Goal: Transaction & Acquisition: Book appointment/travel/reservation

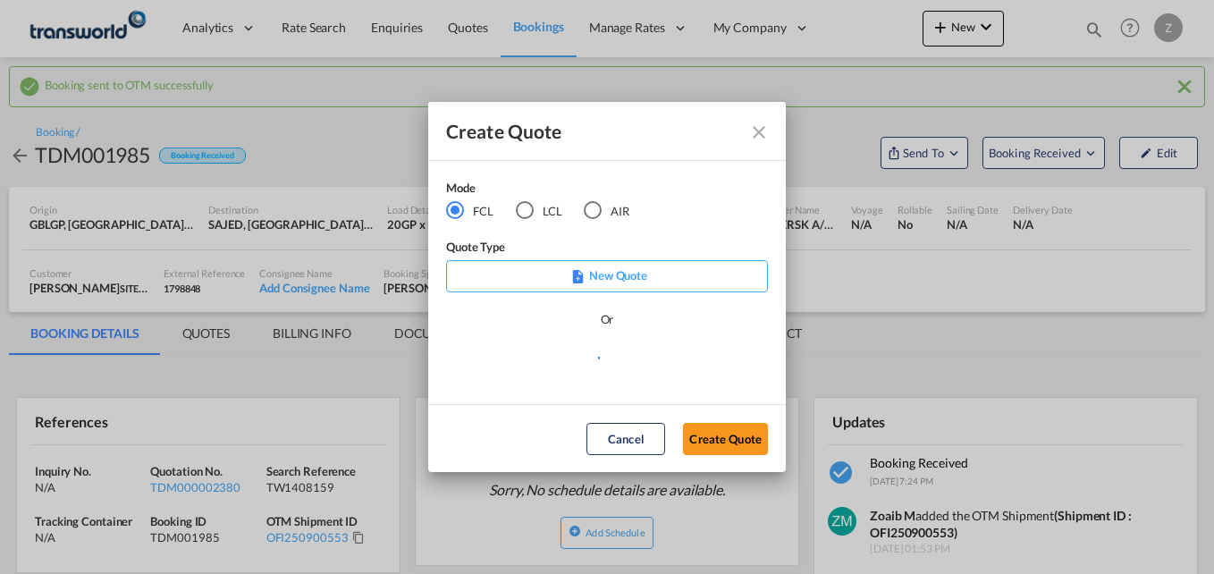
click at [593, 211] on div "AIR" at bounding box center [593, 210] width 18 height 18
click at [709, 443] on button "Create Quote" at bounding box center [725, 439] width 85 height 32
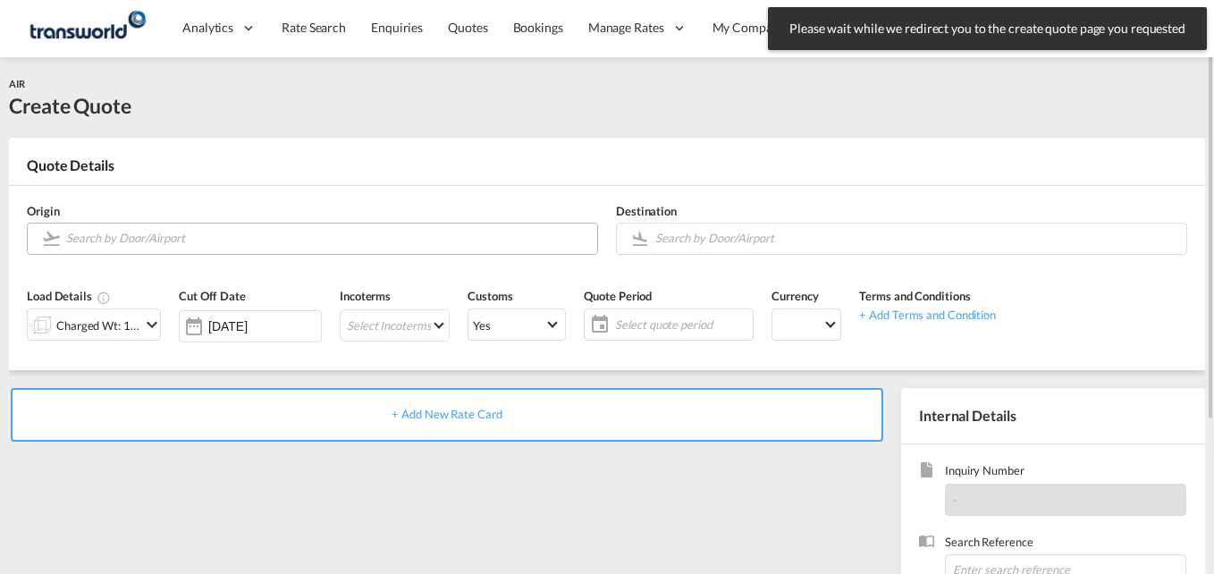
click at [223, 240] on input "Search by Door/Airport" at bounding box center [327, 238] width 522 height 31
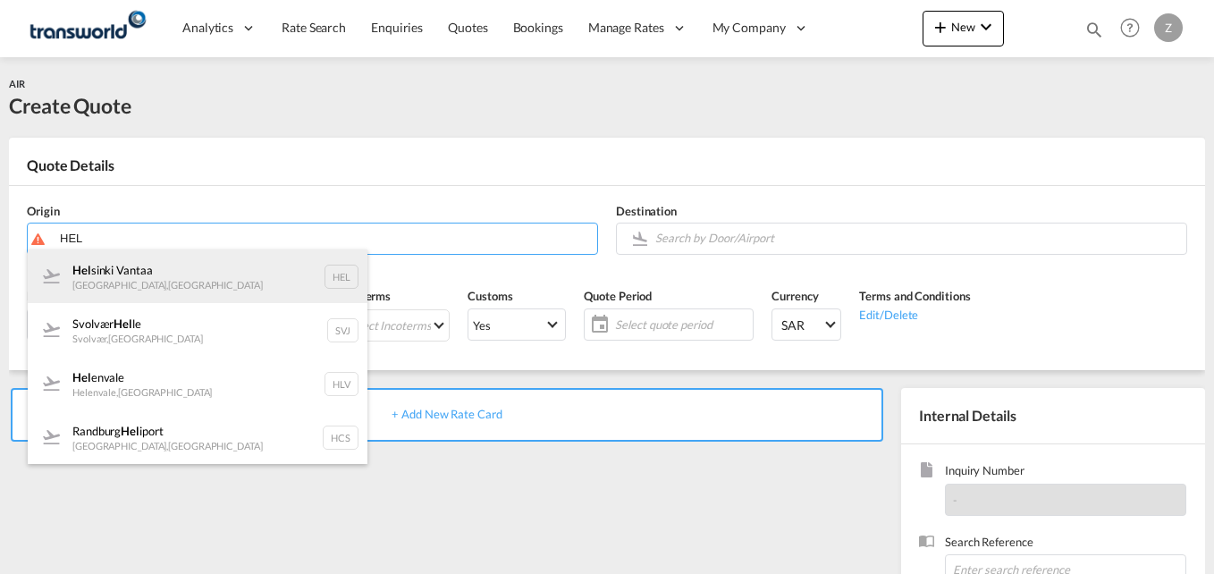
click at [162, 285] on div "Hel sinki Vantaa [GEOGRAPHIC_DATA] , [GEOGRAPHIC_DATA] HEL" at bounding box center [198, 276] width 340 height 54
type input "Helsinki Vantaa, [GEOGRAPHIC_DATA], [GEOGRAPHIC_DATA]"
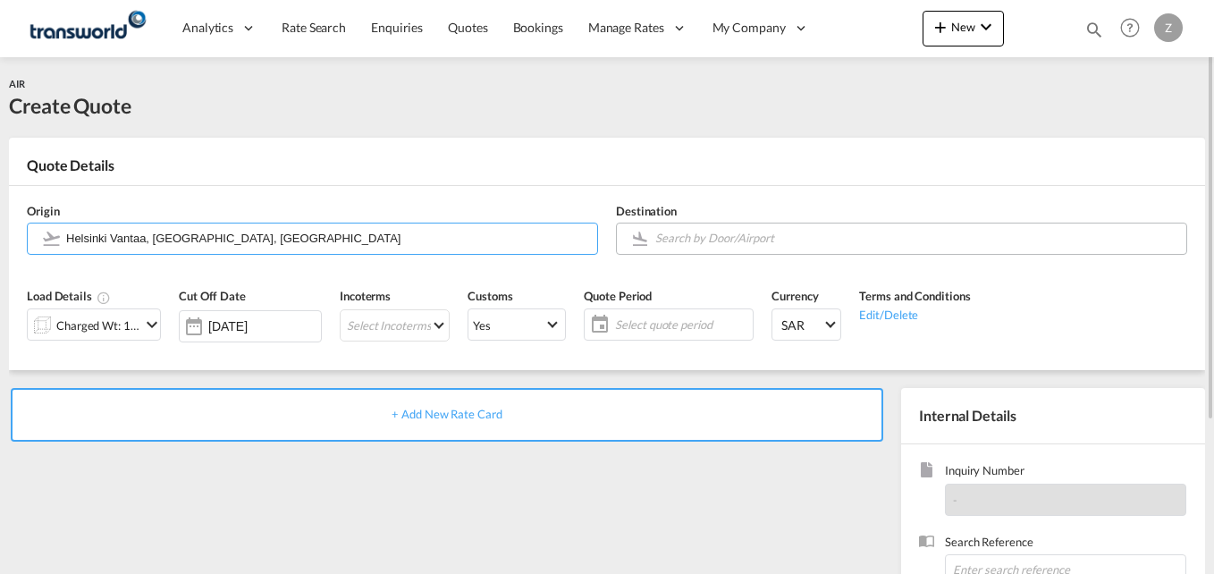
click at [667, 247] on input "Search by Door/Airport" at bounding box center [916, 238] width 522 height 31
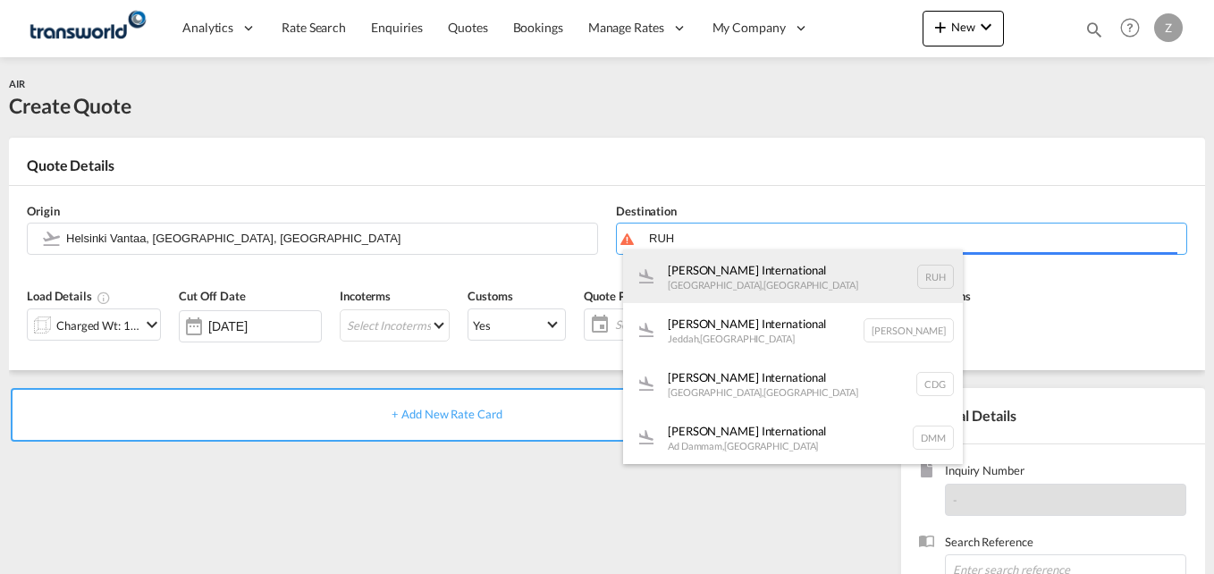
click at [719, 281] on div "[PERSON_NAME] International [GEOGRAPHIC_DATA] , [GEOGRAPHIC_DATA] RUH" at bounding box center [793, 276] width 340 height 54
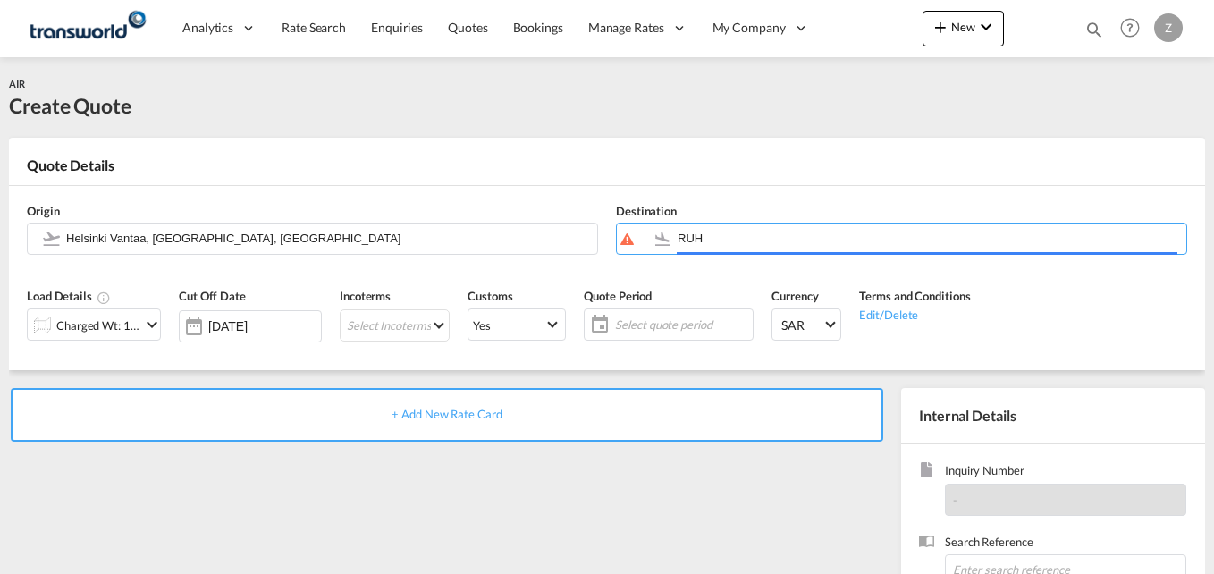
type input "[PERSON_NAME] International, [GEOGRAPHIC_DATA], RUH"
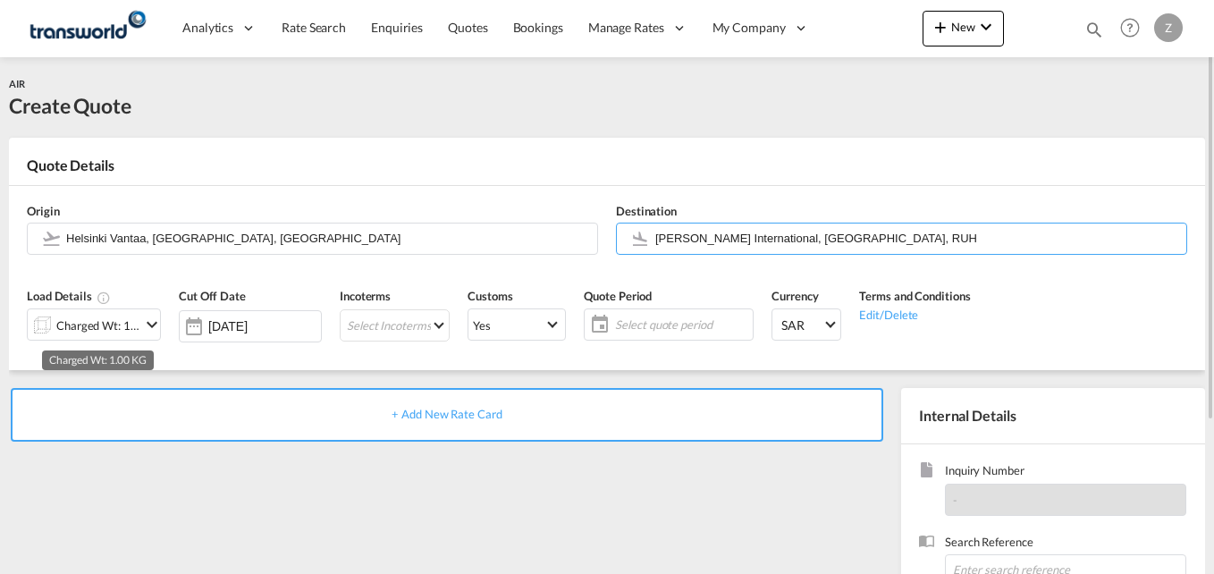
click at [129, 328] on div "Charged Wt: 1.00 KG" at bounding box center [98, 325] width 84 height 25
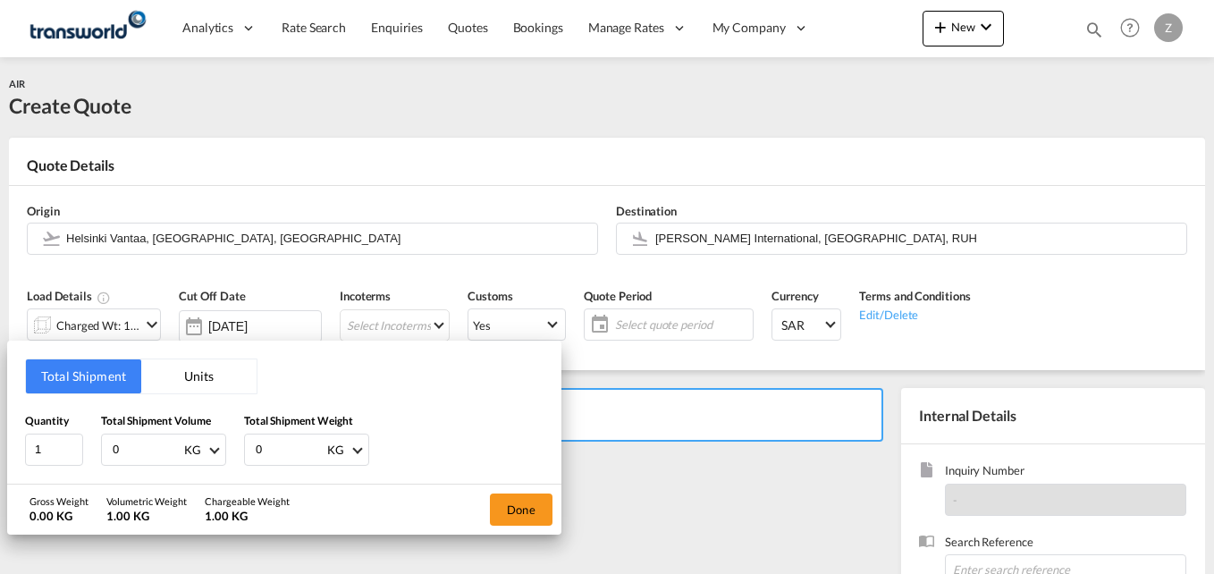
click at [136, 453] on input "0" at bounding box center [146, 449] width 71 height 30
type input "591"
click at [289, 453] on input "0" at bounding box center [289, 449] width 71 height 30
type input "591"
click at [535, 520] on button "Done" at bounding box center [521, 509] width 63 height 32
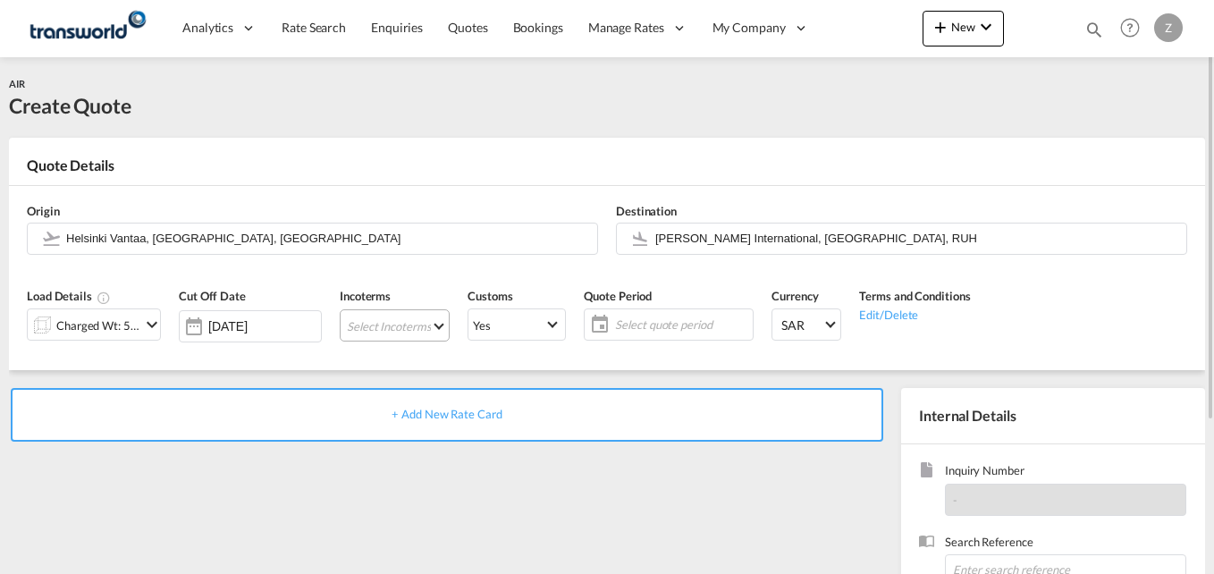
click at [352, 315] on md-select "Select Incoterms EXW - import Ex Works DAP - export Delivered at Place FAS - im…" at bounding box center [395, 325] width 110 height 32
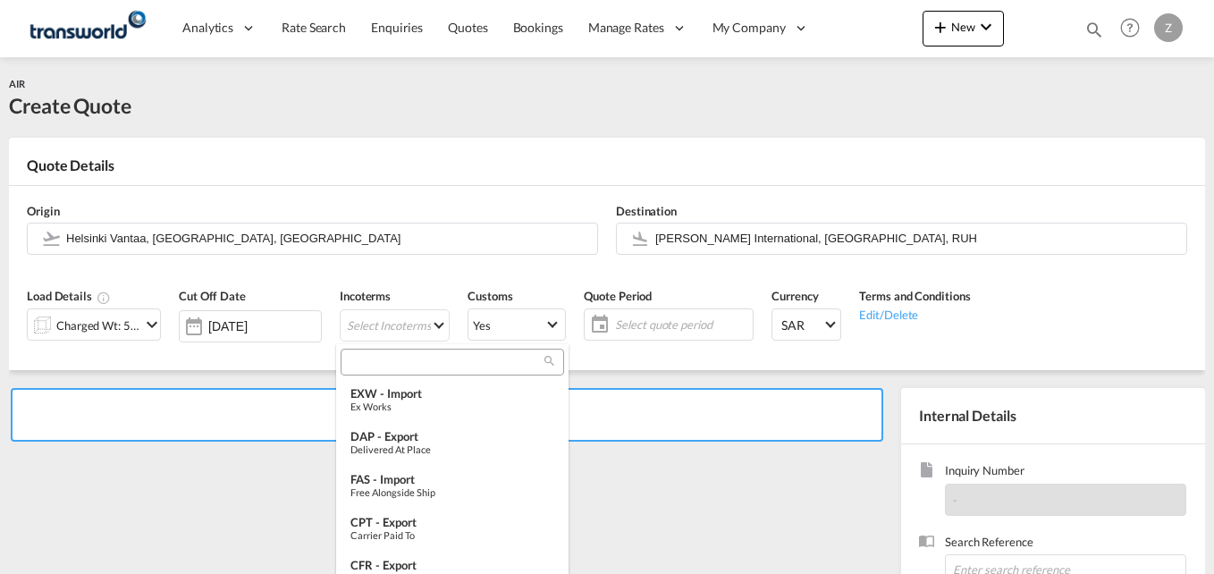
click at [394, 356] on input "search" at bounding box center [445, 362] width 198 height 16
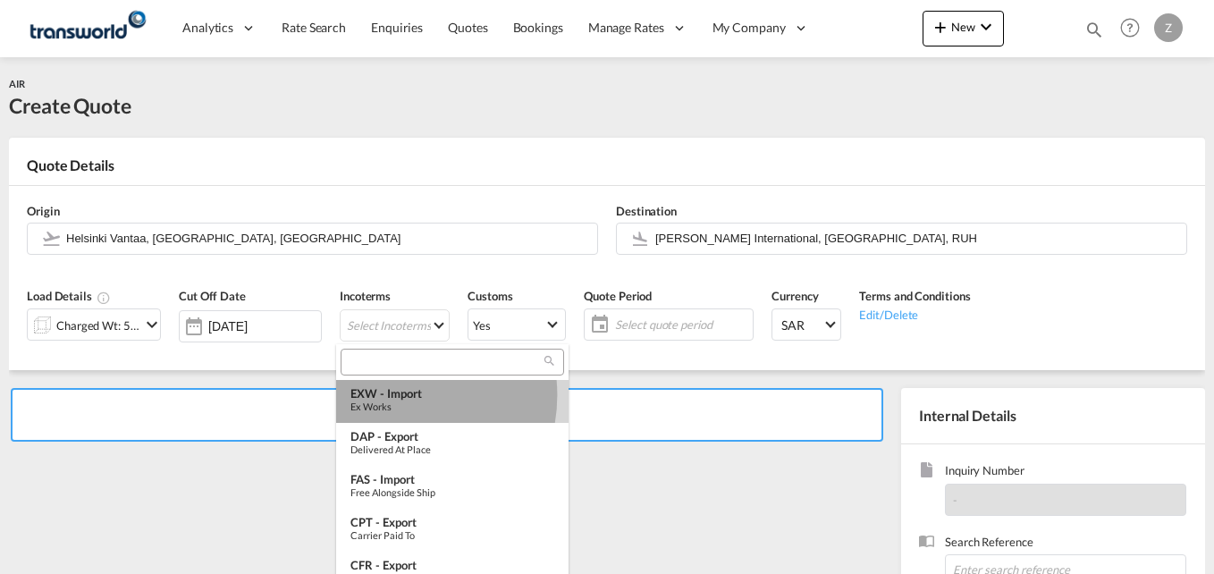
click at [392, 395] on div "EXW - import" at bounding box center [452, 393] width 204 height 14
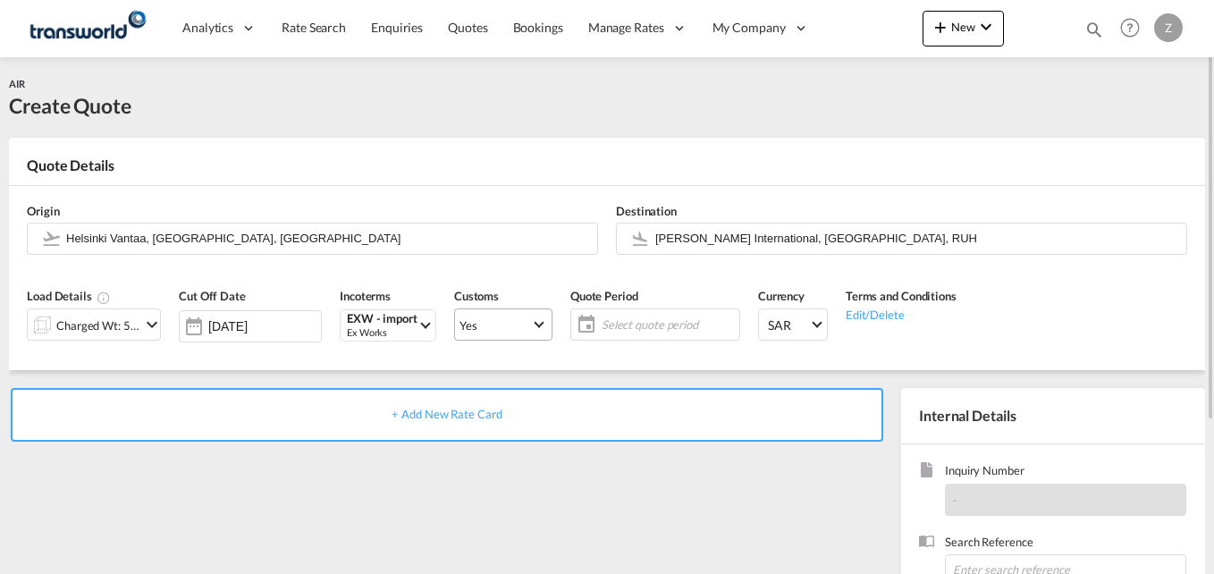
click at [508, 333] on span "Yes" at bounding box center [494, 325] width 71 height 16
click at [668, 322] on md-backdrop at bounding box center [607, 287] width 1214 height 574
click at [668, 322] on span "Select quote period" at bounding box center [667, 324] width 133 height 16
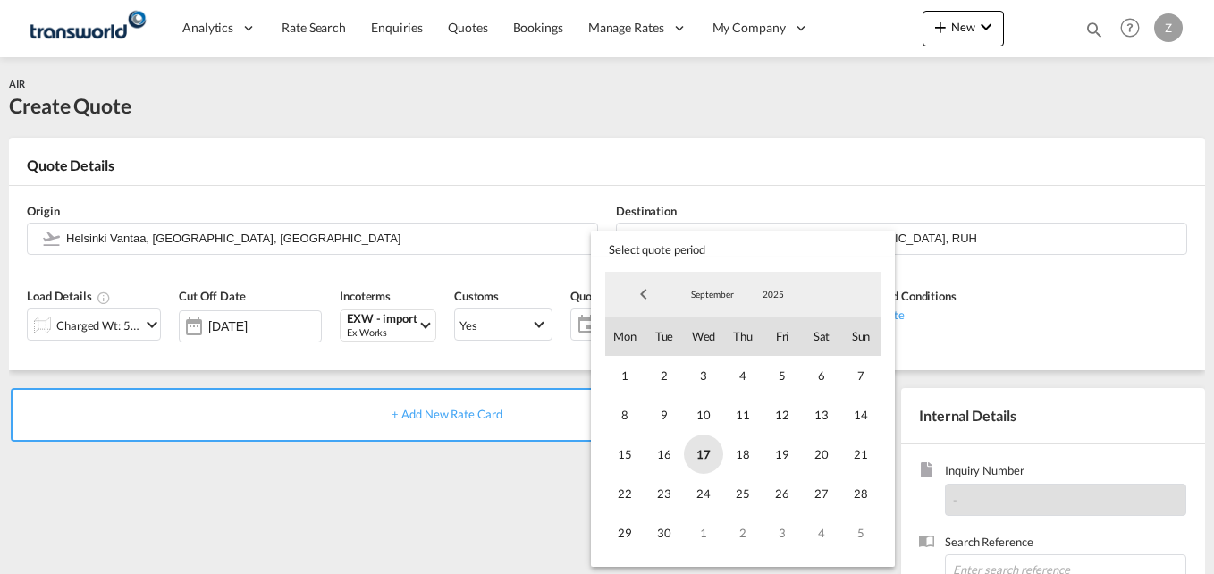
click at [693, 453] on span "17" at bounding box center [703, 453] width 39 height 39
click at [657, 540] on span "30" at bounding box center [663, 532] width 39 height 39
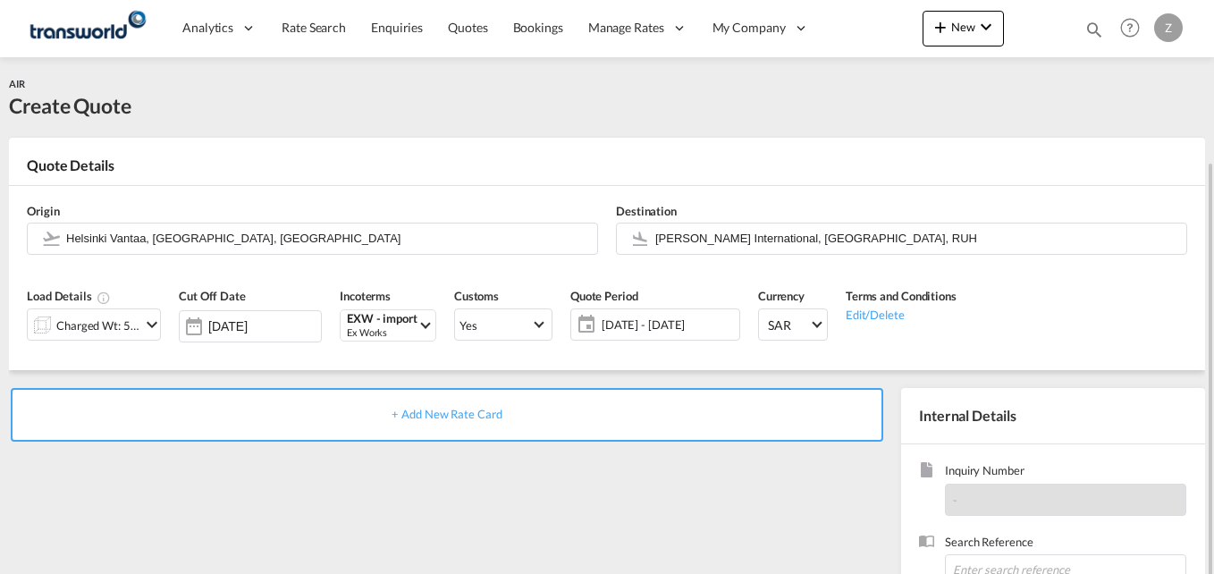
scroll to position [96, 0]
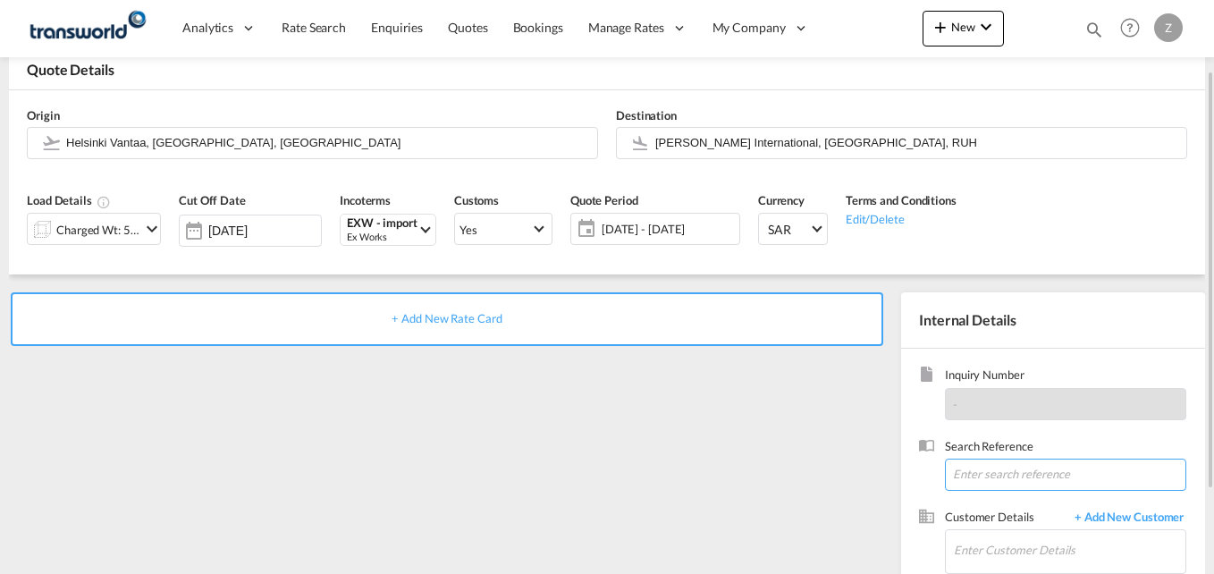
click at [1015, 481] on input at bounding box center [1065, 474] width 241 height 32
paste input "TW0509419"
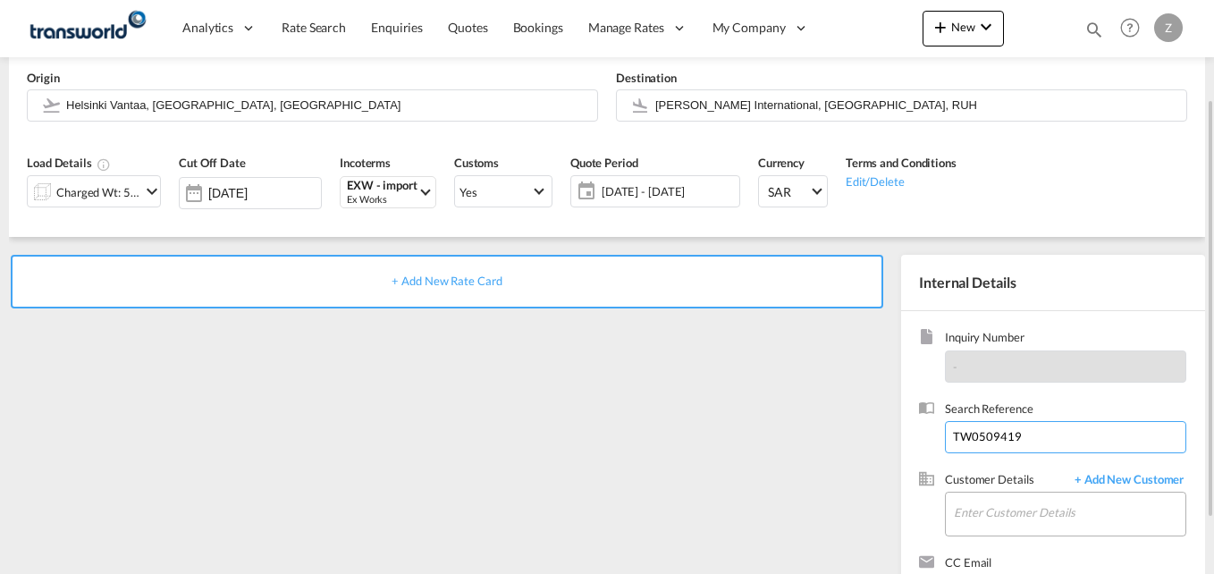
scroll to position [134, 0]
type input "TW0509419"
click at [992, 513] on input "Enter Customer Details" at bounding box center [1069, 512] width 231 height 40
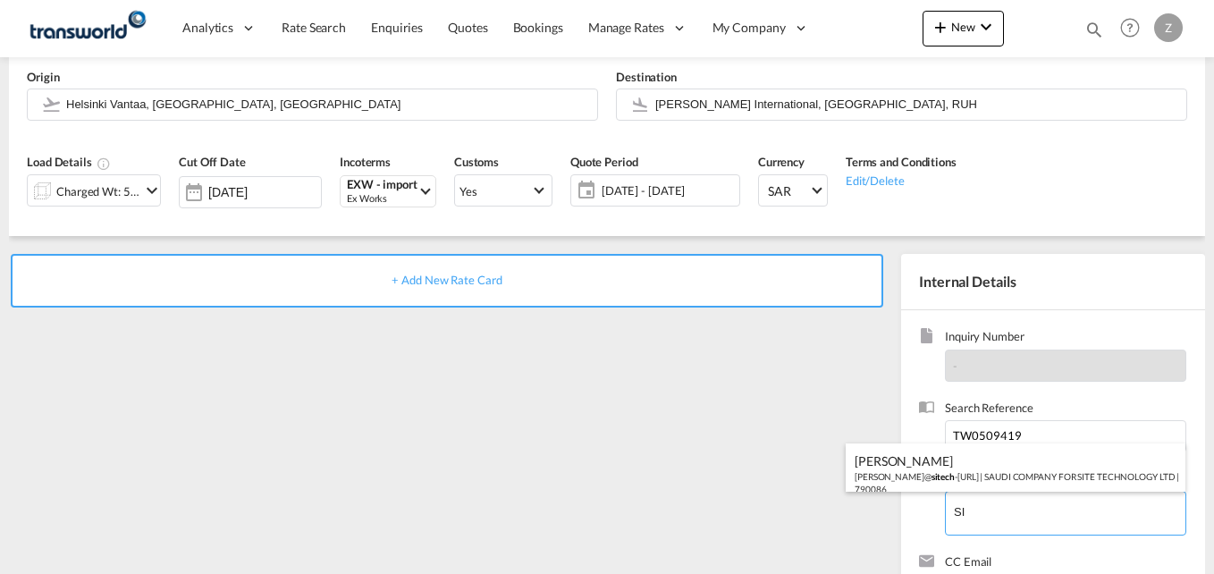
type input "S"
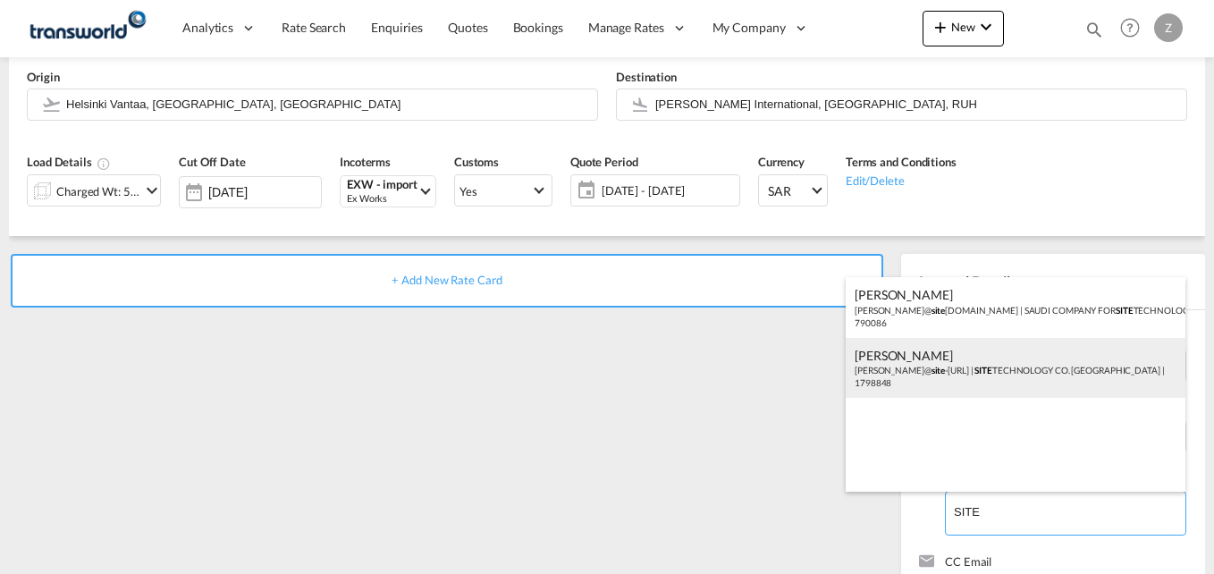
click at [946, 366] on div "[PERSON_NAME]@ site -[URL] | SITE TECHNOLOGY CO. [GEOGRAPHIC_DATA] | 1798848" at bounding box center [1015, 368] width 340 height 61
type input "SITE TECHNOLOGY CO. [GEOGRAPHIC_DATA], [PERSON_NAME], [PERSON_NAME][EMAIL_ADDRE…"
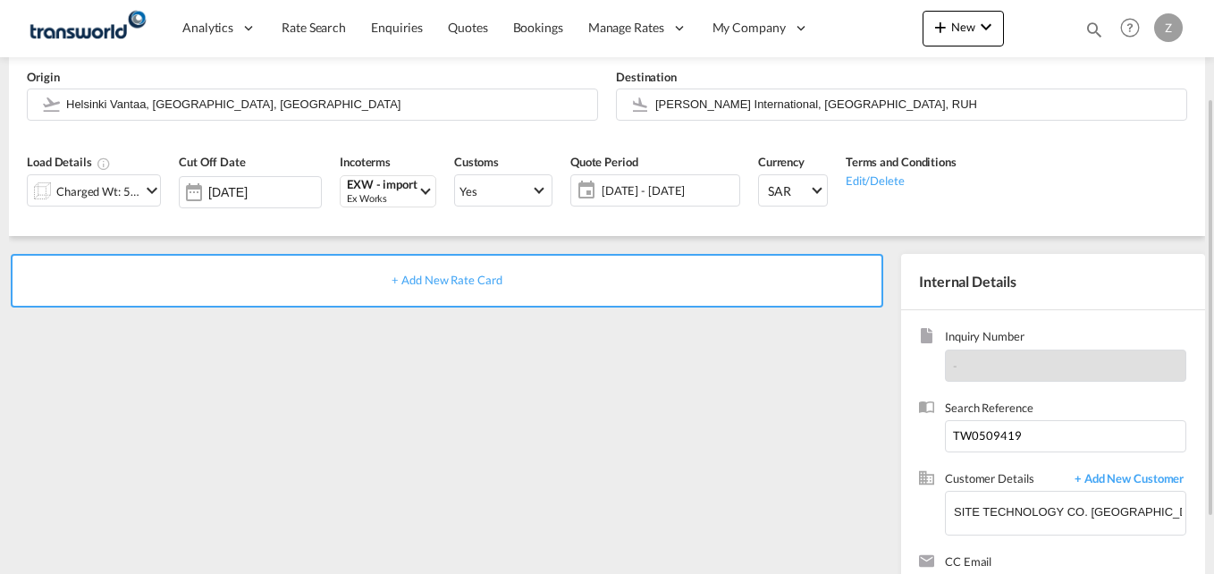
click at [478, 285] on span "+ Add New Rate Card" at bounding box center [446, 280] width 110 height 14
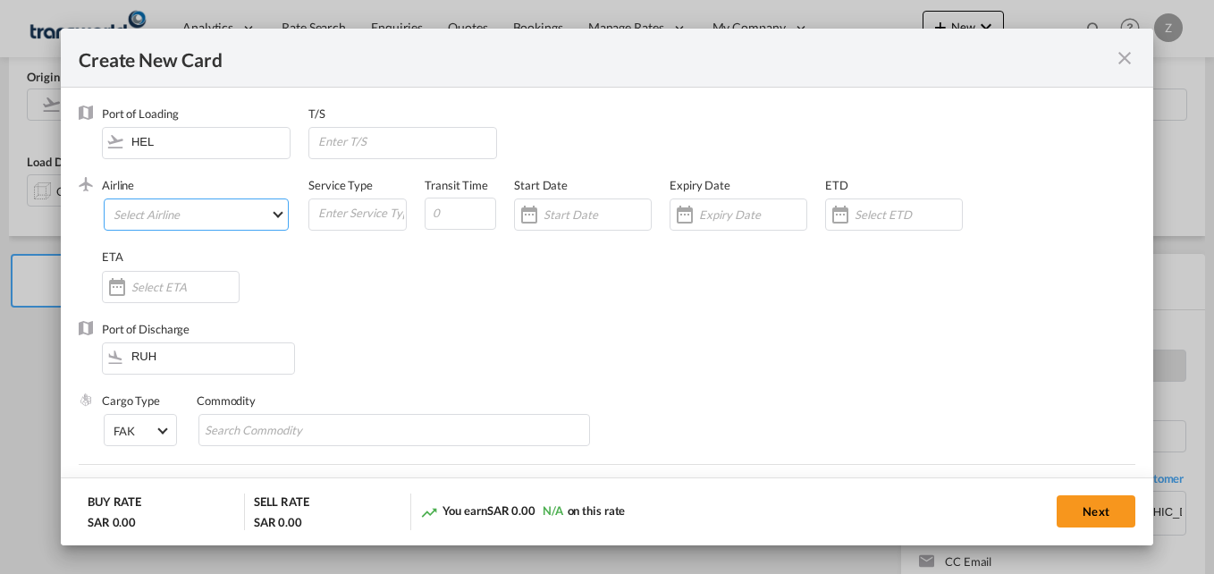
click at [201, 221] on md-select "Select Airline AIR EXPRESS S.A. (1166- / -) CMA CGM Air Cargo (1140-2C / -) DDW…" at bounding box center [196, 214] width 185 height 32
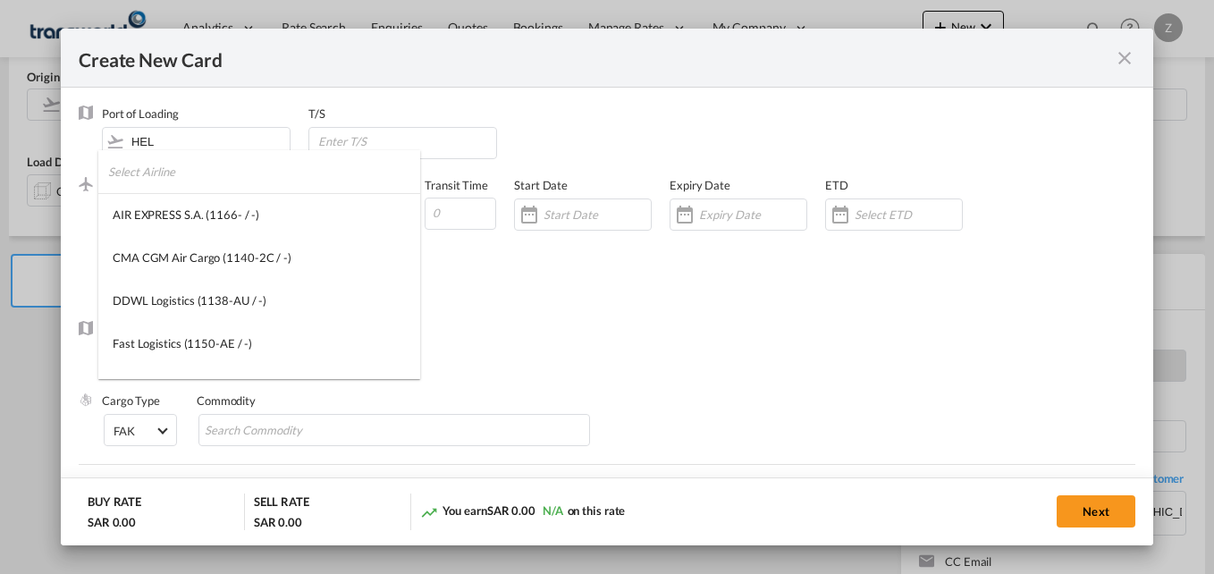
click at [157, 181] on input "search" at bounding box center [264, 171] width 312 height 43
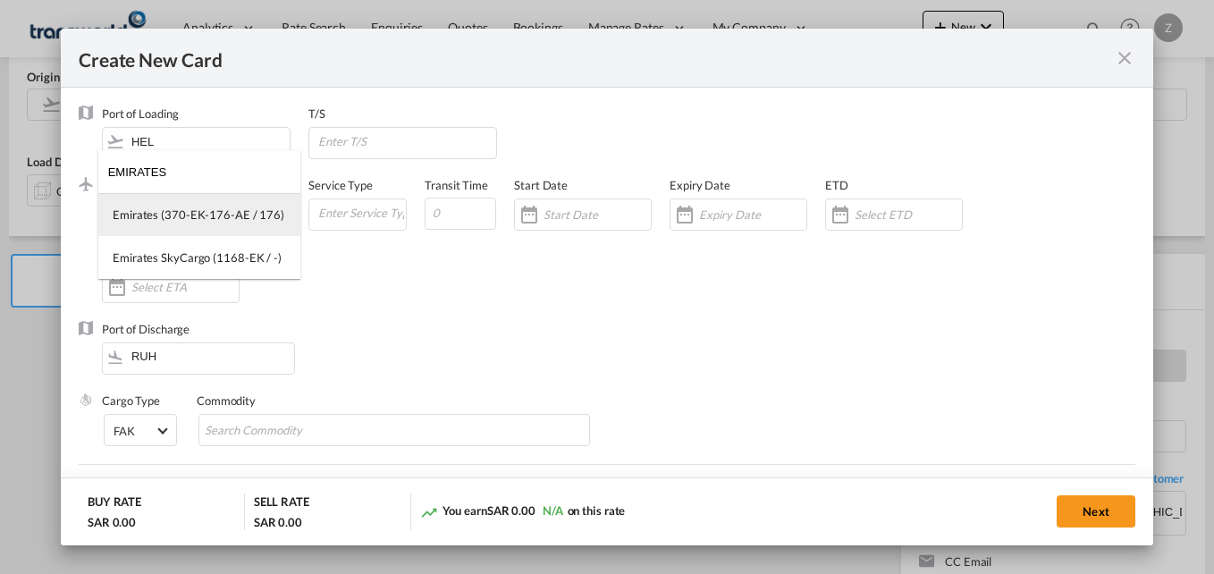
type input "EMIRATES"
click at [165, 216] on div "Emirates (370-EK-176-AE / 176)" at bounding box center [199, 214] width 172 height 16
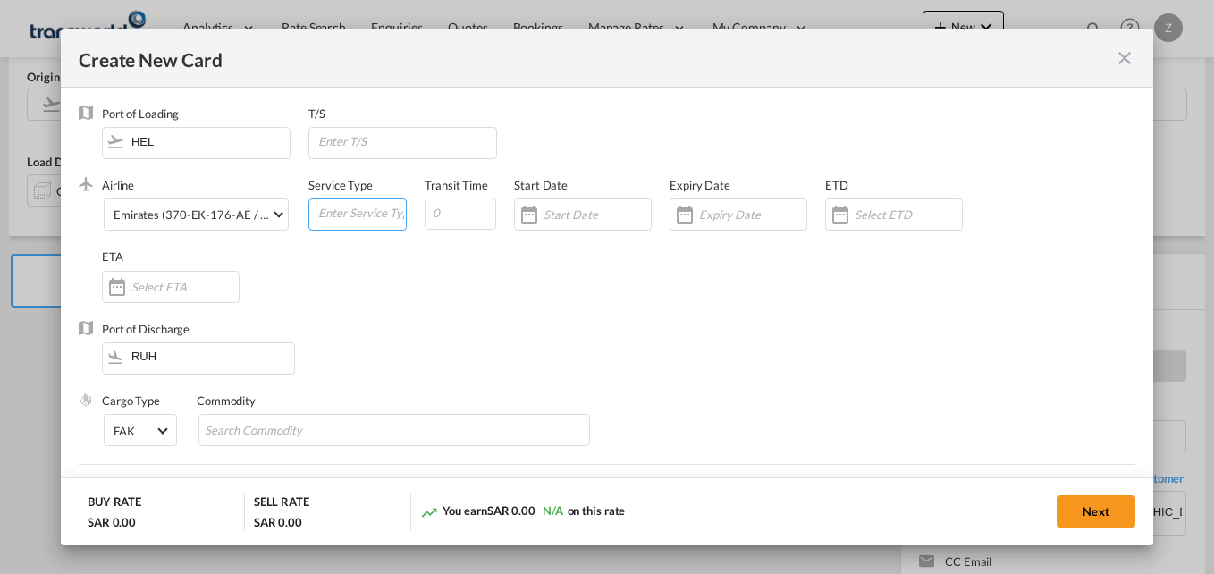
click at [347, 216] on input "Create New Card ..." at bounding box center [360, 212] width 89 height 27
type input "AIR"
click at [467, 223] on input "Create New Card ..." at bounding box center [459, 214] width 71 height 32
type input "5"
click at [594, 223] on div "Create New Card ..." at bounding box center [583, 214] width 138 height 32
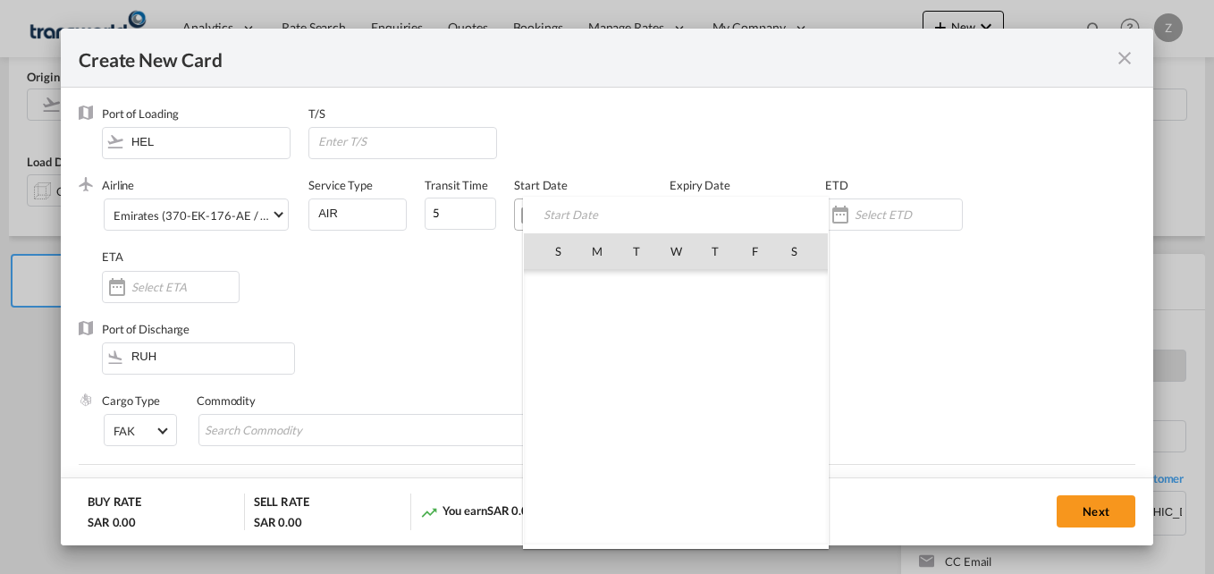
scroll to position [413972, 0]
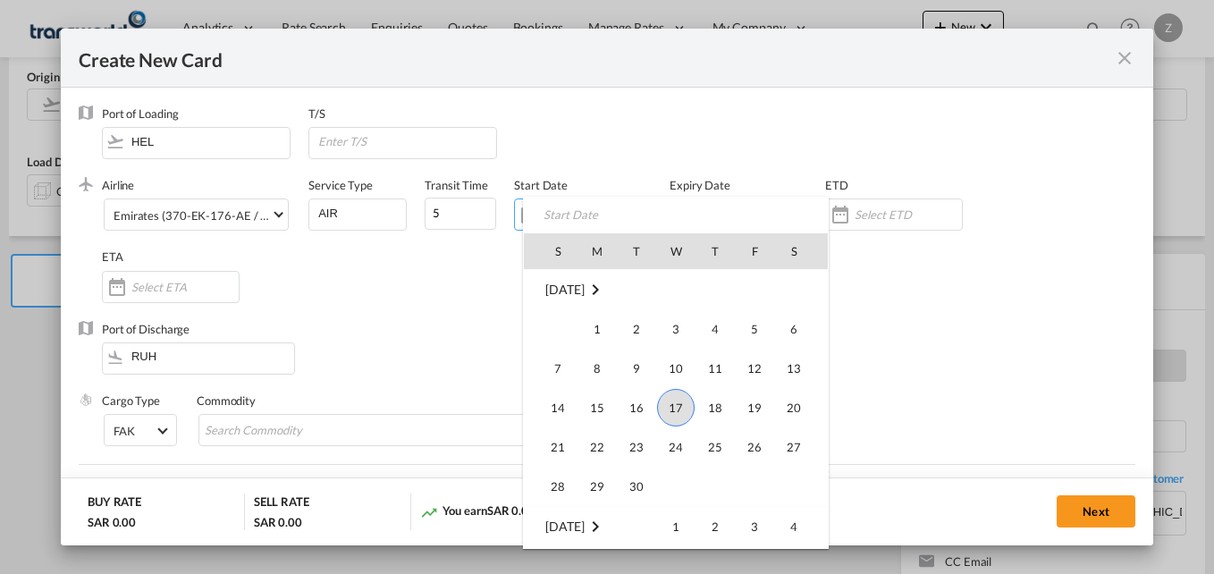
click at [676, 421] on span "17" at bounding box center [676, 408] width 38 height 38
type input "[DATE]"
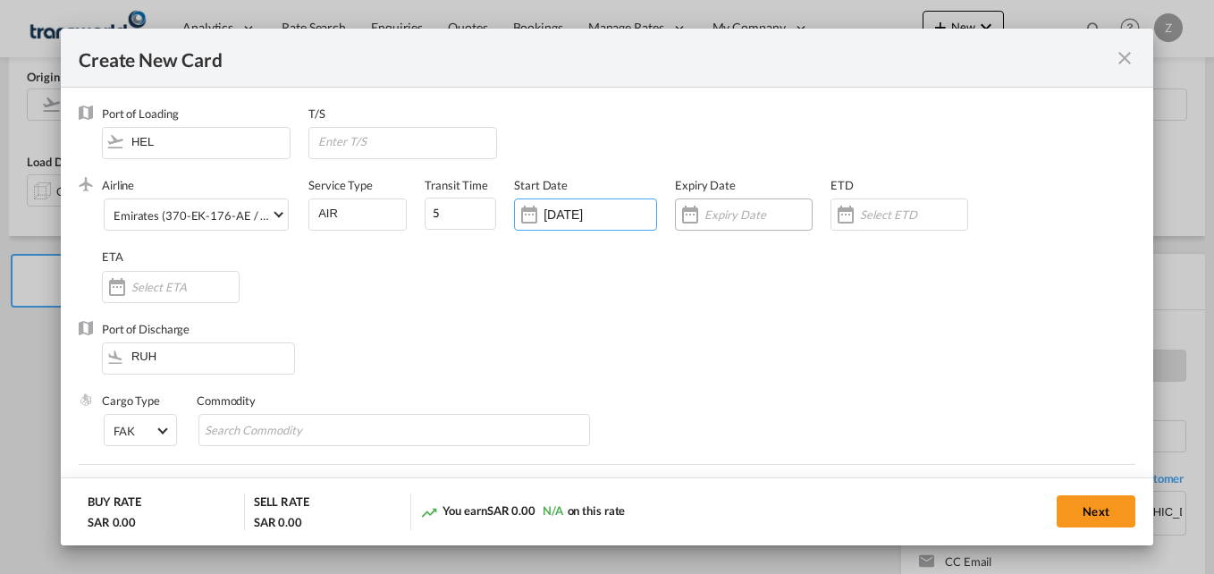
click at [720, 221] on input "Create New Card ..." at bounding box center [757, 214] width 107 height 14
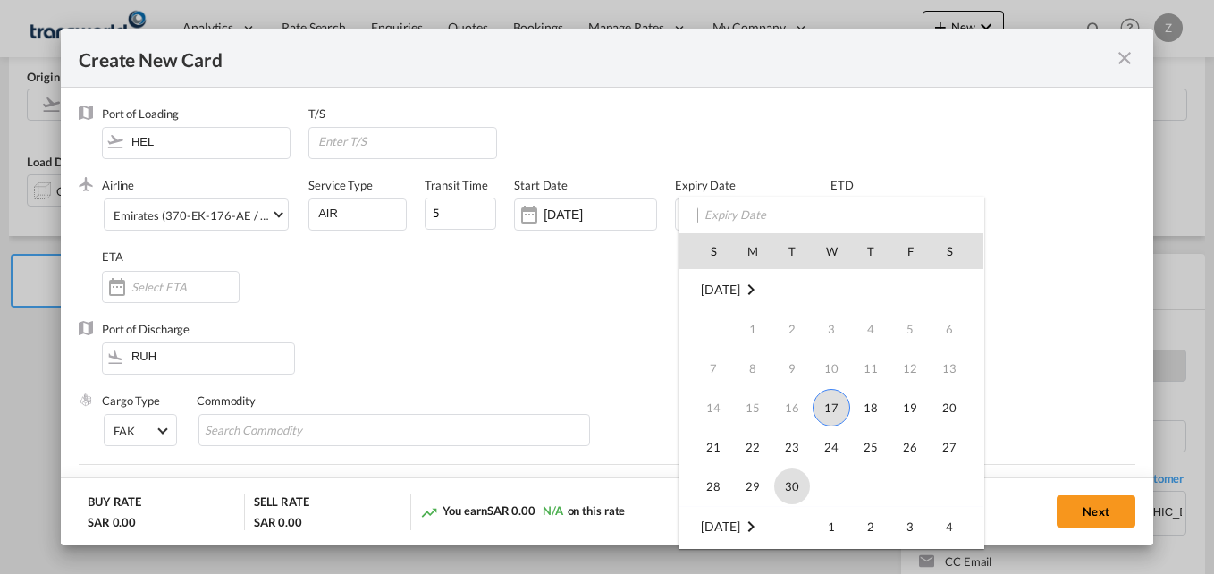
click at [803, 489] on span "30" at bounding box center [792, 486] width 36 height 36
type input "[DATE]"
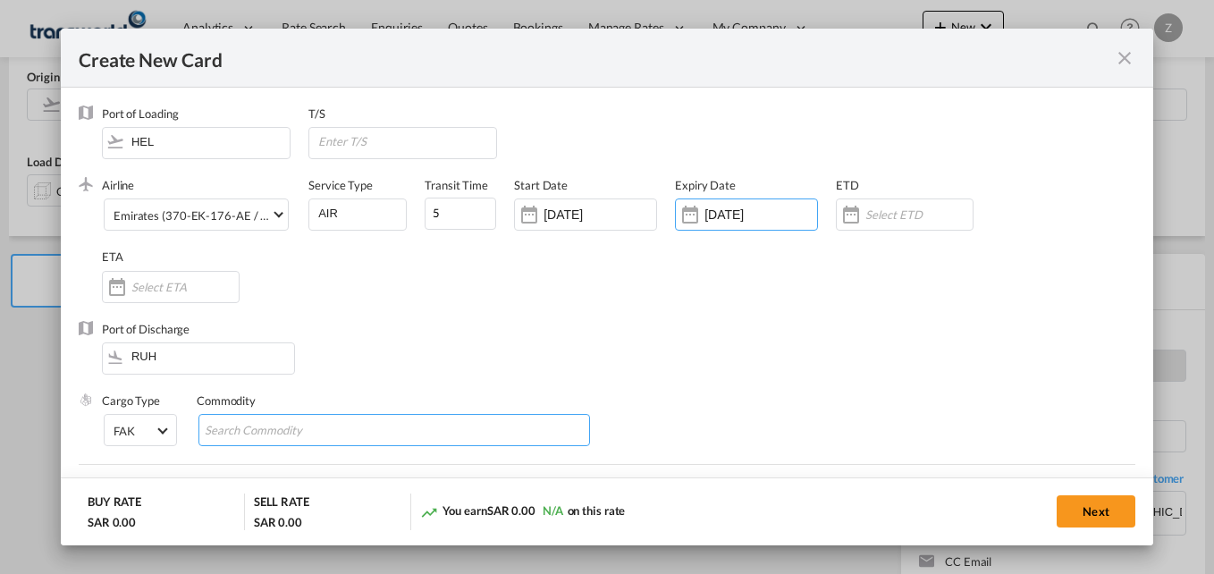
click at [250, 433] on input "Search Commodity" at bounding box center [287, 430] width 164 height 29
type input "GC"
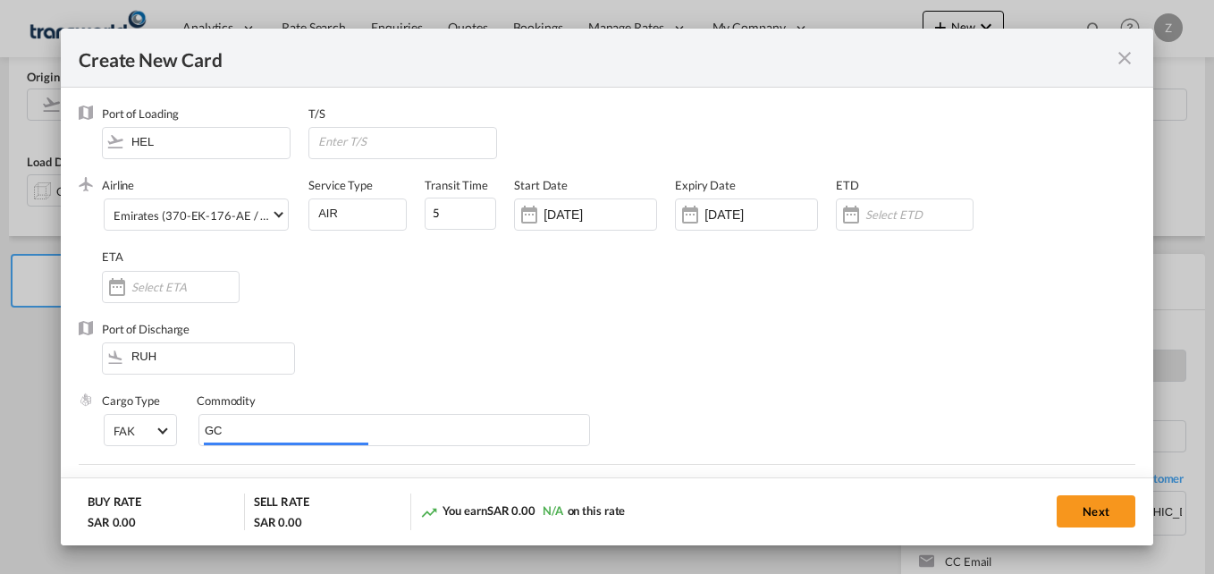
click at [495, 307] on div "Airline Emirates (370-EK-176-AE / 176) (- / -) Service Type AIR Transit Time 5 …" at bounding box center [618, 248] width 1033 height 143
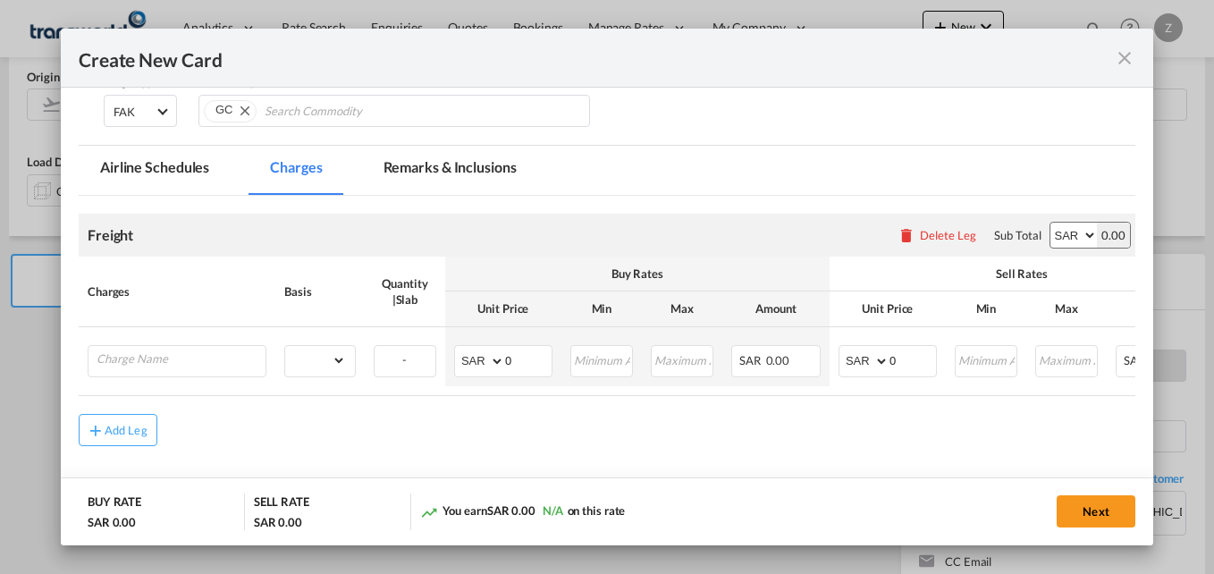
scroll to position [324, 0]
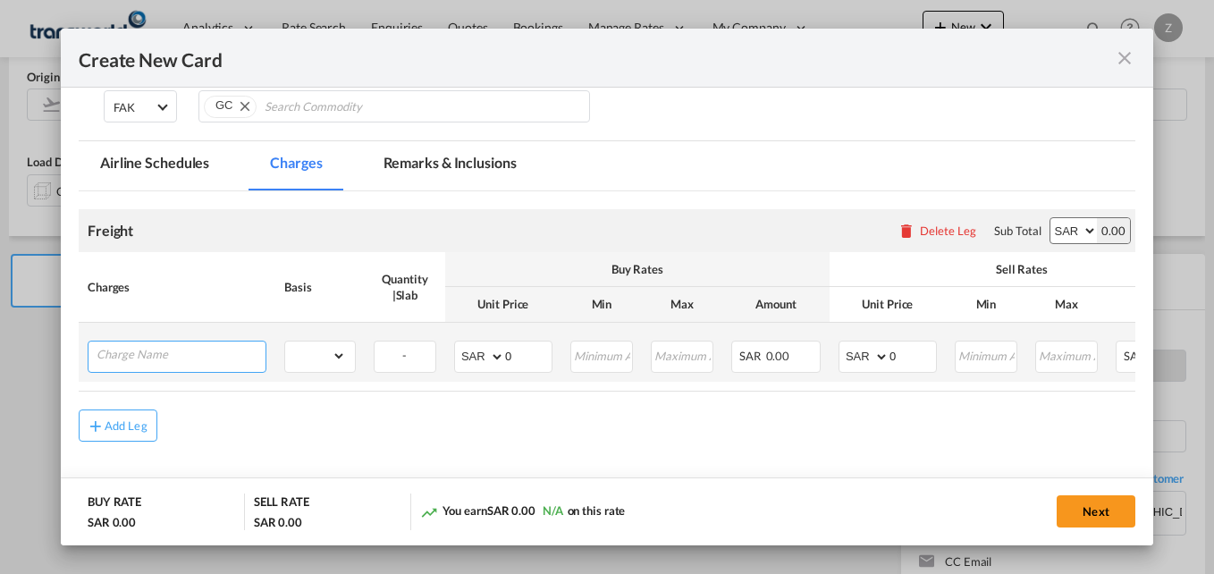
click at [171, 364] on input "Charge Name" at bounding box center [181, 354] width 169 height 27
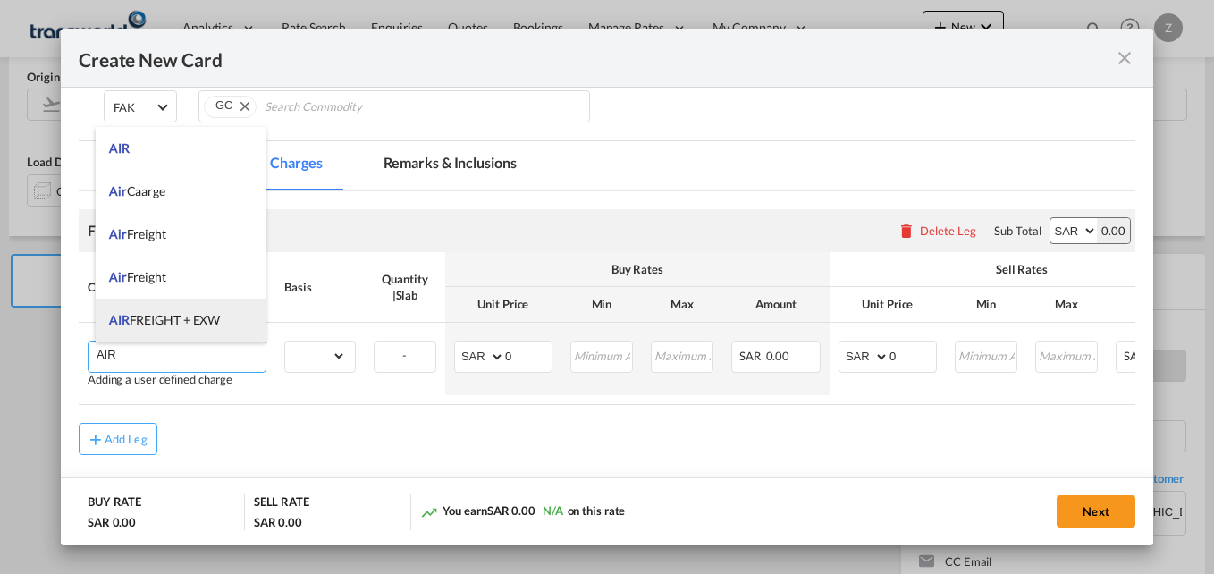
click at [165, 318] on span "AIR FREIGHT + EXW" at bounding box center [164, 319] width 111 height 15
type input "AIR FREIGHT + EXW"
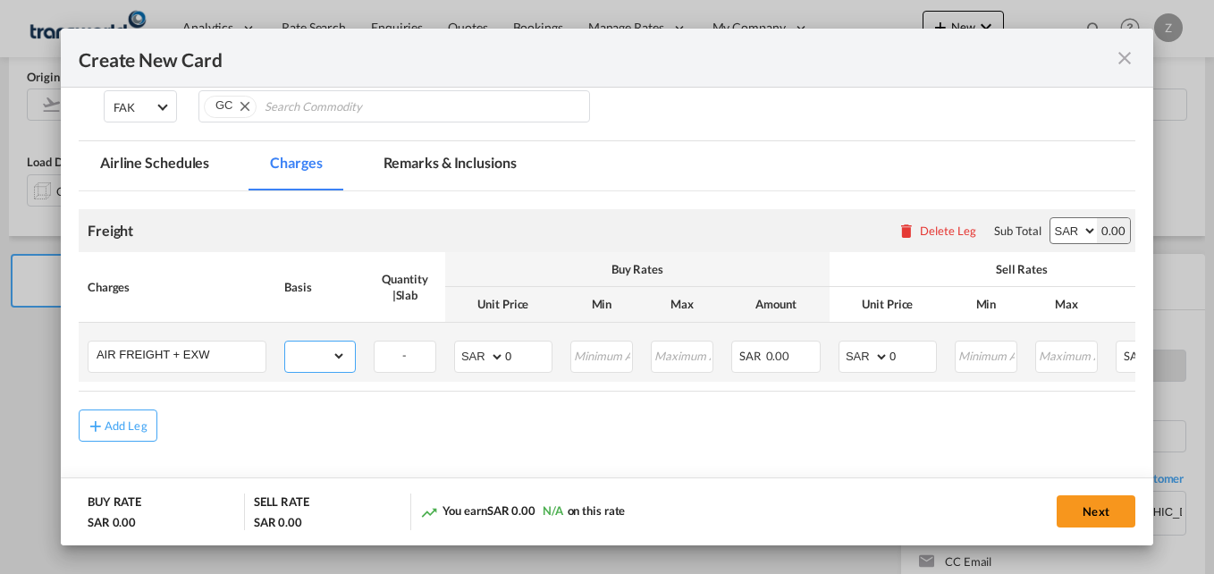
click at [306, 357] on select "gross_weight volumetric_weight per_shipment per_bl per_km % on air freight per_…" at bounding box center [315, 355] width 61 height 29
click at [285, 341] on select "gross_weight volumetric_weight per_shipment per_bl per_km % on air freight per_…" at bounding box center [315, 355] width 61 height 29
click at [489, 352] on select "AED AFN ALL AMD ANG AOA ARS AUD AWG AZN BAM BBD BDT BGN BHD BIF BMD BND BOB BRL…" at bounding box center [481, 356] width 46 height 25
click at [321, 366] on select "gross_weight volumetric_weight per_shipment per_bl per_km % on air freight per_…" at bounding box center [315, 355] width 61 height 29
select select "per_shipment"
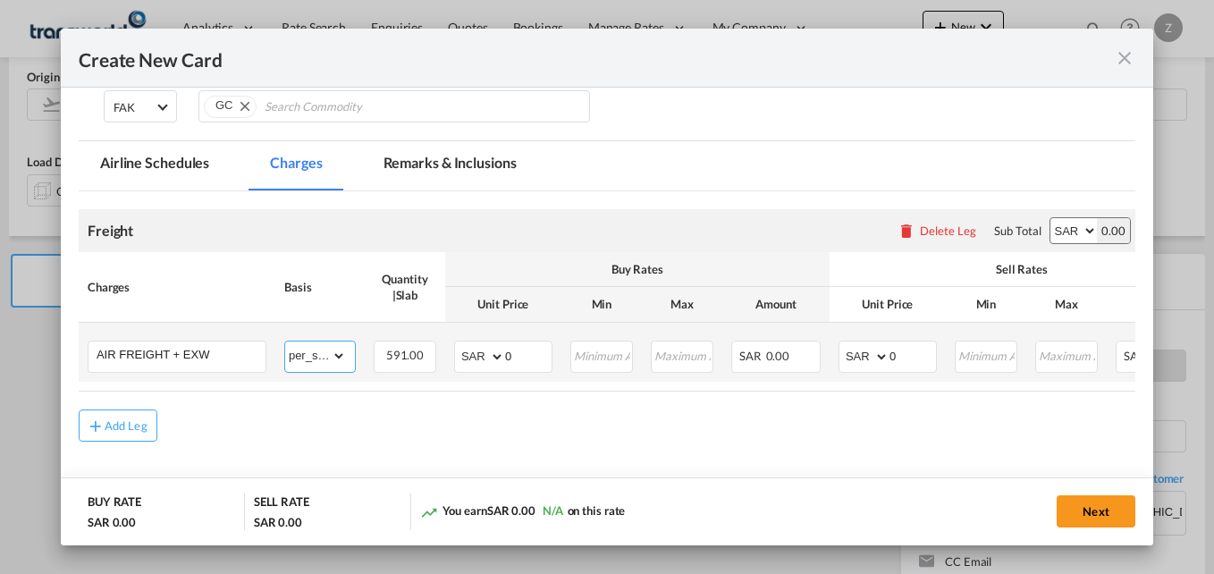
click at [285, 341] on select "gross_weight volumetric_weight per_shipment per_bl per_km % on air freight per_…" at bounding box center [315, 355] width 61 height 29
click at [526, 352] on input "0" at bounding box center [528, 354] width 46 height 27
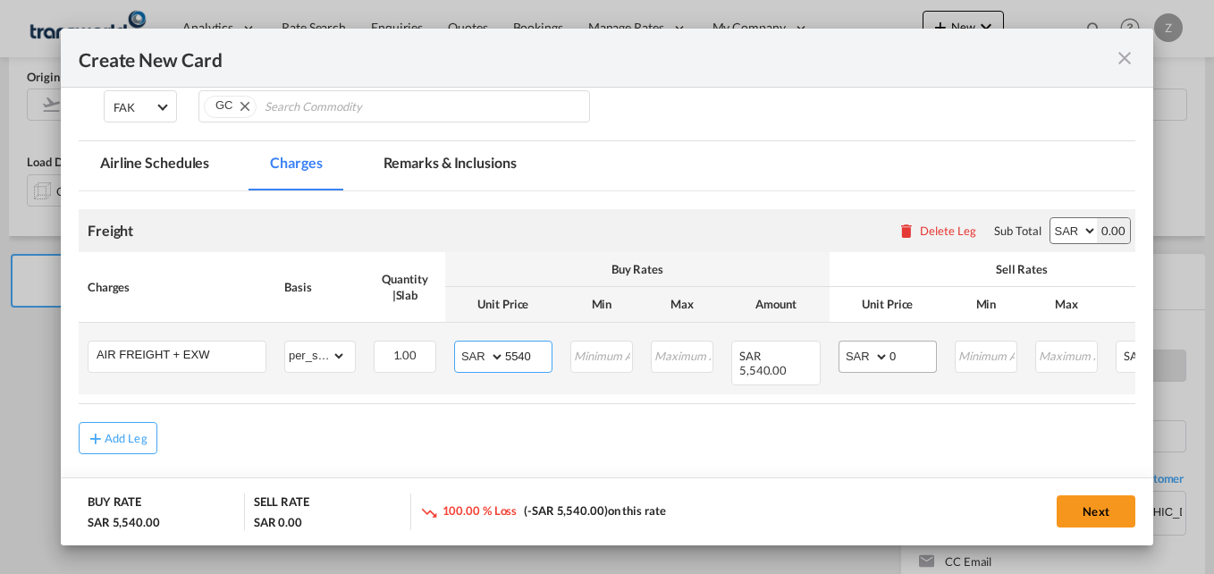
type input "5540"
click at [914, 355] on input "0" at bounding box center [912, 354] width 46 height 27
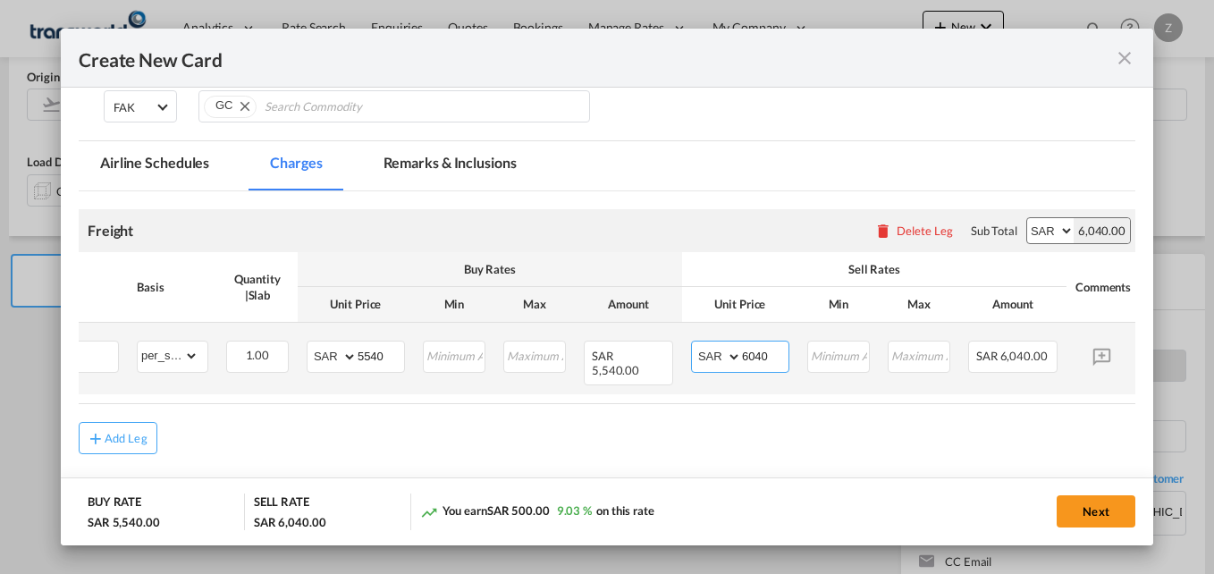
scroll to position [0, 223]
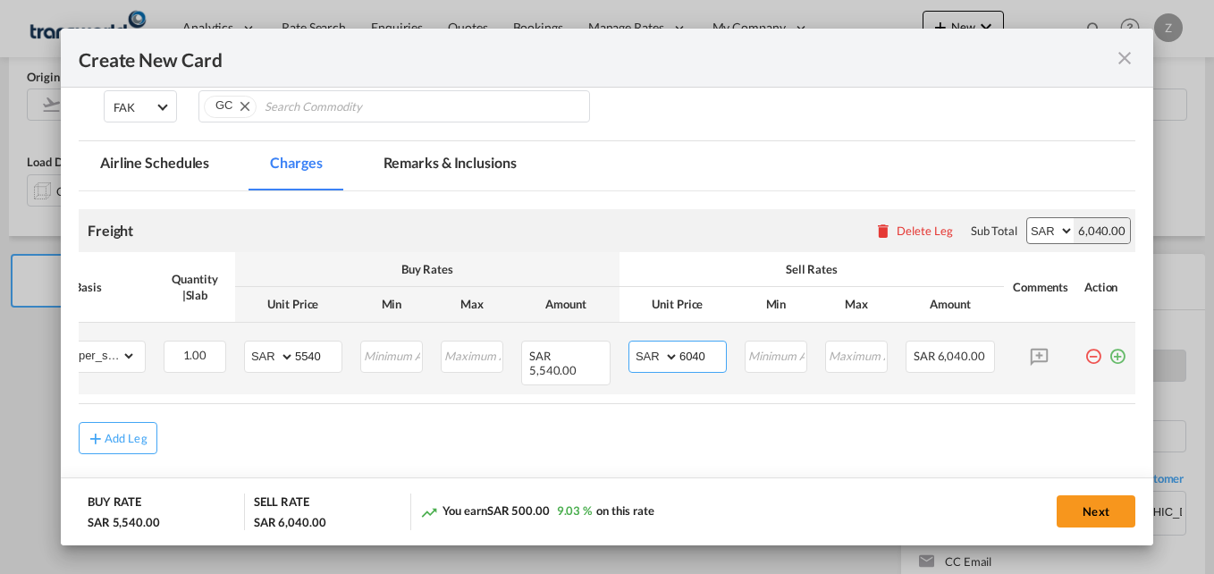
type input "6040"
click at [1108, 358] on md-icon "icon-plus-circle-outline green-400-fg" at bounding box center [1117, 349] width 18 height 18
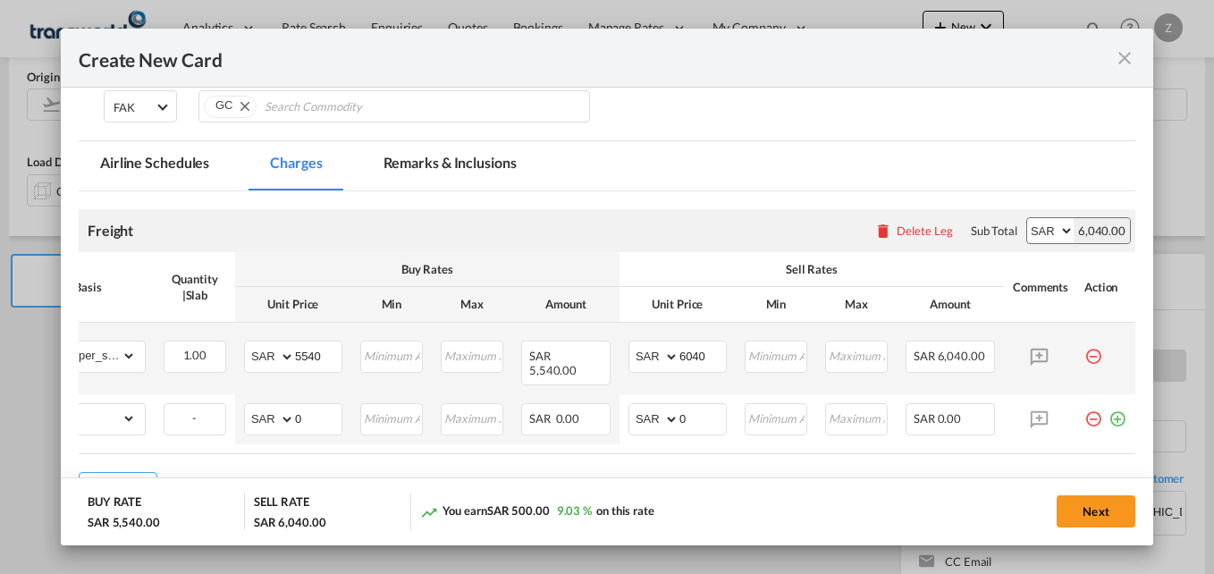
scroll to position [0, 0]
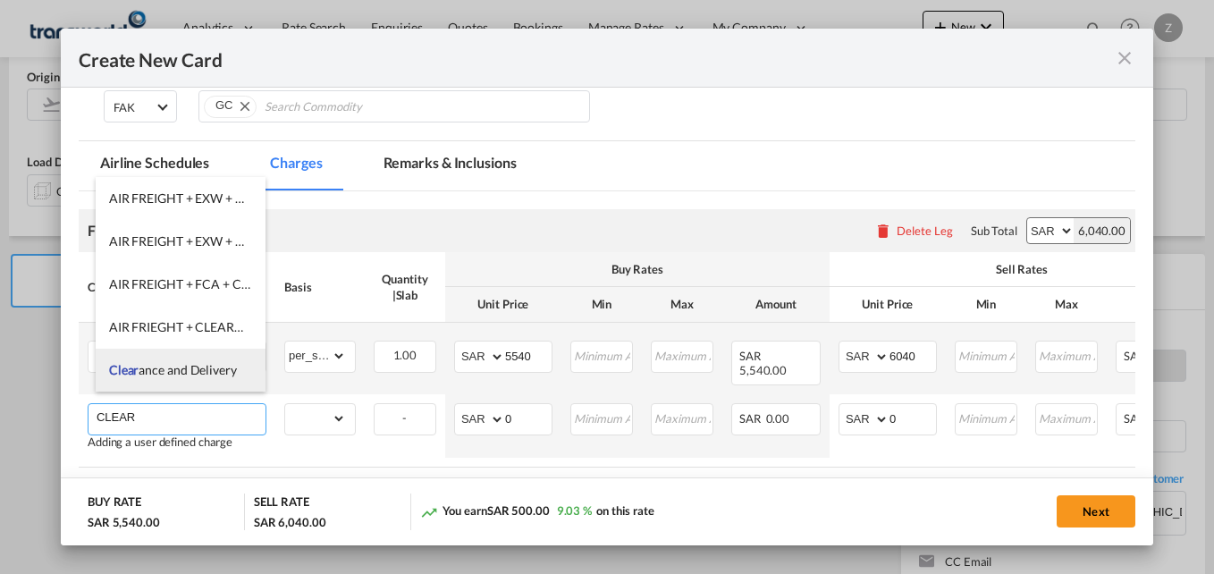
click at [176, 376] on span "Clear ance and Delivery" at bounding box center [173, 369] width 128 height 15
type input "Clearance and Delivery"
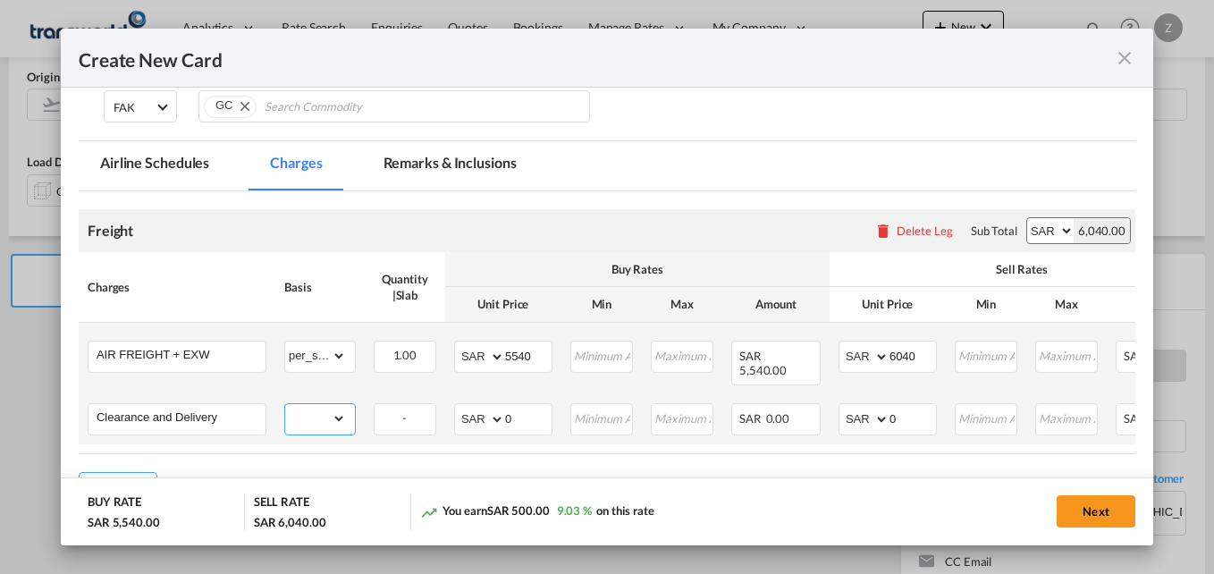
click at [328, 416] on select "gross_weight volumetric_weight per_shipment per_bl per_km % on air freight per_…" at bounding box center [315, 418] width 61 height 29
select select "per_shipment"
click at [285, 404] on select "gross_weight volumetric_weight per_shipment per_bl per_km % on air freight per_…" at bounding box center [315, 418] width 61 height 29
click at [528, 404] on input "0" at bounding box center [528, 417] width 46 height 27
type input "1"
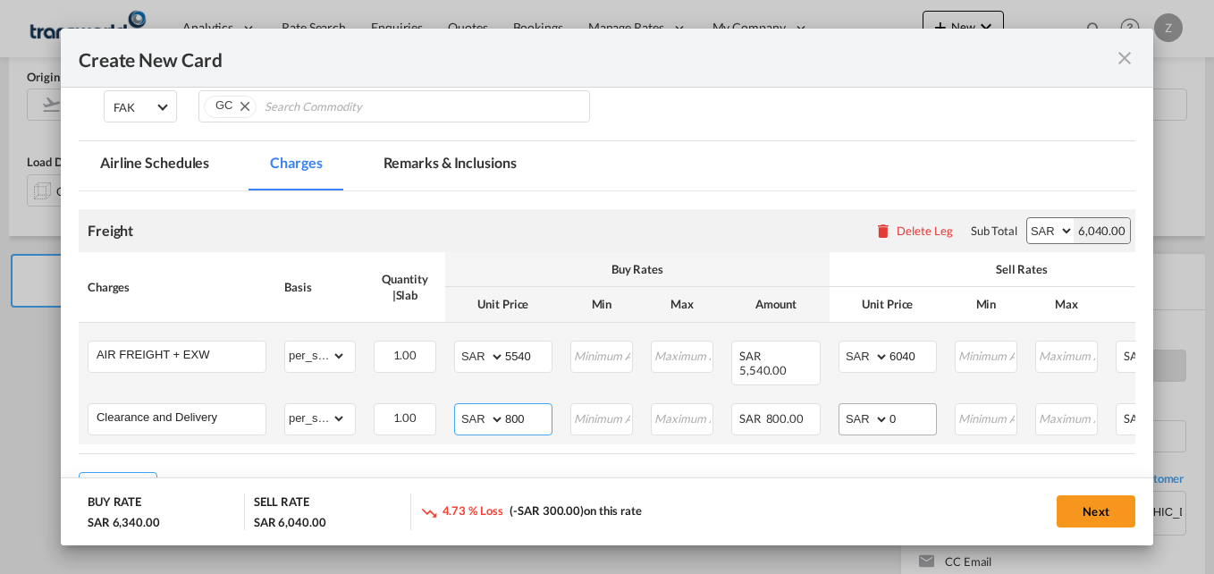
type input "800"
click at [907, 404] on input "0" at bounding box center [912, 417] width 46 height 27
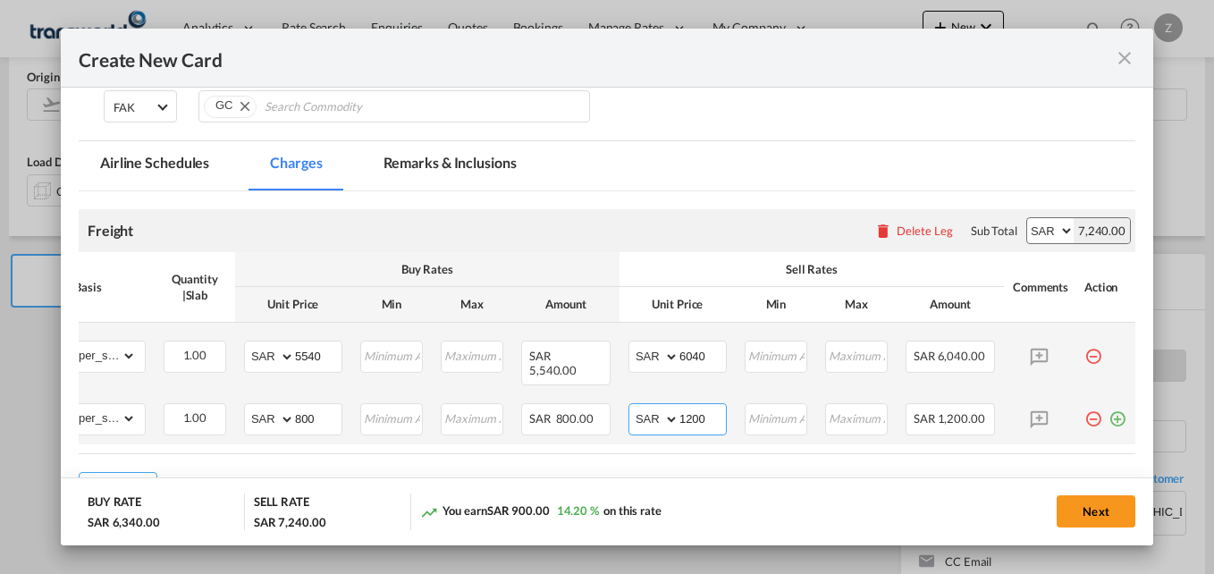
type input "1200"
click at [1110, 406] on md-icon "icon-plus-circle-outline green-400-fg" at bounding box center [1117, 412] width 18 height 18
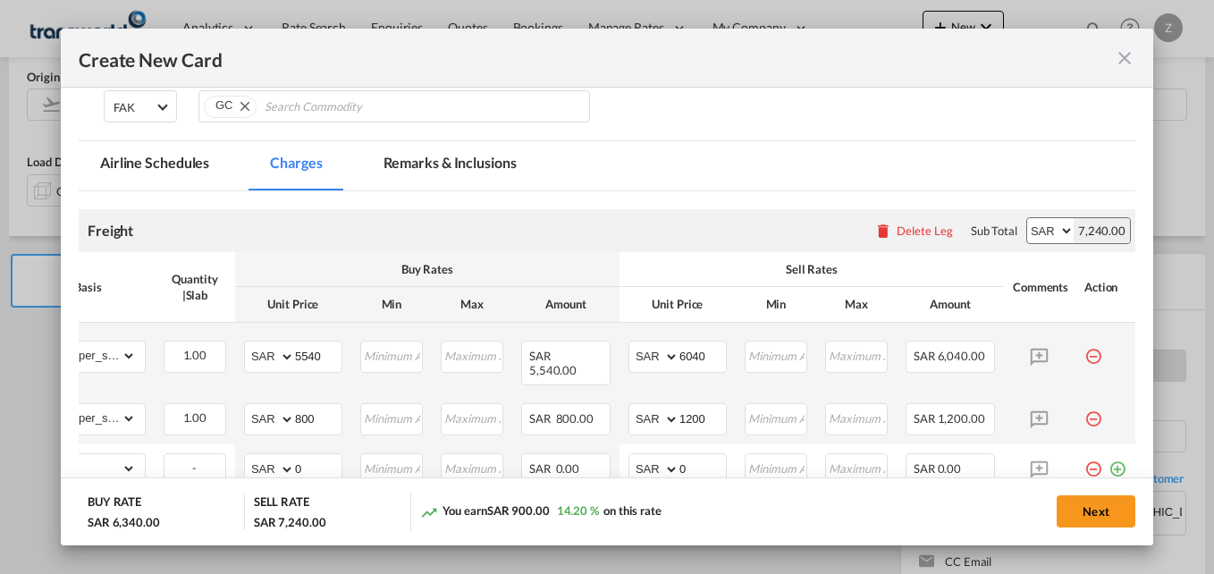
scroll to position [0, 0]
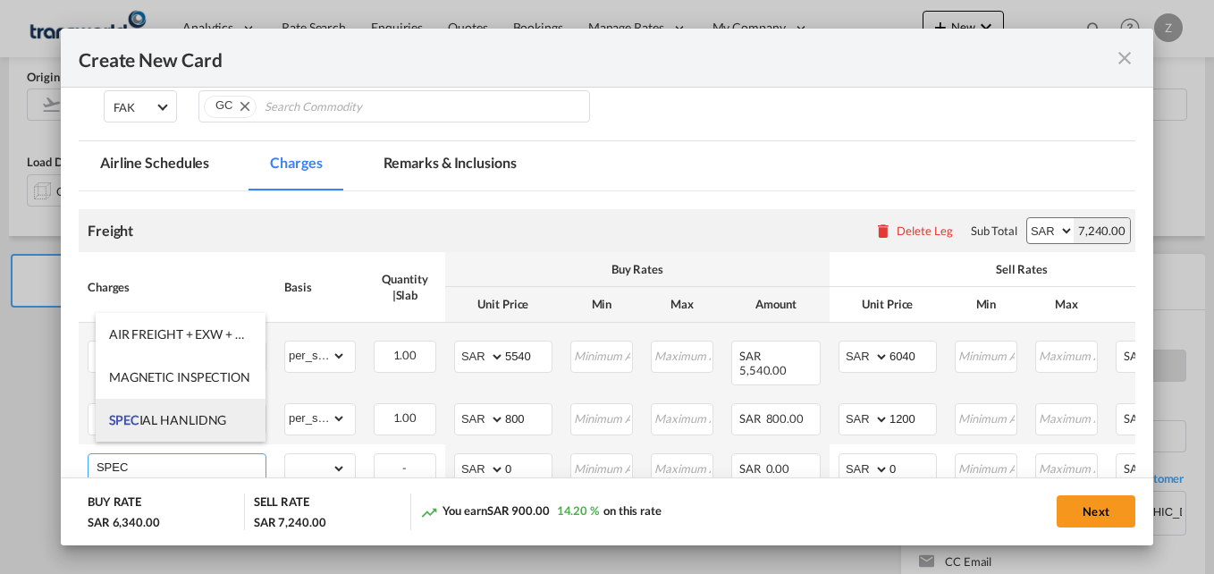
click at [177, 422] on span "SPEC IAL HANLIDNG" at bounding box center [167, 419] width 117 height 15
type input "SPECIAL HANLIDNG"
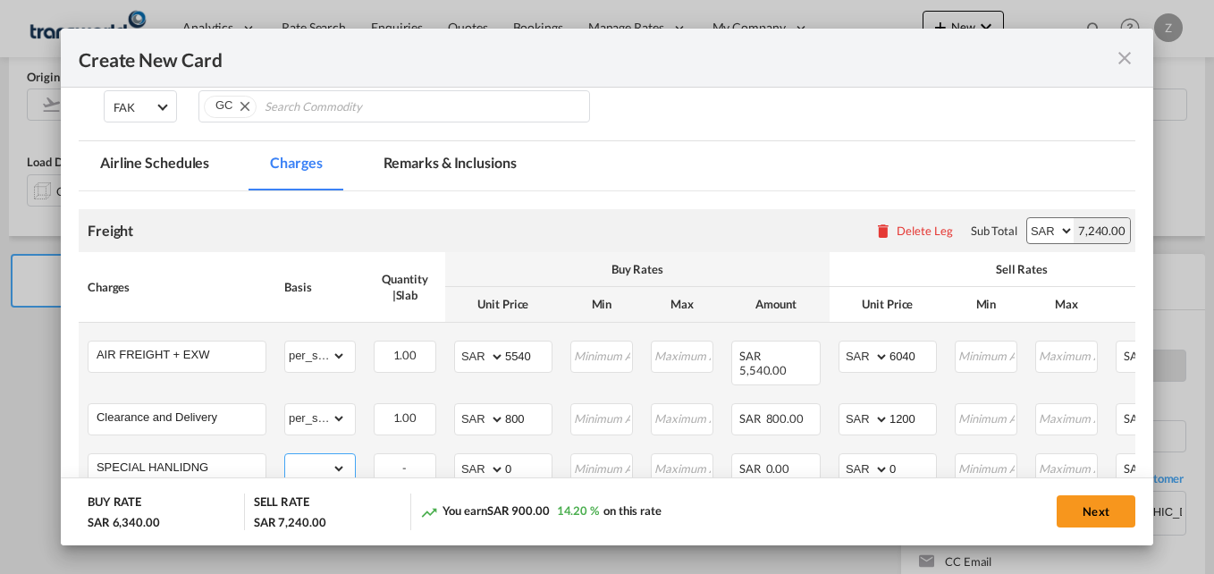
click at [322, 458] on select "gross_weight volumetric_weight per_shipment per_bl per_km % on air freight per_…" at bounding box center [315, 468] width 61 height 29
select select "per_shipment"
click at [285, 454] on select "gross_weight volumetric_weight per_shipment per_bl per_km % on air freight per_…" at bounding box center [315, 468] width 61 height 29
click at [525, 458] on input "0" at bounding box center [528, 467] width 46 height 27
type input "2100"
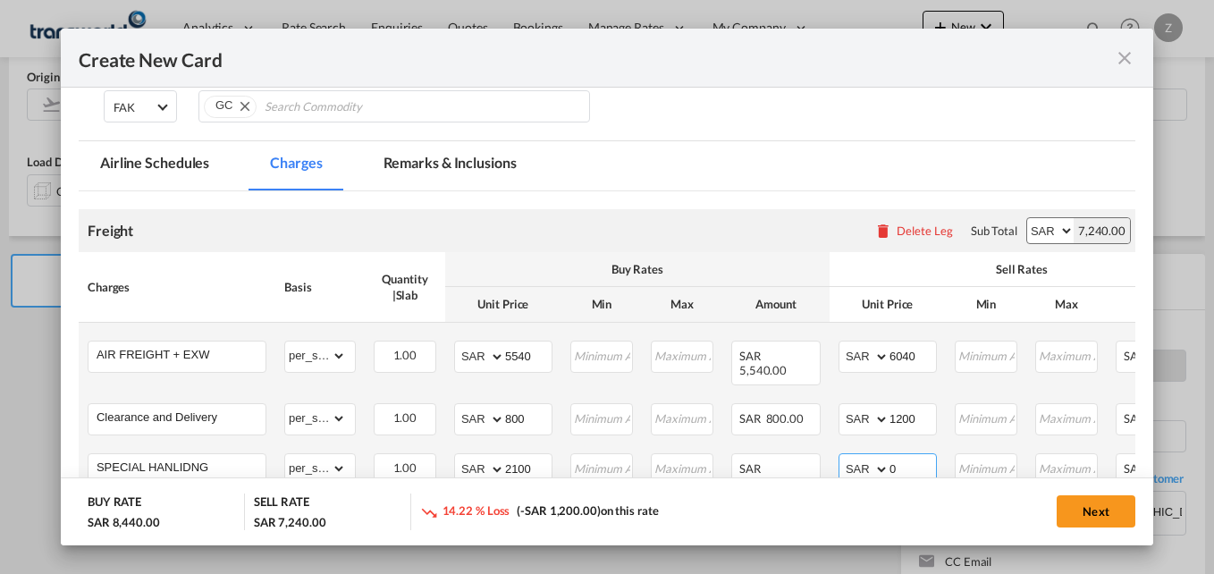
click at [913, 454] on input "0" at bounding box center [912, 467] width 46 height 27
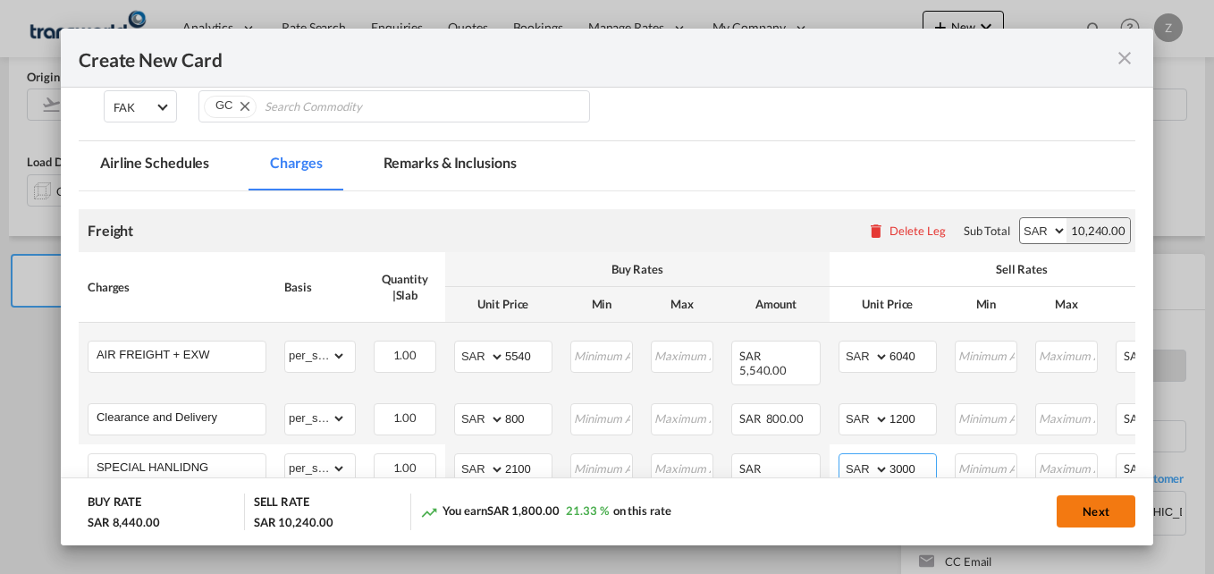
type input "3000"
click at [1080, 505] on button "Next" at bounding box center [1095, 511] width 79 height 32
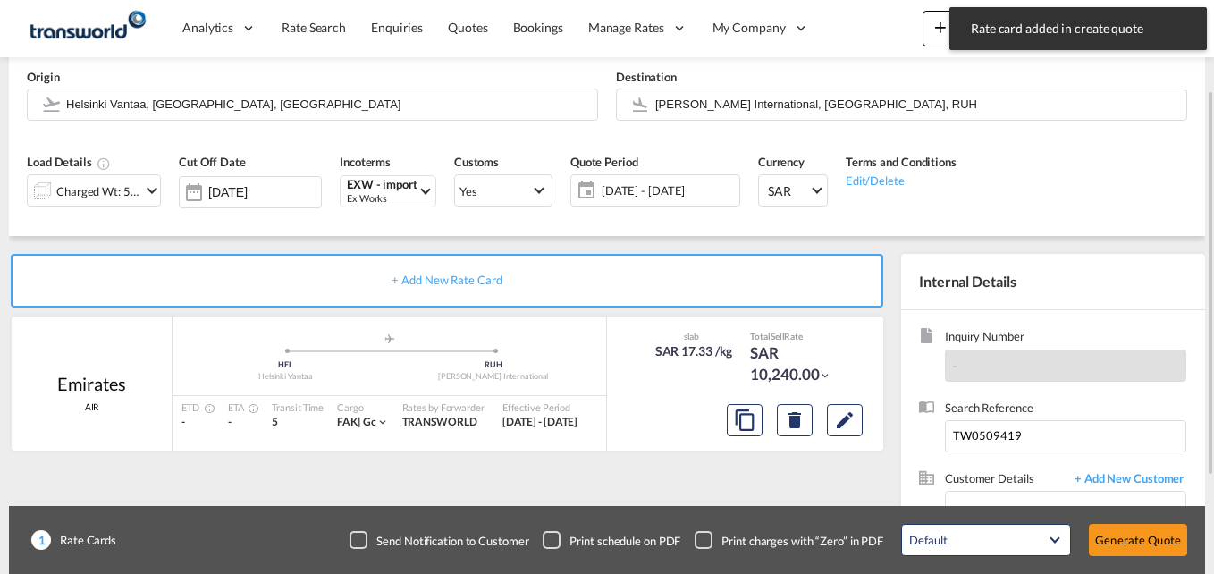
scroll to position [262, 0]
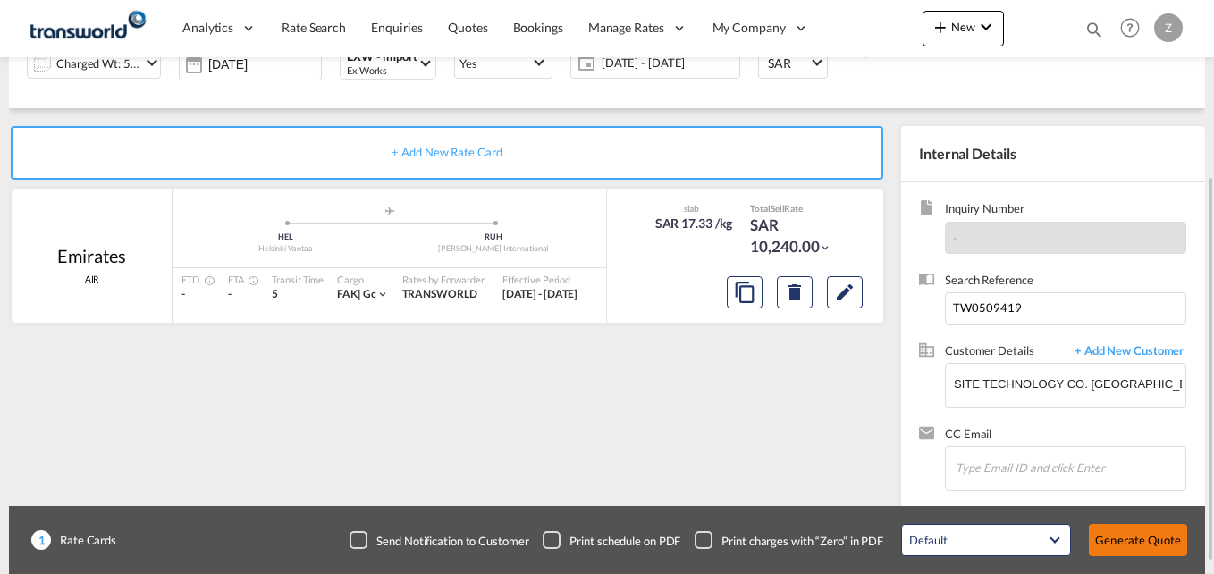
click at [1139, 540] on button "Generate Quote" at bounding box center [1138, 540] width 98 height 32
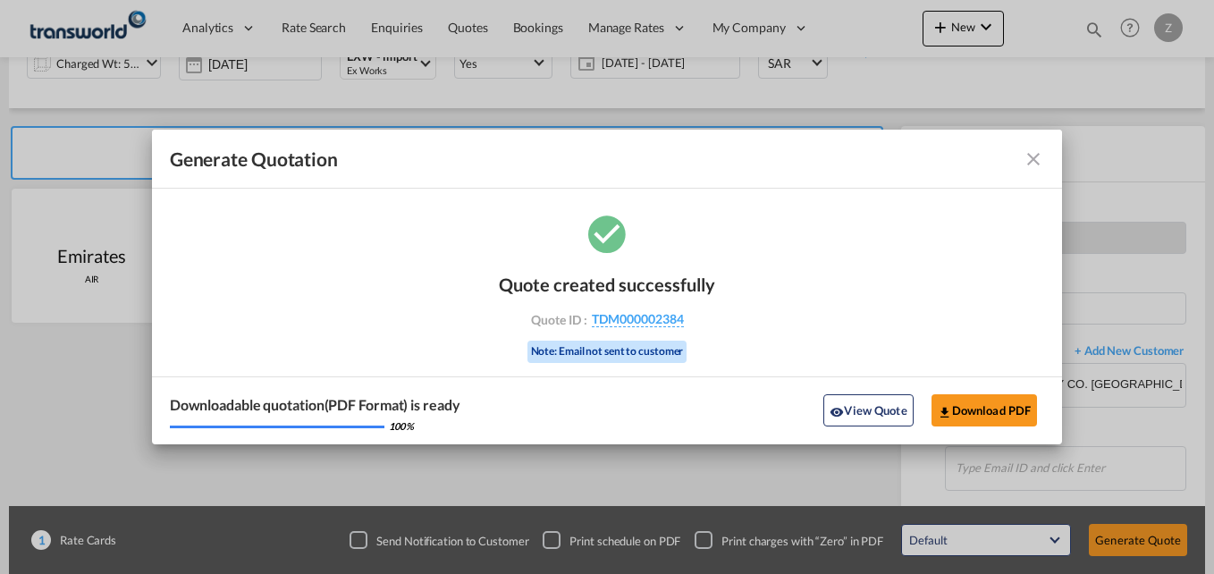
click at [1023, 156] on md-icon "icon-close fg-AAA8AD cursor m-0" at bounding box center [1032, 158] width 21 height 21
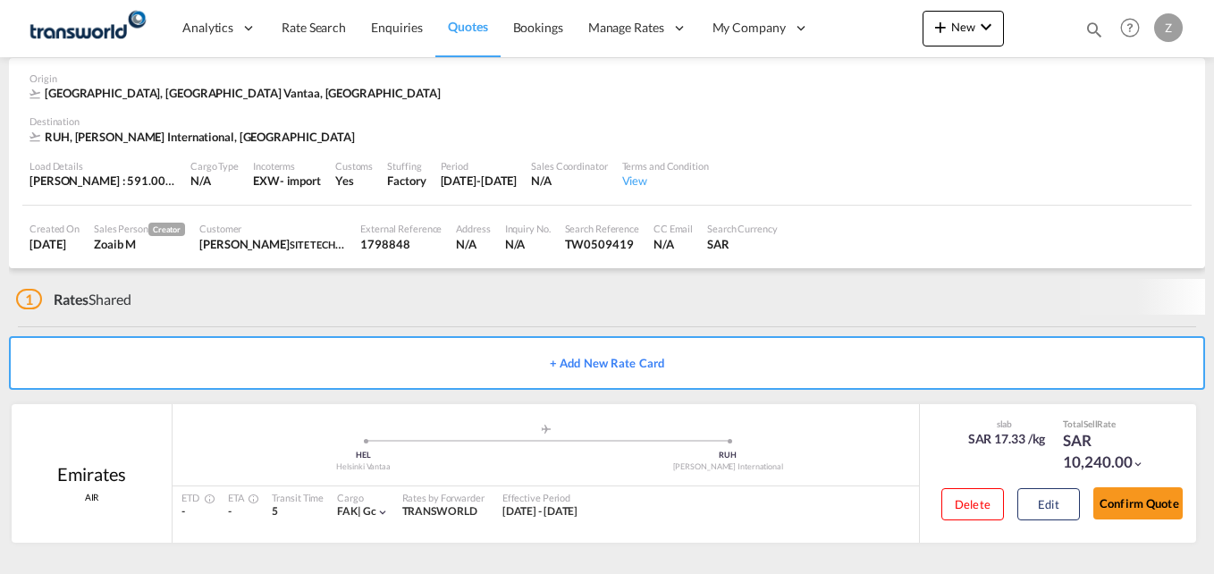
scroll to position [78, 0]
click at [1126, 513] on button "Confirm Quote" at bounding box center [1137, 503] width 89 height 32
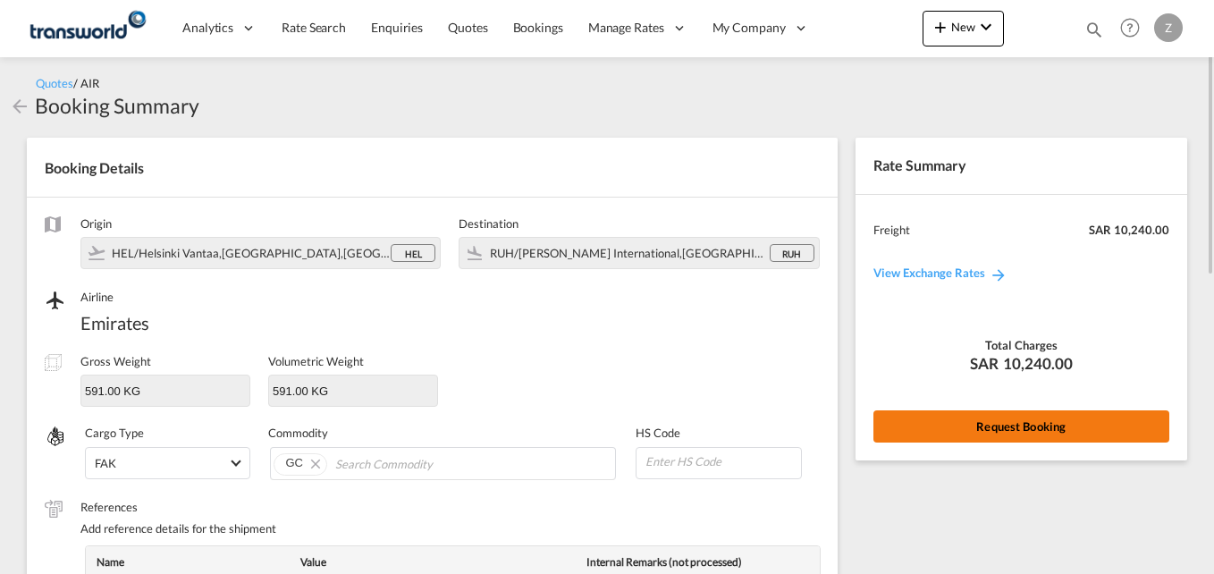
click at [984, 428] on button "Request Booking" at bounding box center [1021, 426] width 296 height 32
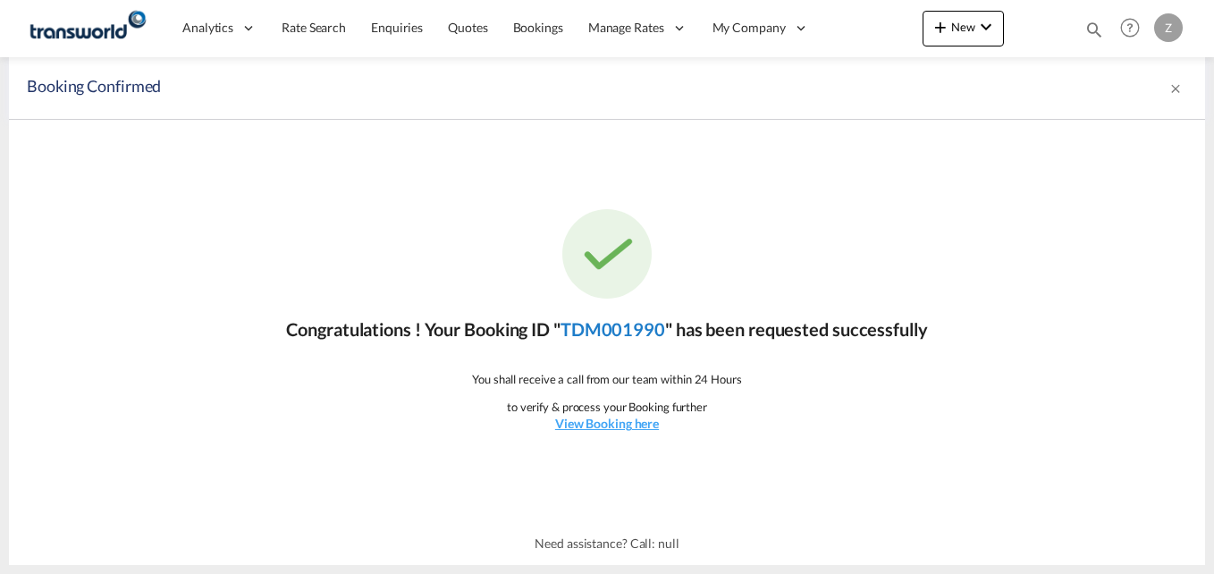
click at [596, 324] on link "TDM001990" at bounding box center [612, 328] width 105 height 21
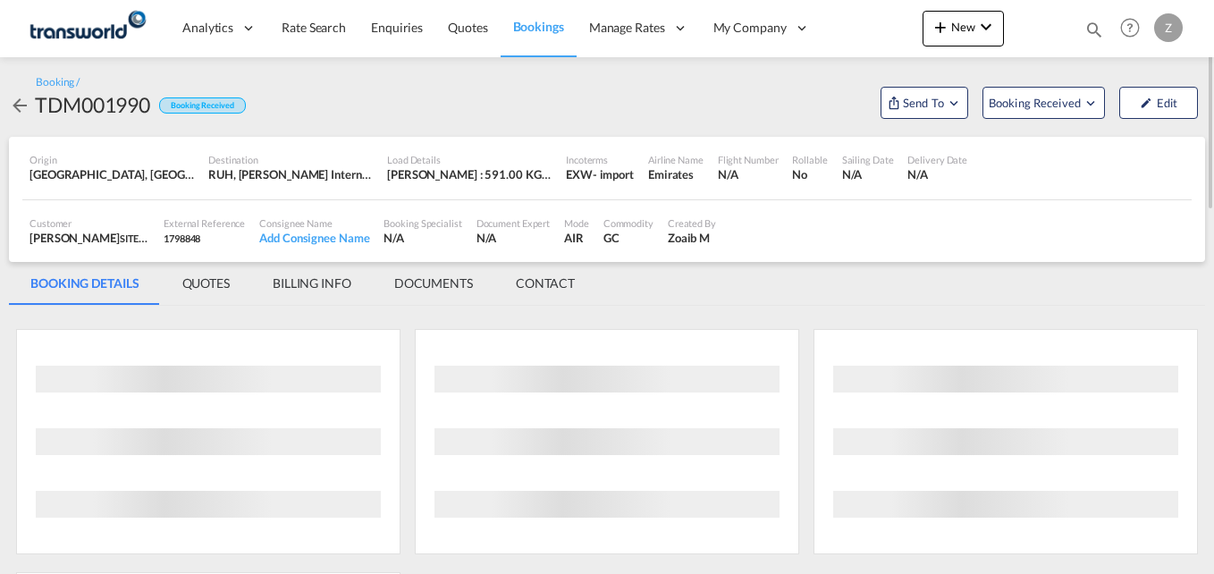
click at [559, 290] on md-tab-item "CONTACT" at bounding box center [545, 283] width 102 height 43
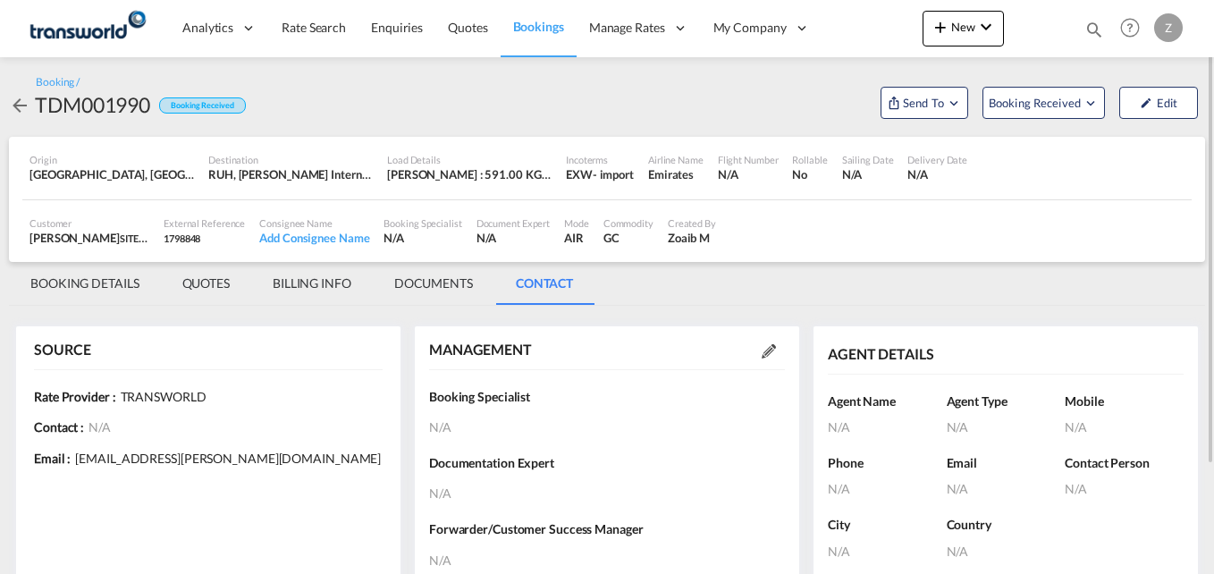
click at [762, 349] on md-icon at bounding box center [768, 351] width 14 height 14
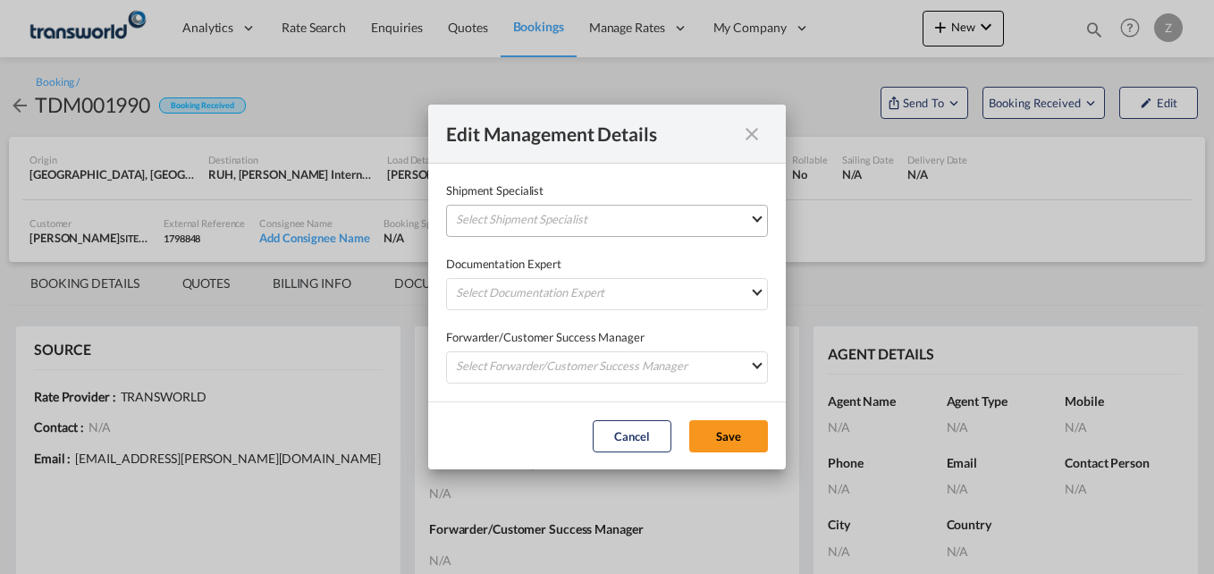
click at [576, 217] on md-select "Select Shipment Specialist [PERSON_NAME] W [PERSON_NAME][EMAIL_ADDRESS][PERSON_…" at bounding box center [607, 221] width 322 height 32
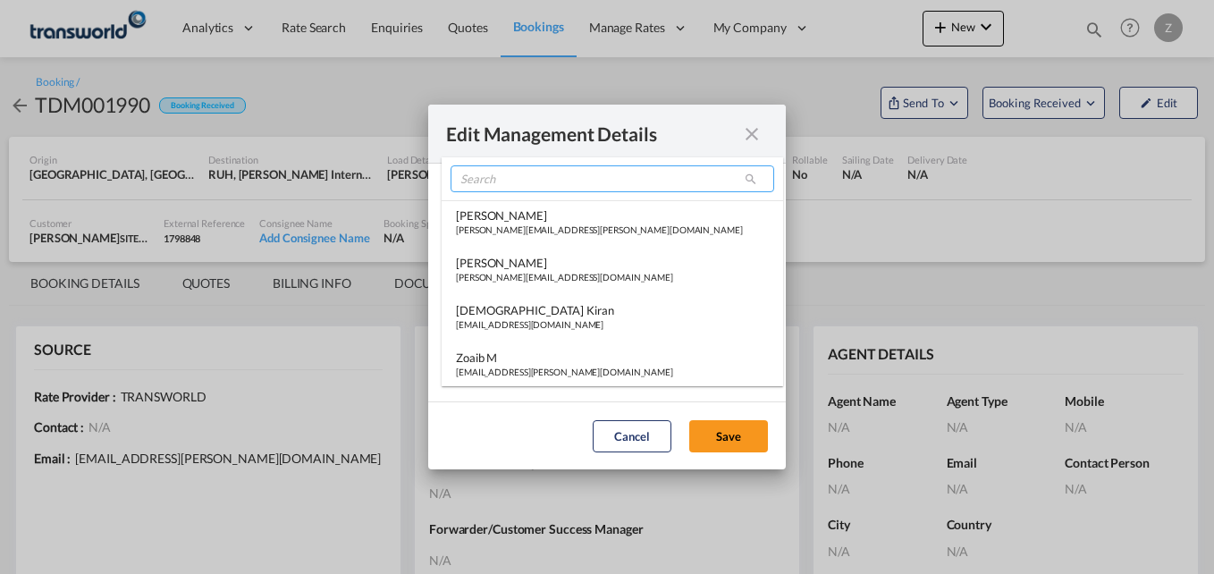
click at [507, 182] on input "search" at bounding box center [612, 178] width 324 height 27
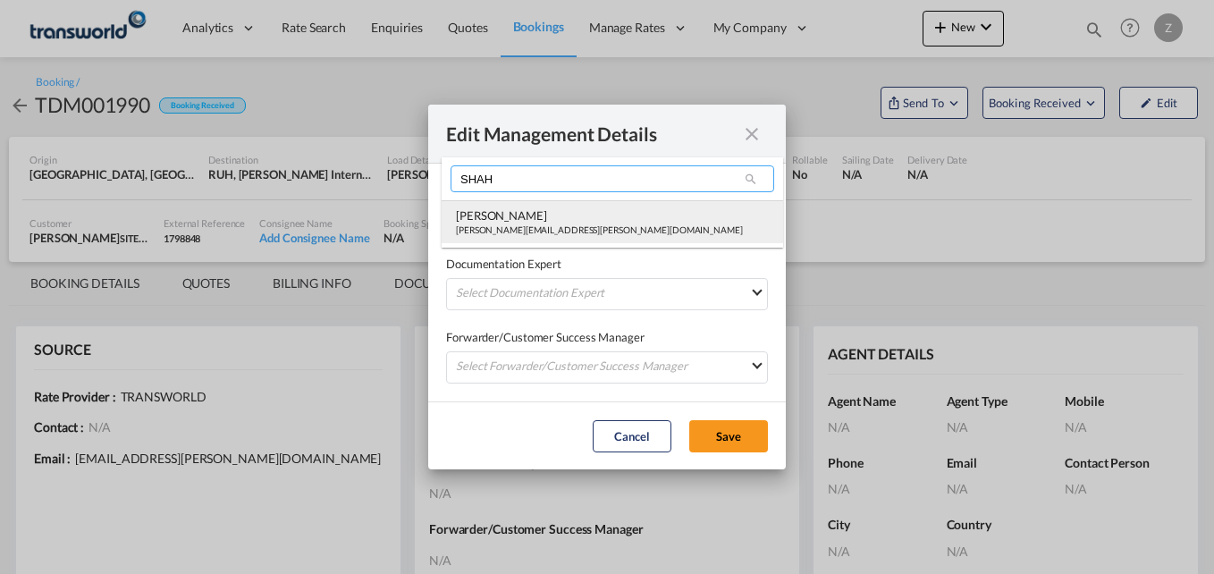
type input "SHAH"
click at [500, 213] on div "[PERSON_NAME]" at bounding box center [599, 215] width 287 height 16
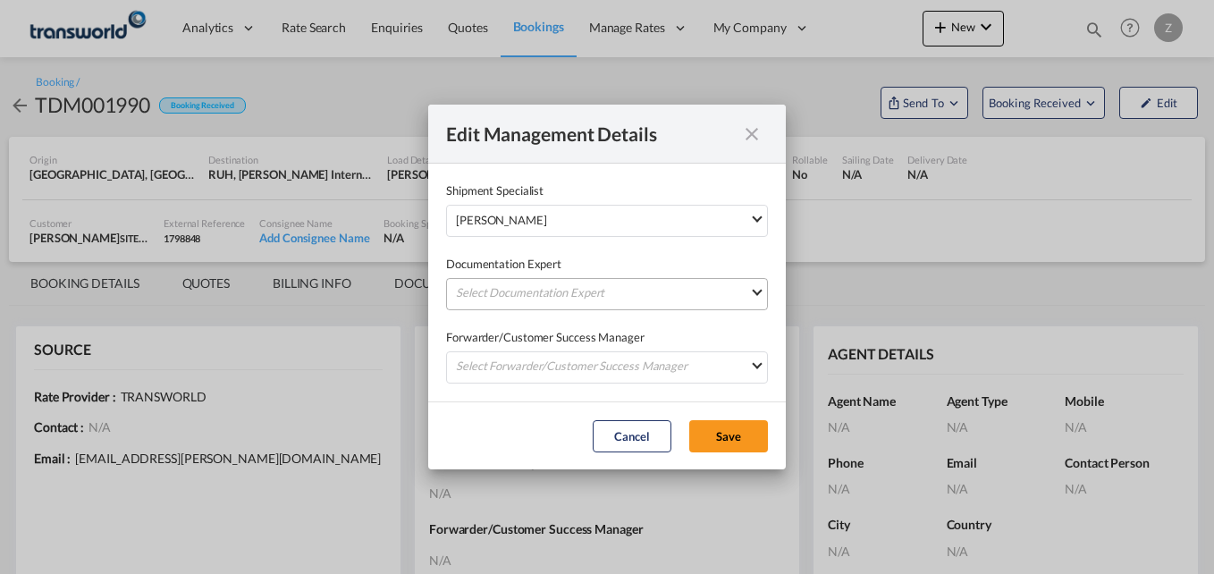
click at [486, 296] on md-select "Select Documentation Expert [PERSON_NAME] W [PERSON_NAME][EMAIL_ADDRESS][PERSON…" at bounding box center [607, 294] width 322 height 32
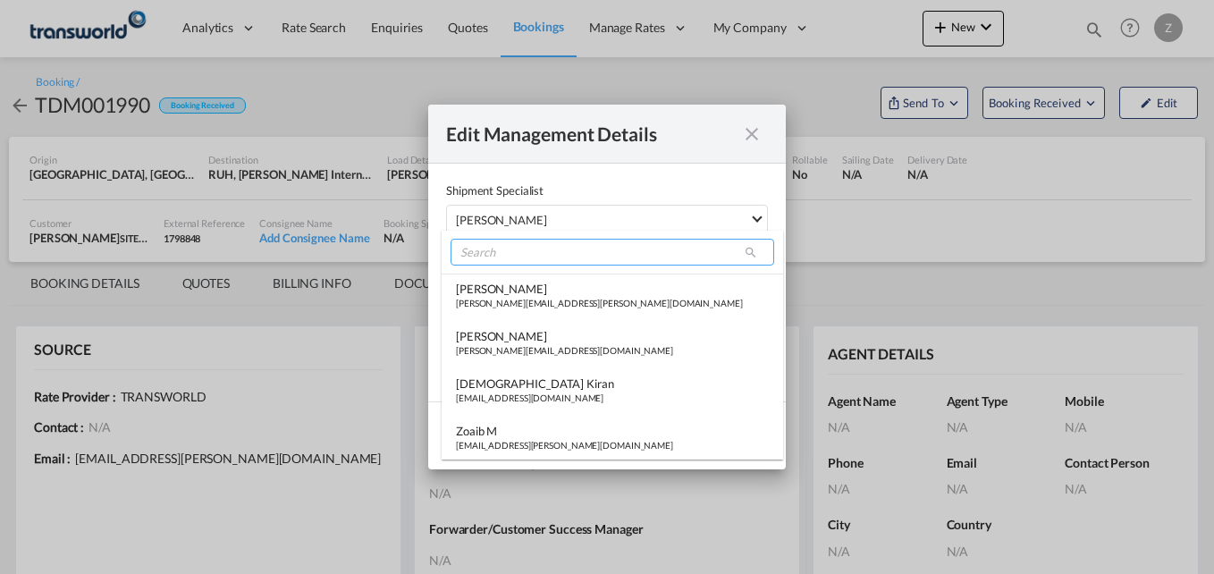
click at [497, 256] on input "search" at bounding box center [612, 252] width 324 height 27
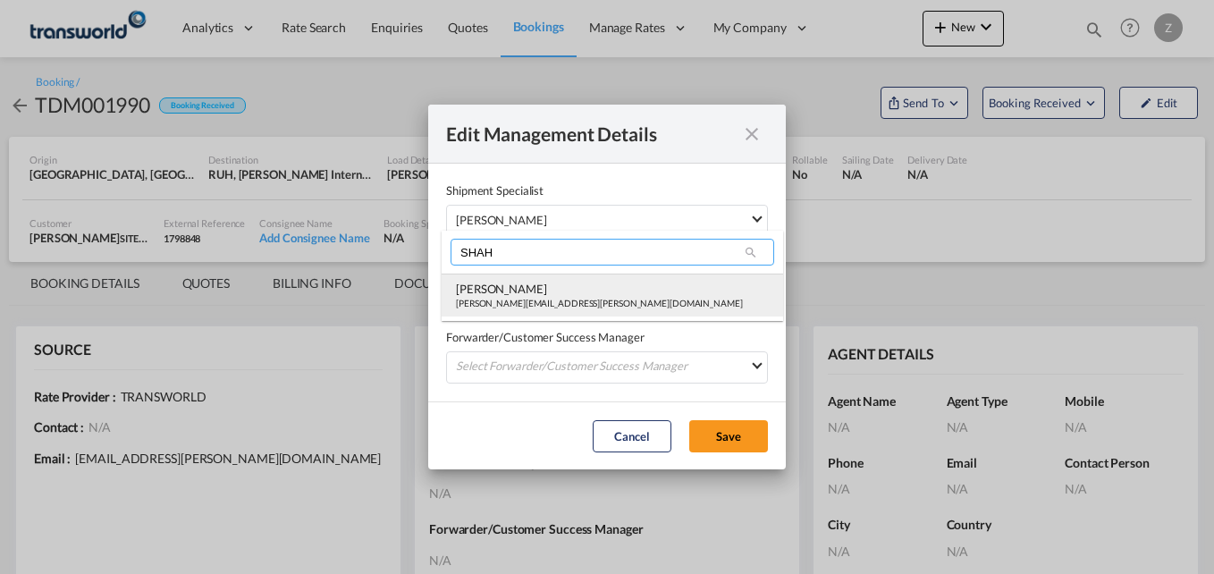
type input "SHAH"
click at [490, 296] on div "[PERSON_NAME]" at bounding box center [599, 289] width 287 height 16
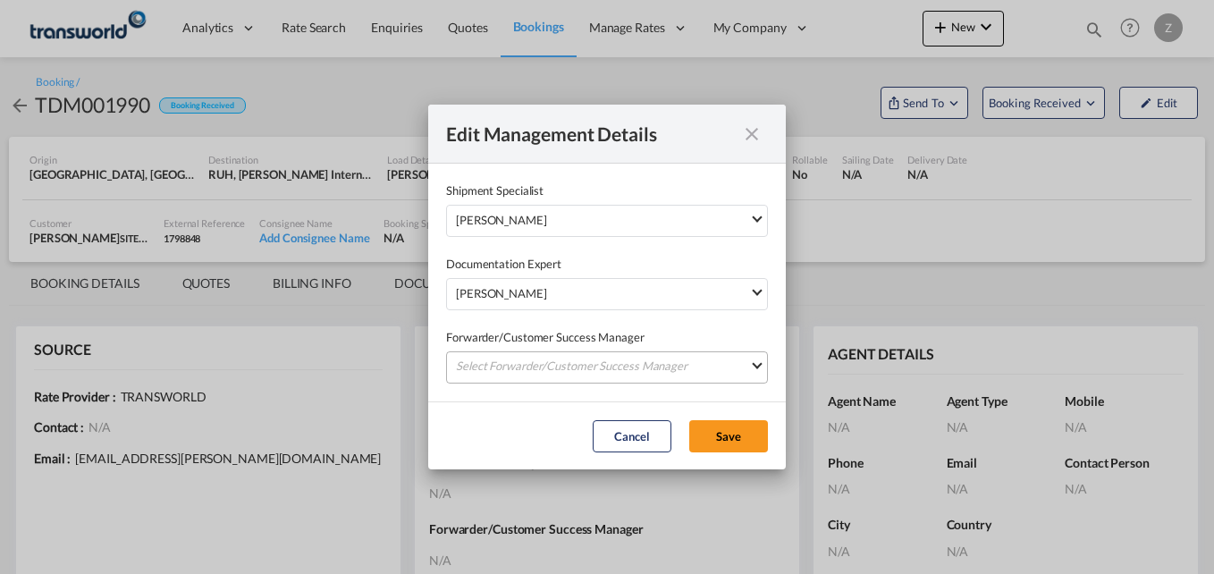
click at [485, 366] on md-select "Select Forwarder/Customer Success Manager [PERSON_NAME] [PERSON_NAME][EMAIL_ADD…" at bounding box center [607, 367] width 322 height 32
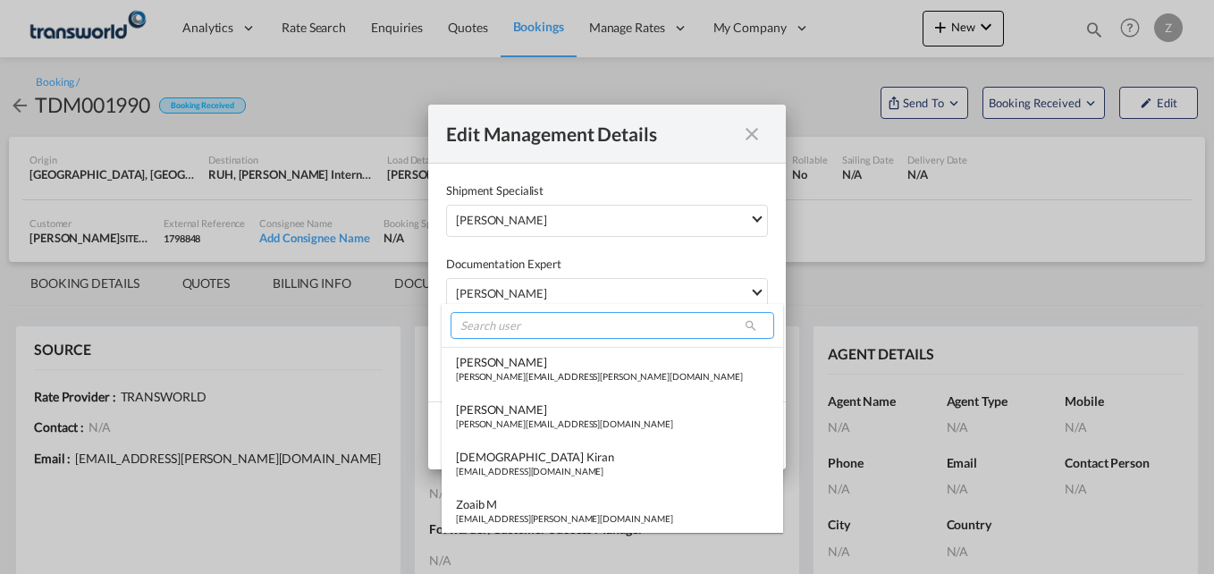
click at [505, 334] on input "search" at bounding box center [612, 325] width 324 height 27
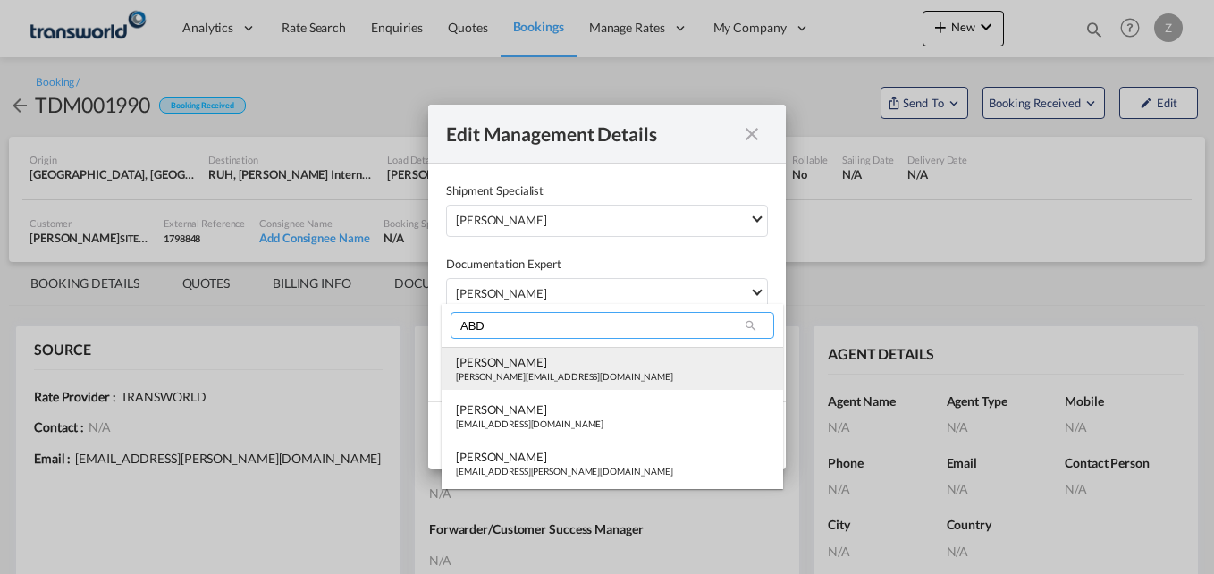
type input "ABD"
click at [506, 360] on div "[PERSON_NAME]" at bounding box center [564, 362] width 217 height 16
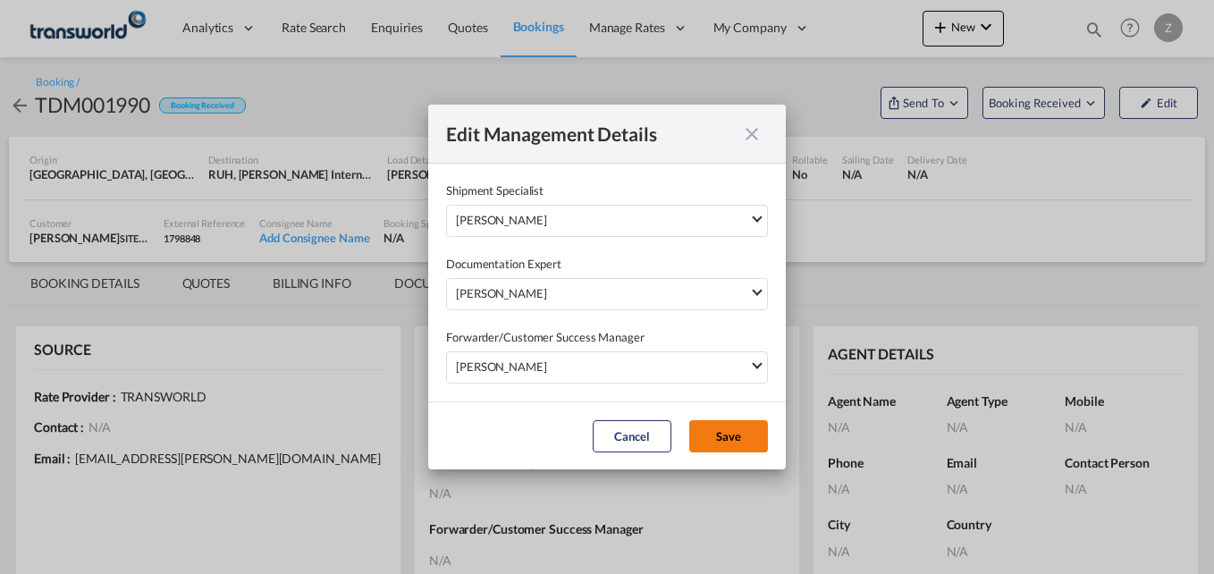
click at [726, 444] on button "Save" at bounding box center [728, 436] width 79 height 32
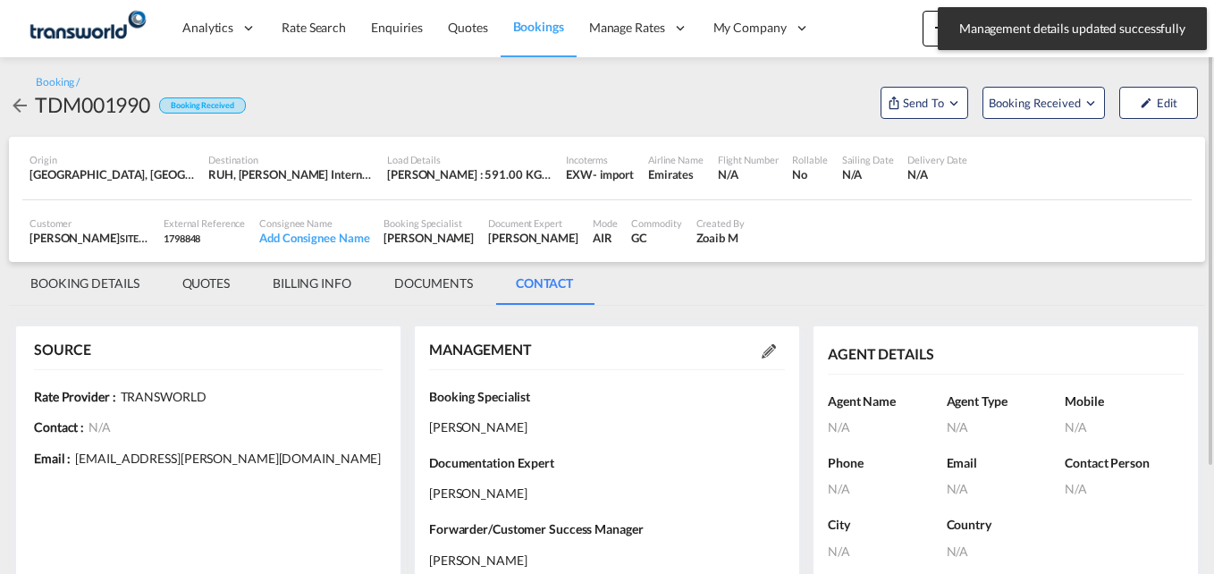
click at [86, 287] on md-tab-item "BOOKING DETAILS" at bounding box center [85, 283] width 152 height 43
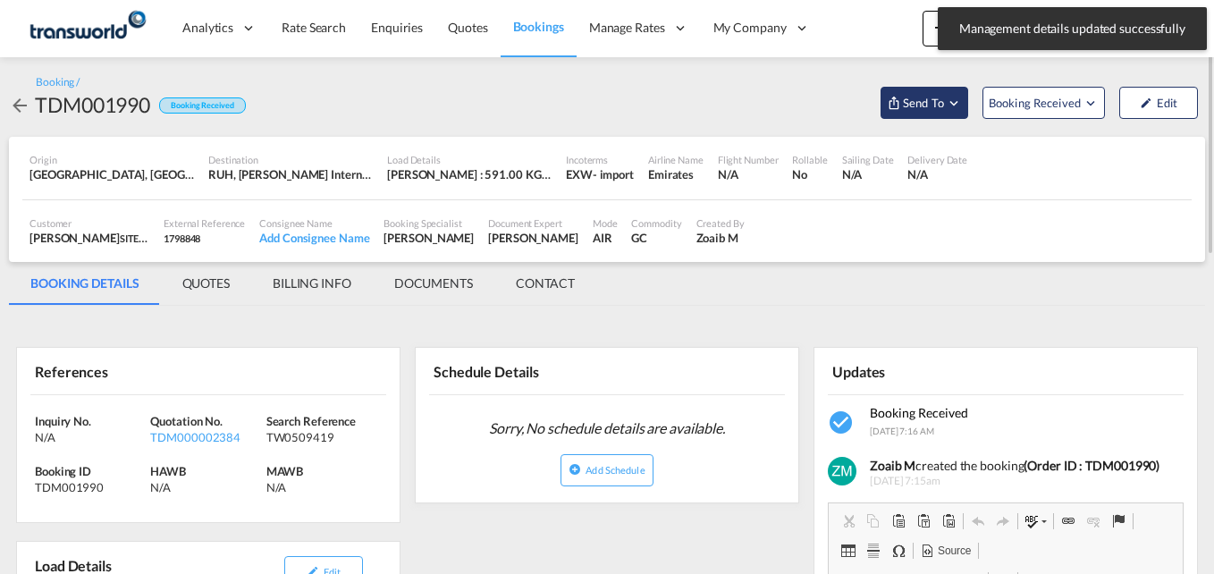
click at [920, 106] on span "Send To" at bounding box center [923, 103] width 45 height 18
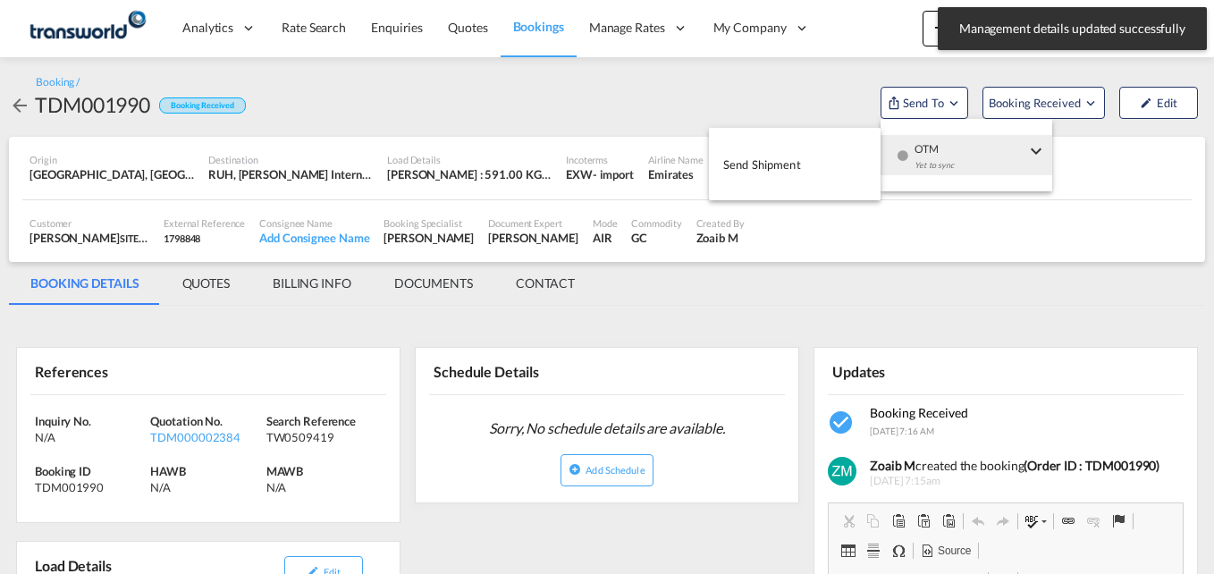
click at [807, 166] on button "Send Shipment" at bounding box center [795, 164] width 172 height 40
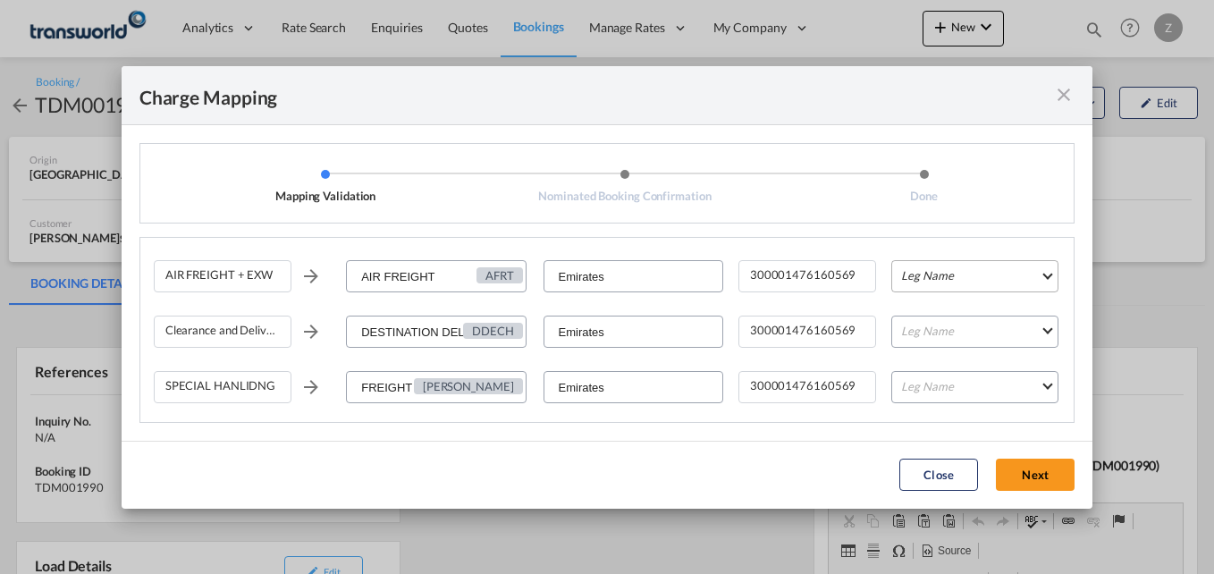
click at [918, 272] on md-select "Leg Name HANDLING ORIGIN HANDLING DESTINATION OTHERS TL PICK UP CUSTOMS ORIGIN …" at bounding box center [974, 276] width 167 height 32
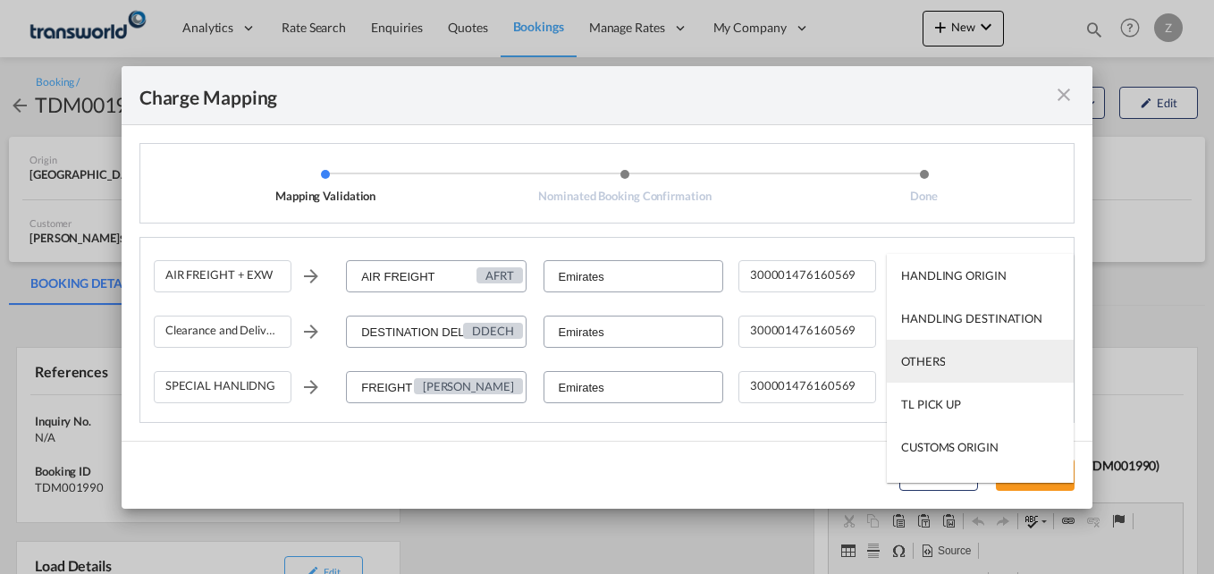
click at [940, 361] on div "OTHERS" at bounding box center [923, 361] width 44 height 16
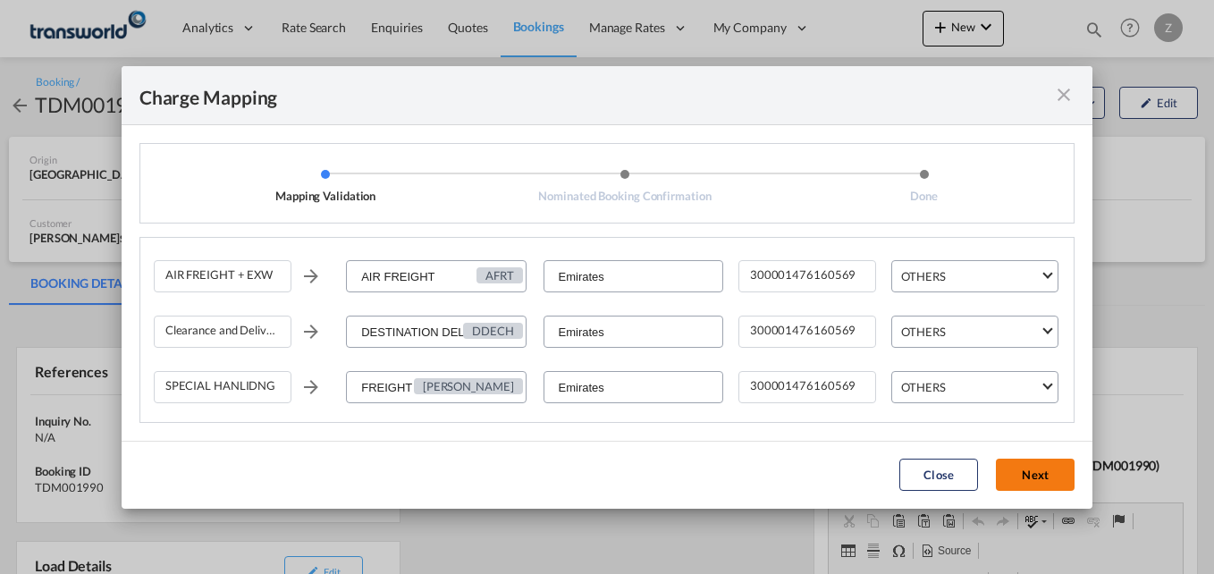
click at [1031, 469] on button "Next" at bounding box center [1035, 474] width 79 height 32
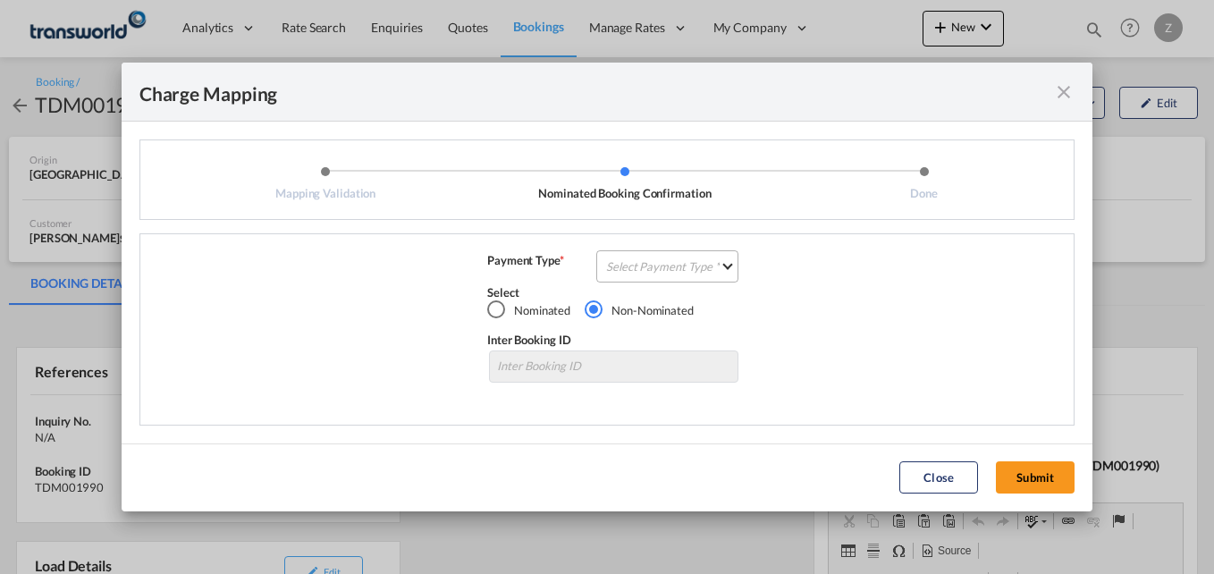
click at [635, 274] on md-select "Select Payment Type COLLECT PREPAID" at bounding box center [667, 266] width 142 height 32
click at [622, 260] on div "COLLECT" at bounding box center [633, 266] width 51 height 16
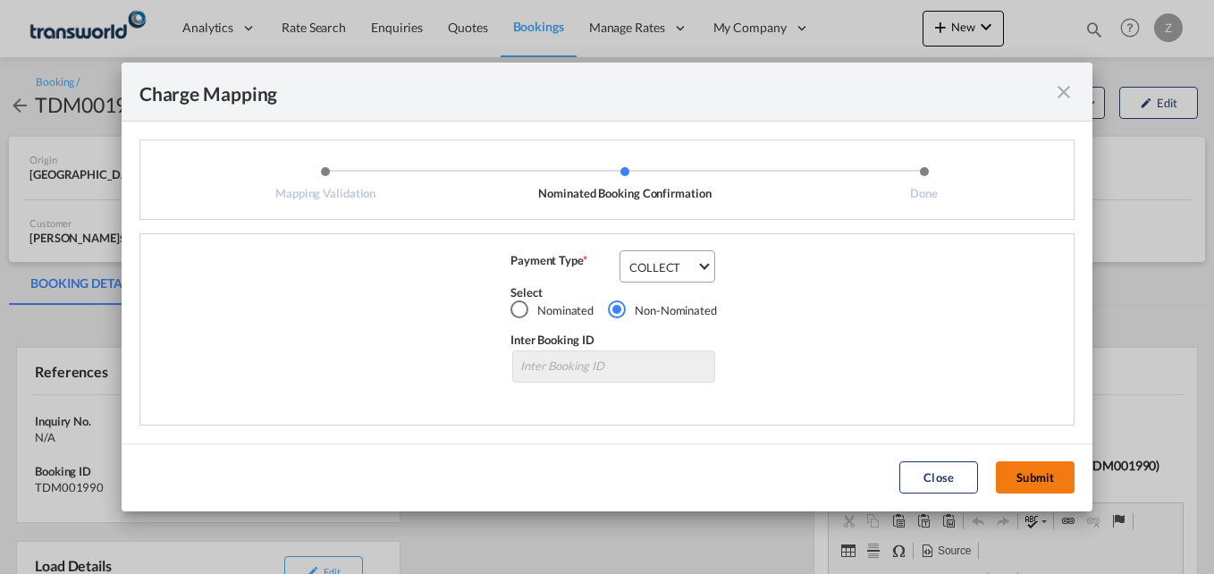
click at [1014, 468] on button "Submit" at bounding box center [1035, 477] width 79 height 32
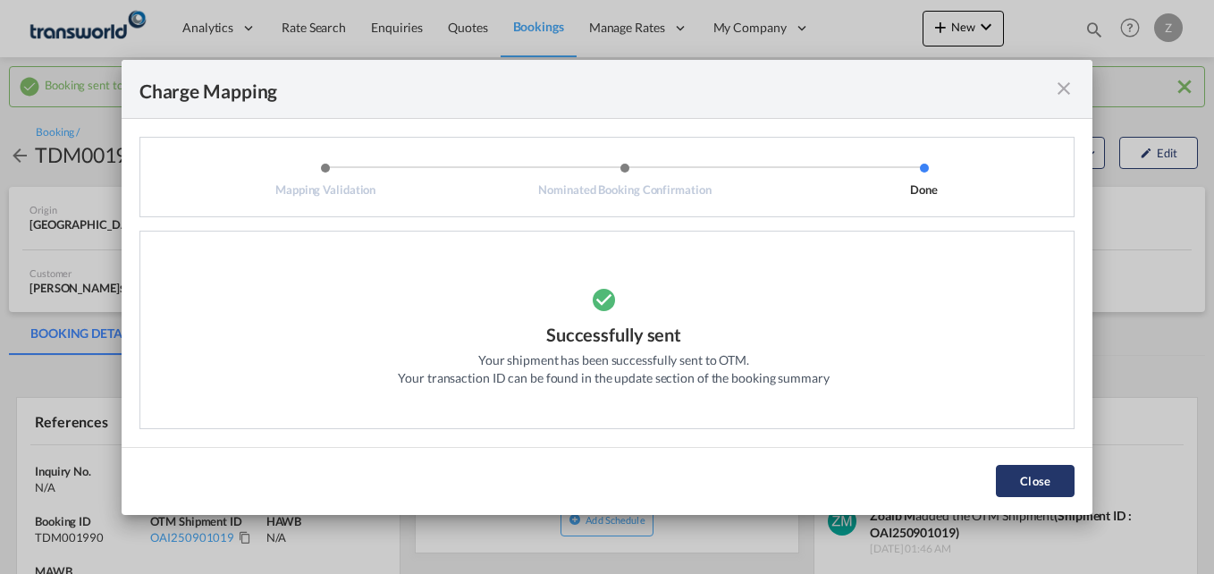
click at [1047, 476] on button "Close" at bounding box center [1035, 481] width 79 height 32
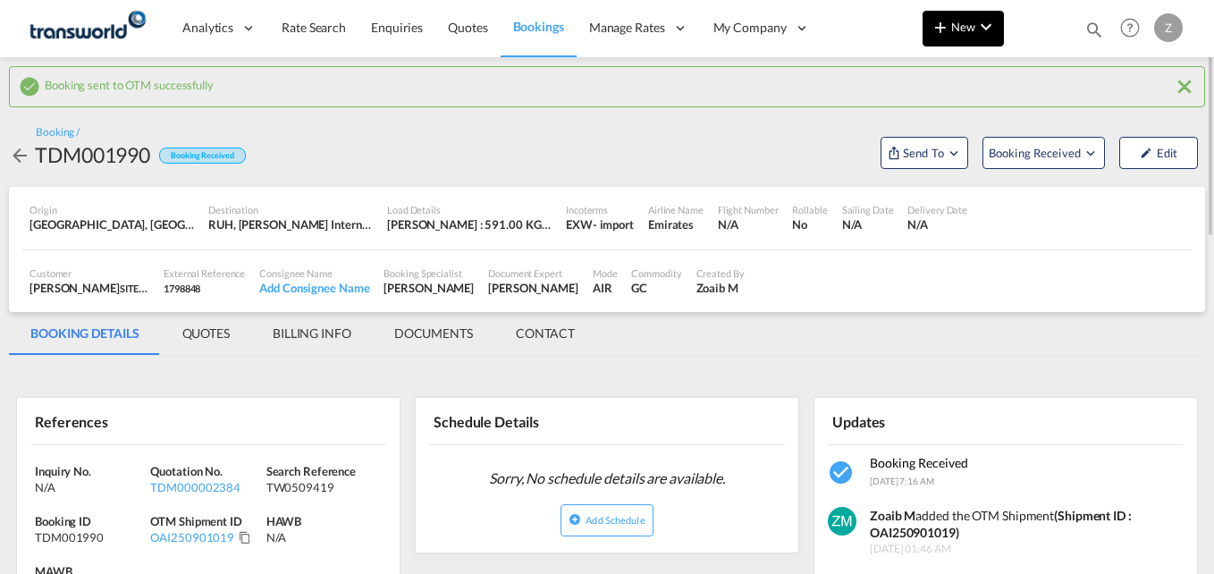
click at [962, 35] on button "New" at bounding box center [962, 29] width 81 height 36
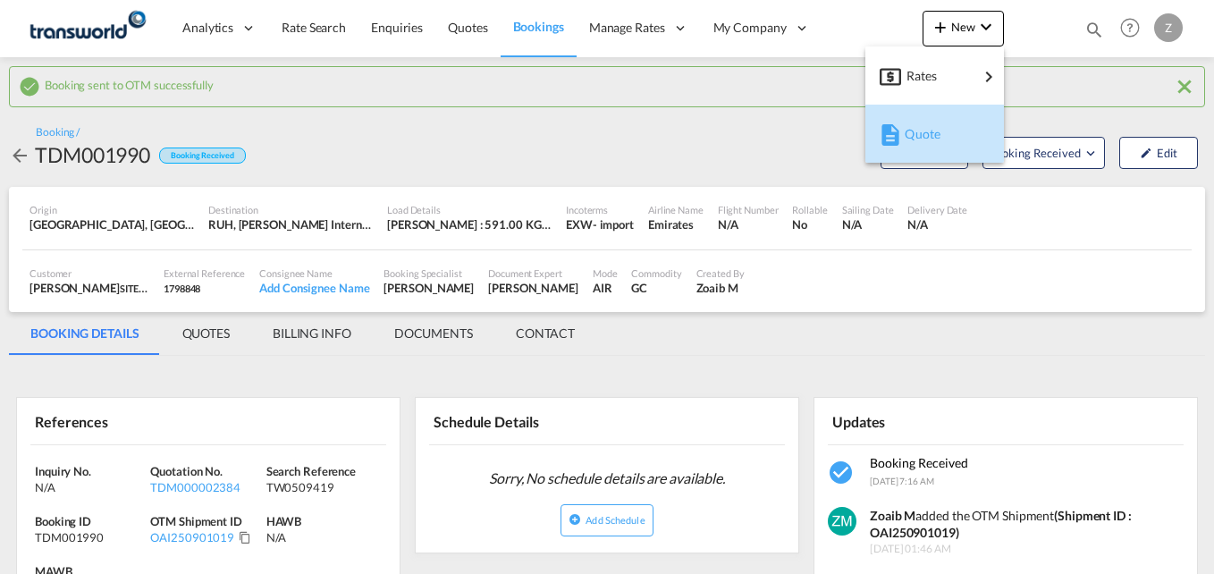
click at [907, 127] on span "Quote" at bounding box center [914, 134] width 20 height 36
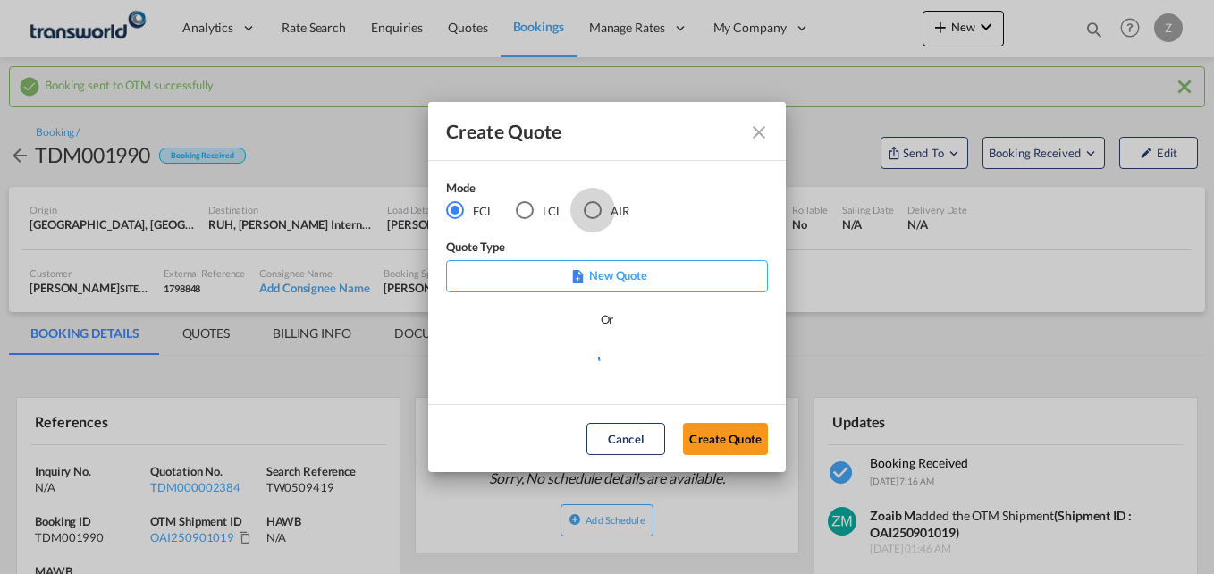
click at [597, 203] on div "AIR" at bounding box center [593, 210] width 18 height 18
click at [724, 436] on button "Create Quote" at bounding box center [725, 439] width 85 height 32
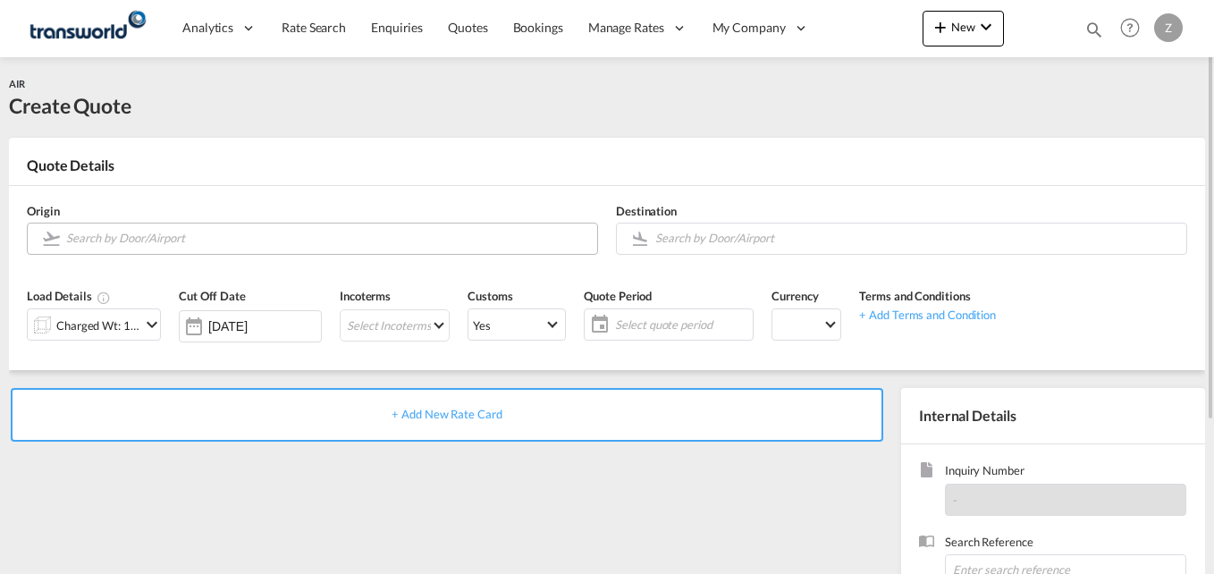
click at [105, 242] on input "Search by Door/Airport" at bounding box center [327, 238] width 522 height 31
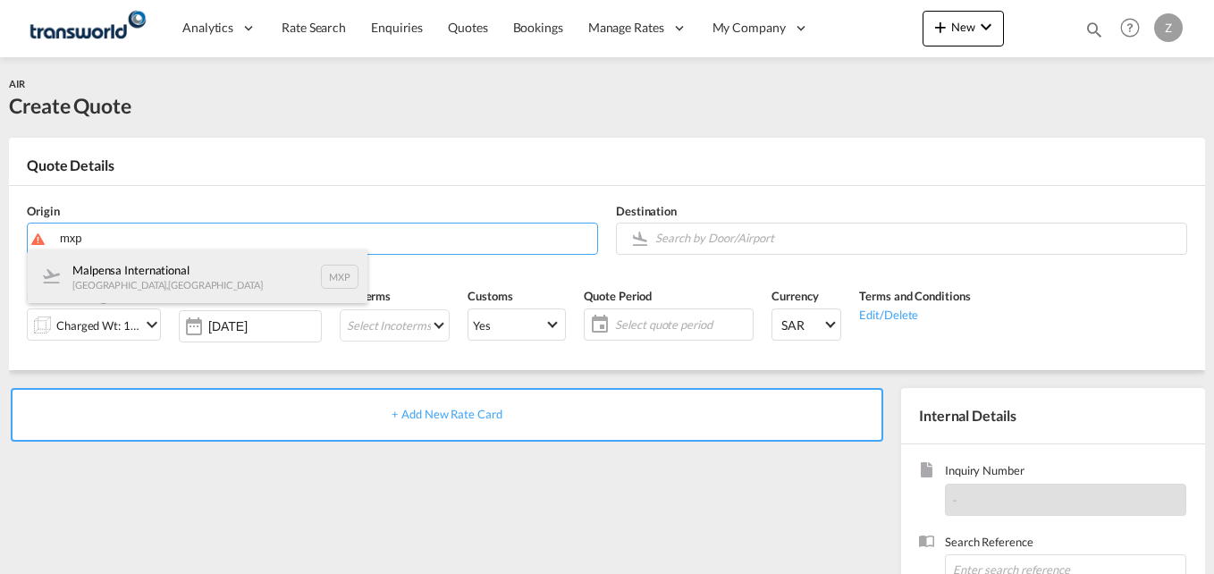
click at [135, 275] on div "Malpensa International [GEOGRAPHIC_DATA] , [GEOGRAPHIC_DATA] MXP" at bounding box center [198, 276] width 340 height 54
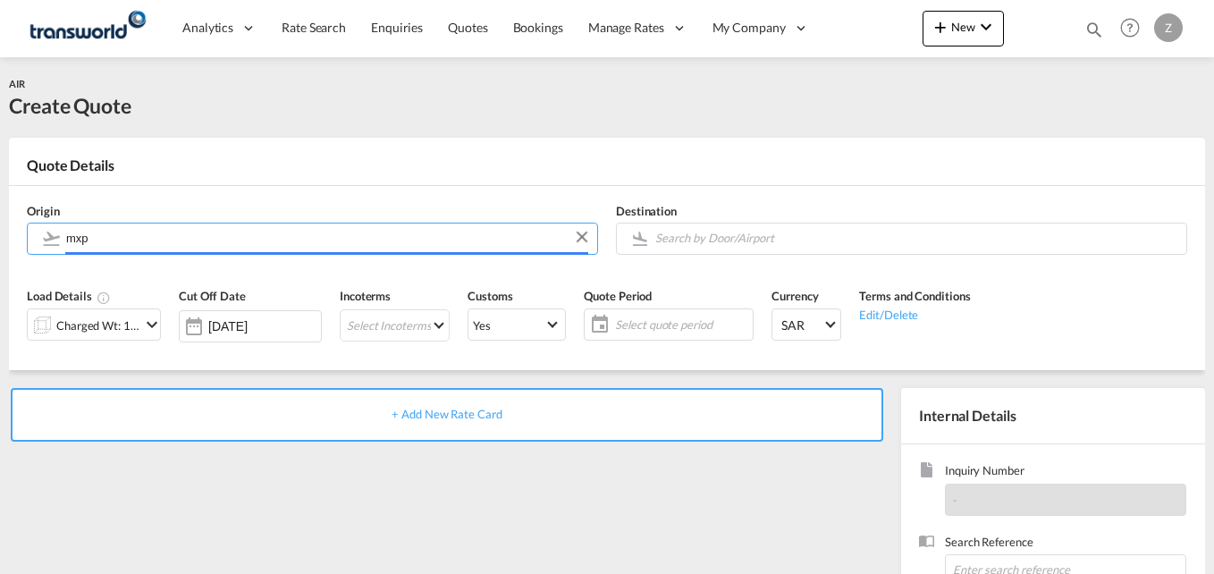
type input "Malpensa International, [GEOGRAPHIC_DATA], MXP"
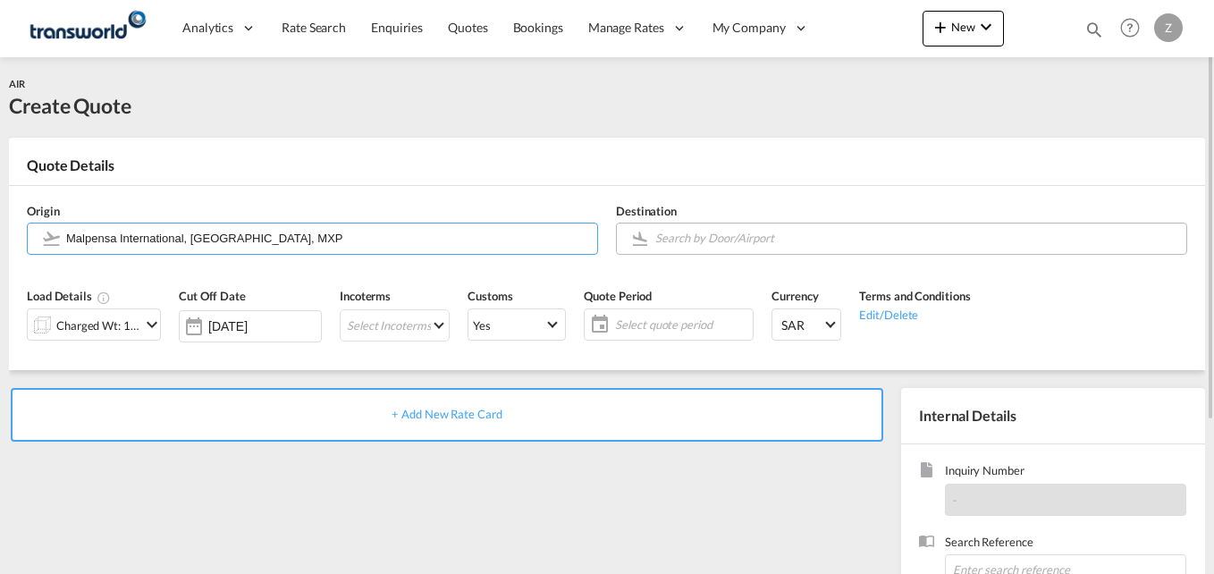
click at [759, 244] on input "Search by Door/Airport" at bounding box center [916, 238] width 522 height 31
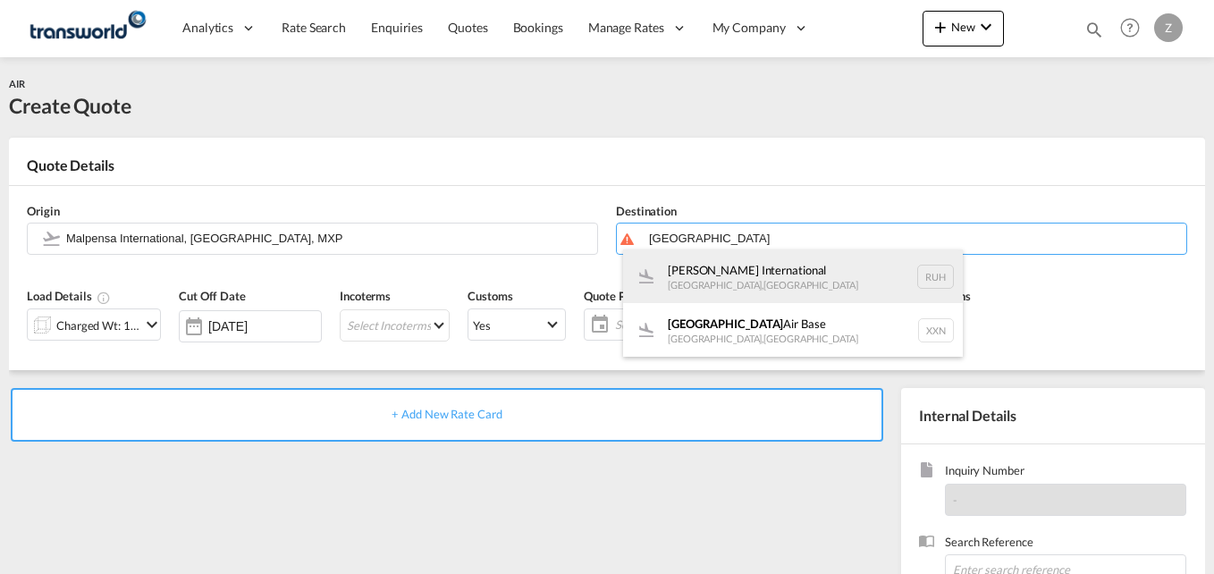
click at [751, 280] on div "[PERSON_NAME] International [GEOGRAPHIC_DATA] , [GEOGRAPHIC_DATA] RUH" at bounding box center [793, 276] width 340 height 54
type input "[PERSON_NAME] International, [GEOGRAPHIC_DATA], RUH"
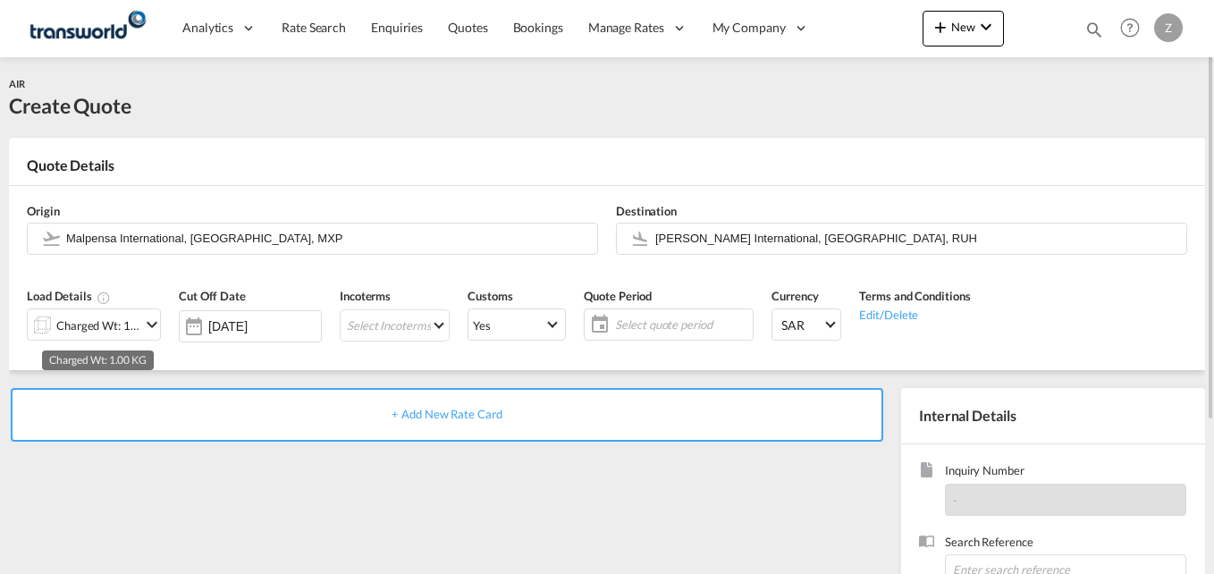
click at [85, 337] on div "Charged Wt: 1.00 KG" at bounding box center [98, 325] width 84 height 25
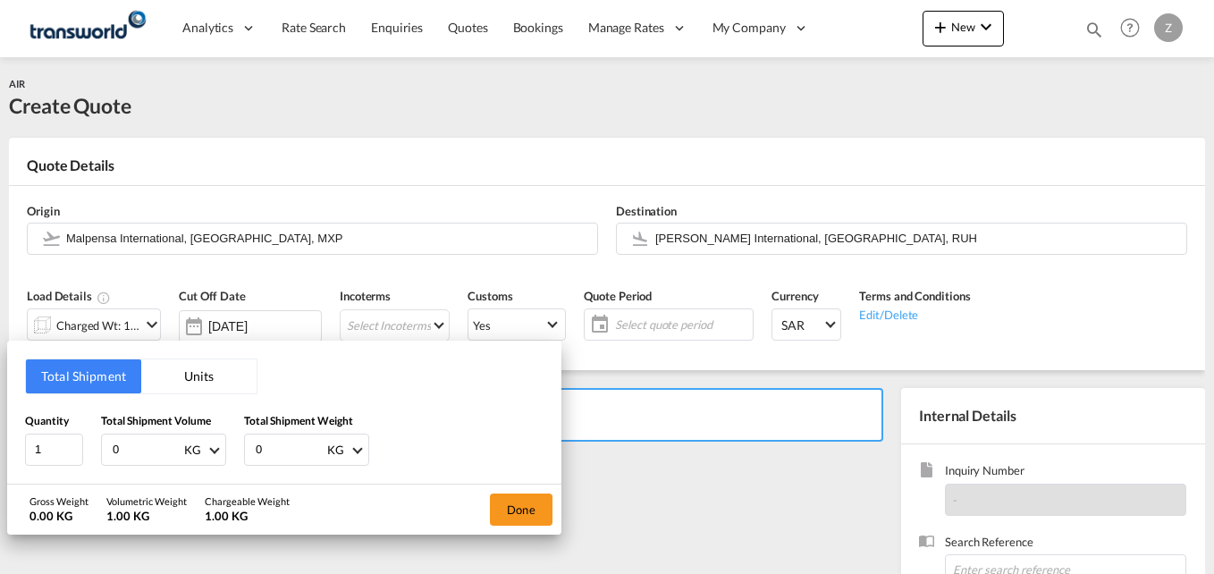
click at [134, 448] on input "0" at bounding box center [146, 449] width 71 height 30
type input "462"
click at [279, 454] on input "0" at bounding box center [289, 449] width 71 height 30
type input "462"
click at [523, 508] on button "Done" at bounding box center [521, 509] width 63 height 32
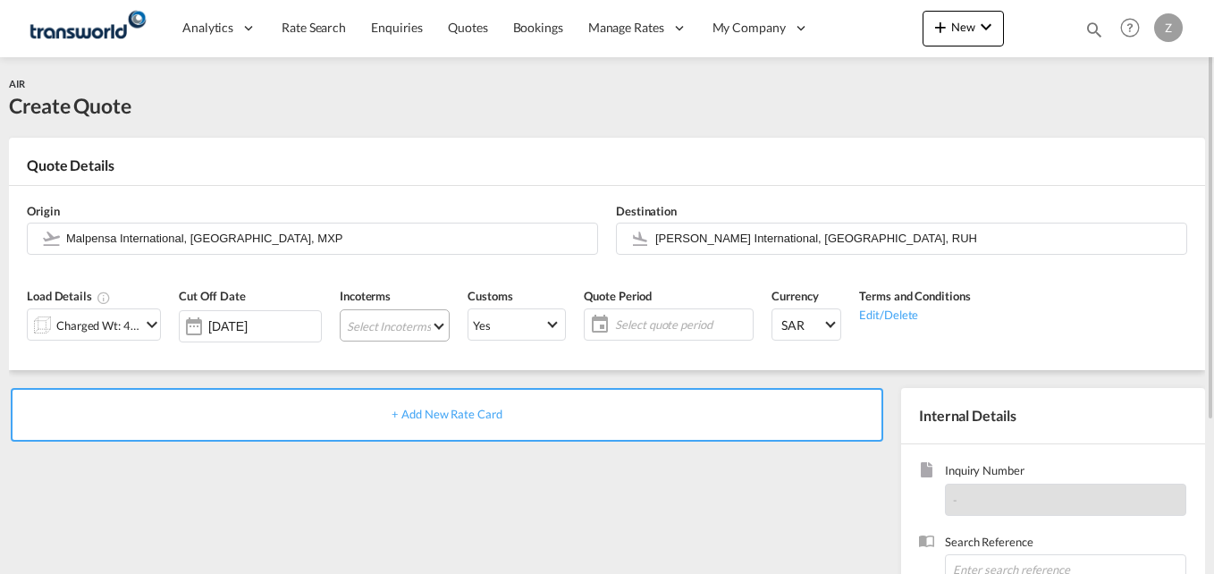
click at [397, 317] on md-select "Select Incoterms EXW - import Ex Works DAP - export Delivered at Place FAS - im…" at bounding box center [395, 325] width 110 height 32
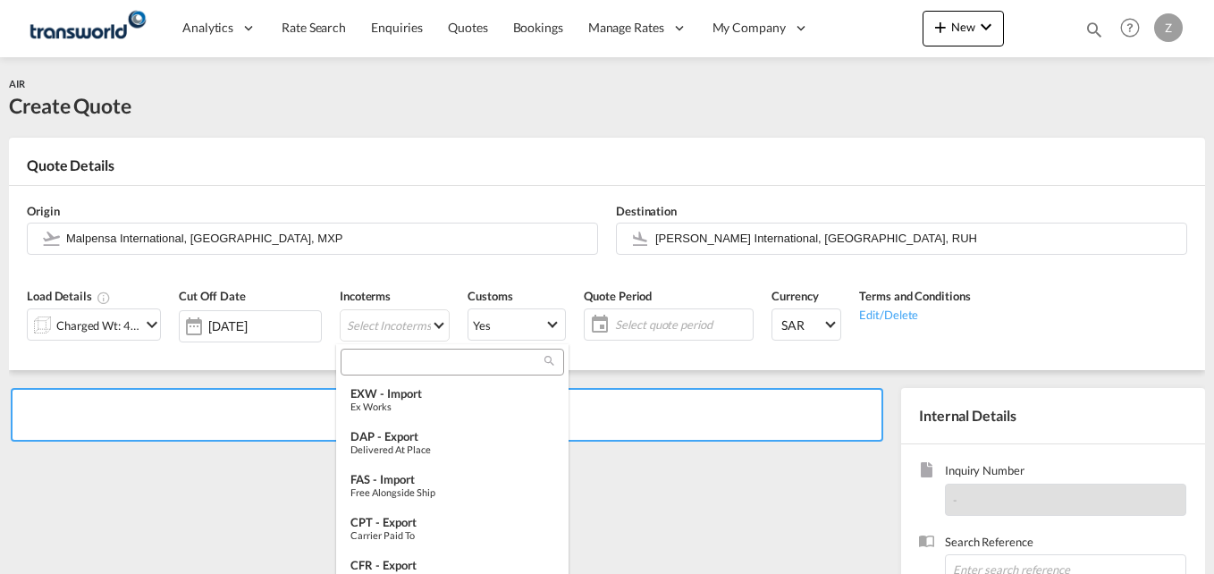
click at [382, 373] on div at bounding box center [451, 362] width 223 height 27
click at [382, 362] on input "search" at bounding box center [445, 362] width 198 height 16
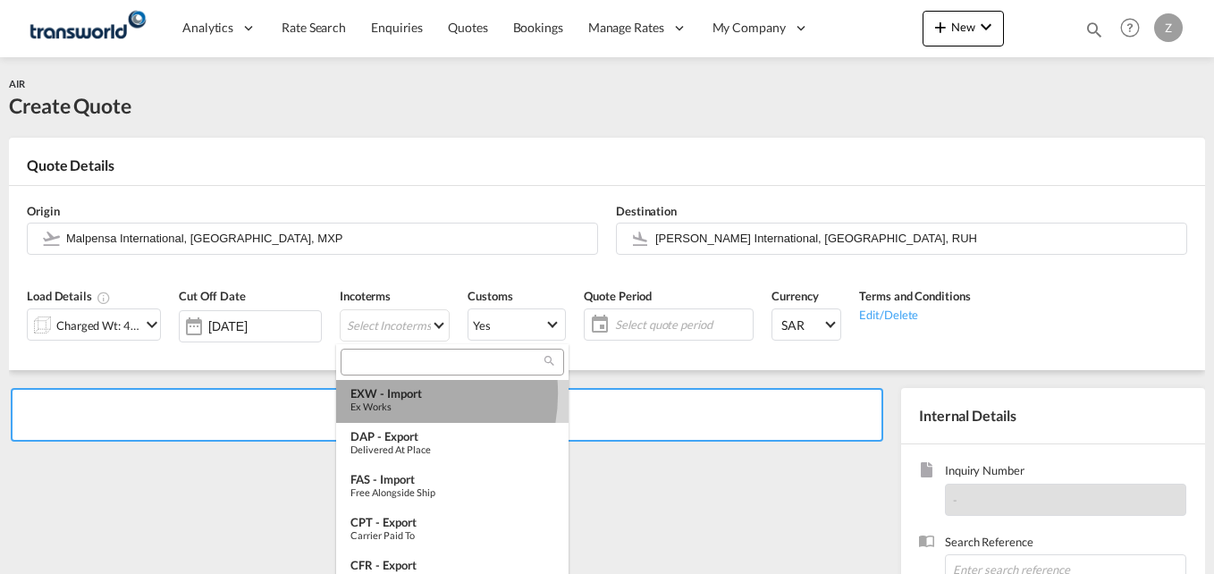
click at [386, 393] on div "EXW - import" at bounding box center [452, 393] width 204 height 14
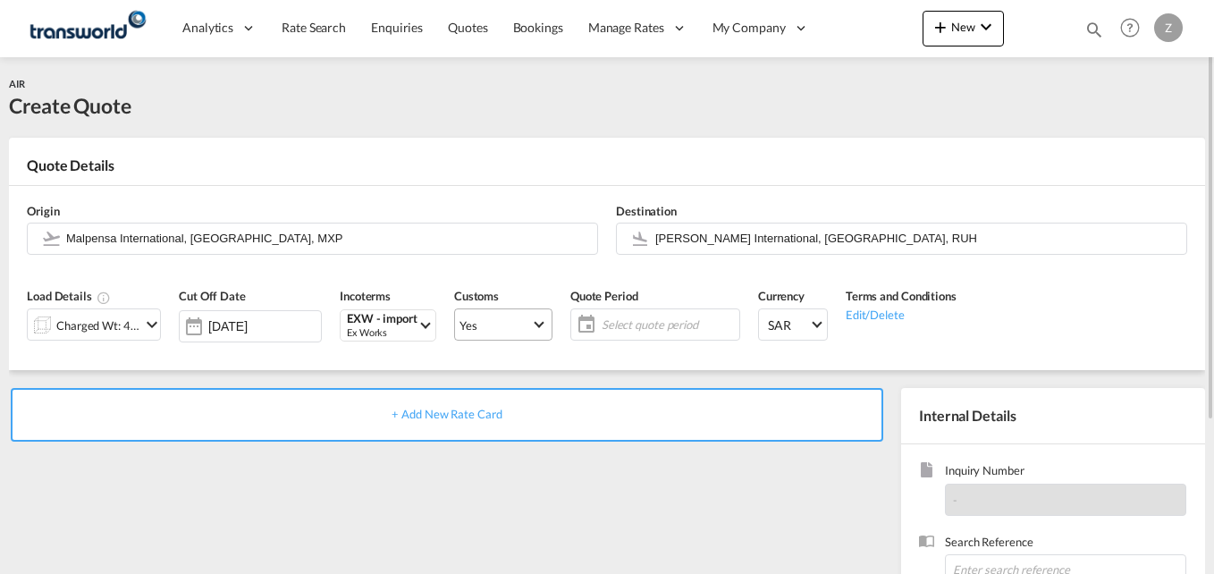
click at [503, 325] on span "Yes" at bounding box center [494, 325] width 71 height 16
click at [462, 374] on div "No" at bounding box center [457, 367] width 15 height 16
click at [482, 326] on span "Yes" at bounding box center [494, 325] width 71 height 16
click at [470, 376] on md-option "No" at bounding box center [497, 367] width 125 height 43
click at [636, 324] on span "Select quote period" at bounding box center [667, 324] width 133 height 16
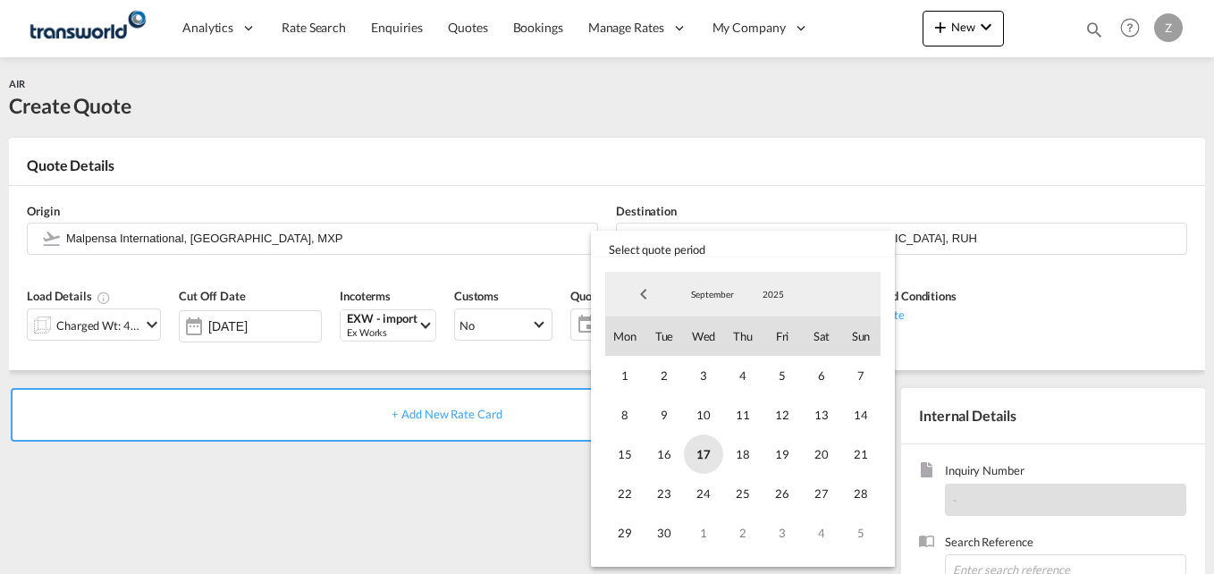
click at [699, 451] on span "17" at bounding box center [703, 453] width 39 height 39
click at [662, 530] on span "30" at bounding box center [663, 532] width 39 height 39
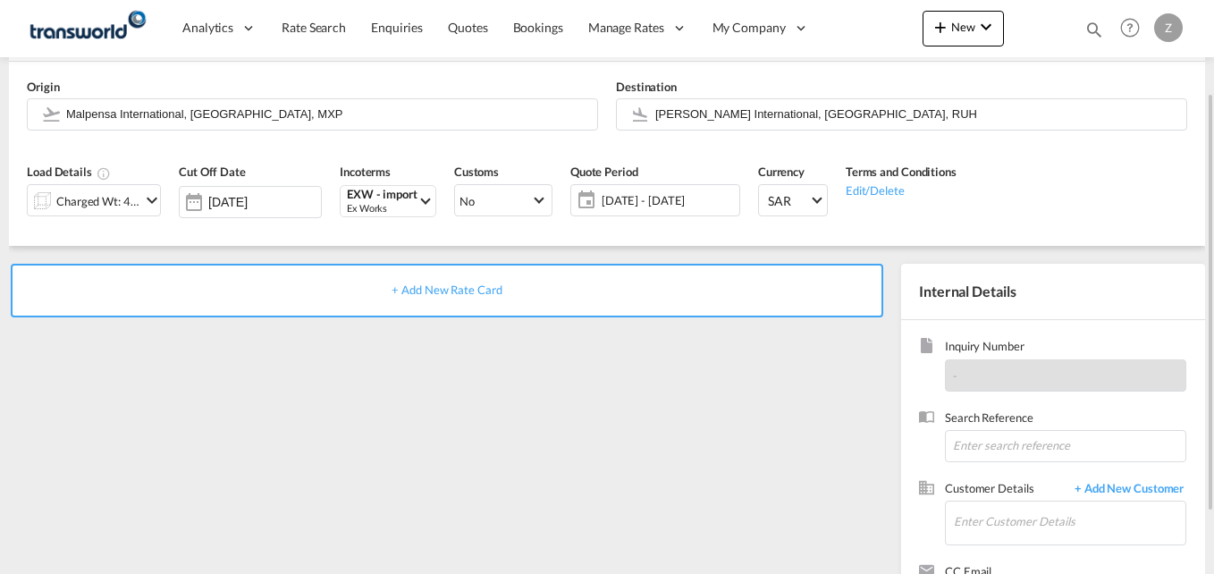
scroll to position [125, 0]
click at [992, 447] on input at bounding box center [1065, 445] width 241 height 32
paste input "TW1009467"
type input "TW1009467"
click at [991, 520] on input "Enter Customer Details" at bounding box center [1069, 520] width 231 height 40
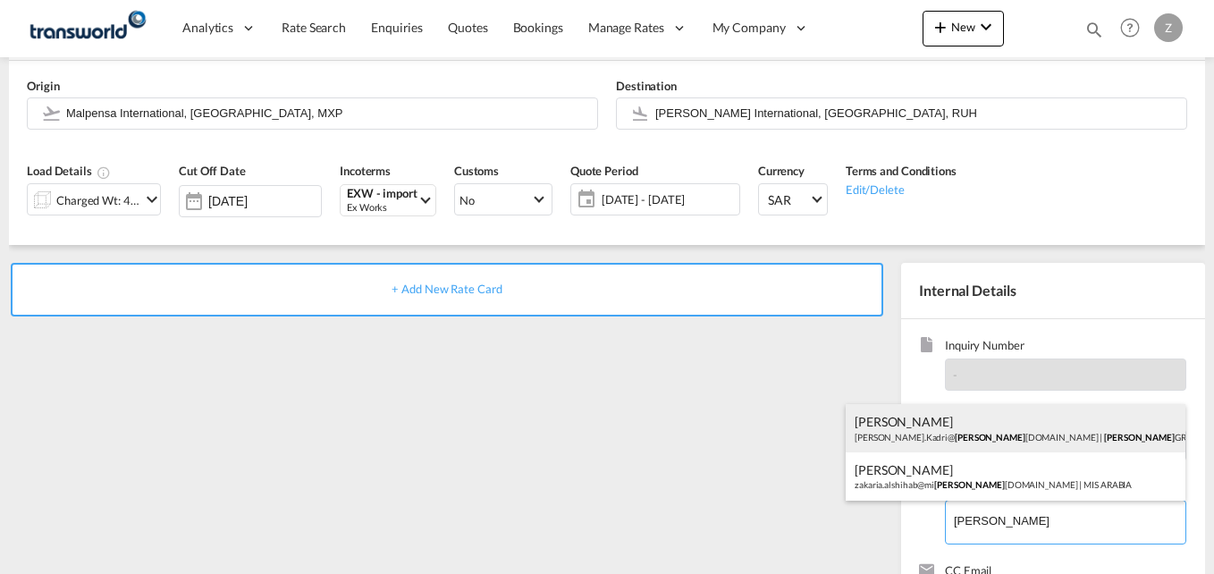
click at [962, 436] on div "[PERSON_NAME] [PERSON_NAME].Kadri@ [PERSON_NAME] [DOMAIN_NAME] | [PERSON_NAME] …" at bounding box center [1015, 428] width 340 height 48
type input "[PERSON_NAME] GROUP, [PERSON_NAME], [PERSON_NAME][EMAIL_ADDRESS][DOMAIN_NAME]"
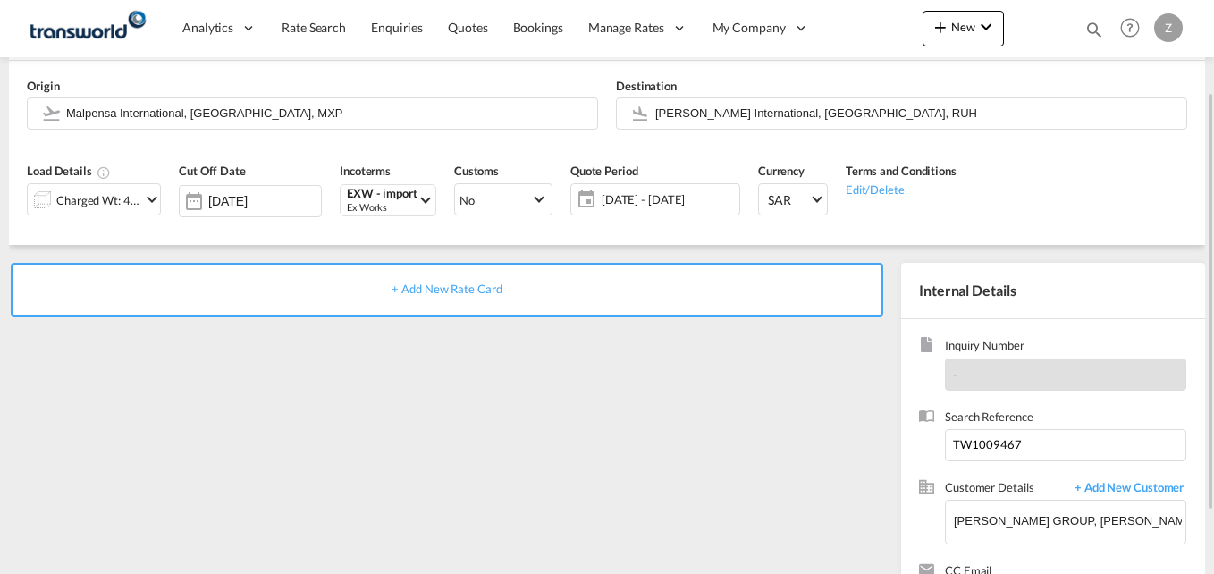
click at [453, 294] on span "+ Add New Rate Card" at bounding box center [446, 289] width 110 height 14
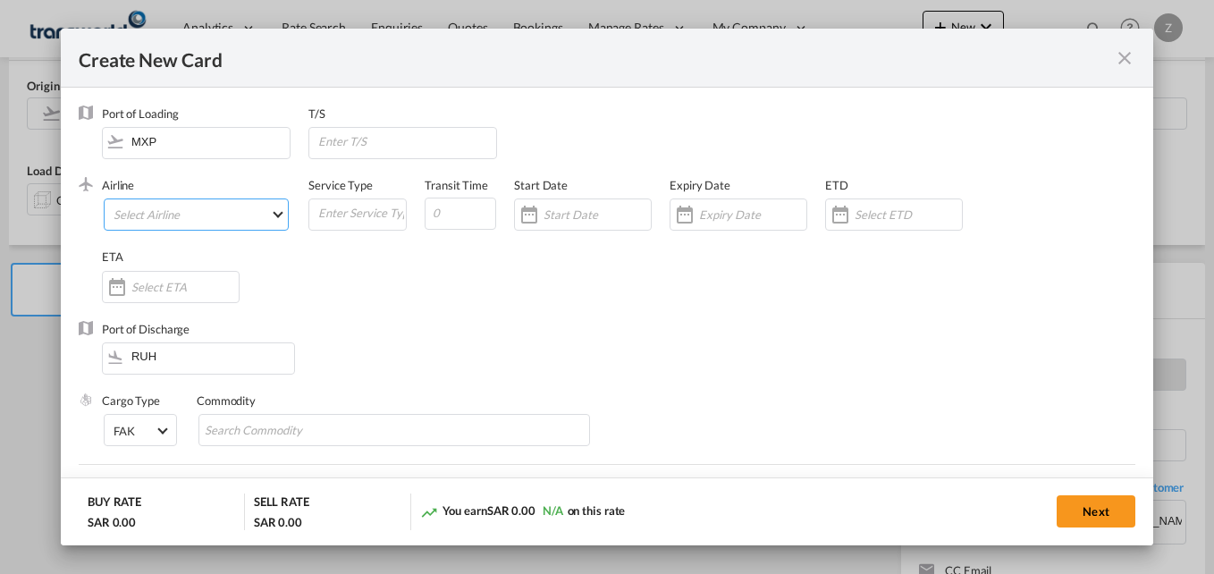
click at [152, 215] on md-select "Select Airline AIR EXPRESS S.A. (1166- / -) CMA CGM Air Cargo (1140-2C / -) DDW…" at bounding box center [196, 214] width 185 height 32
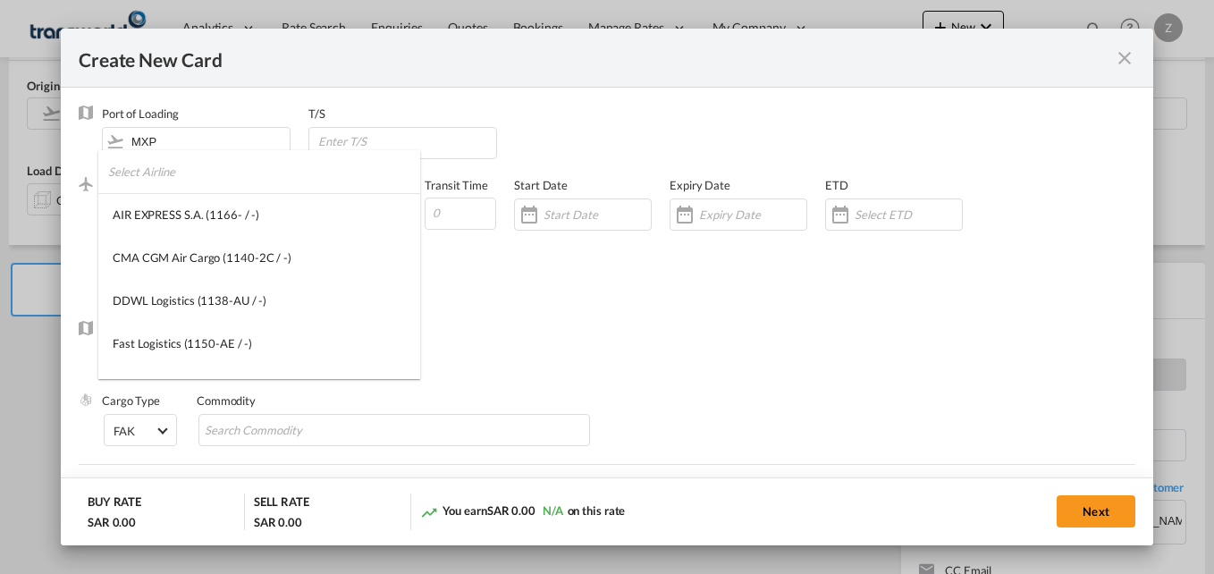
click at [147, 177] on input "search" at bounding box center [264, 171] width 312 height 43
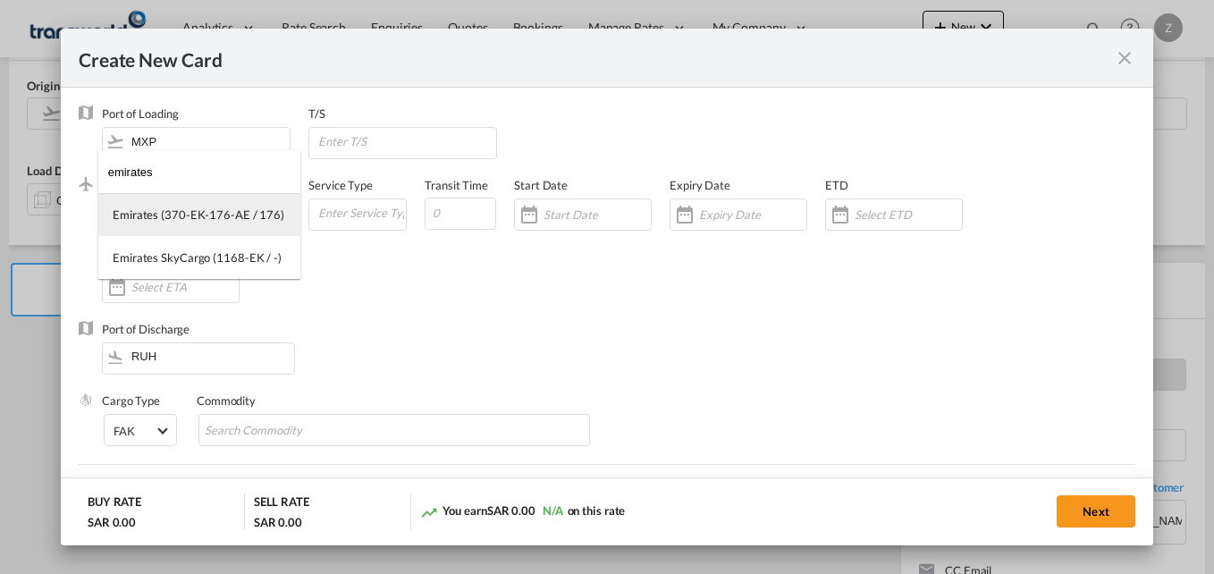
type input "emirates"
click at [153, 211] on div "Emirates (370-EK-176-AE / 176)" at bounding box center [199, 214] width 172 height 16
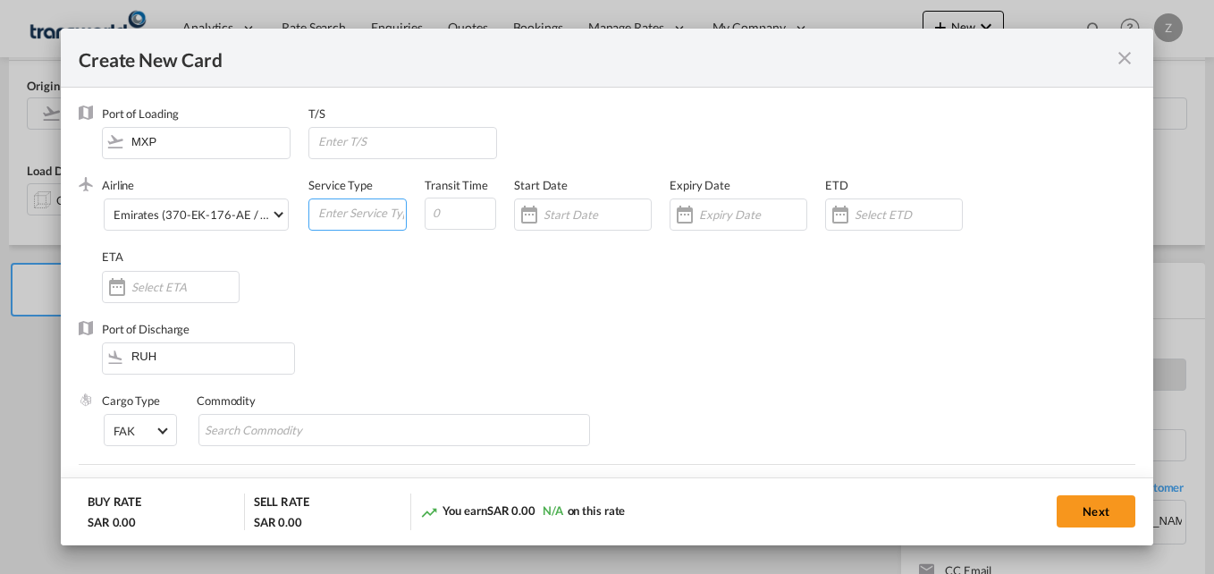
click at [340, 214] on input "Create New Card ..." at bounding box center [360, 212] width 89 height 27
type input "AIR"
click at [450, 219] on input "Create New Card ..." at bounding box center [459, 214] width 71 height 32
type input "5"
click at [593, 214] on input "Create New Card ..." at bounding box center [596, 214] width 107 height 14
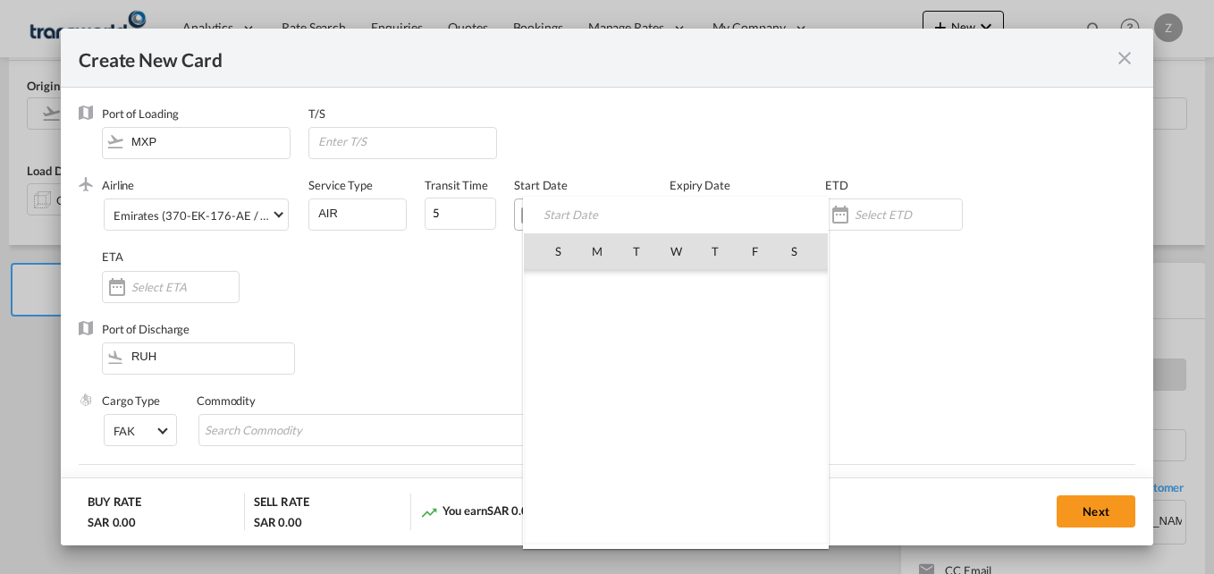
scroll to position [413972, 0]
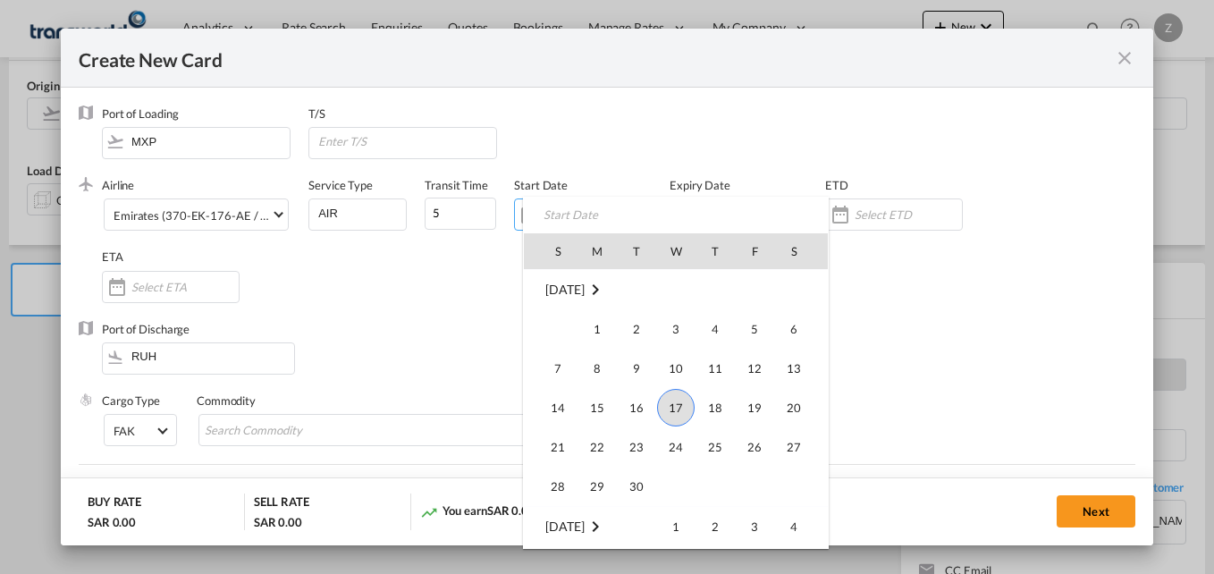
click at [669, 400] on span "17" at bounding box center [676, 408] width 38 height 38
type input "[DATE]"
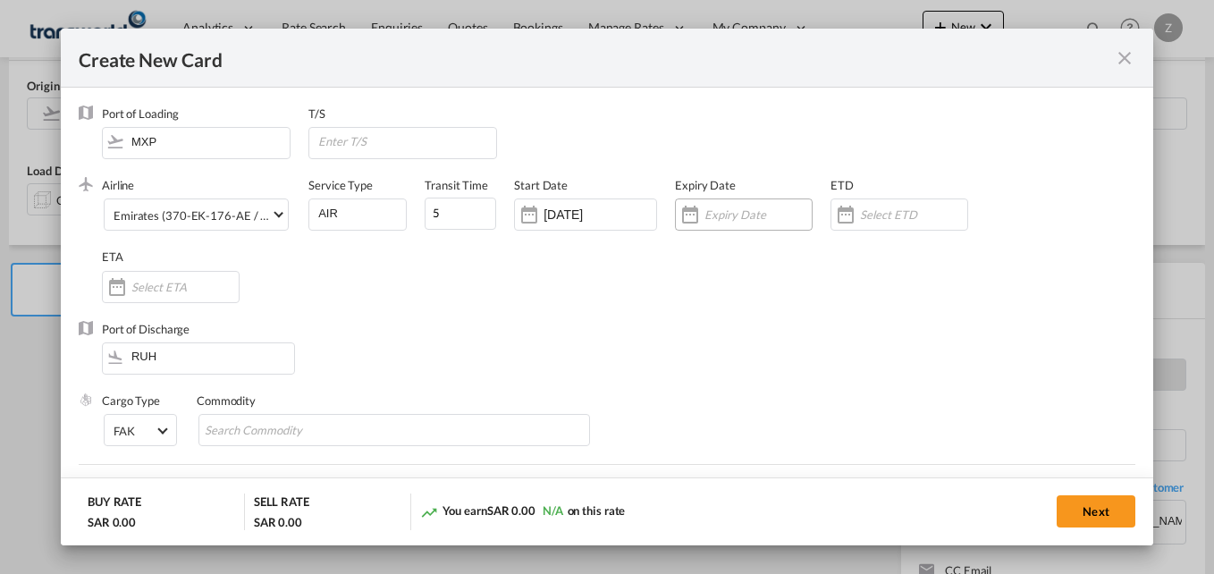
click at [722, 202] on div "Create New Card ..." at bounding box center [744, 214] width 138 height 32
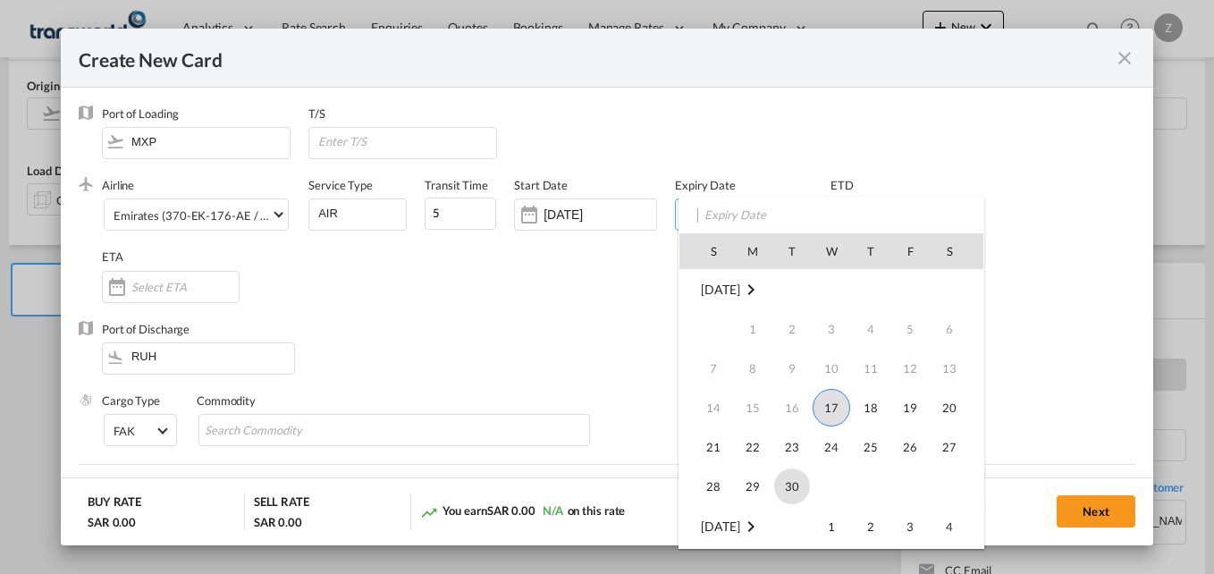
click at [796, 478] on span "30" at bounding box center [792, 486] width 36 height 36
type input "[DATE]"
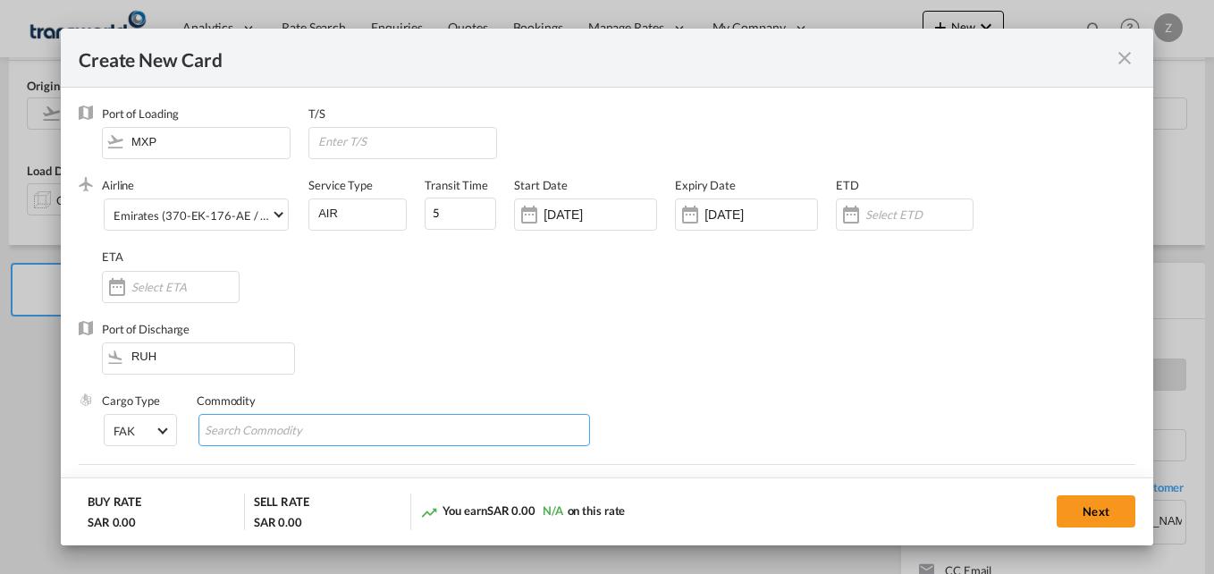
click at [315, 433] on input "Chips input." at bounding box center [287, 430] width 164 height 29
type input "GC"
click at [450, 300] on div "Airline Emirates (370-EK-176-AE / 176) (- / -) Service Type AIR Transit Time 5 …" at bounding box center [618, 248] width 1033 height 143
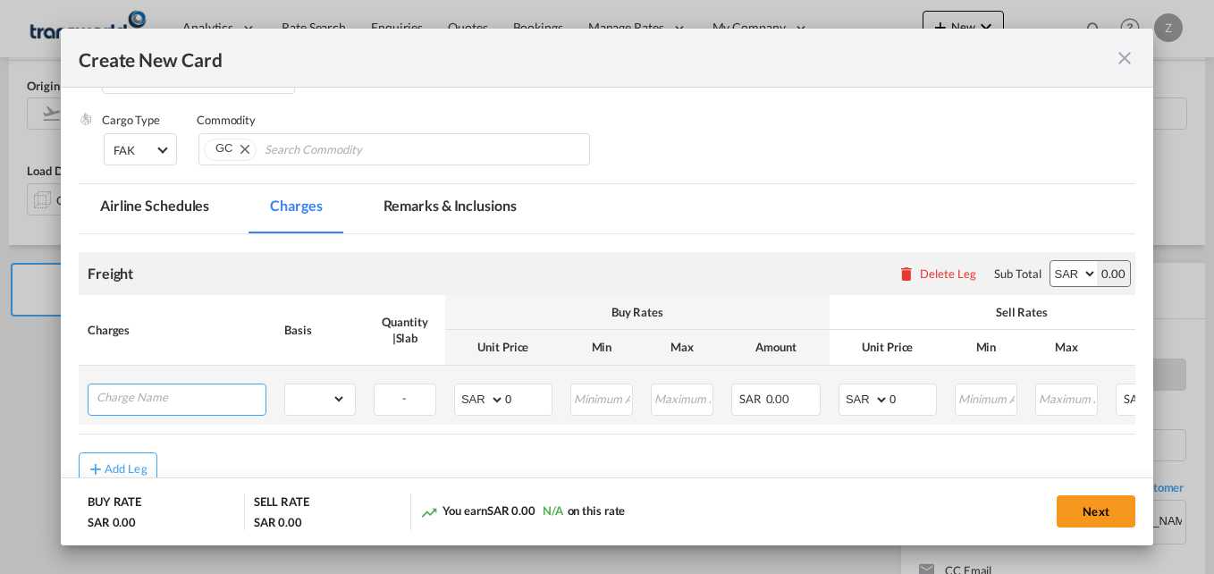
click at [175, 406] on input "Charge Name" at bounding box center [181, 397] width 169 height 27
click at [164, 397] on input "AIR" at bounding box center [181, 397] width 169 height 27
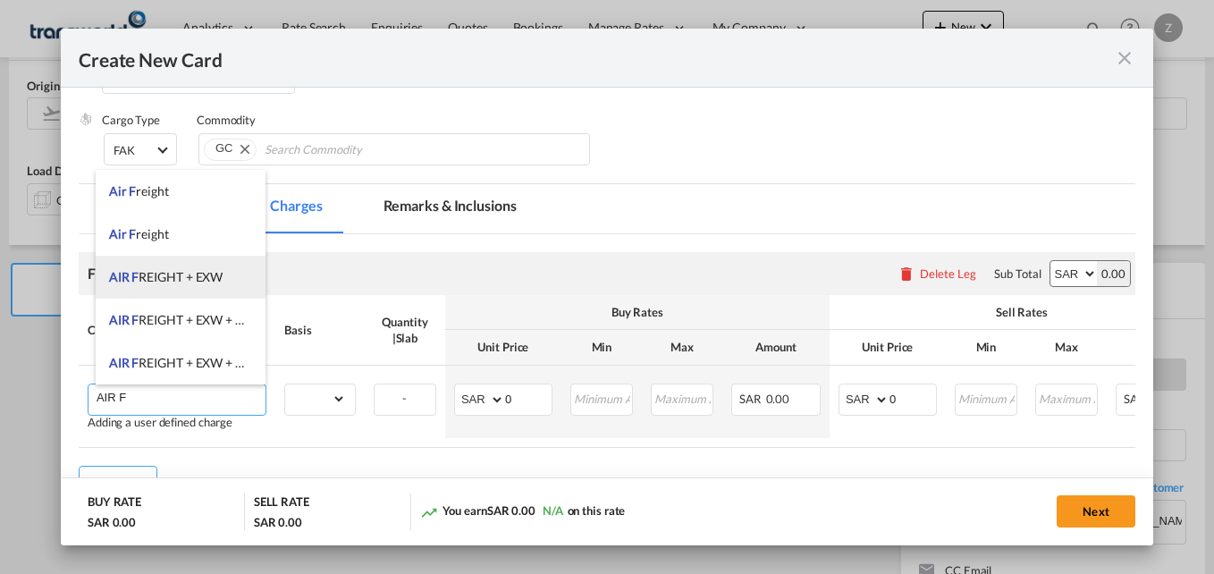
click at [166, 282] on span "AIR F REIGHT + EXW" at bounding box center [165, 276] width 113 height 15
type input "AIR FREIGHT + EXW"
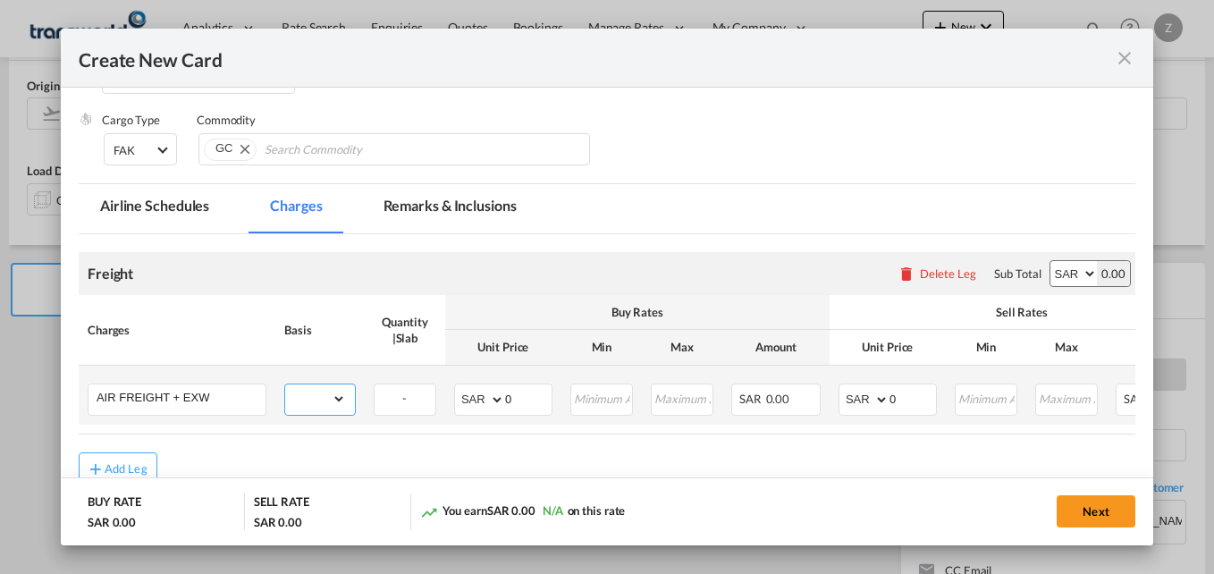
click at [324, 400] on select "gross_weight volumetric_weight per_shipment per_bl per_km % on air freight per_…" at bounding box center [315, 398] width 61 height 29
select select "per_kg"
click at [285, 384] on select "gross_weight volumetric_weight per_shipment per_bl per_km % on air freight per_…" at bounding box center [315, 398] width 61 height 29
click at [484, 399] on select "AED AFN ALL AMD ANG AOA ARS AUD AWG AZN BAM BBD BDT BGN BHD BIF BMD BND BOB BRL…" at bounding box center [481, 399] width 46 height 25
select select "string:EUR"
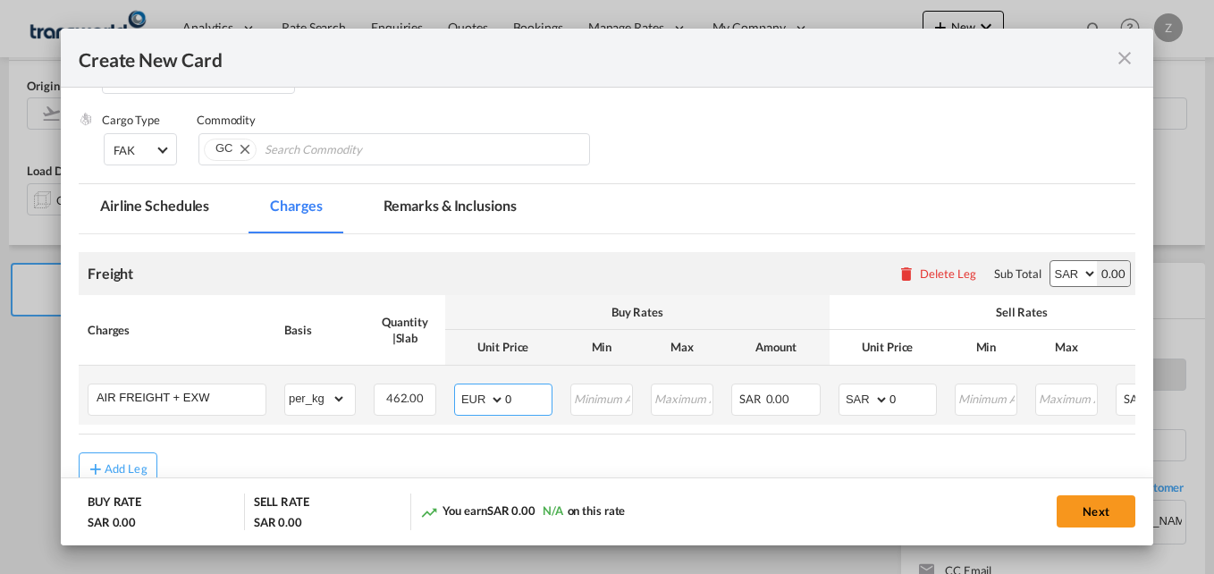
click at [458, 387] on select "AED AFN ALL AMD ANG AOA ARS AUD AWG AZN BAM BBD BDT BGN BHD BIF BMD BND BOB BRL…" at bounding box center [481, 399] width 46 height 25
click at [530, 405] on input "0" at bounding box center [528, 397] width 46 height 27
type input "2.11"
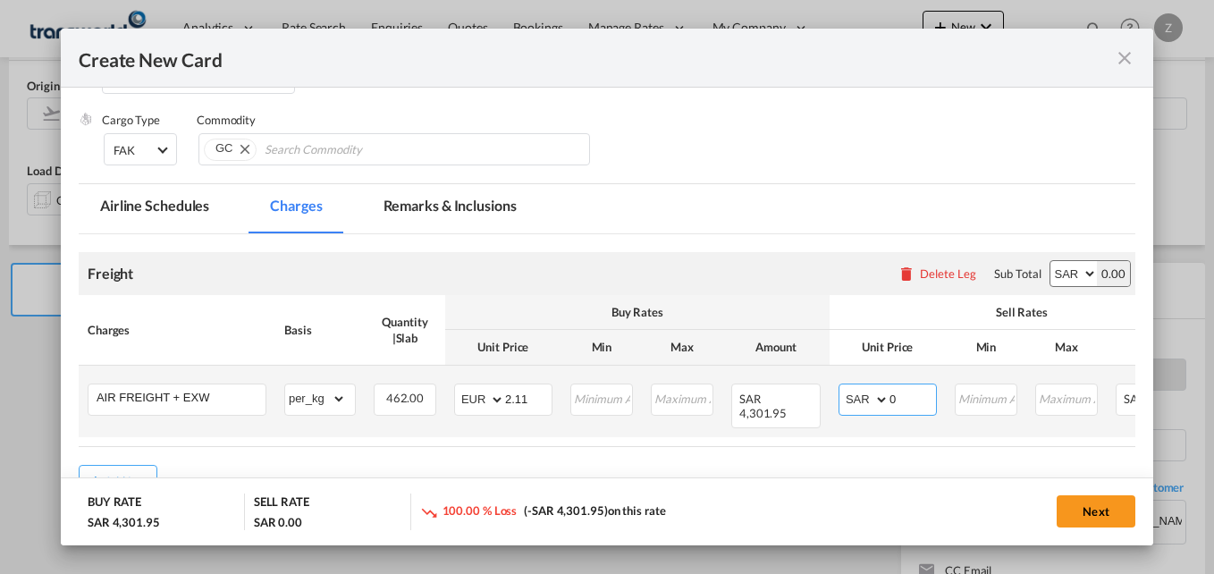
click at [858, 403] on select "AED AFN ALL AMD ANG AOA ARS AUD AWG AZN BAM BBD BDT BGN BHD BIF BMD BND BOB BRL…" at bounding box center [865, 399] width 46 height 25
select select "string:EUR"
click at [842, 387] on select "AED AFN ALL AMD ANG AOA ARS AUD AWG AZN BAM BBD BDT BGN BHD BIF BMD BND BOB BRL…" at bounding box center [865, 399] width 46 height 25
click at [904, 401] on input "0" at bounding box center [912, 397] width 46 height 27
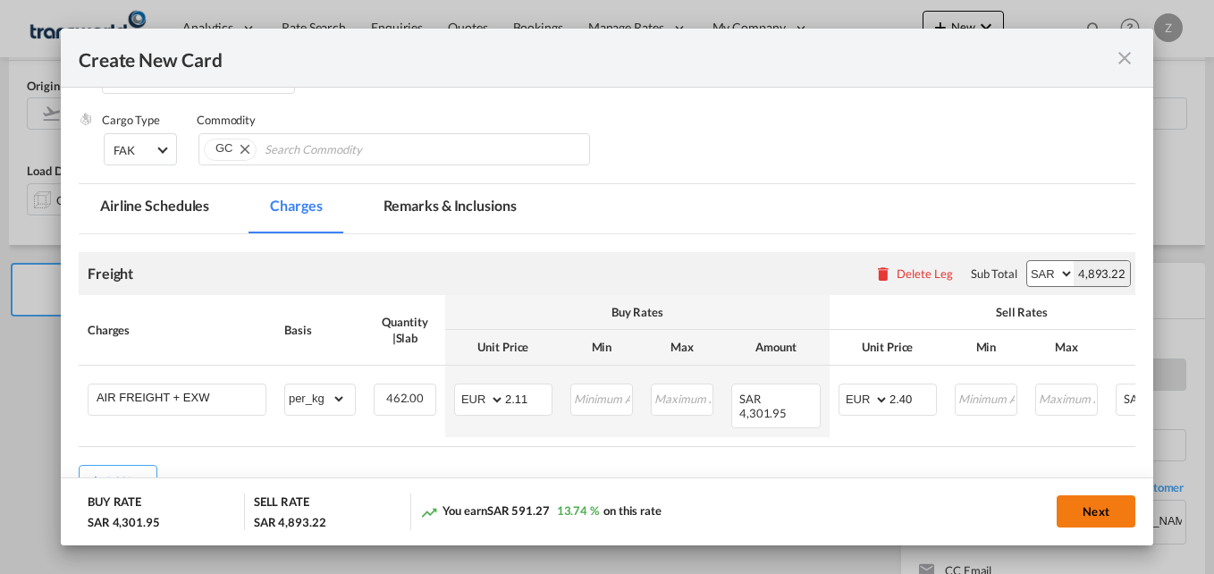
click at [1087, 506] on button "Next" at bounding box center [1095, 511] width 79 height 32
type input "2.4"
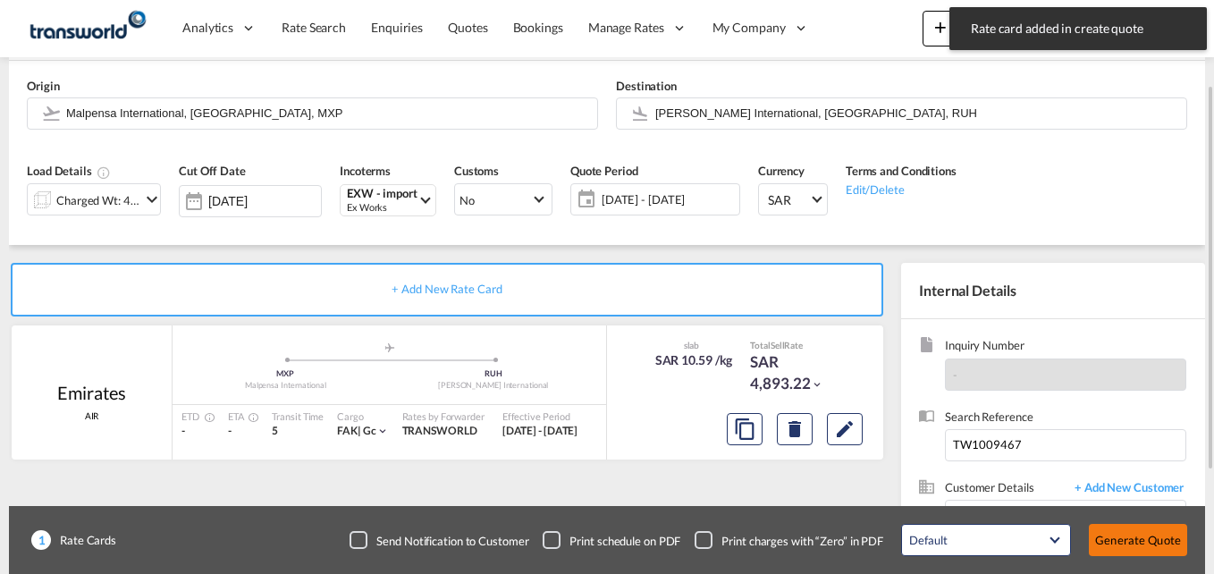
click at [1147, 547] on button "Generate Quote" at bounding box center [1138, 540] width 98 height 32
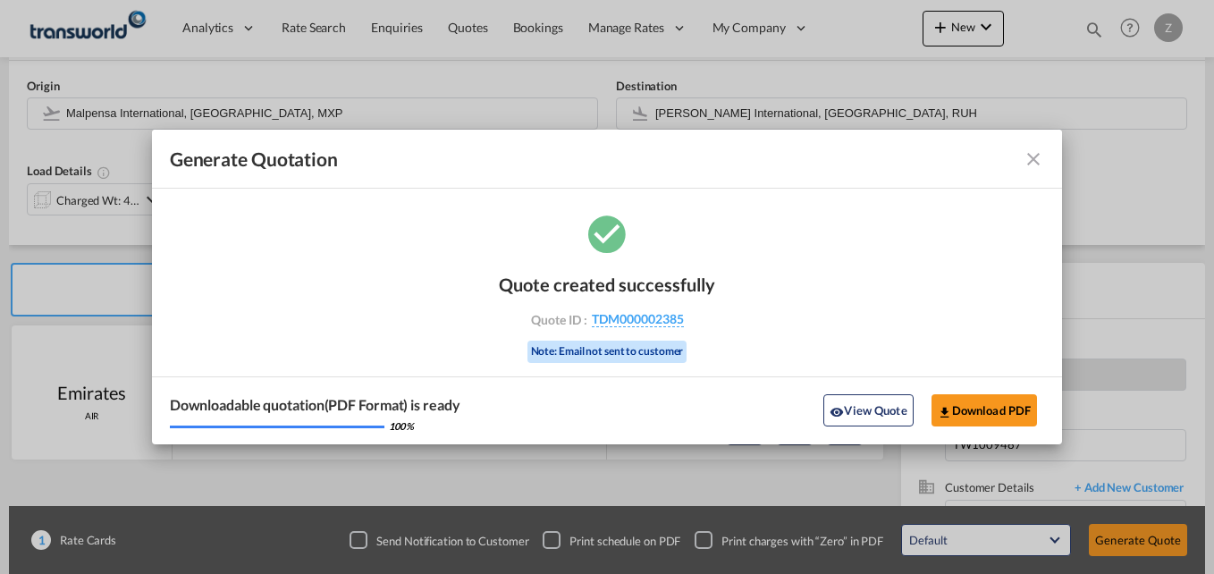
click at [1037, 153] on md-icon "icon-close fg-AAA8AD cursor m-0" at bounding box center [1032, 158] width 21 height 21
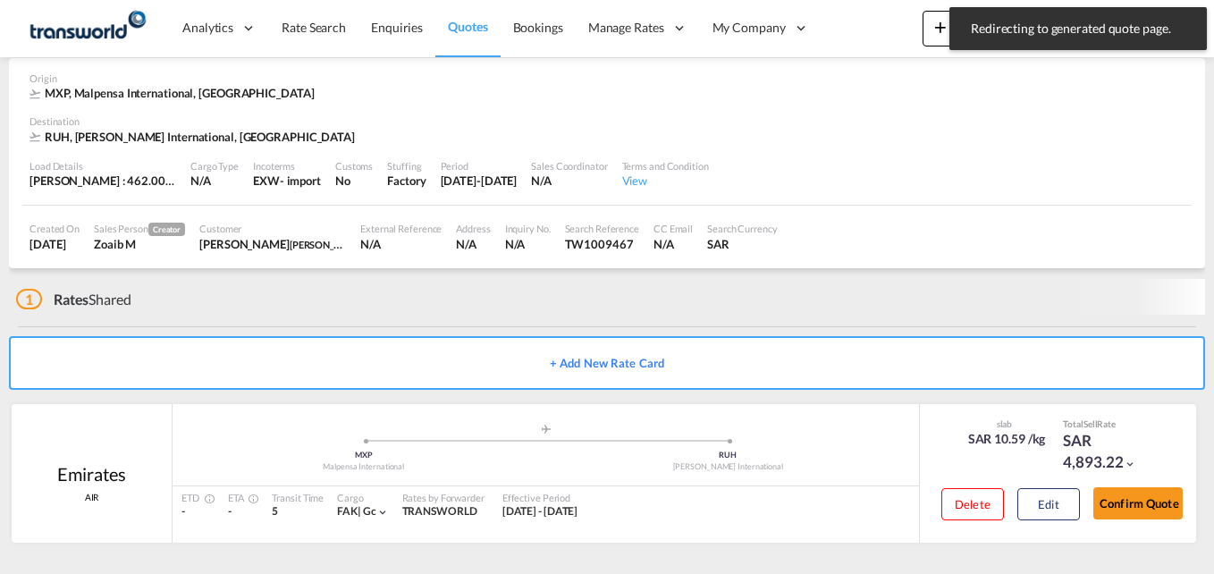
scroll to position [78, 0]
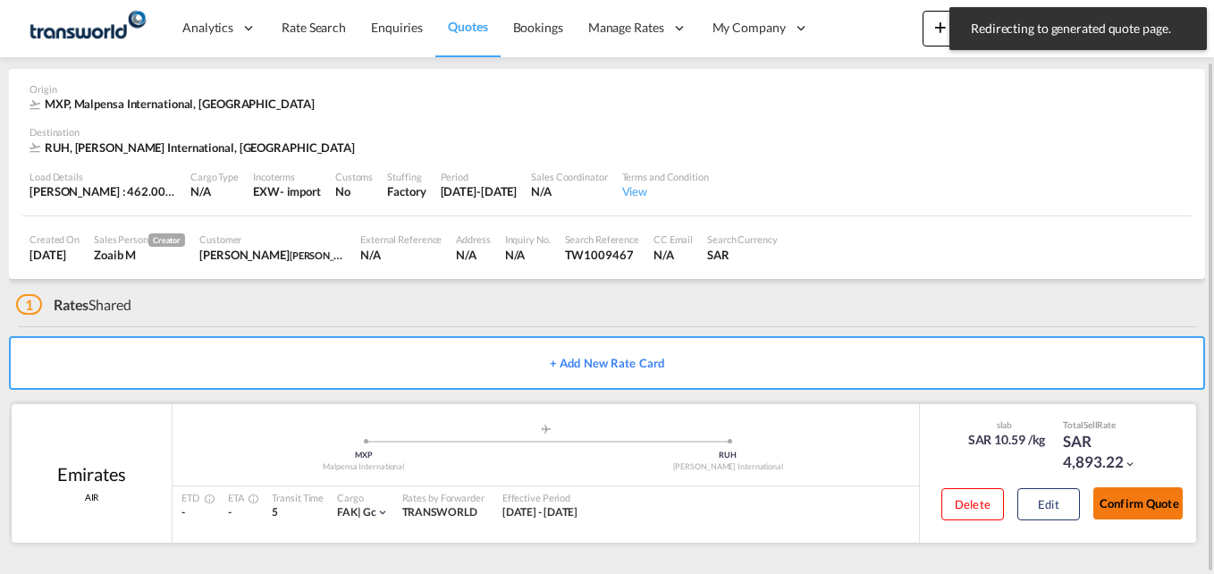
click at [1115, 499] on button "Confirm Quote" at bounding box center [1137, 503] width 89 height 32
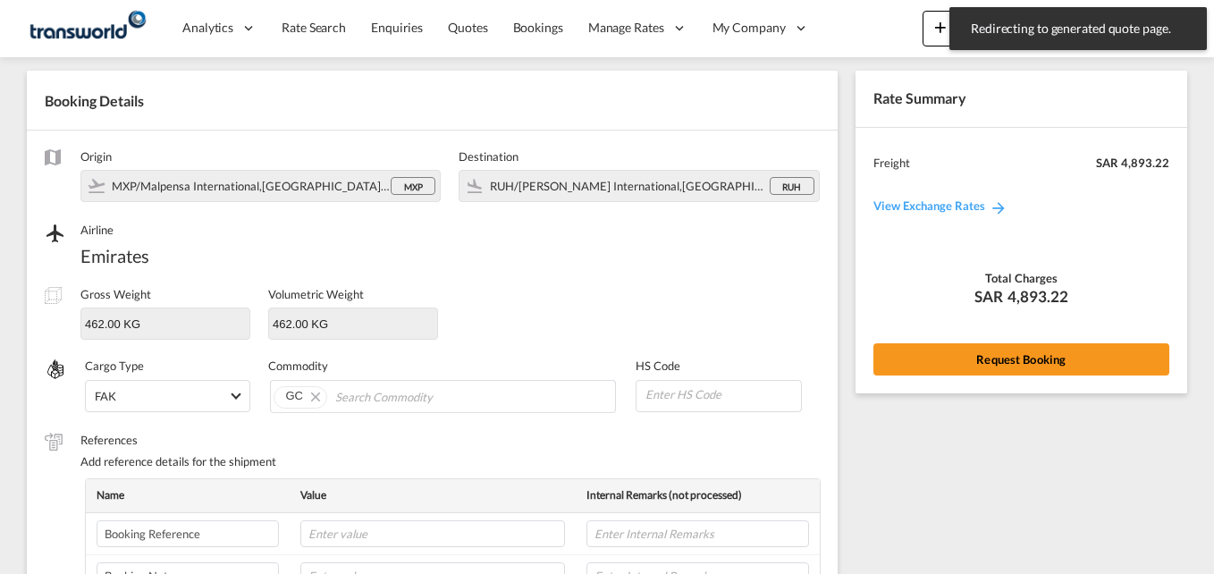
scroll to position [630, 0]
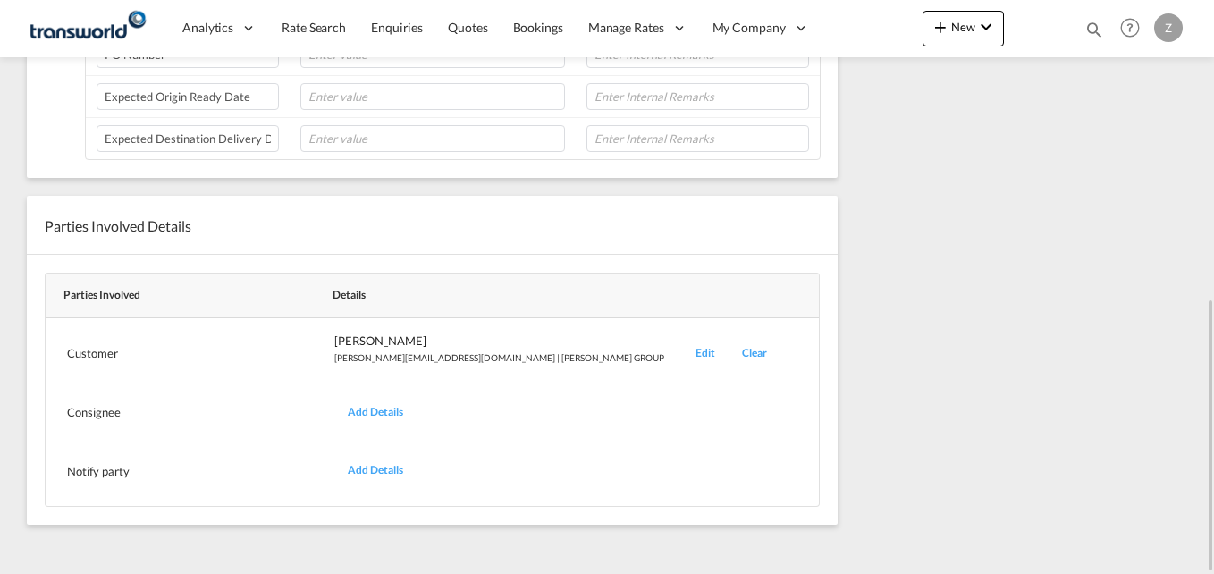
click at [682, 355] on div "Edit" at bounding box center [705, 353] width 46 height 42
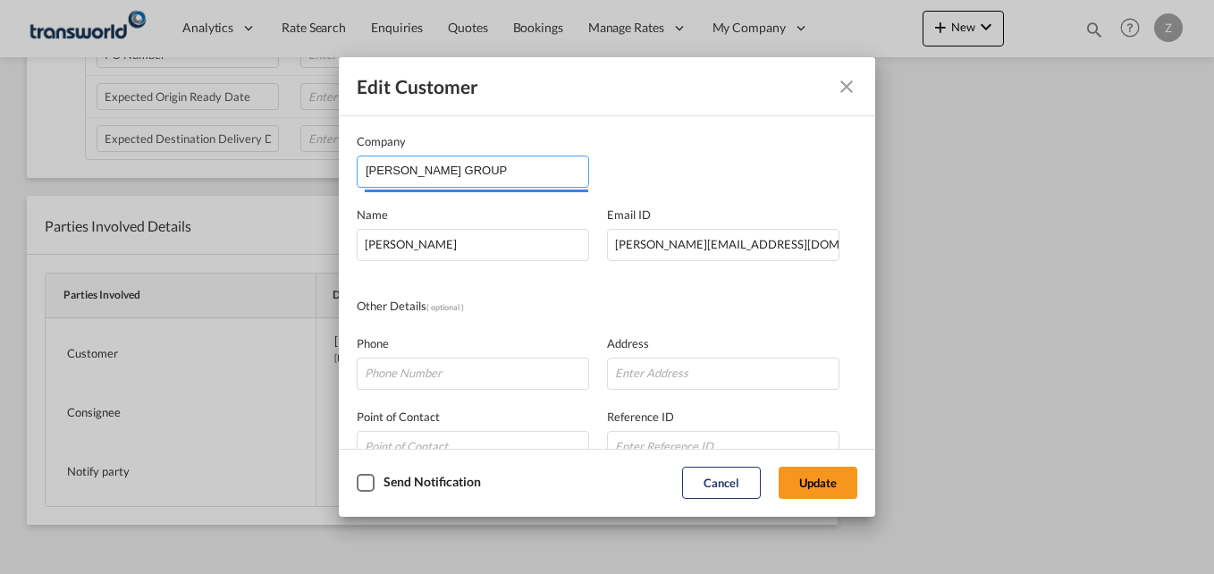
drag, startPoint x: 392, startPoint y: 168, endPoint x: 325, endPoint y: 168, distance: 67.0
click at [325, 168] on div "Edit Customer Company [PERSON_NAME] GROUP Name [PERSON_NAME] Email ID [PERSON_N…" at bounding box center [607, 287] width 1214 height 574
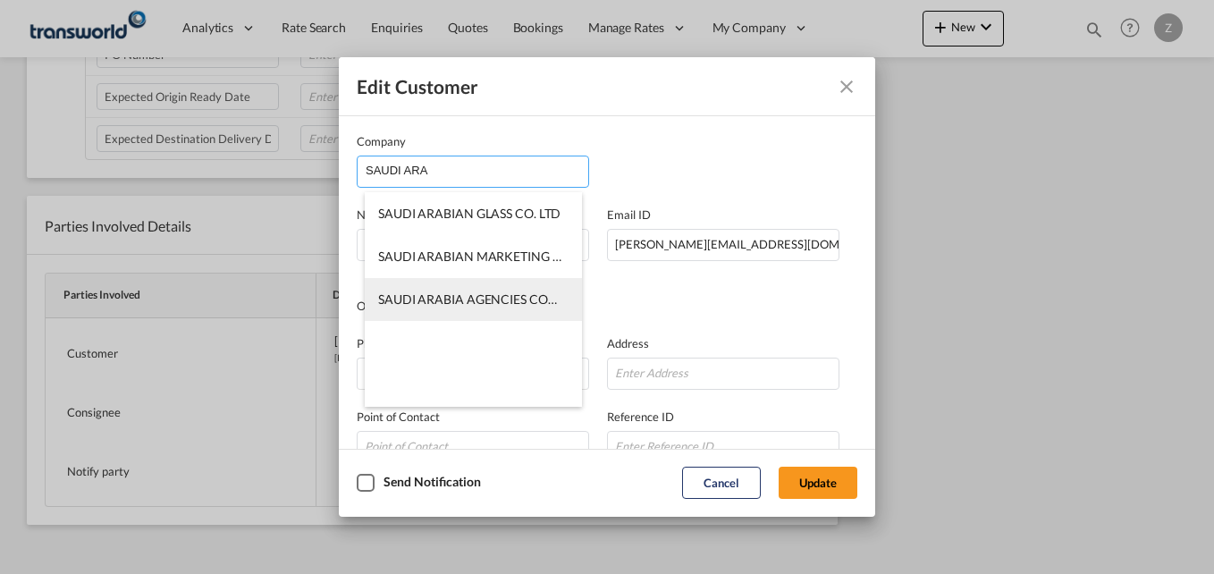
click at [429, 297] on span "SAUDI ARABIA AGENCIES COMPANY ([PERSON_NAME])" at bounding box center [539, 298] width 323 height 15
type input "SAUDI ARABIA AGENCIES COMPANY ([PERSON_NAME])"
type input "[EMAIL_ADDRESS][DOMAIN_NAME]"
type input "0594250009"
type input "567134"
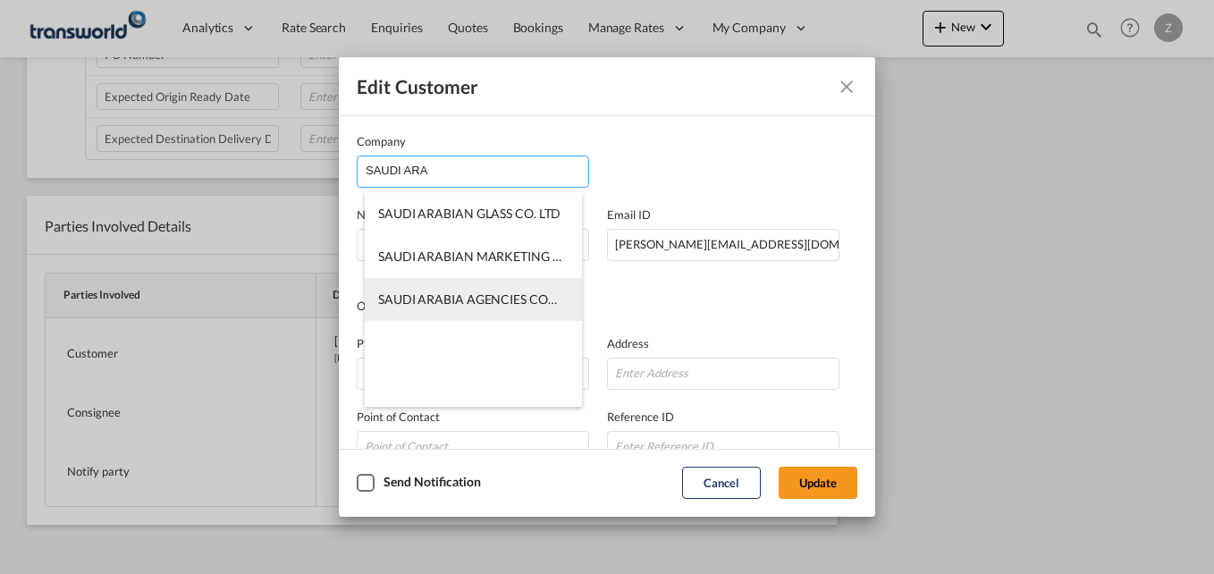
type input "23334"
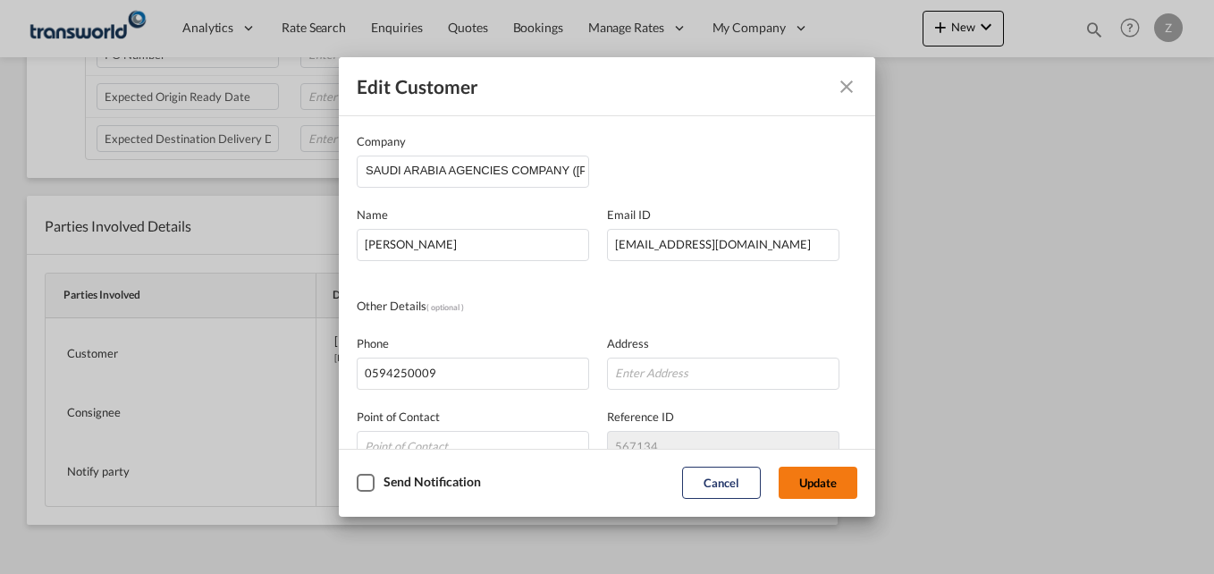
click at [818, 478] on button "Update" at bounding box center [817, 483] width 79 height 32
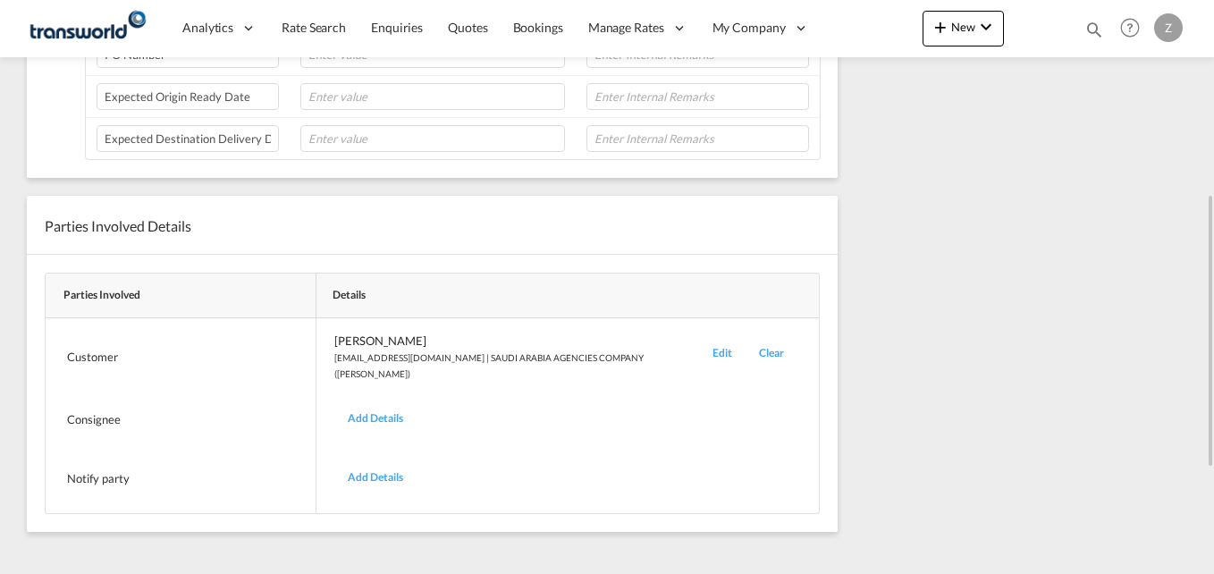
scroll to position [0, 0]
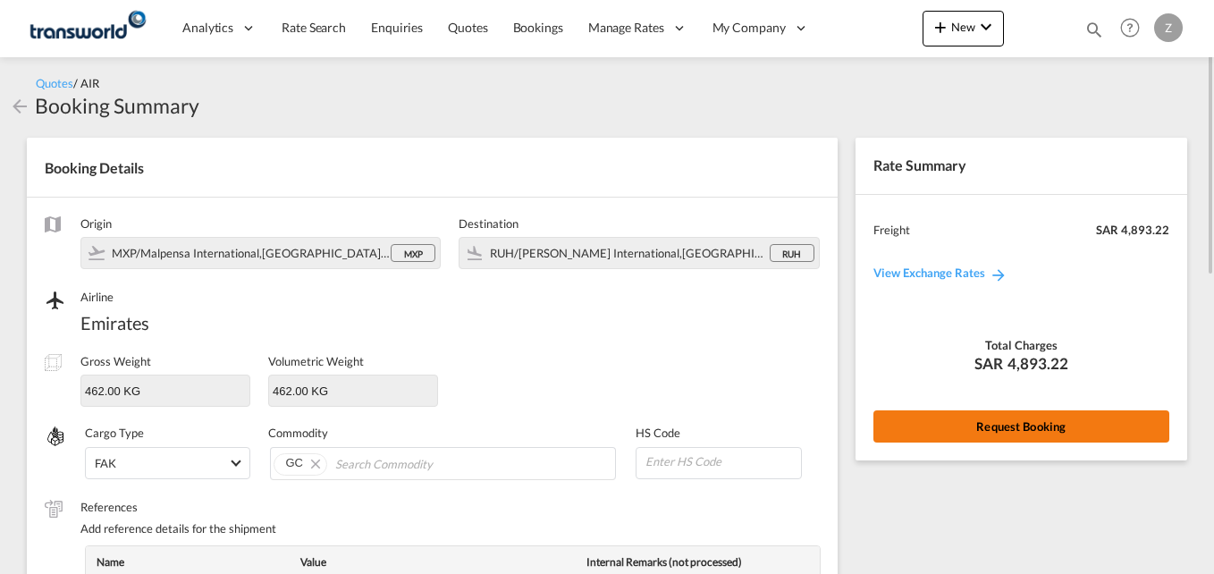
click at [907, 418] on button "Request Booking" at bounding box center [1021, 426] width 296 height 32
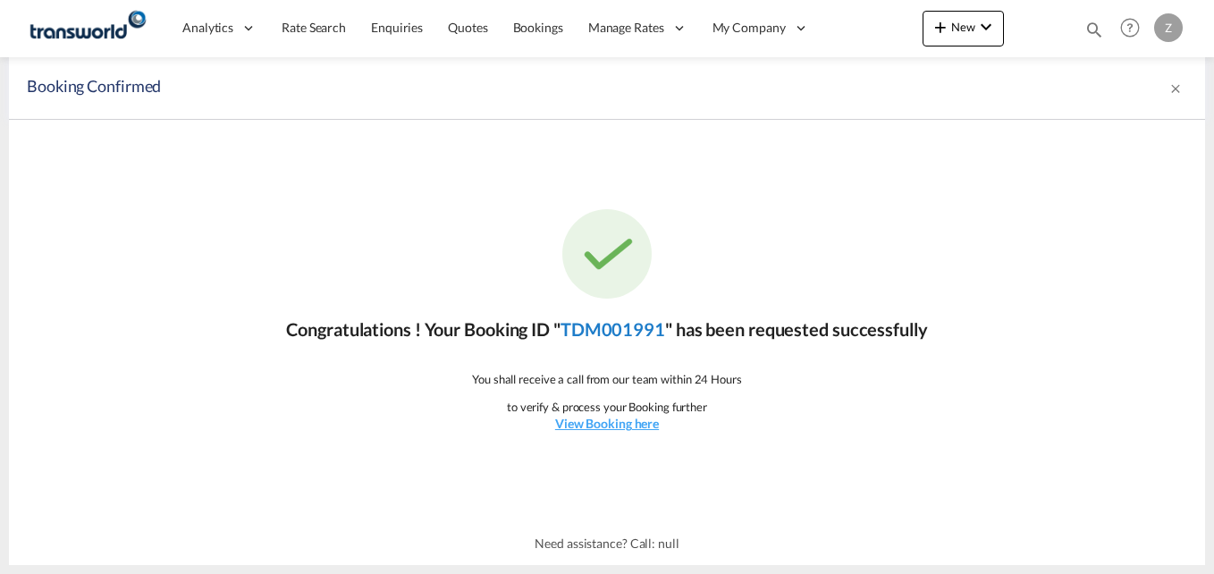
click at [625, 332] on link "TDM001991" at bounding box center [612, 328] width 105 height 21
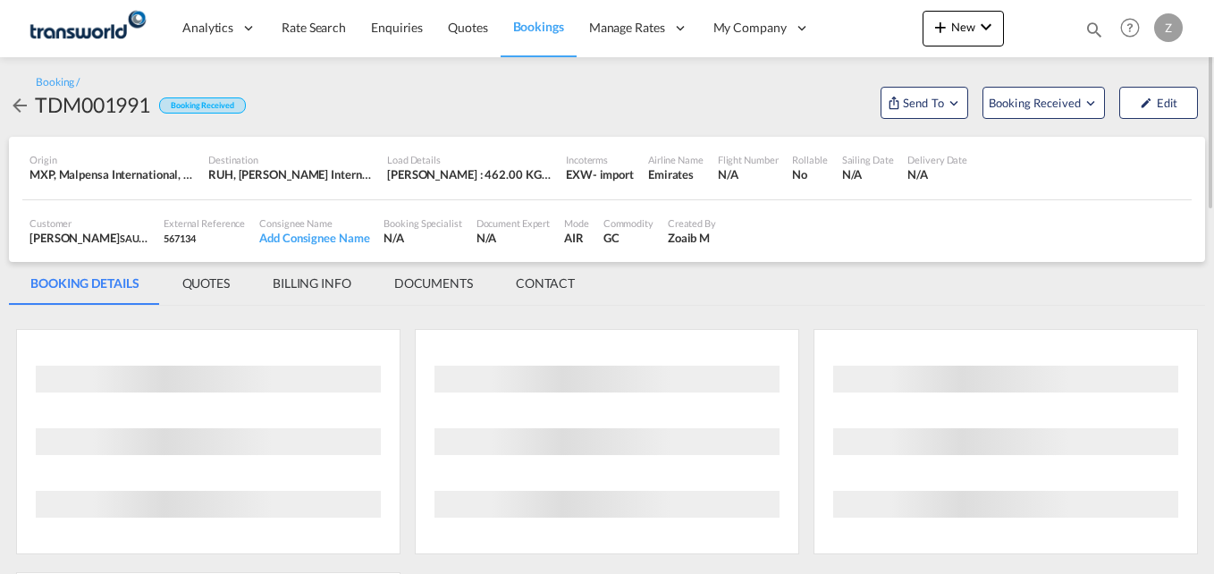
click at [530, 281] on md-tab-item "CONTACT" at bounding box center [545, 283] width 102 height 43
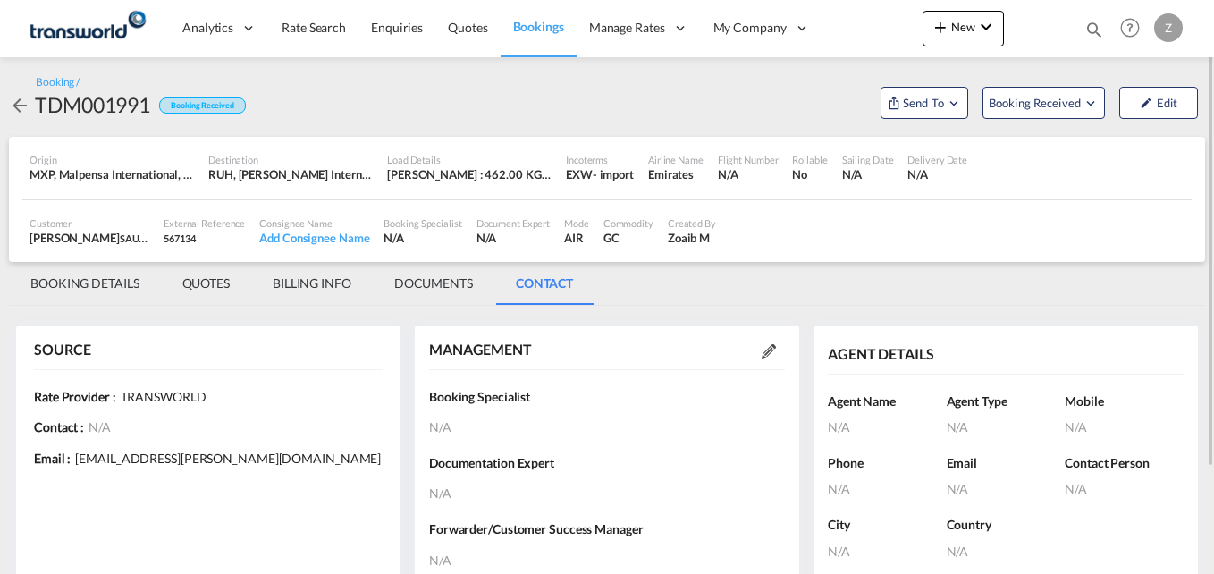
click at [774, 350] on md-icon at bounding box center [768, 351] width 14 height 14
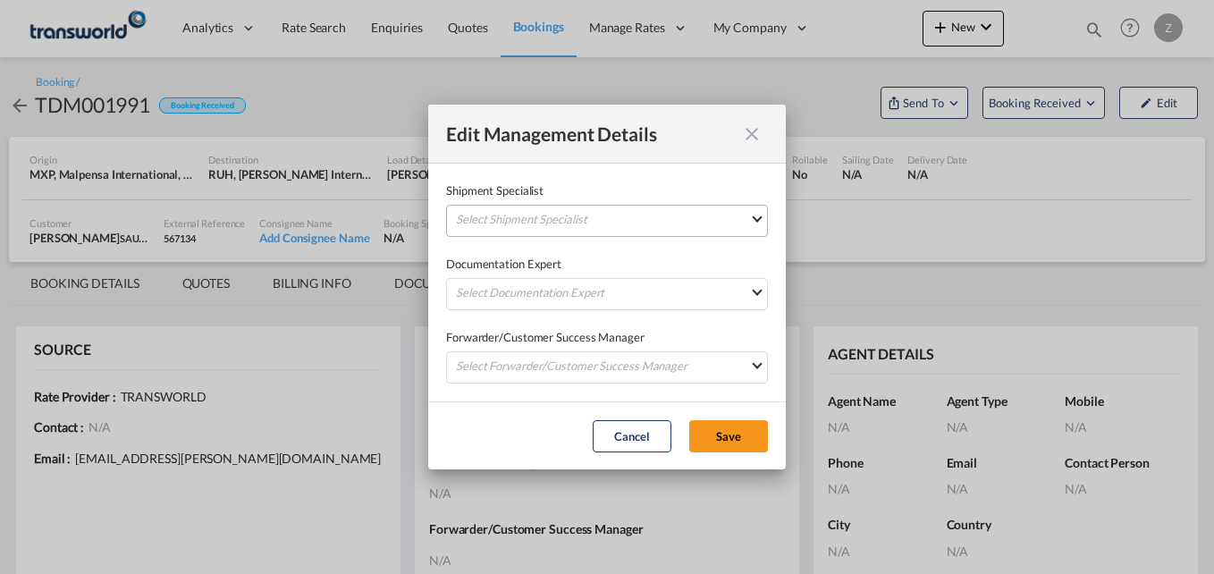
click at [563, 214] on md-select "Select Shipment Specialist [PERSON_NAME] W [PERSON_NAME][EMAIL_ADDRESS][PERSON_…" at bounding box center [607, 221] width 322 height 32
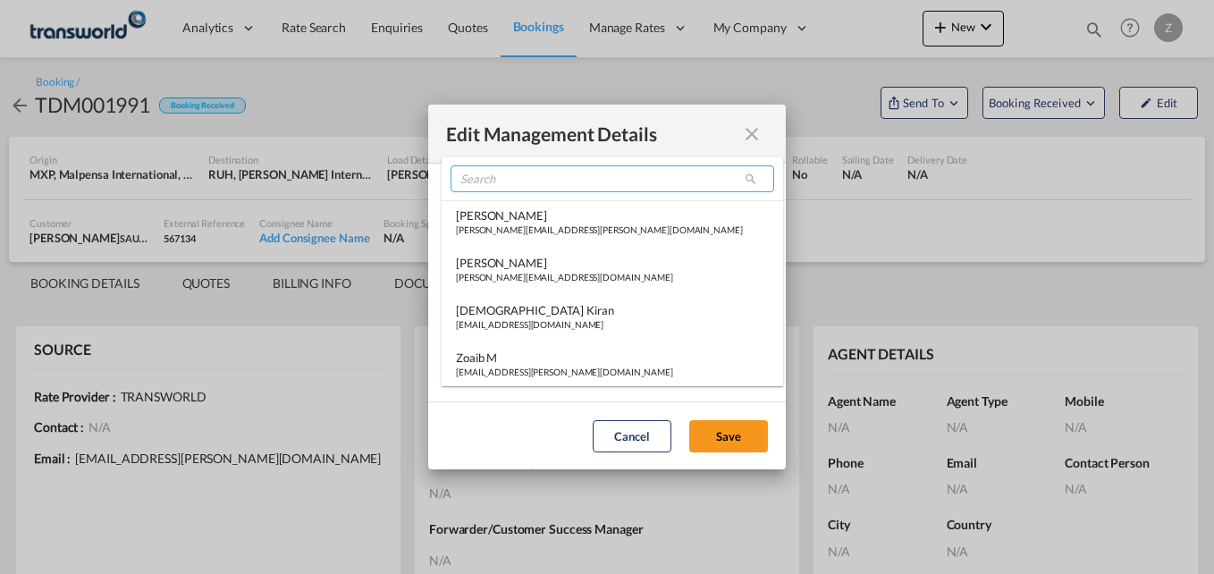
click at [485, 174] on input "search" at bounding box center [612, 178] width 324 height 27
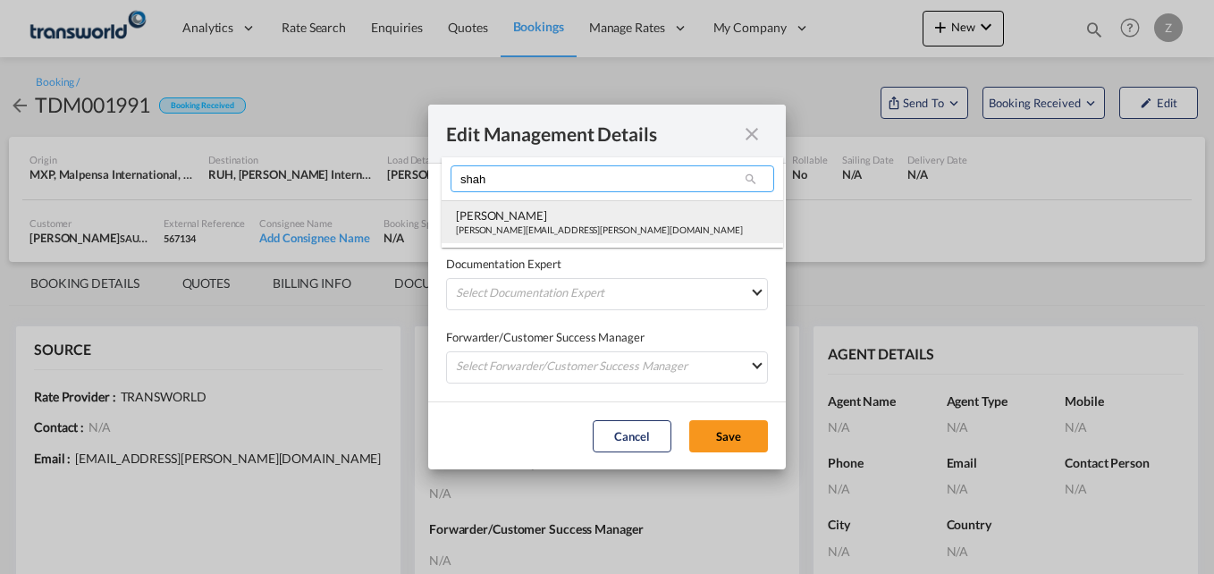
type input "shah"
click at [509, 226] on div "[PERSON_NAME][EMAIL_ADDRESS][PERSON_NAME][DOMAIN_NAME]" at bounding box center [599, 229] width 287 height 13
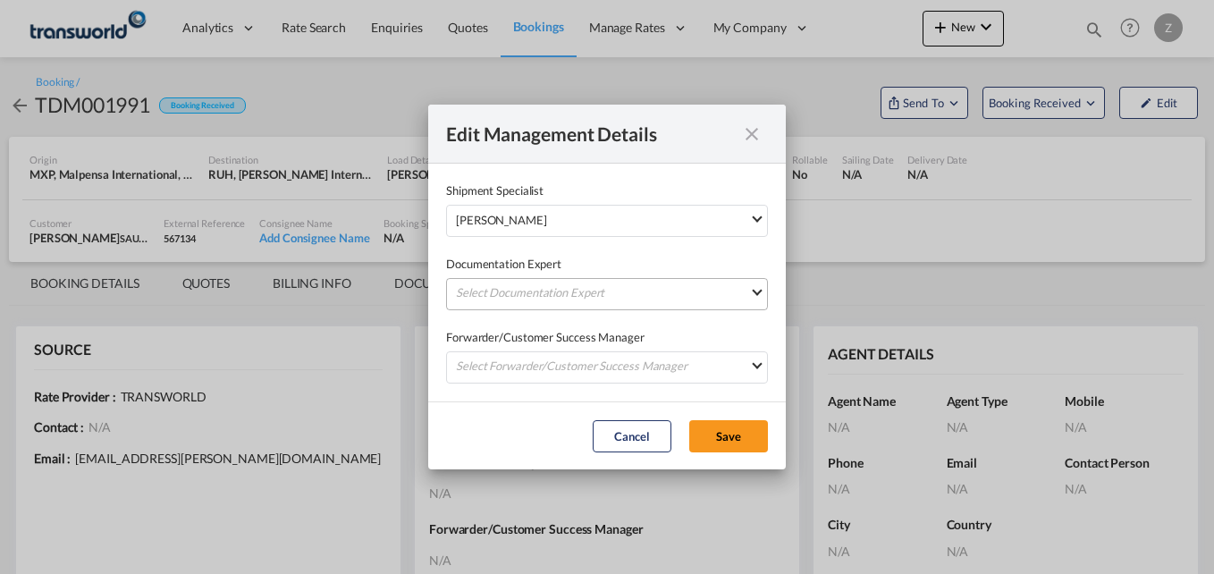
click at [500, 283] on md-select "Select Documentation Expert [PERSON_NAME] W [PERSON_NAME][EMAIL_ADDRESS][PERSON…" at bounding box center [607, 294] width 322 height 32
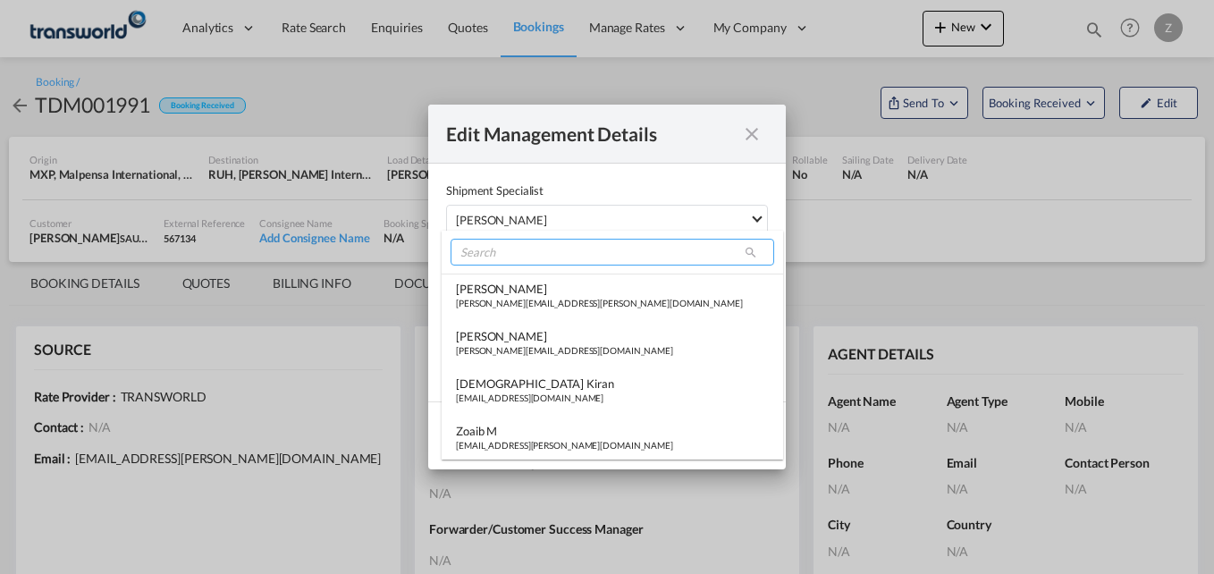
click at [498, 246] on input "search" at bounding box center [612, 252] width 324 height 27
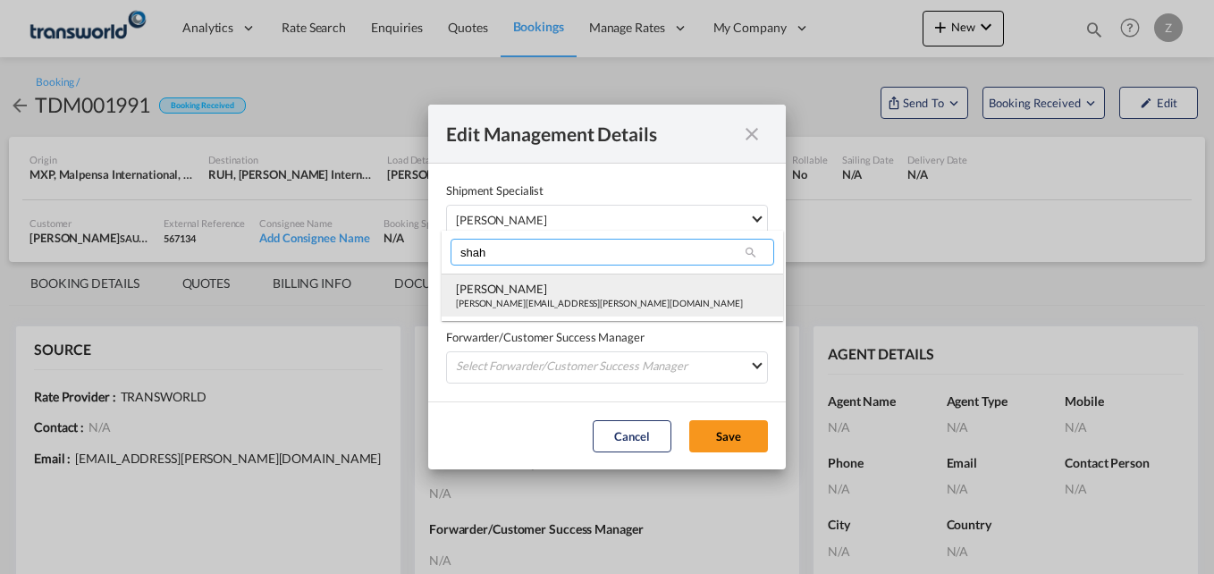
type input "shah"
click at [501, 293] on div "[PERSON_NAME]" at bounding box center [599, 289] width 287 height 16
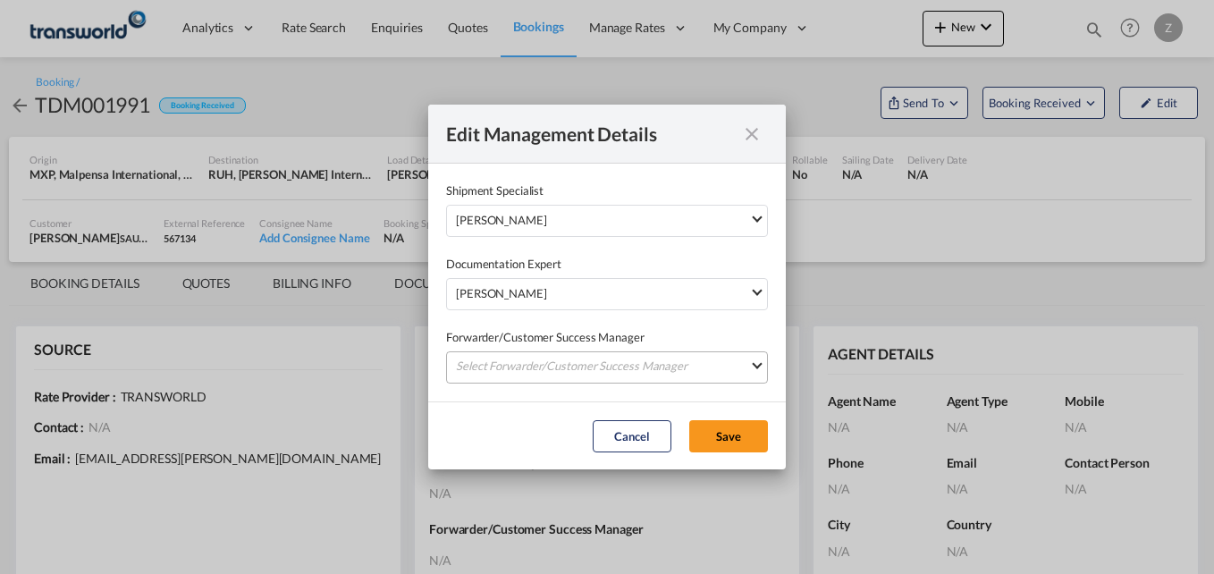
click at [501, 359] on md-select "Select Forwarder/Customer Success Manager [PERSON_NAME] [PERSON_NAME][EMAIL_ADD…" at bounding box center [607, 367] width 322 height 32
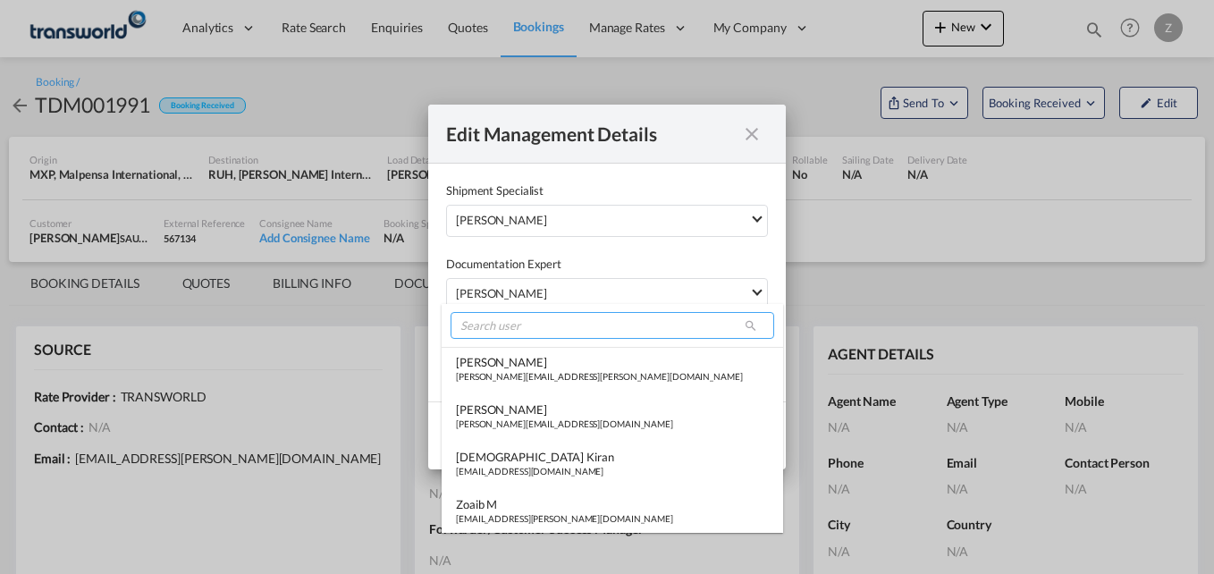
click at [503, 337] on input "search" at bounding box center [612, 325] width 324 height 27
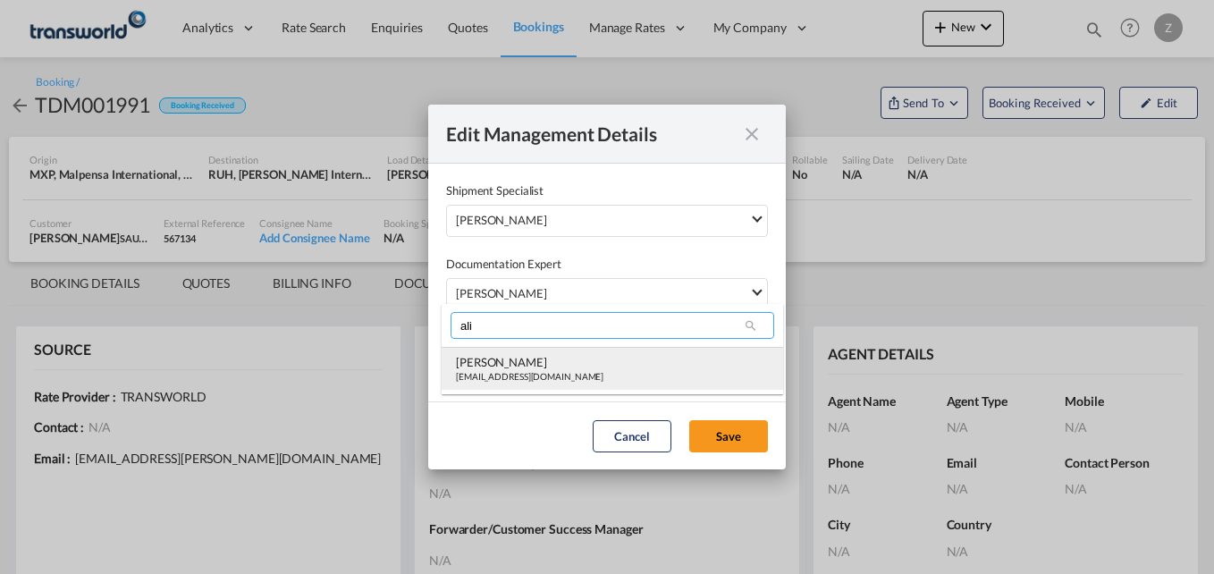
type input "ali"
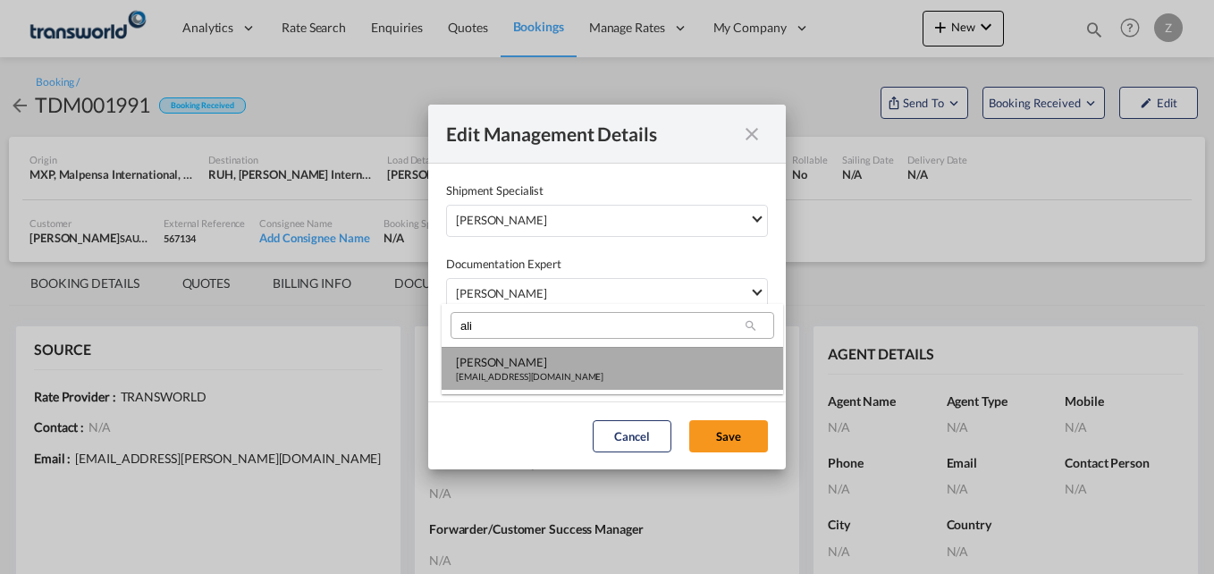
click at [497, 371] on div "[EMAIL_ADDRESS][DOMAIN_NAME]" at bounding box center [529, 376] width 147 height 13
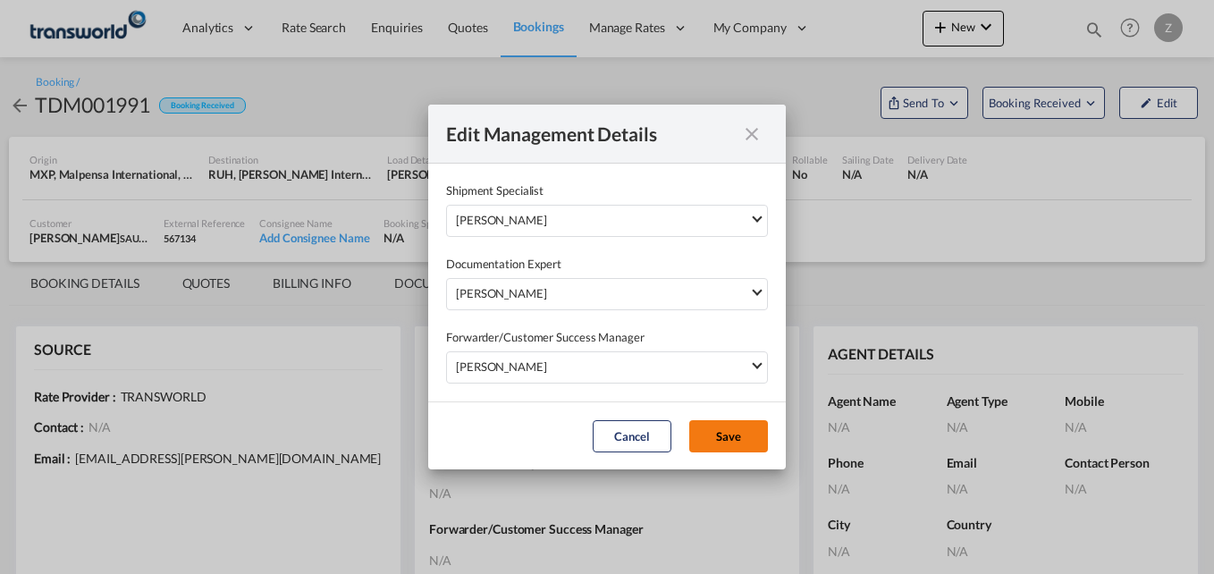
click at [716, 428] on button "Save" at bounding box center [728, 436] width 79 height 32
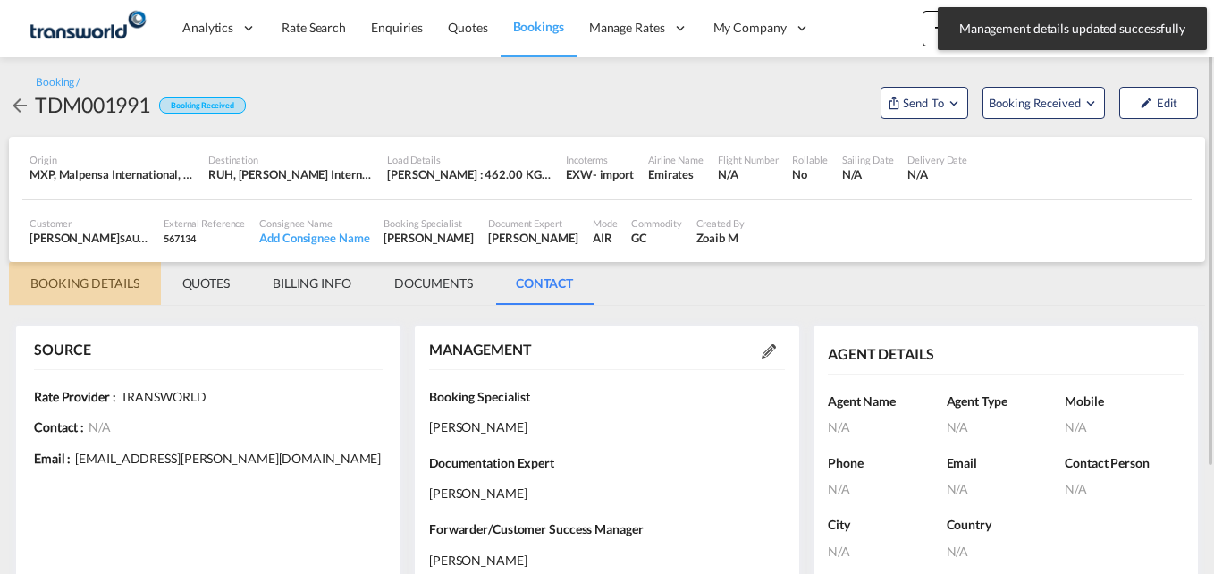
click at [103, 280] on md-tab-item "BOOKING DETAILS" at bounding box center [85, 283] width 152 height 43
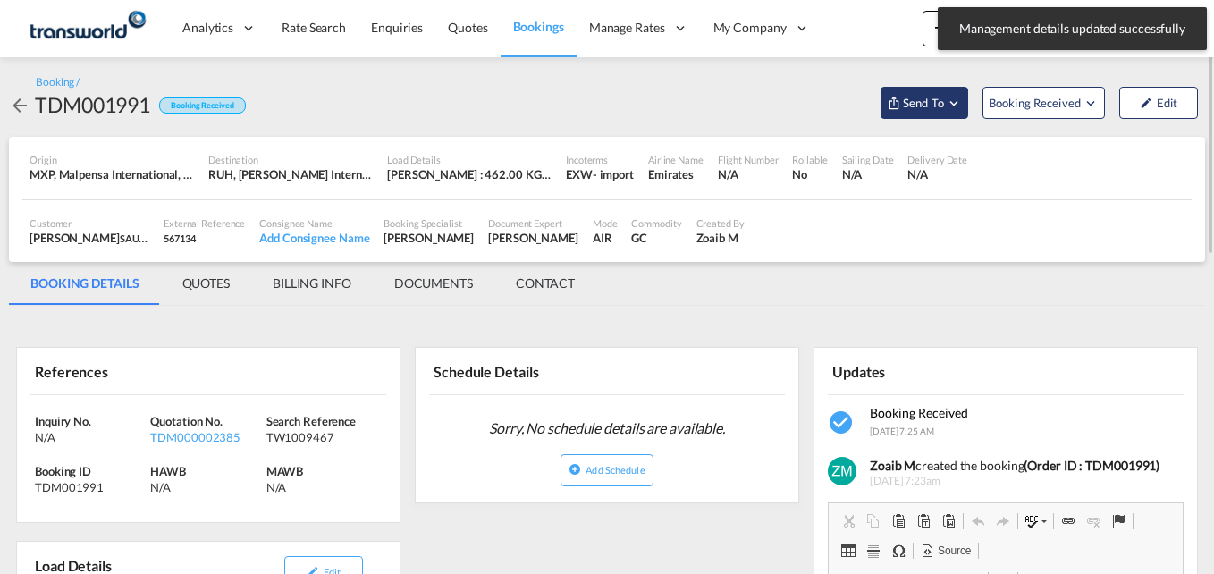
click at [933, 108] on span "Send To" at bounding box center [923, 103] width 45 height 18
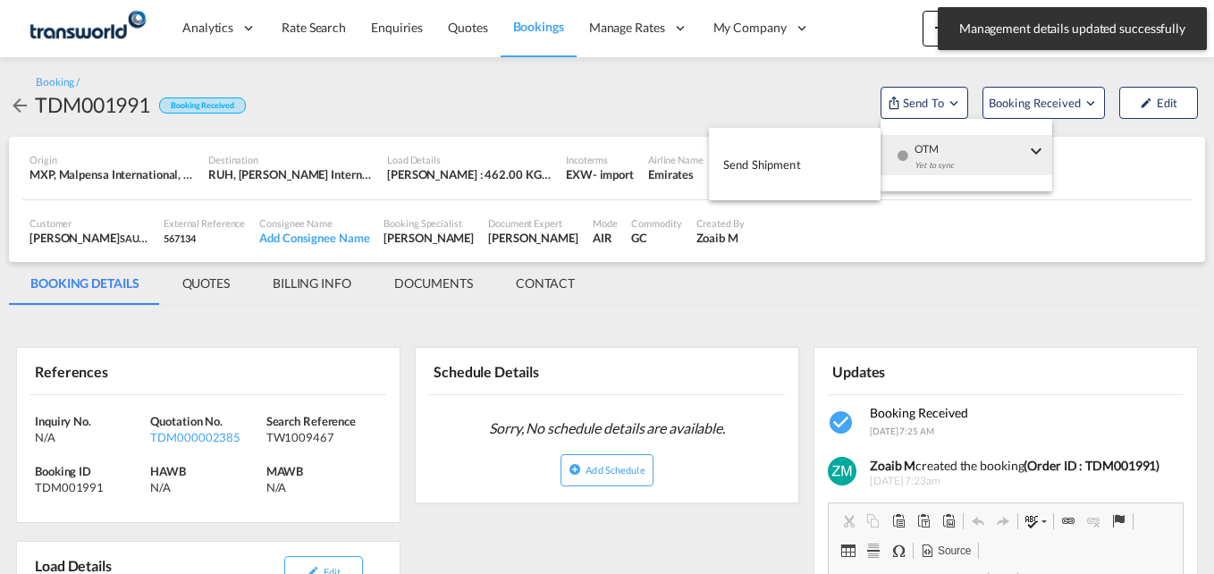
click at [755, 169] on span "Send Shipment" at bounding box center [762, 164] width 78 height 29
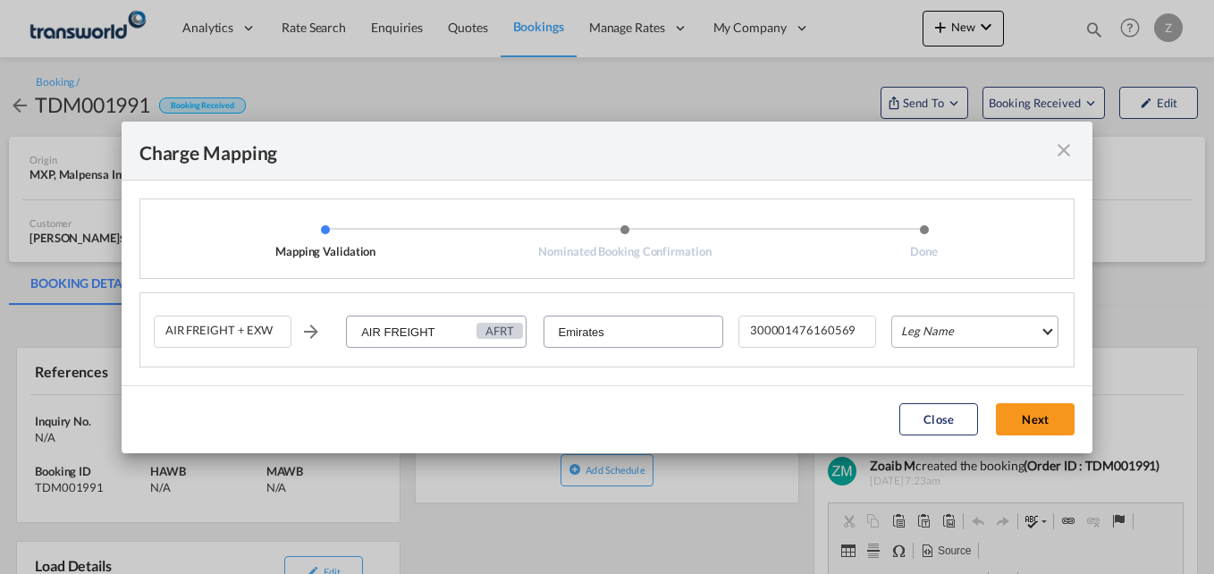
click at [956, 329] on md-select "Leg Name HANDLING ORIGIN HANDLING DESTINATION OTHERS TL PICK UP CUSTOMS ORIGIN …" at bounding box center [974, 331] width 167 height 32
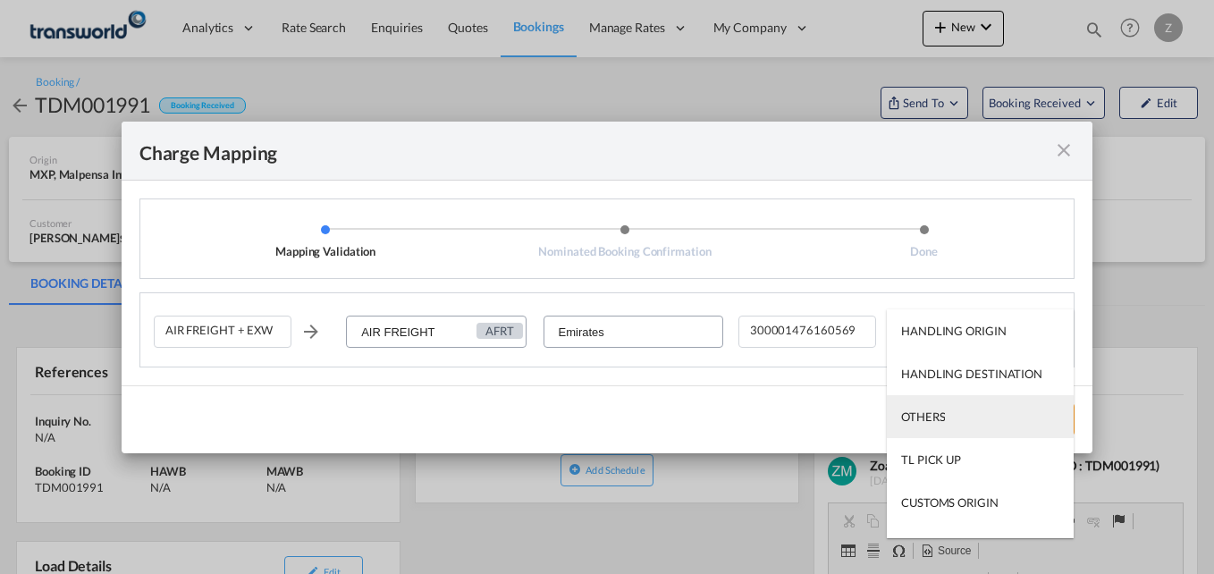
click at [943, 408] on div "OTHERS" at bounding box center [923, 416] width 44 height 16
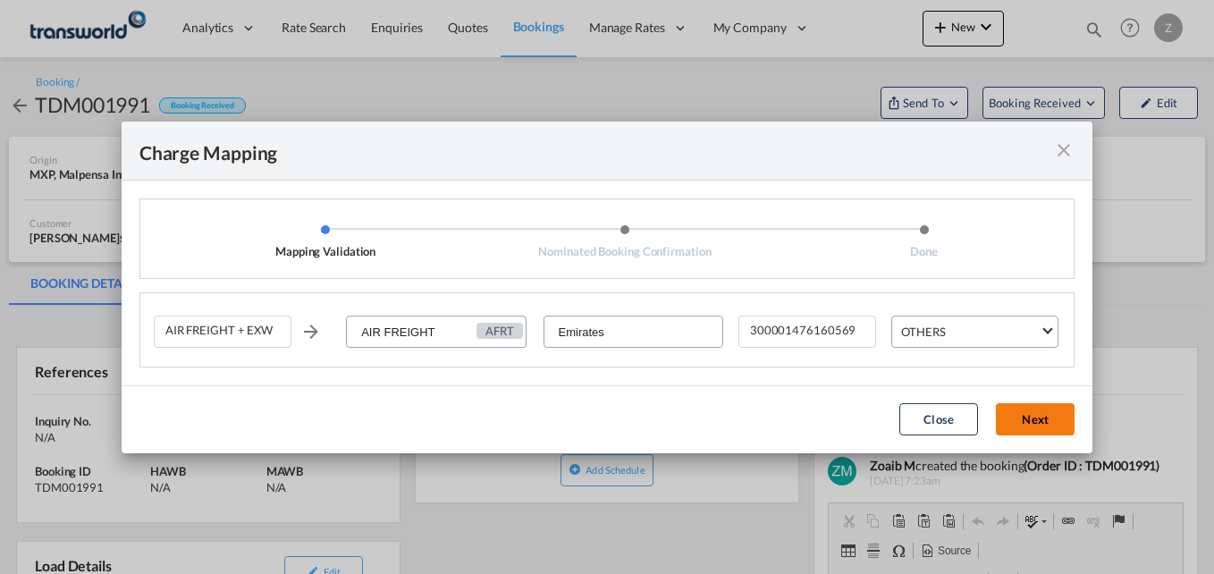
click at [1030, 423] on button "Next" at bounding box center [1035, 419] width 79 height 32
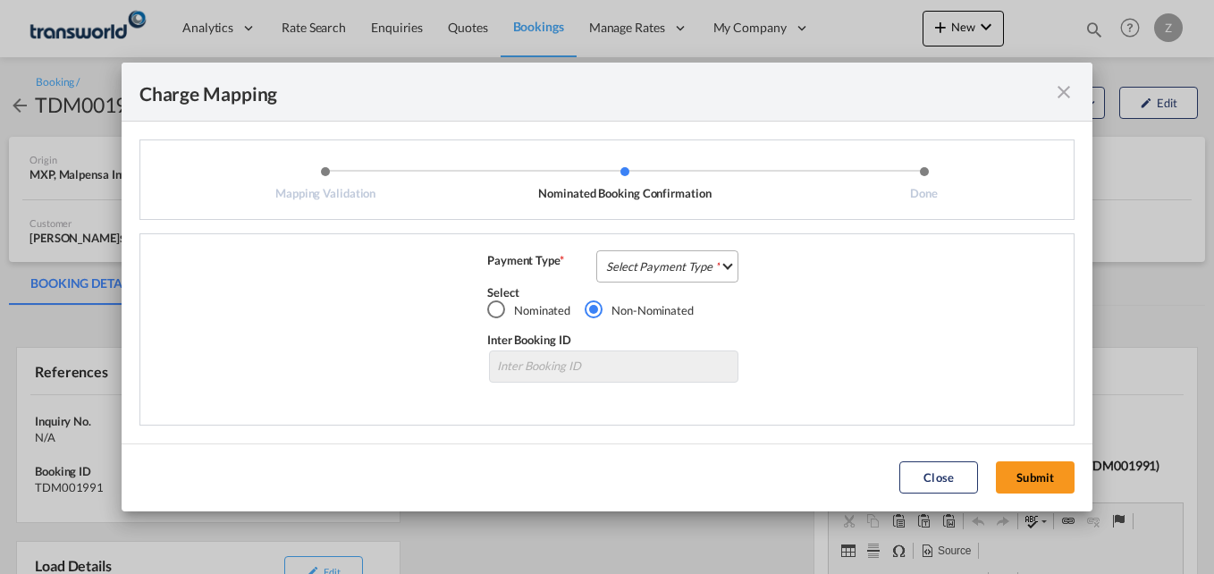
click at [679, 264] on md-select "Select Payment Type COLLECT PREPAID" at bounding box center [667, 266] width 142 height 32
click at [647, 262] on div "COLLECT" at bounding box center [633, 266] width 51 height 16
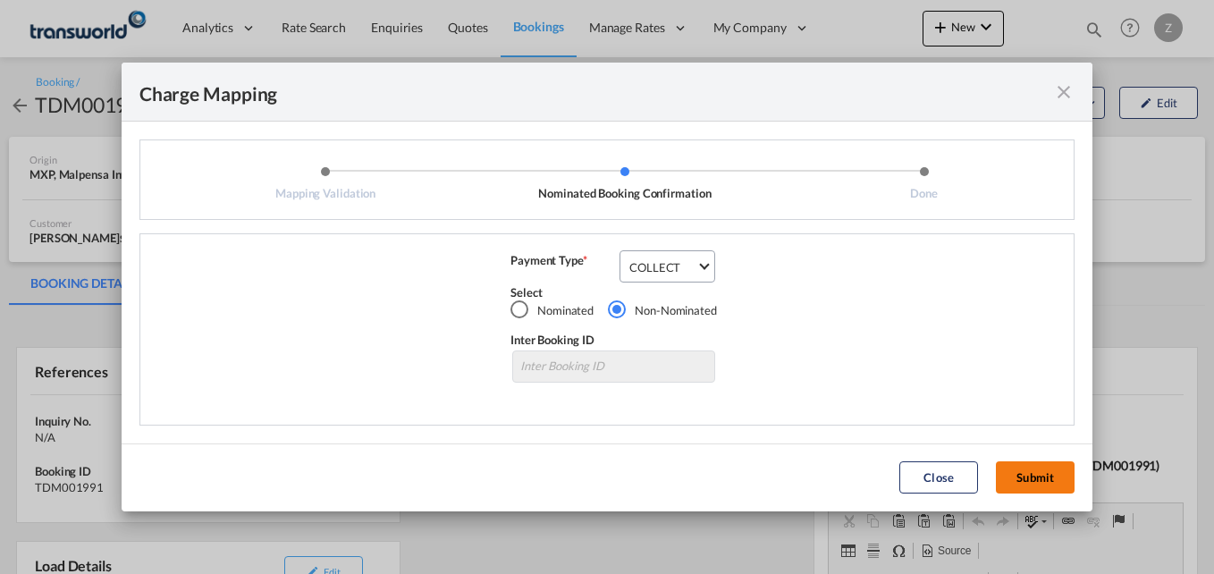
click at [1028, 475] on button "Submit" at bounding box center [1035, 477] width 79 height 32
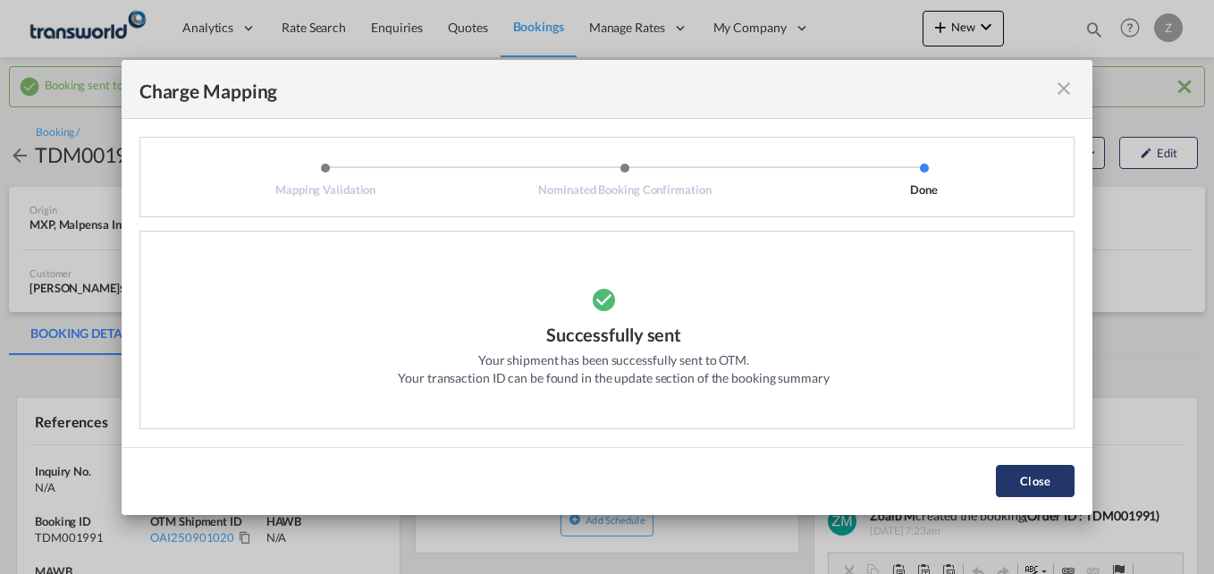
click at [1047, 490] on button "Close" at bounding box center [1035, 481] width 79 height 32
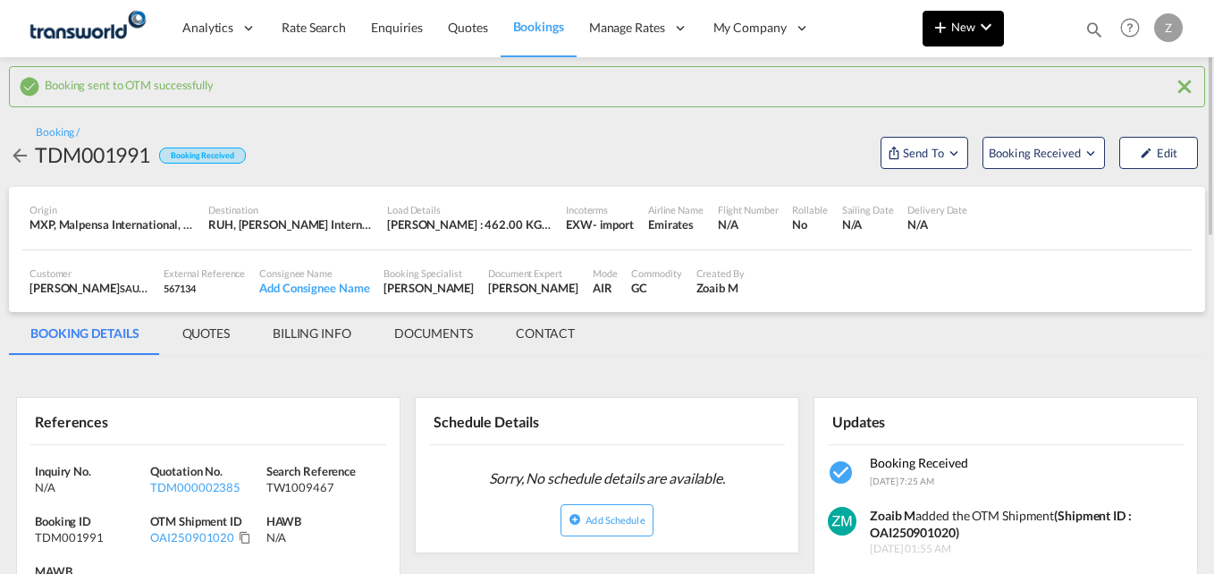
click at [986, 37] on md-icon "icon-chevron-down" at bounding box center [985, 26] width 21 height 21
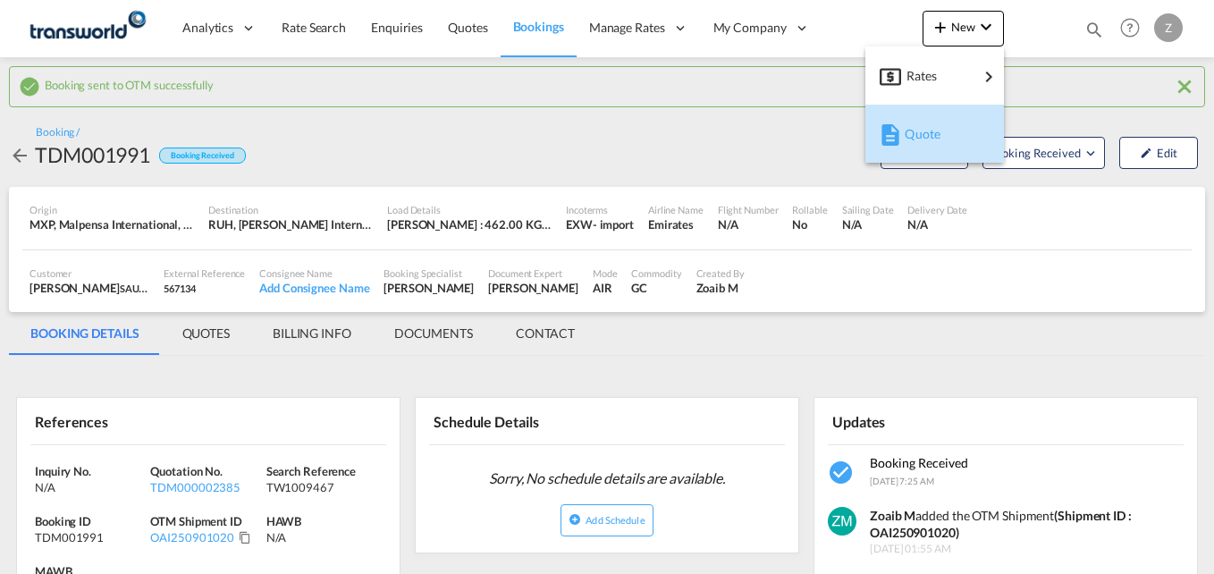
click at [884, 140] on md-icon "button" at bounding box center [889, 134] width 21 height 21
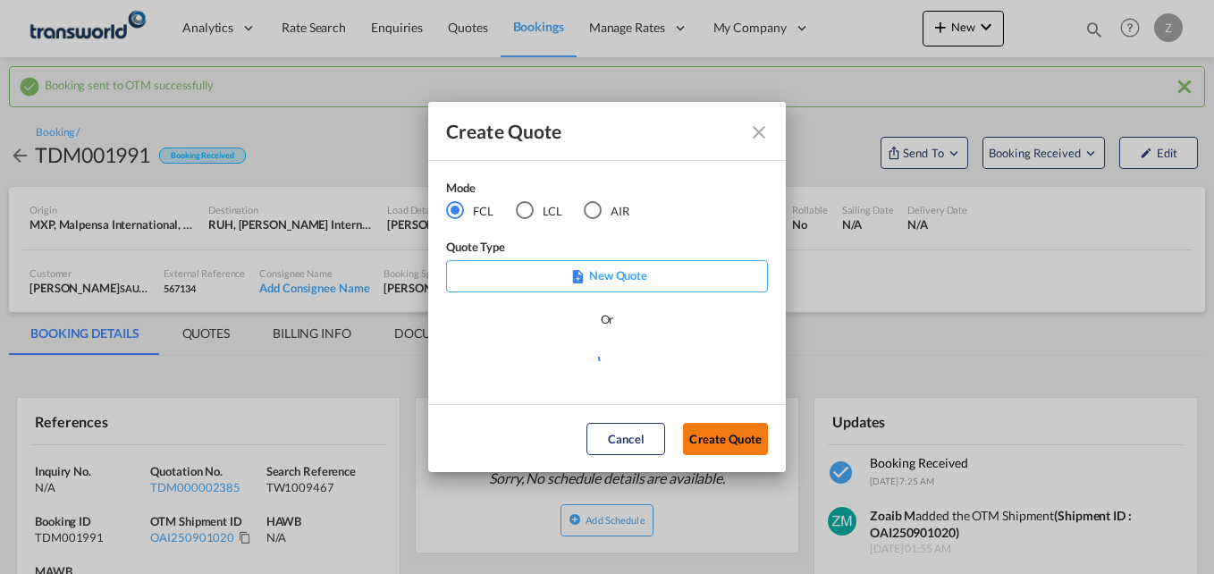
click at [720, 426] on button "Create Quote" at bounding box center [725, 439] width 85 height 32
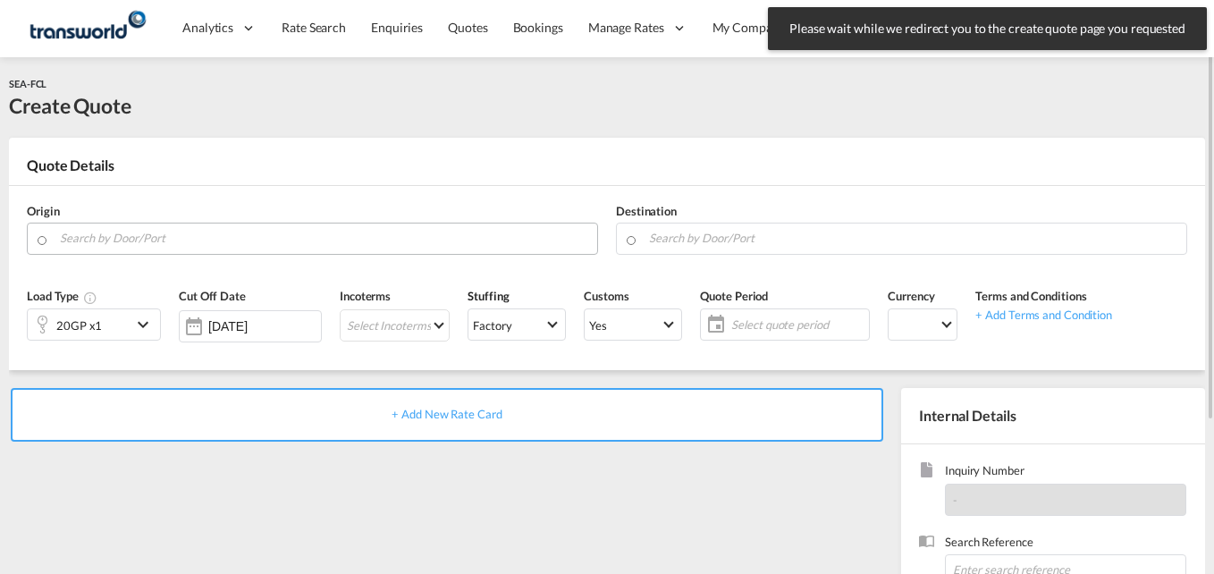
click at [155, 243] on input "Search by Door/Port" at bounding box center [324, 238] width 528 height 31
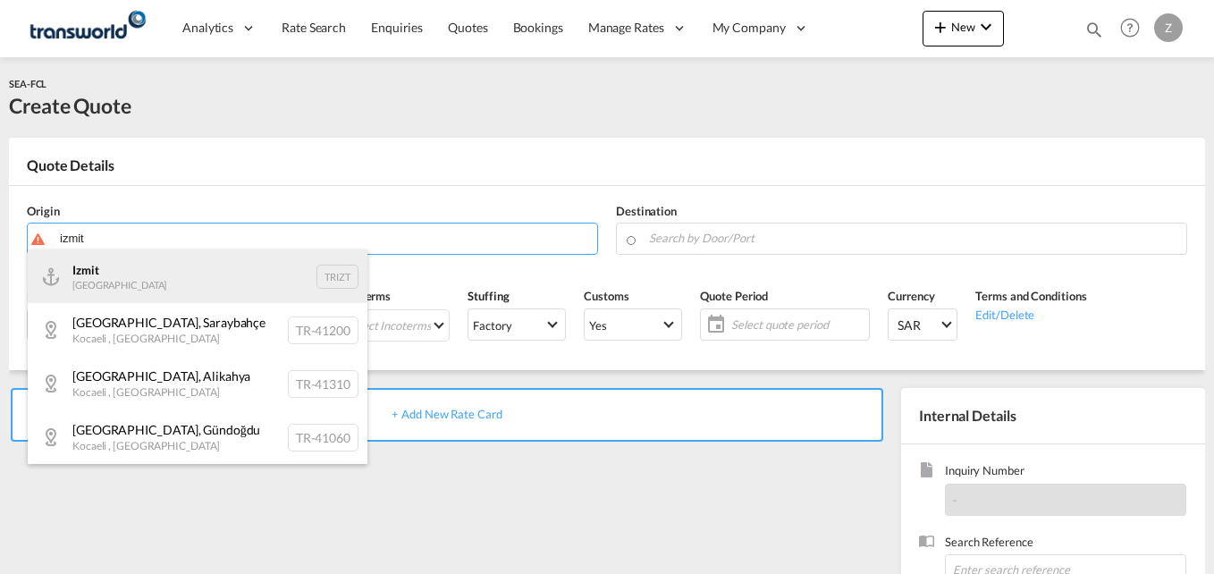
click at [123, 288] on div "Izmit Turkey TRIZT" at bounding box center [198, 276] width 340 height 54
type input "Izmit, TRIZT"
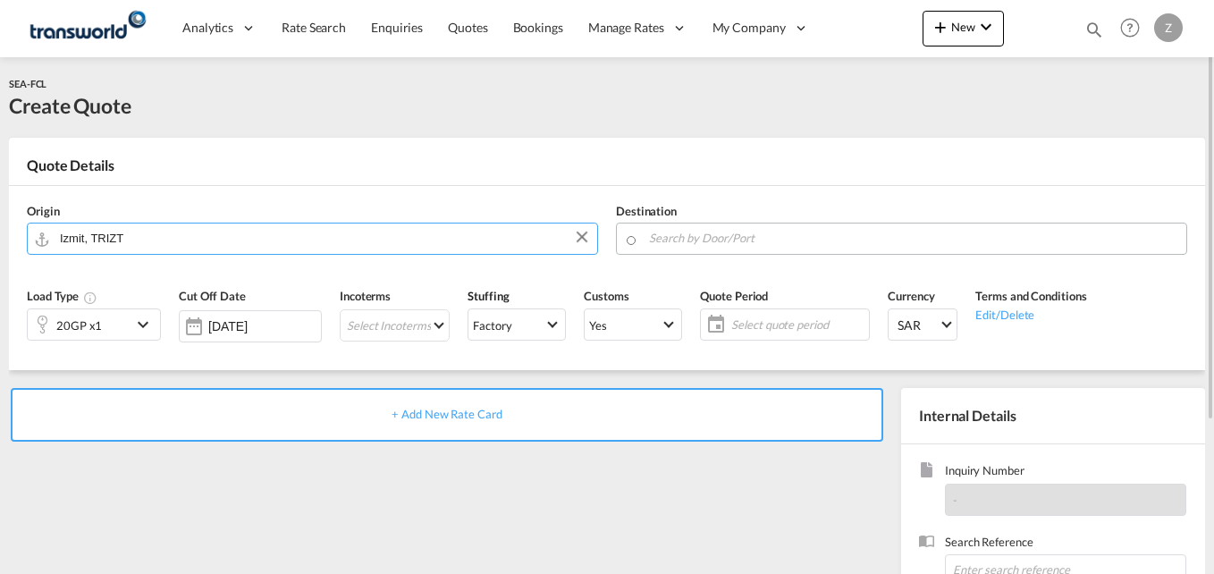
click at [683, 247] on input "Search by Door/Port" at bounding box center [913, 238] width 528 height 31
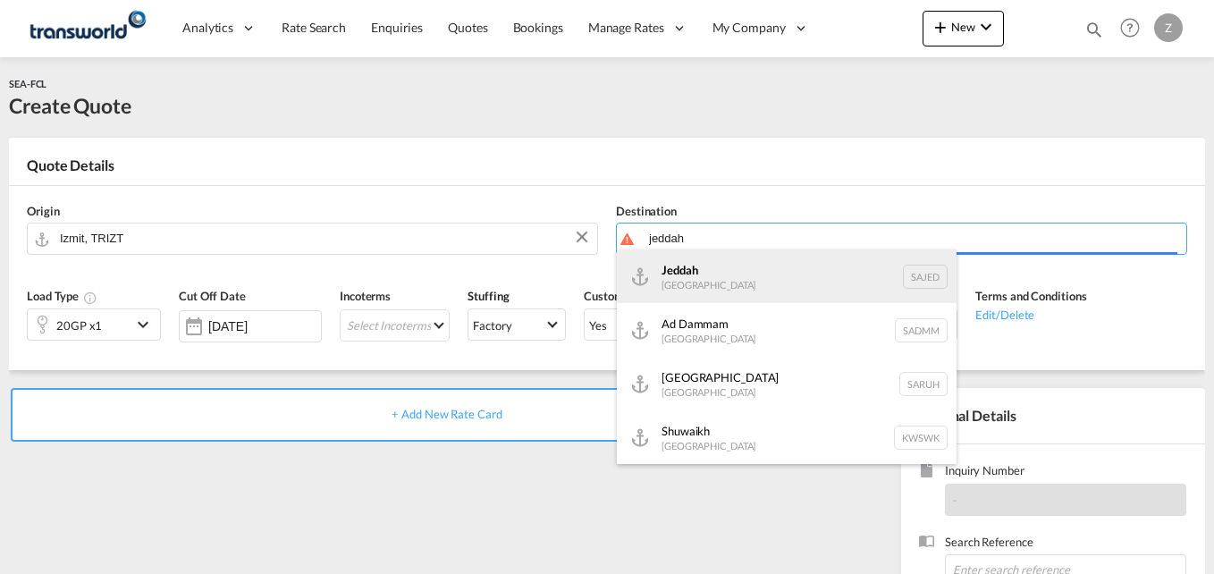
click at [809, 269] on div "Jeddah [GEOGRAPHIC_DATA] SAJED" at bounding box center [787, 276] width 340 height 54
type input "Jeddah, SAJED"
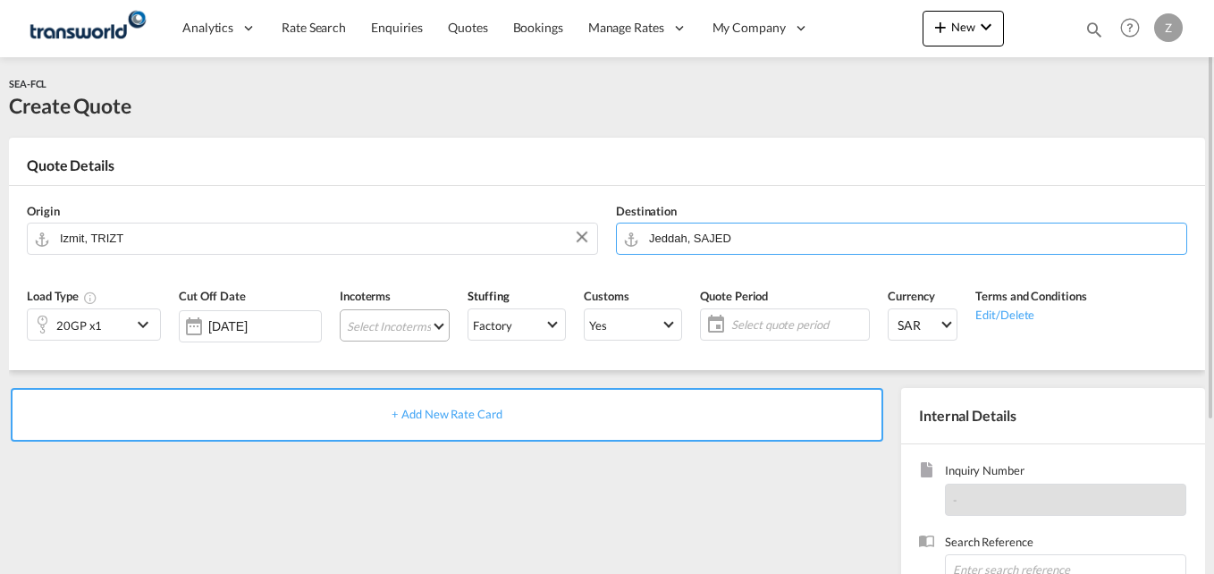
click at [386, 319] on md-select "Select Incoterms EXW - import Ex Works DAP - export Delivered at Place FAS - im…" at bounding box center [395, 325] width 110 height 32
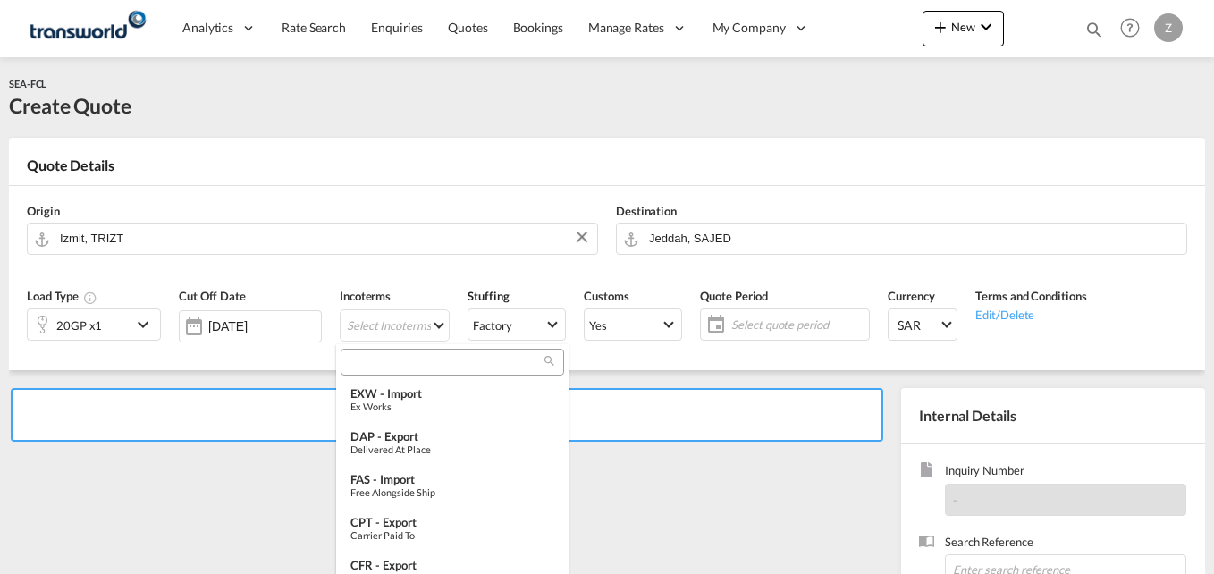
click at [402, 365] on input "search" at bounding box center [445, 362] width 198 height 16
type input "exw"
click at [397, 403] on div "Ex Works" at bounding box center [452, 406] width 204 height 12
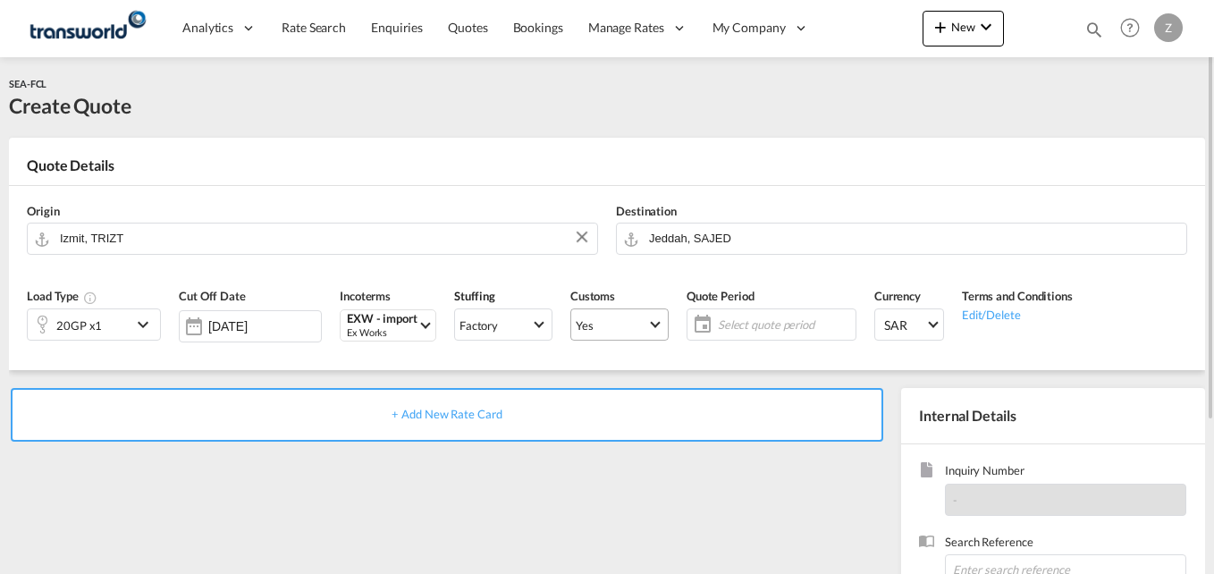
click at [632, 320] on span "Yes" at bounding box center [611, 325] width 71 height 16
click at [573, 365] on div "No" at bounding box center [573, 367] width 15 height 16
click at [597, 339] on md-select "Yes" at bounding box center [619, 324] width 98 height 32
click at [573, 375] on div "No" at bounding box center [573, 367] width 15 height 16
click at [755, 314] on span "Select quote period" at bounding box center [784, 324] width 142 height 25
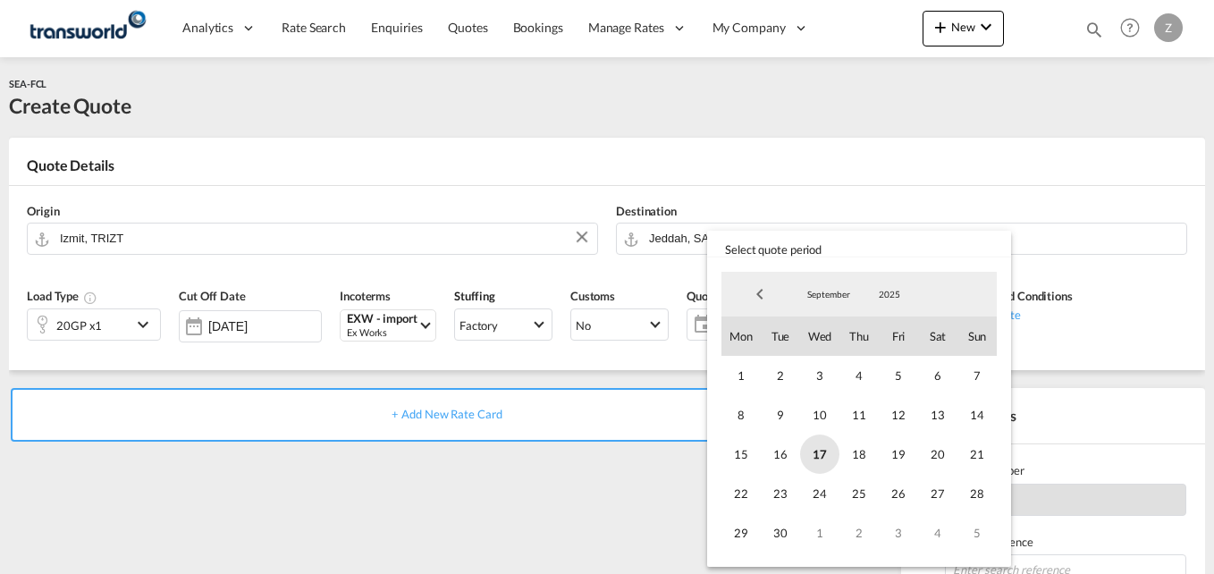
click at [811, 458] on span "17" at bounding box center [819, 453] width 39 height 39
click at [778, 531] on span "30" at bounding box center [780, 532] width 39 height 39
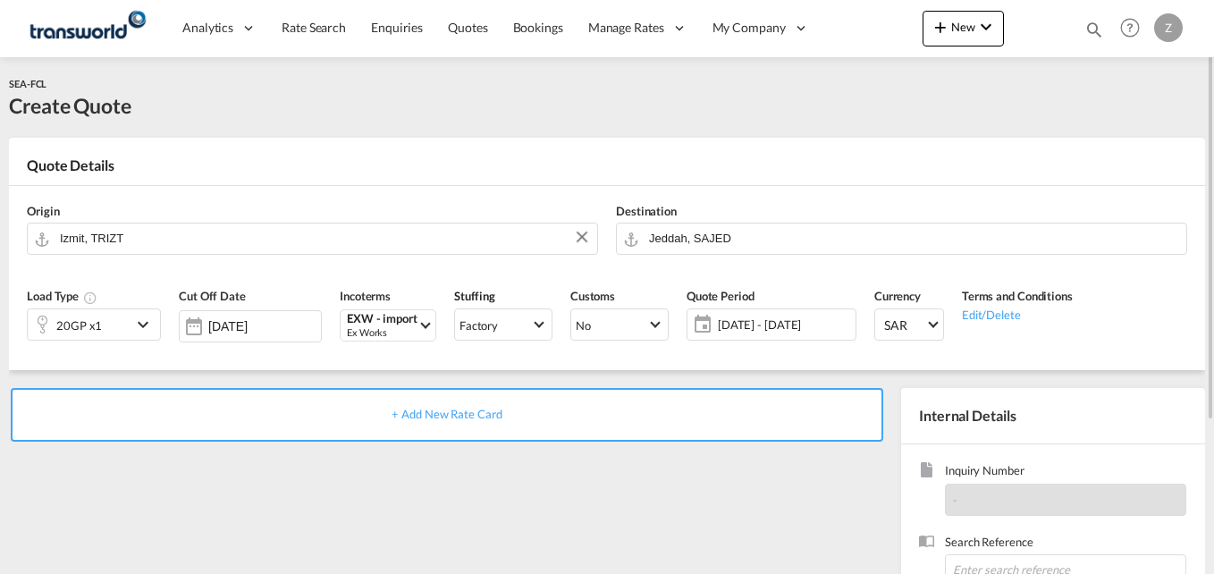
scroll to position [122, 0]
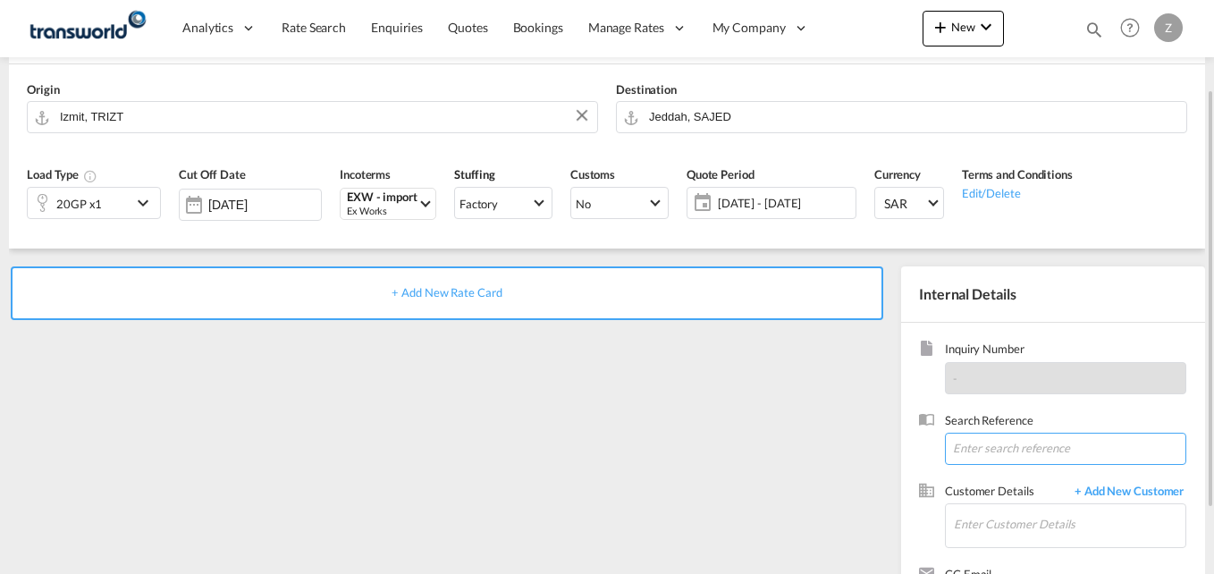
click at [987, 444] on input at bounding box center [1065, 449] width 241 height 32
paste input "TW1109485"
type input "TW1109485"
click at [1000, 523] on input "Enter Customer Details" at bounding box center [1069, 524] width 231 height 40
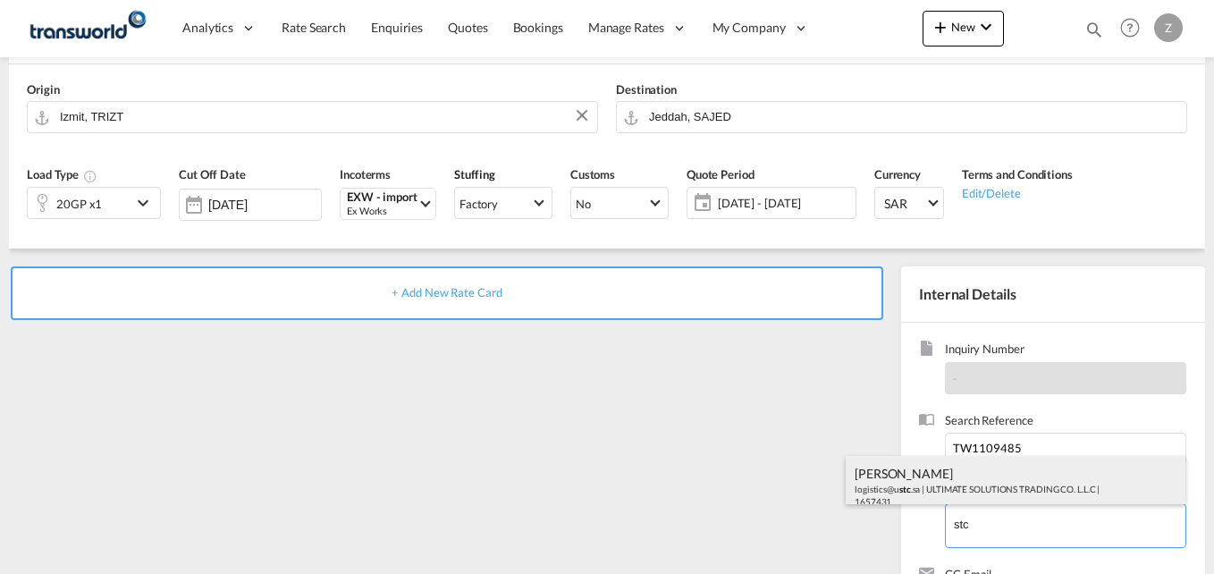
click at [958, 492] on div "[PERSON_NAME] logistics@u stc .sa | ULTIMATE SOLUTIONS TRADING CO. L.L.C | 1657…" at bounding box center [1015, 486] width 340 height 61
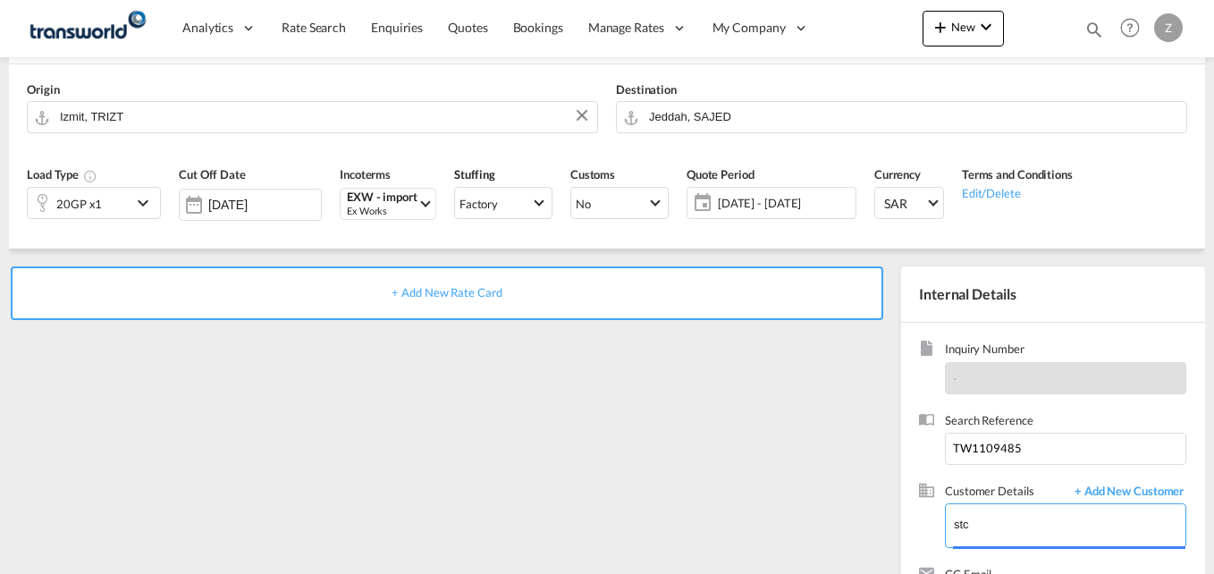
type input "ULTIMATE SOLUTIONS TRADING CO. L.L.C, [PERSON_NAME], [EMAIL_ADDRESS][DOMAIN_NAM…"
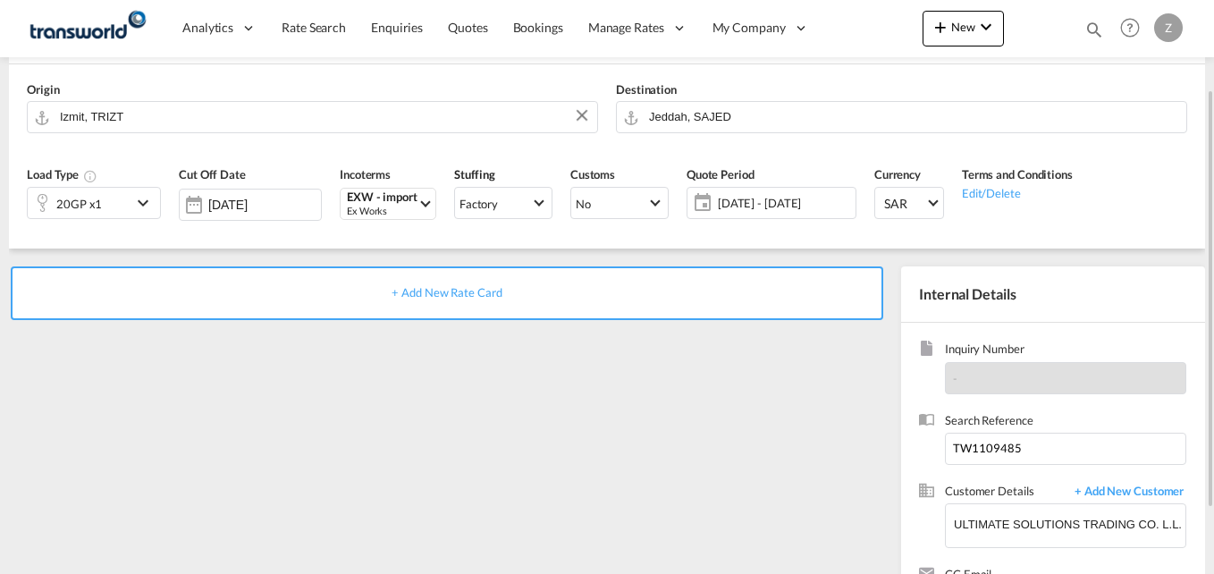
click at [458, 298] on span "+ Add New Rate Card" at bounding box center [446, 292] width 110 height 14
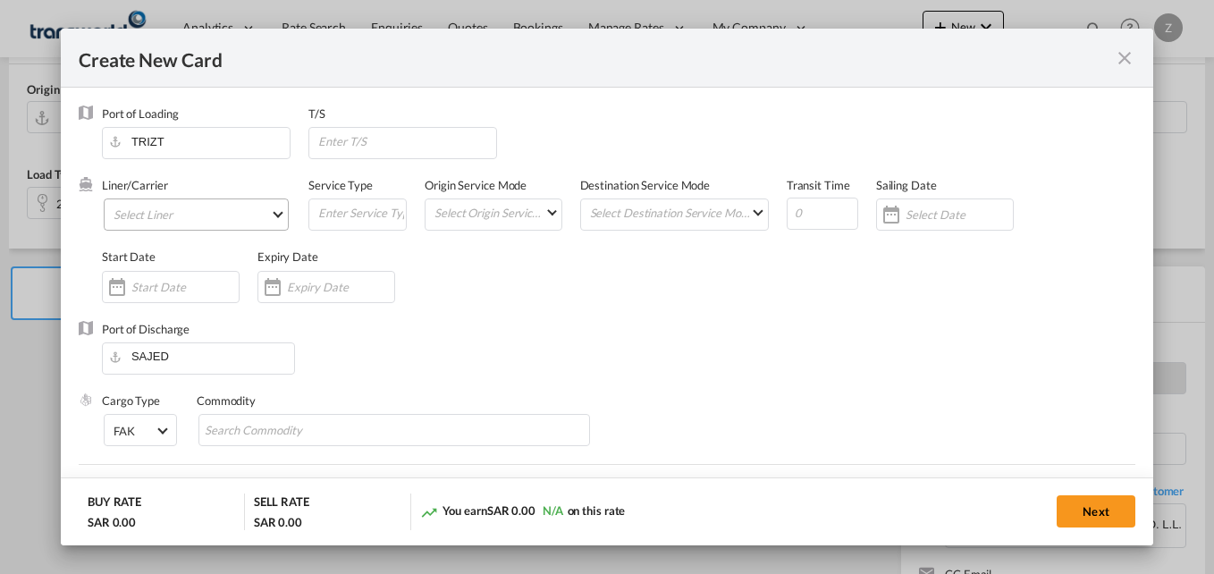
type input "Basic Ocean Freight"
select select "per equipment"
click at [165, 222] on md-select "Select Liner 2HM LOGISTICS D.O.O 2HM LOGISTICS D.O.O. / TWKS-KOPER 3P LOGISTICS…" at bounding box center [196, 214] width 185 height 32
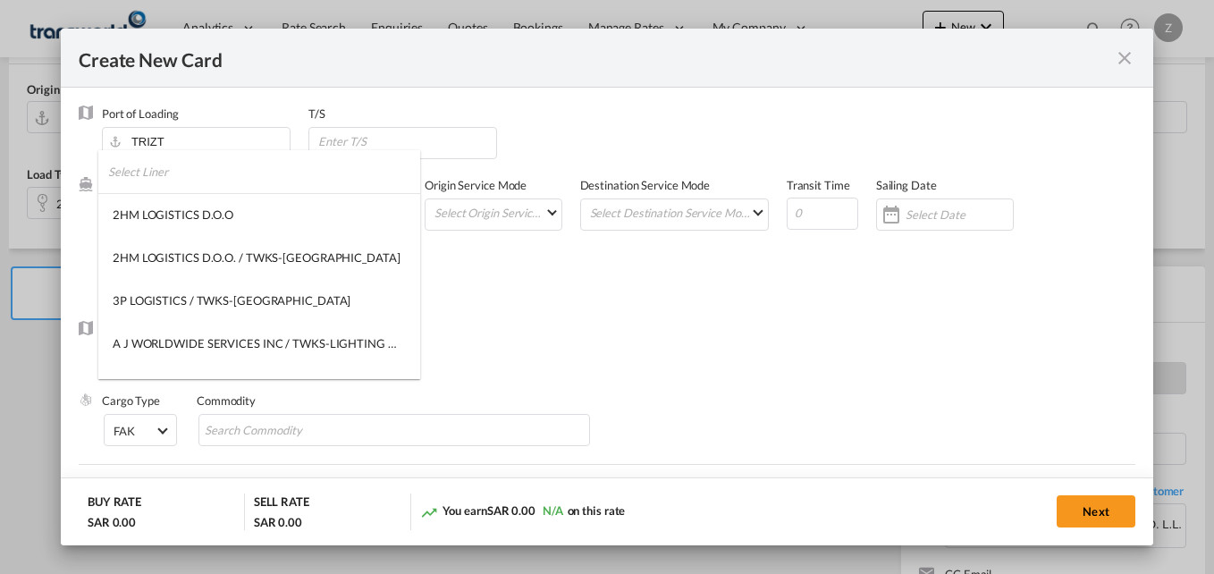
click at [154, 172] on input "search" at bounding box center [264, 171] width 312 height 43
type input "e"
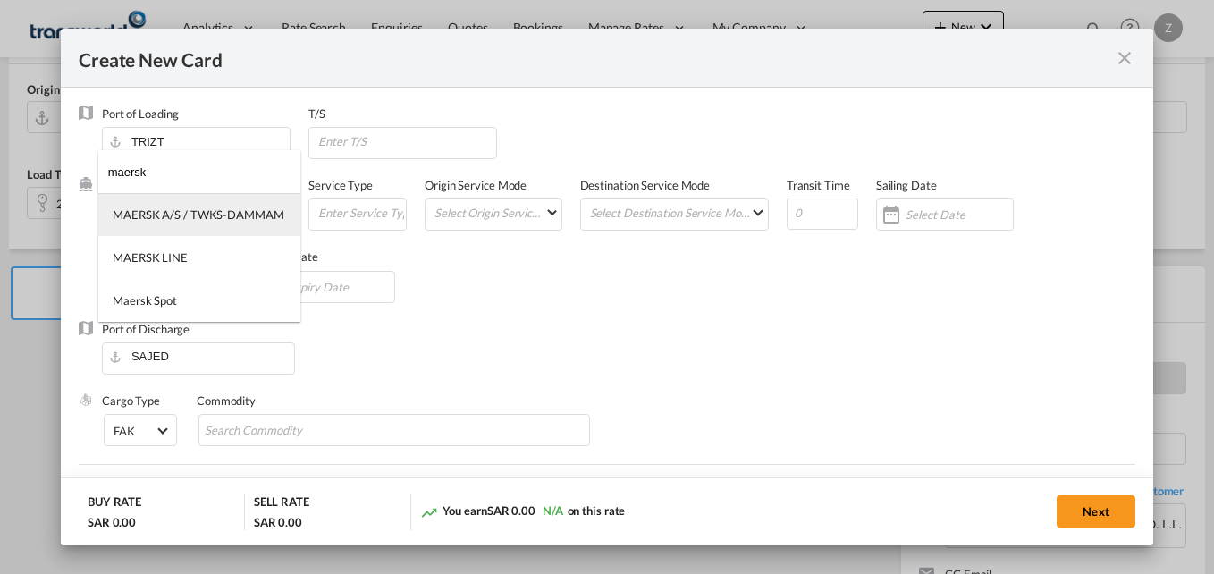
type input "maersk"
click at [153, 214] on div "MAERSK A/S / TWKS-DAMMAM" at bounding box center [199, 214] width 172 height 16
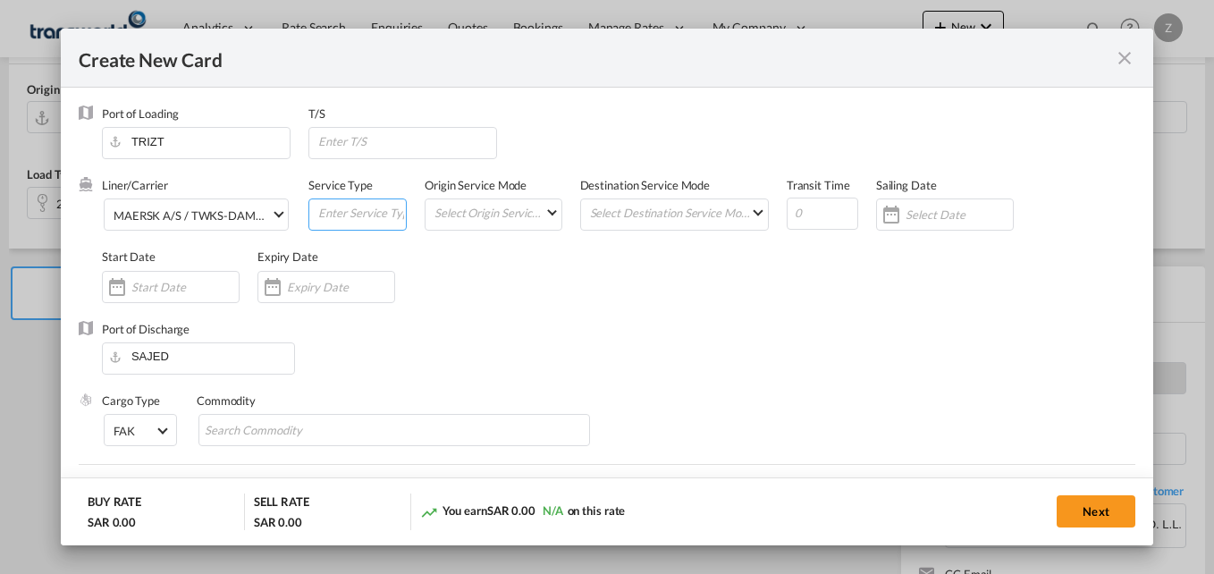
click at [349, 209] on input "Create New Card ..." at bounding box center [360, 212] width 89 height 27
type input "FCL-SEA"
click at [466, 217] on md-select "Select Origin Service Mode SD [GEOGRAPHIC_DATA]" at bounding box center [497, 211] width 128 height 25
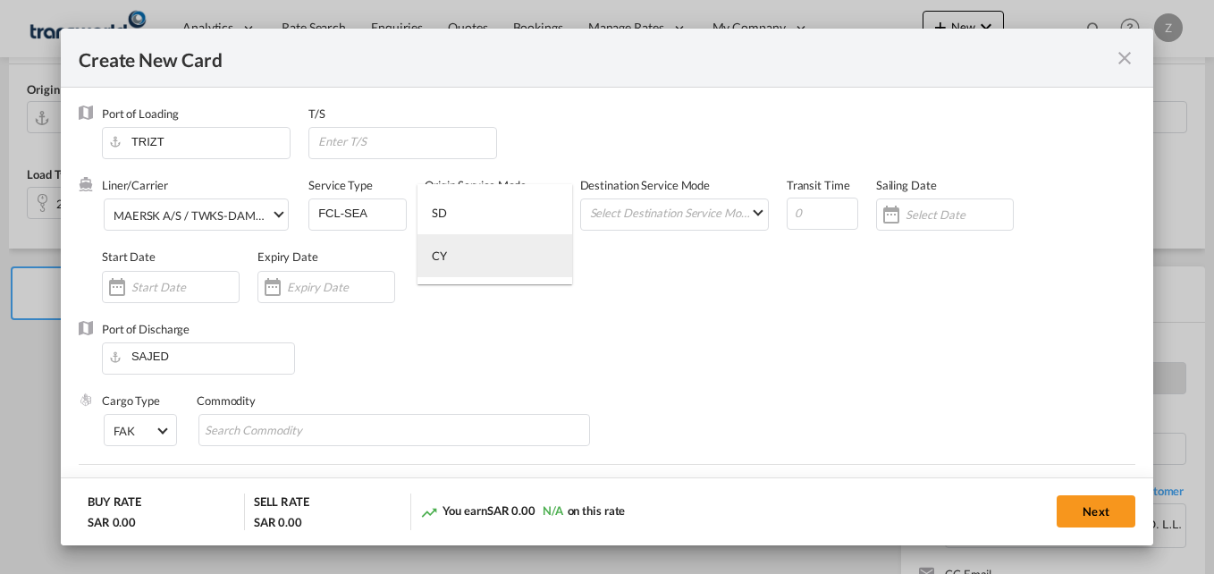
click at [462, 264] on md-option "CY" at bounding box center [494, 255] width 155 height 43
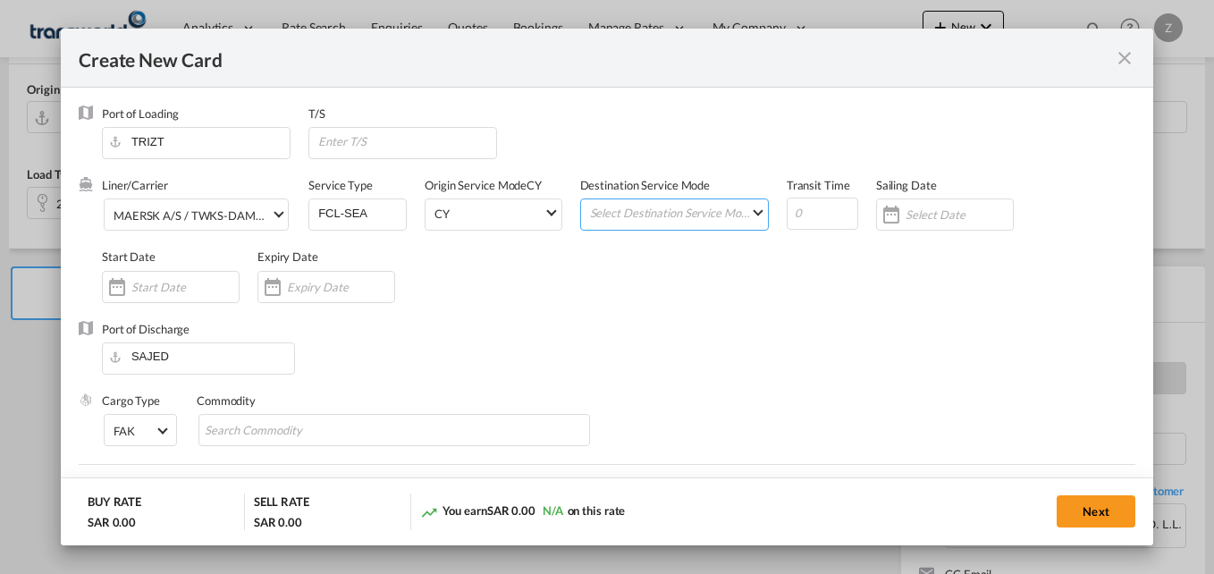
click at [672, 209] on md-select "Select Destination Service Mode SD [GEOGRAPHIC_DATA]" at bounding box center [678, 211] width 180 height 25
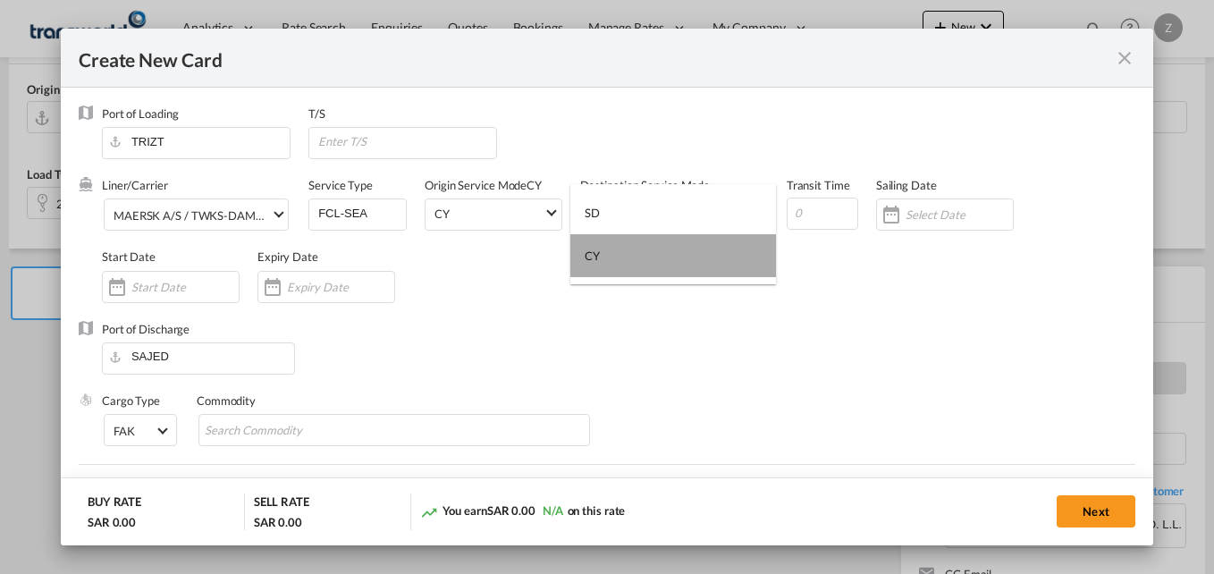
click at [601, 259] on md-option "CY" at bounding box center [673, 255] width 206 height 43
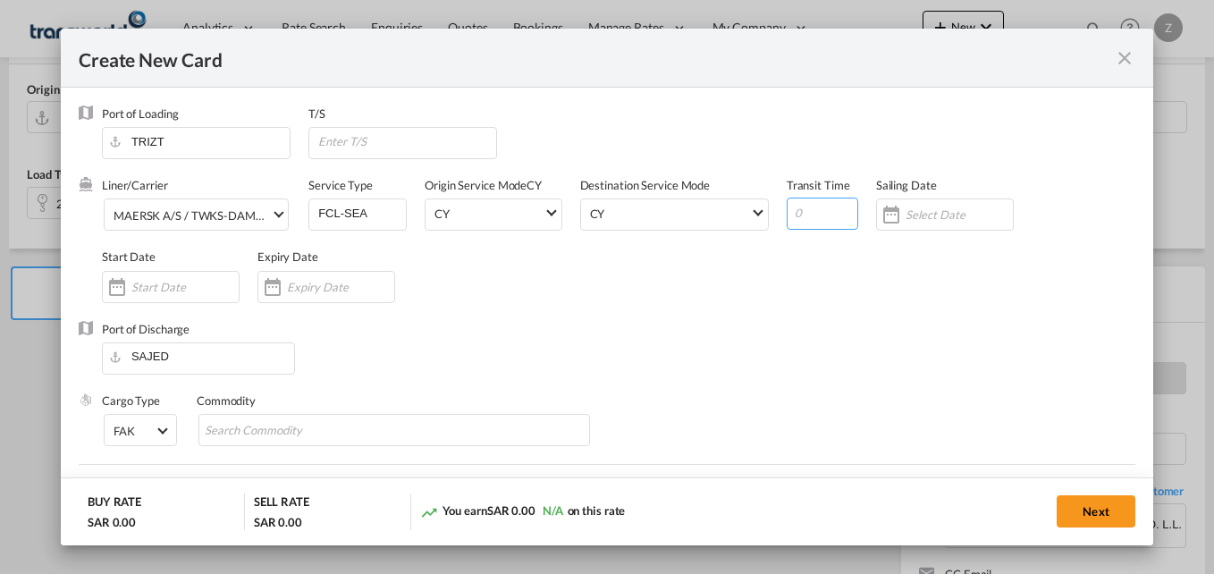
click at [807, 216] on input "Create New Card ..." at bounding box center [821, 214] width 71 height 32
type input "3"
type input "1"
type input "2"
type input "10"
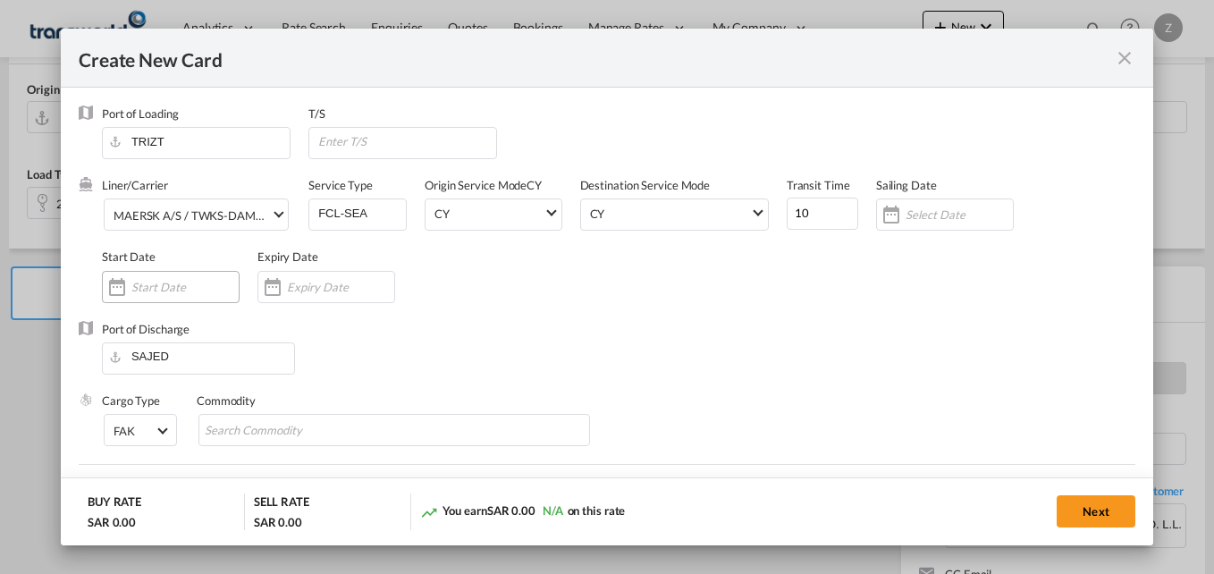
click at [145, 282] on input "Create New Card ..." at bounding box center [184, 287] width 107 height 14
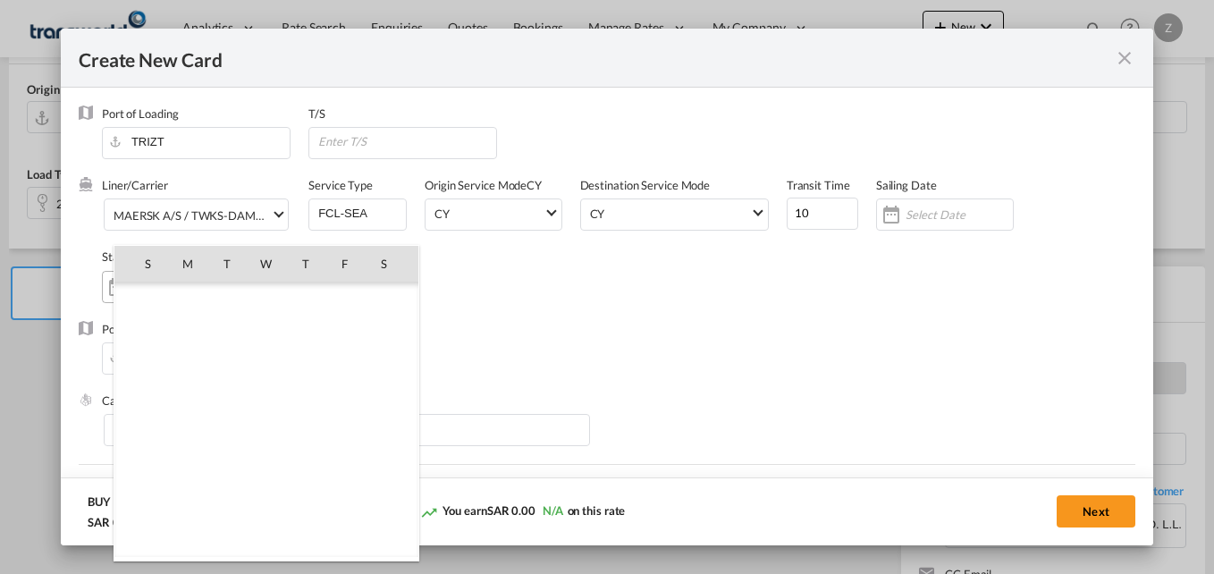
scroll to position [413972, 0]
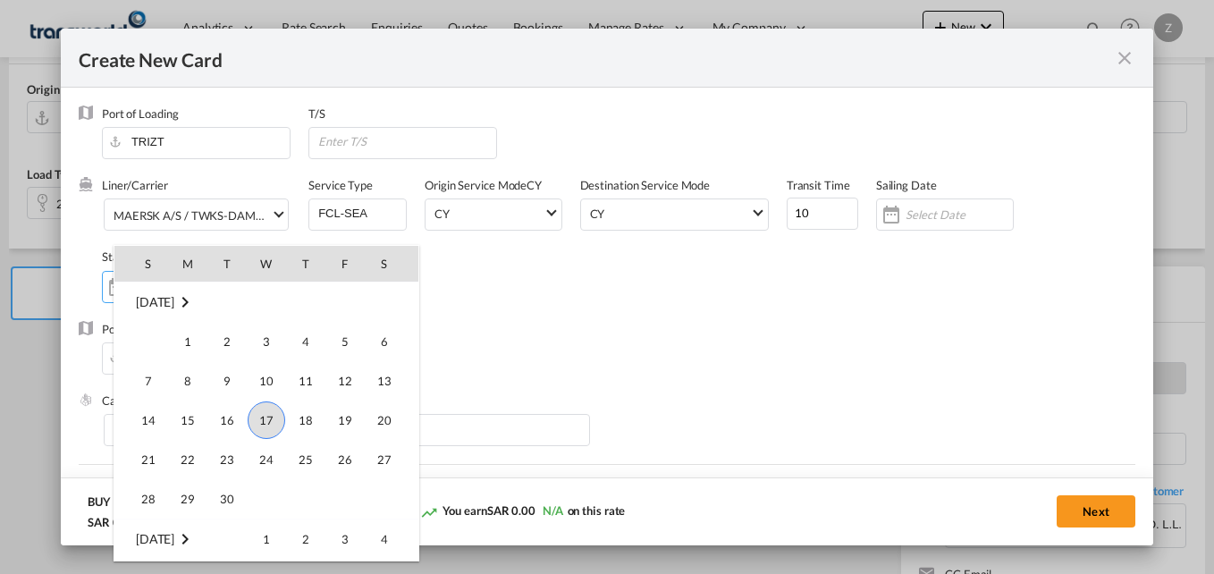
click at [275, 436] on span "17" at bounding box center [267, 420] width 38 height 38
type input "[DATE]"
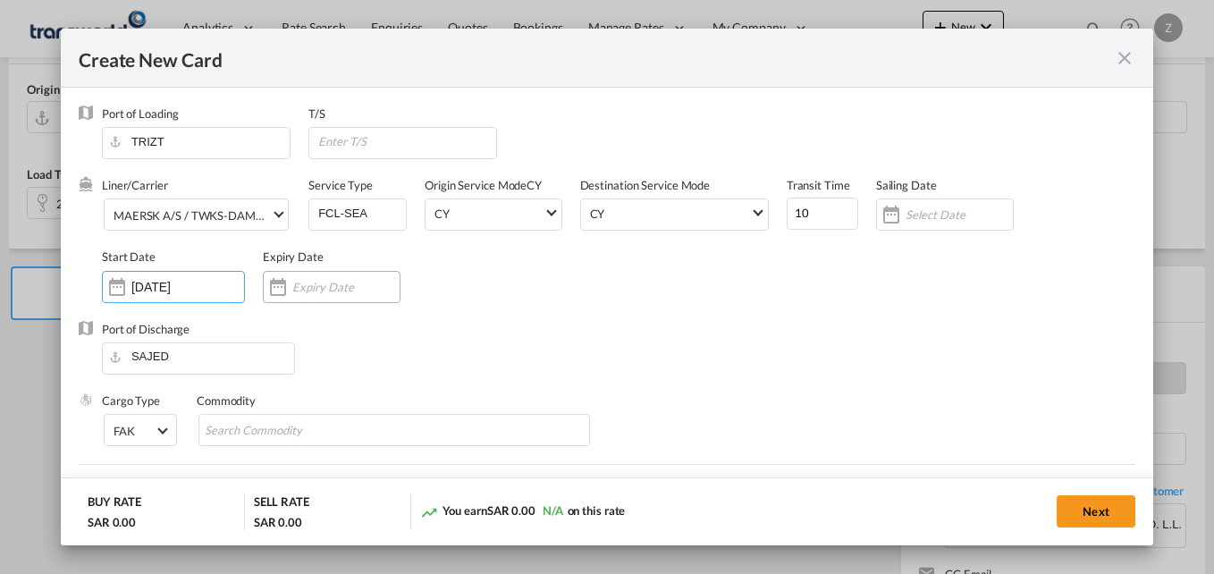
click at [305, 282] on input "Create New Card ..." at bounding box center [345, 287] width 107 height 14
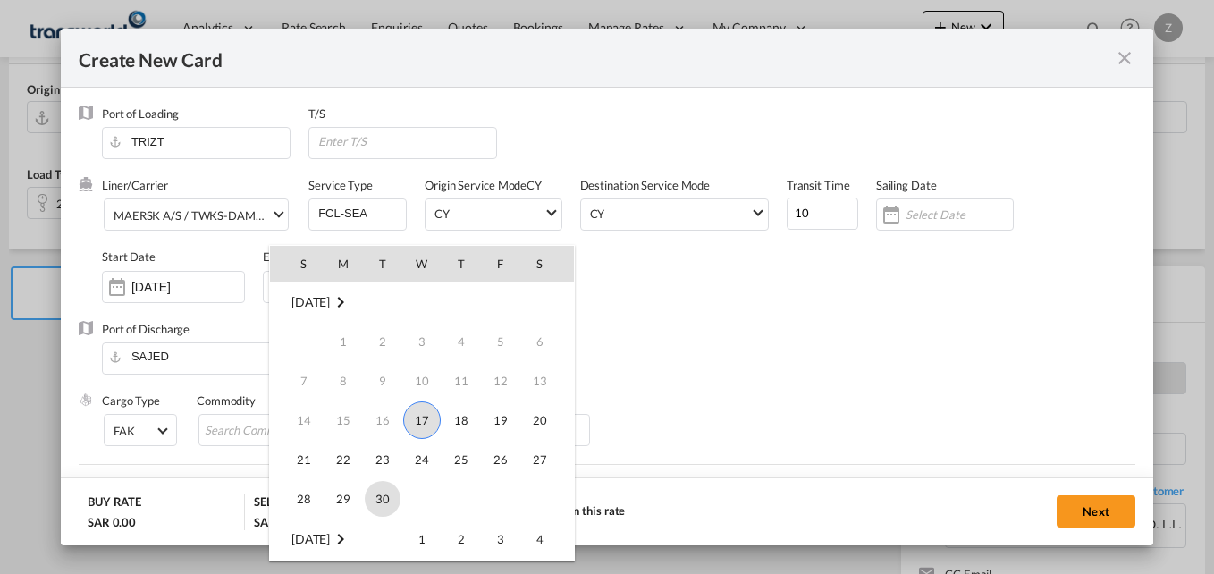
click at [368, 493] on span "30" at bounding box center [383, 499] width 36 height 36
type input "[DATE]"
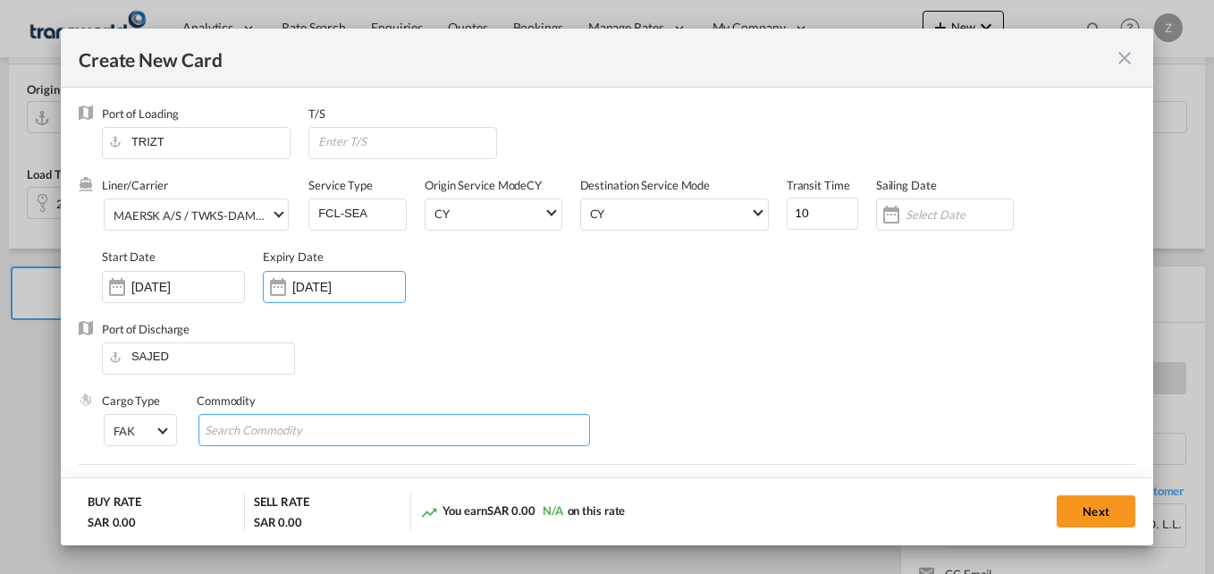
click at [282, 439] on input "Search Commodity" at bounding box center [287, 430] width 164 height 29
type input "GC"
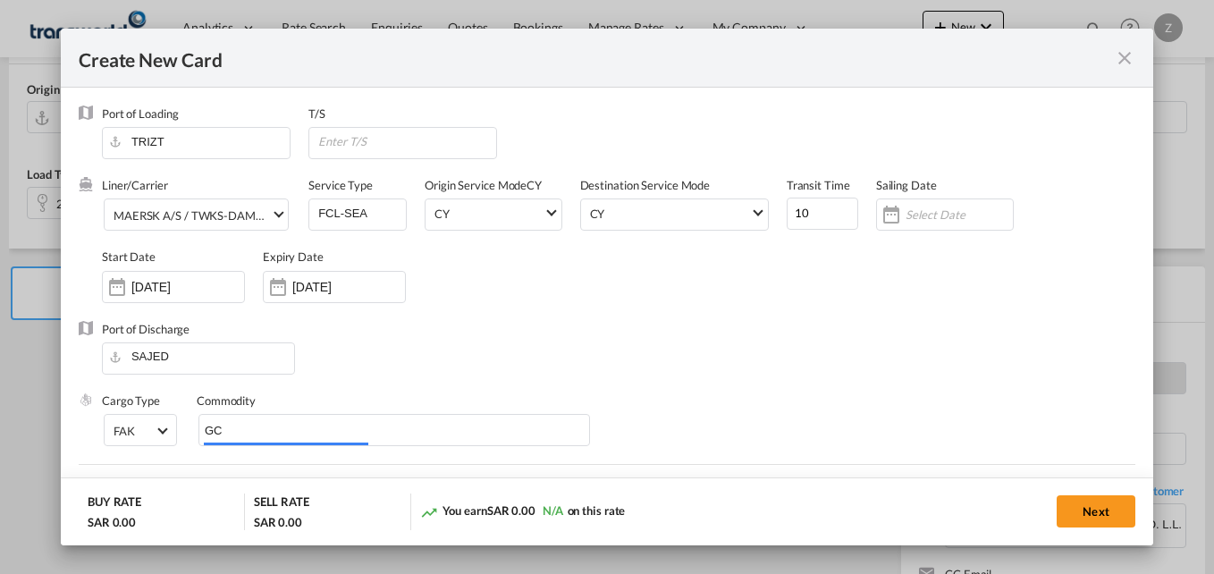
click at [638, 263] on div "Liner/Carrier MAERSK A/S / TWKS-DAMMAM Service Type FCL-SEA Origin Service Mode…" at bounding box center [618, 248] width 1033 height 143
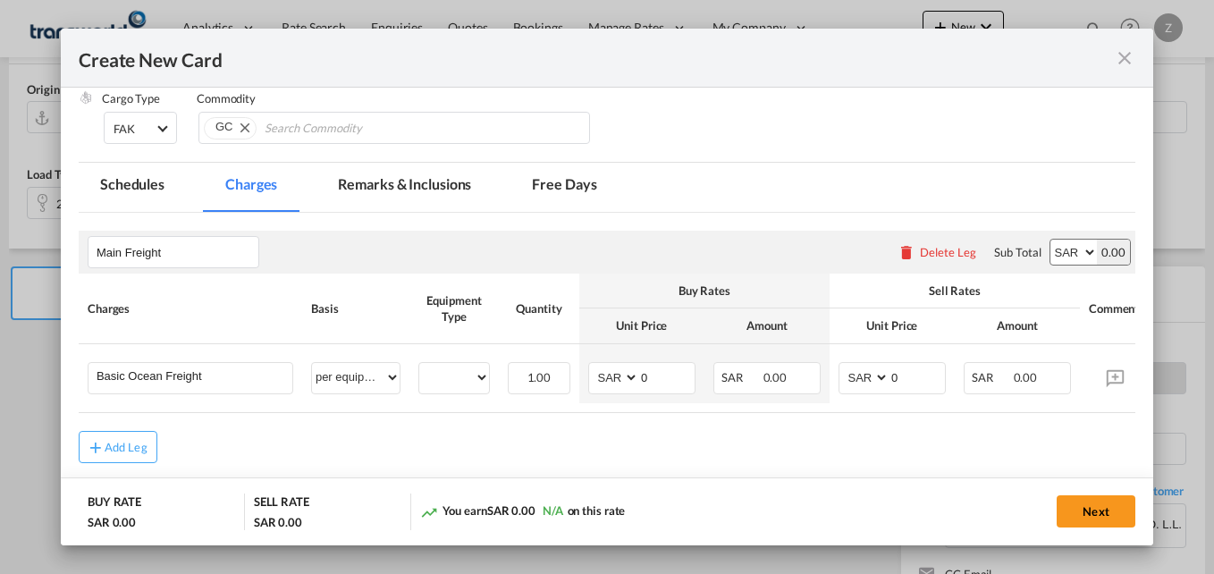
scroll to position [306, 0]
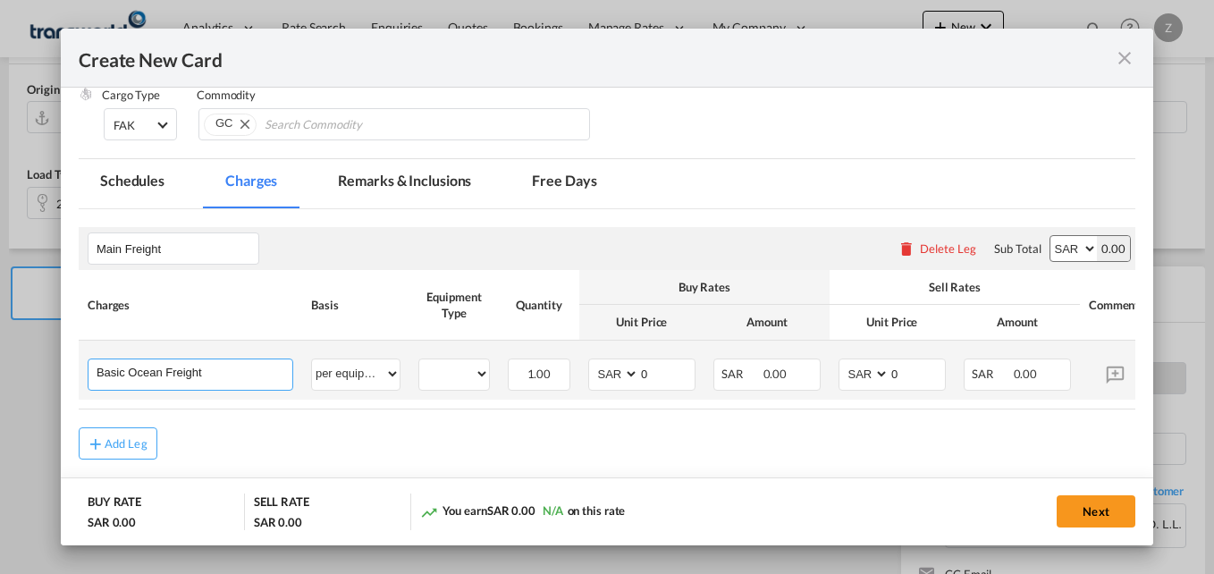
click at [219, 378] on input "Basic Ocean Freight" at bounding box center [195, 372] width 196 height 27
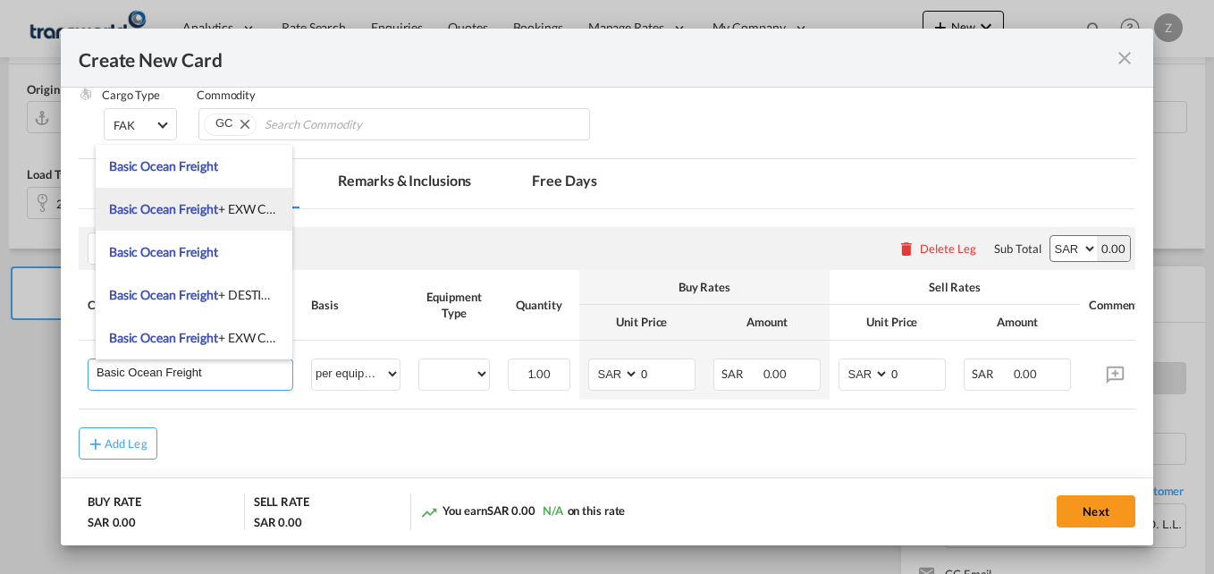
click at [212, 222] on li "Basic Ocean Freight + EXW Charges" at bounding box center [194, 209] width 197 height 43
type input "Basic Ocean Freight + EXW Charges"
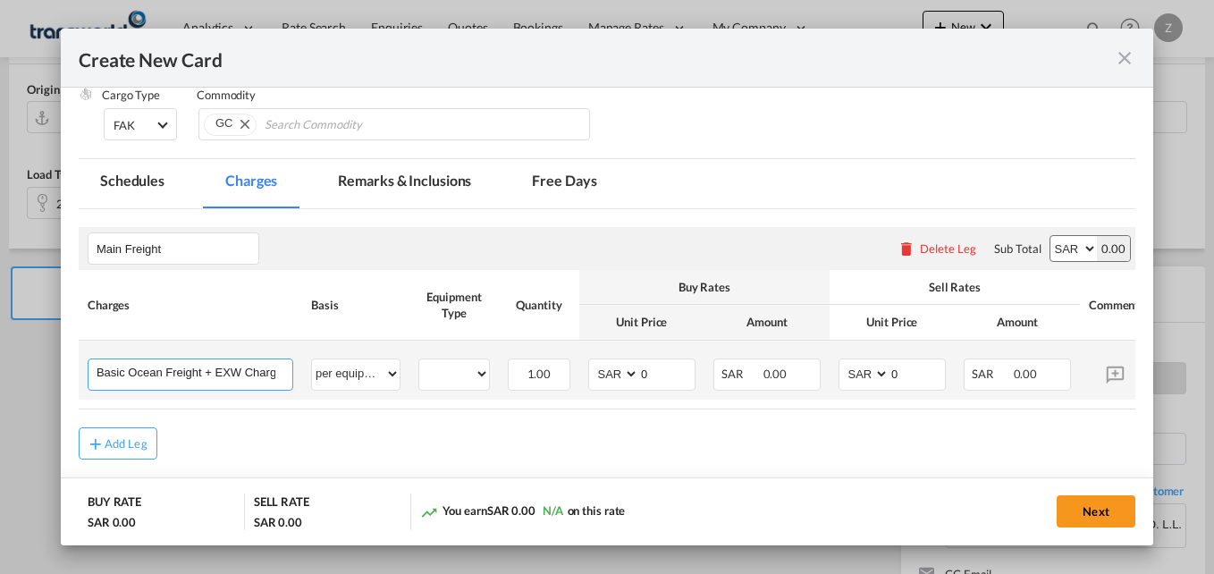
scroll to position [0, 6]
drag, startPoint x: 216, startPoint y: 366, endPoint x: 370, endPoint y: 345, distance: 155.2
click at [370, 345] on tr "Basic Ocean Freight + EXW Charges Please Enter User Defined Charges Cannot Be P…" at bounding box center [645, 369] width 1132 height 59
click at [458, 382] on select "20GP" at bounding box center [454, 374] width 70 height 24
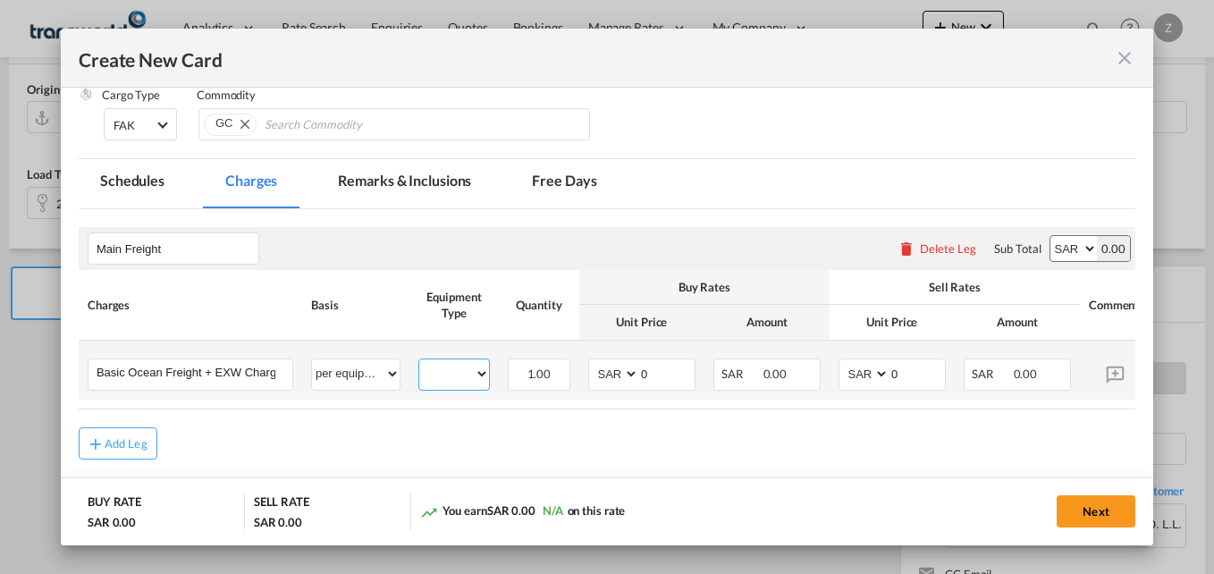
select select "20GP"
click at [419, 362] on select "20GP" at bounding box center [454, 374] width 70 height 24
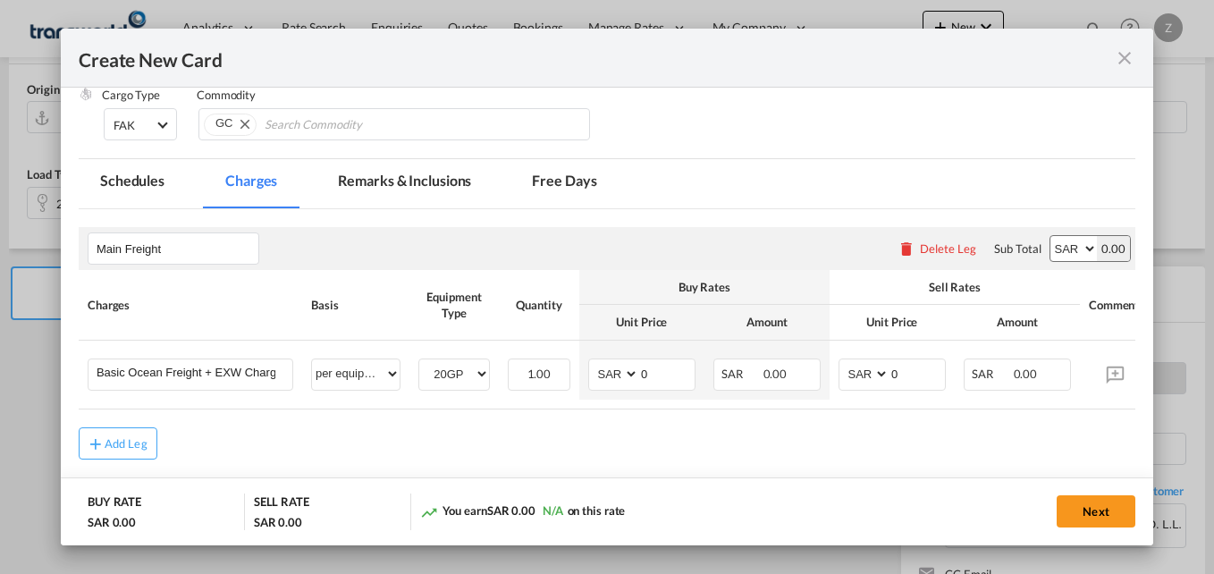
click at [1055, 258] on select "AED AFN ALL AMD ANG AOA ARS AUD AWG AZN BAM BBD BDT BGN BHD BIF BMD BND BOB BRL…" at bounding box center [1073, 248] width 46 height 25
select select "string:USD"
click at [1050, 236] on select "AED AFN ALL AMD ANG AOA ARS AUD AWG AZN BAM BBD BDT BGN BHD BIF BMD BND BOB BRL…" at bounding box center [1073, 248] width 46 height 25
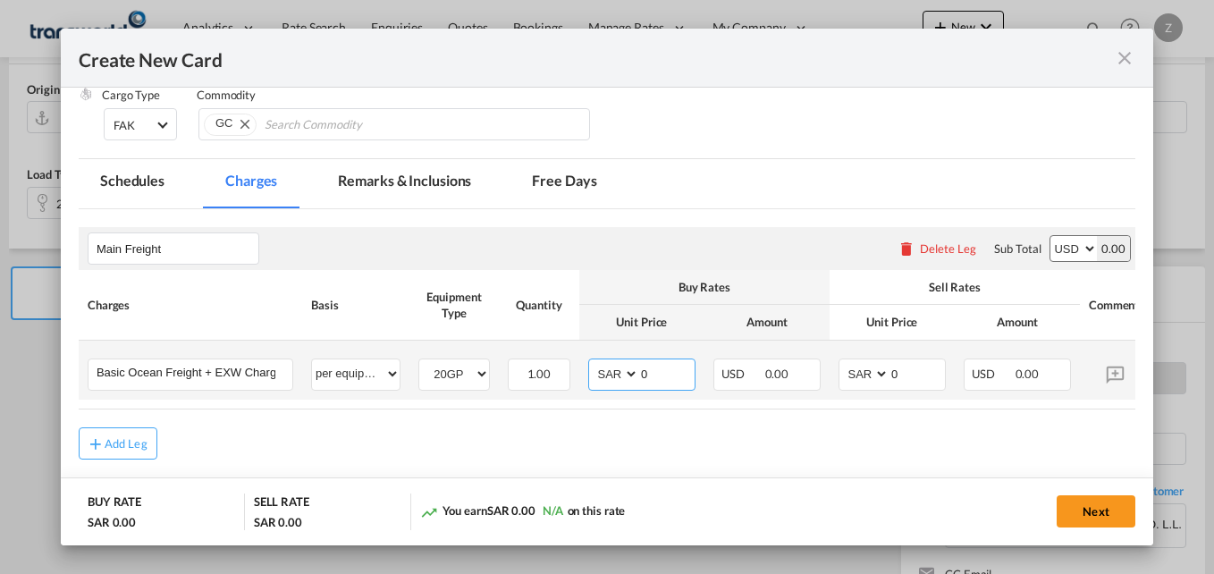
click at [617, 374] on select "AED AFN ALL AMD ANG AOA ARS AUD AWG AZN BAM BBD BDT BGN BHD BIF BMD BND BOB BRL…" at bounding box center [615, 374] width 46 height 24
select select "string:USD"
click at [592, 362] on select "AED AFN ALL AMD ANG AOA ARS AUD AWG AZN BAM BBD BDT BGN BHD BIF BMD BND BOB BRL…" at bounding box center [615, 374] width 46 height 24
click at [874, 378] on select "AED AFN ALL AMD ANG AOA ARS AUD AWG AZN BAM BBD BDT BGN BHD BIF BMD BND BOB BRL…" at bounding box center [865, 374] width 46 height 24
select select "string:USD"
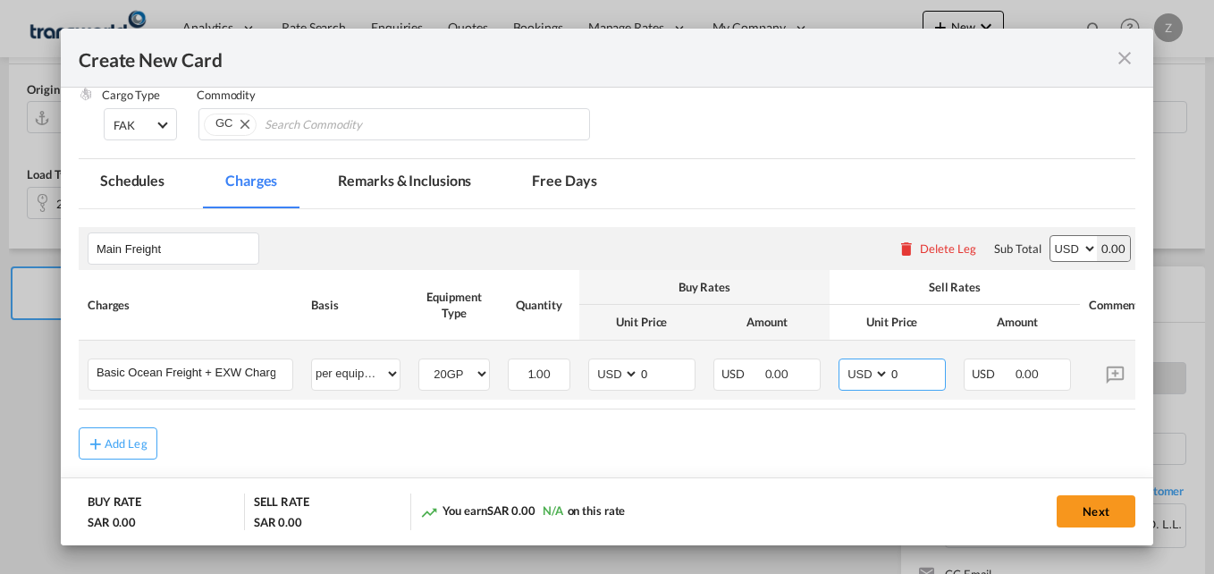
click at [842, 362] on select "AED AFN ALL AMD ANG AOA ARS AUD AWG AZN BAM BBD BDT BGN BHD BIF BMD BND BOB BRL…" at bounding box center [865, 374] width 46 height 24
click at [926, 378] on input "0" at bounding box center [916, 372] width 55 height 27
type input "935"
click at [660, 372] on input "0" at bounding box center [666, 372] width 55 height 27
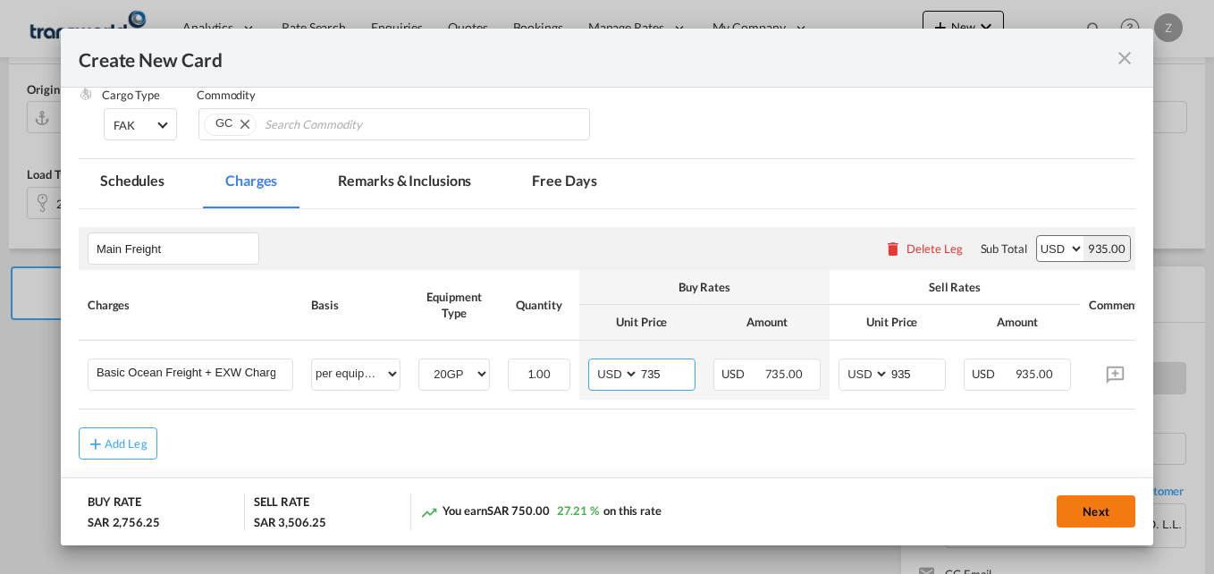
type input "735"
click at [1079, 517] on button "Next" at bounding box center [1095, 511] width 79 height 32
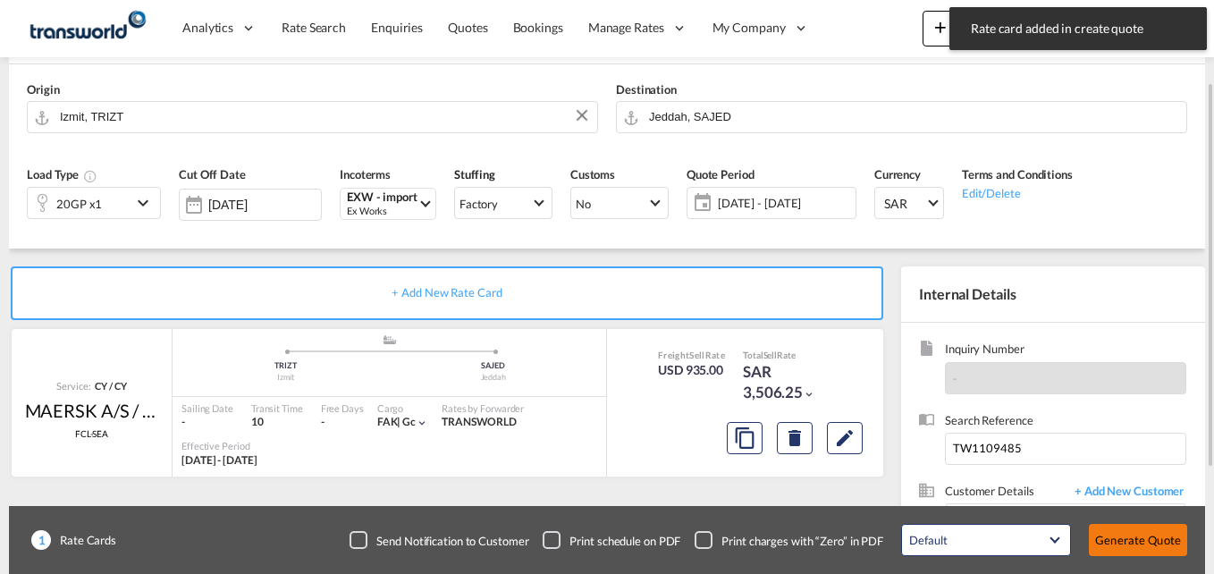
click at [1121, 536] on button "Generate Quote" at bounding box center [1138, 540] width 98 height 32
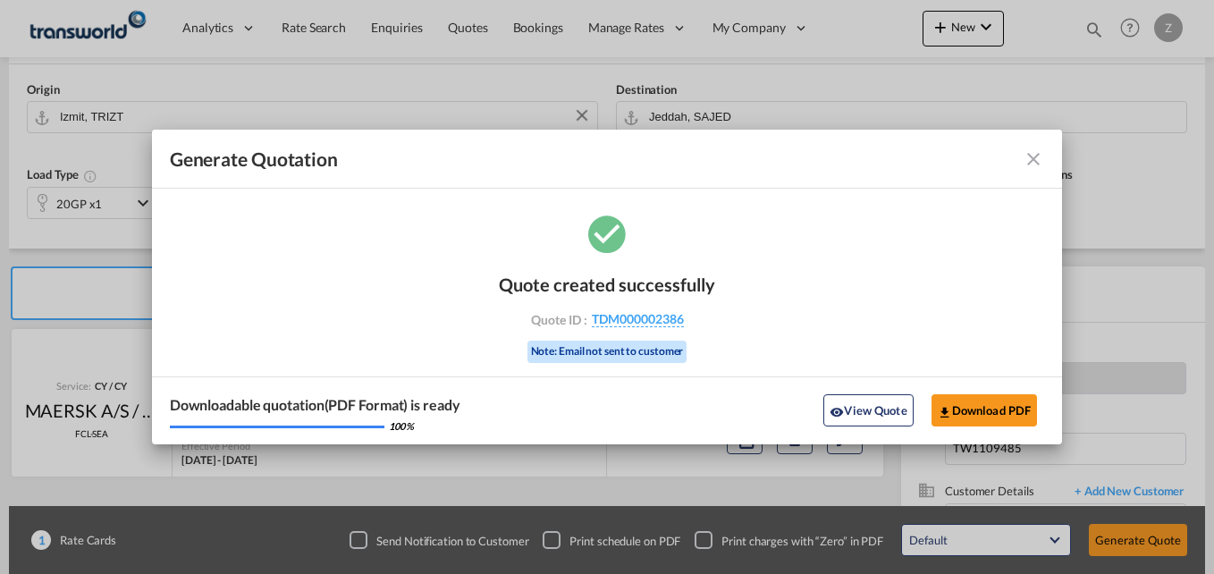
click at [1041, 154] on md-icon "icon-close fg-AAA8AD cursor m-0" at bounding box center [1032, 158] width 21 height 21
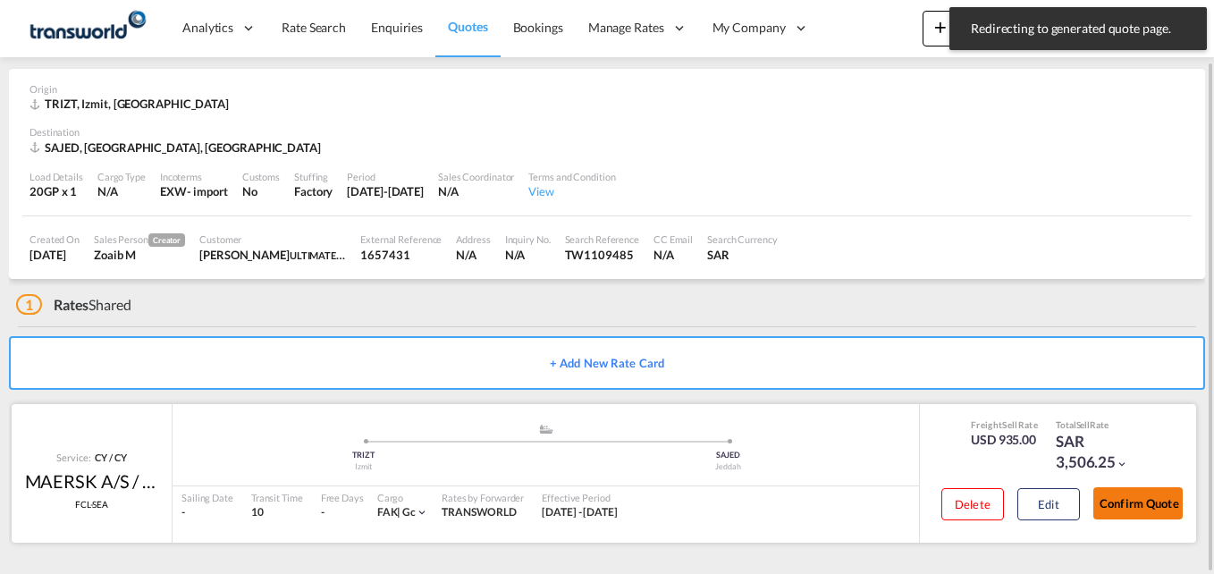
click at [1126, 509] on button "Confirm Quote" at bounding box center [1137, 503] width 89 height 32
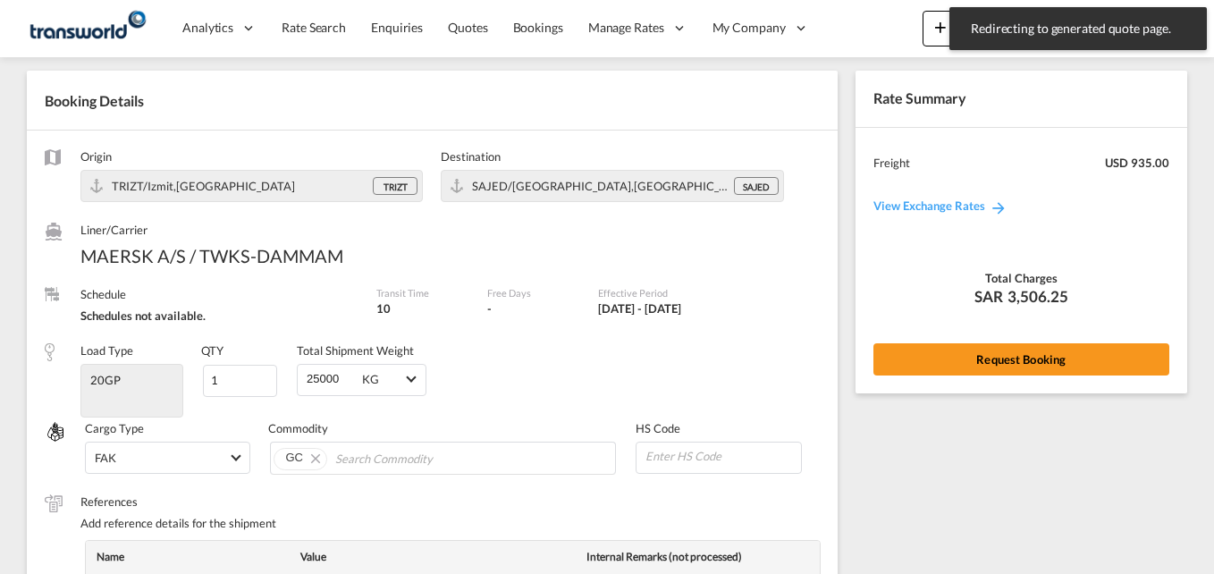
scroll to position [692, 0]
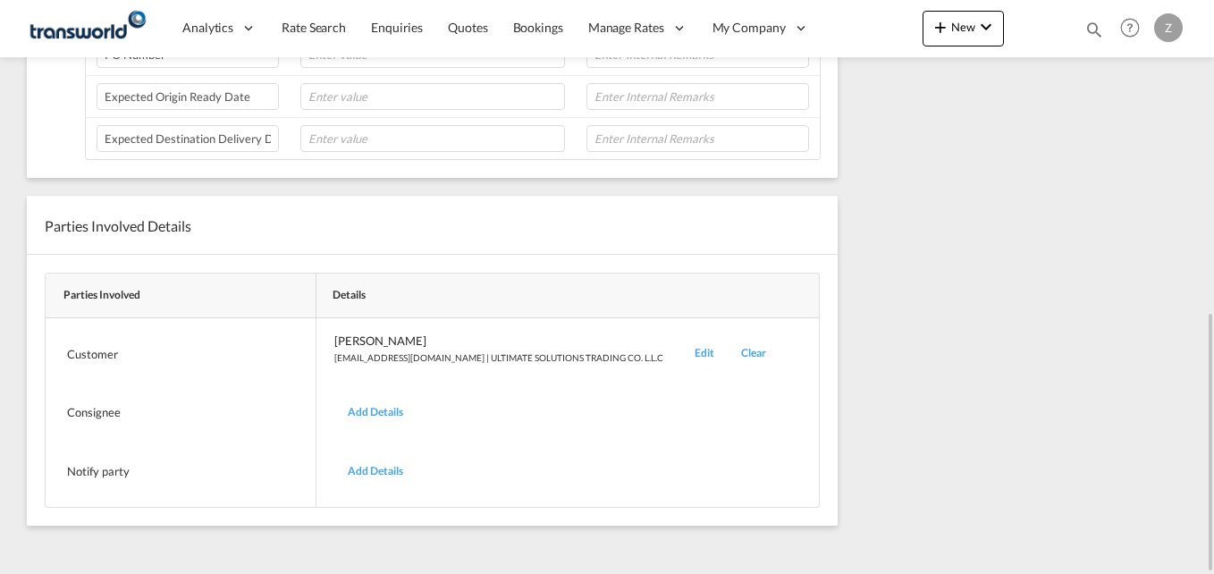
click at [681, 352] on div "Edit" at bounding box center [704, 353] width 46 height 42
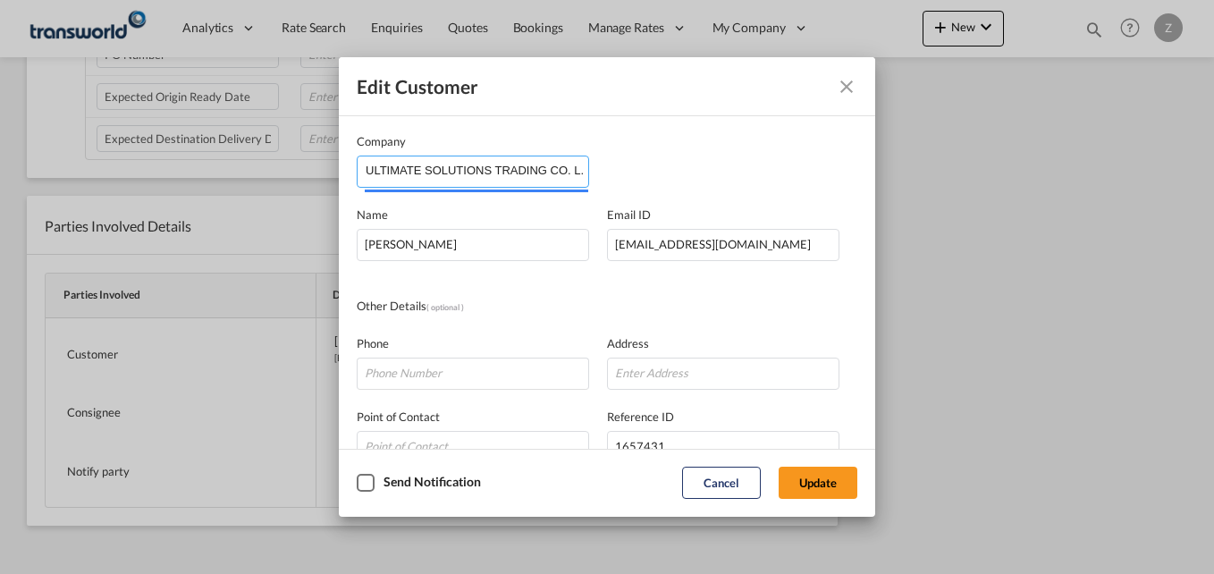
scroll to position [0, 6]
drag, startPoint x: 367, startPoint y: 170, endPoint x: 732, endPoint y: 216, distance: 367.6
click at [732, 216] on div "Company ULTIMATE SOLUTIONS TRADING CO. L.L.C Name [PERSON_NAME] Email ID [EMAIL…" at bounding box center [607, 368] width 500 height 472
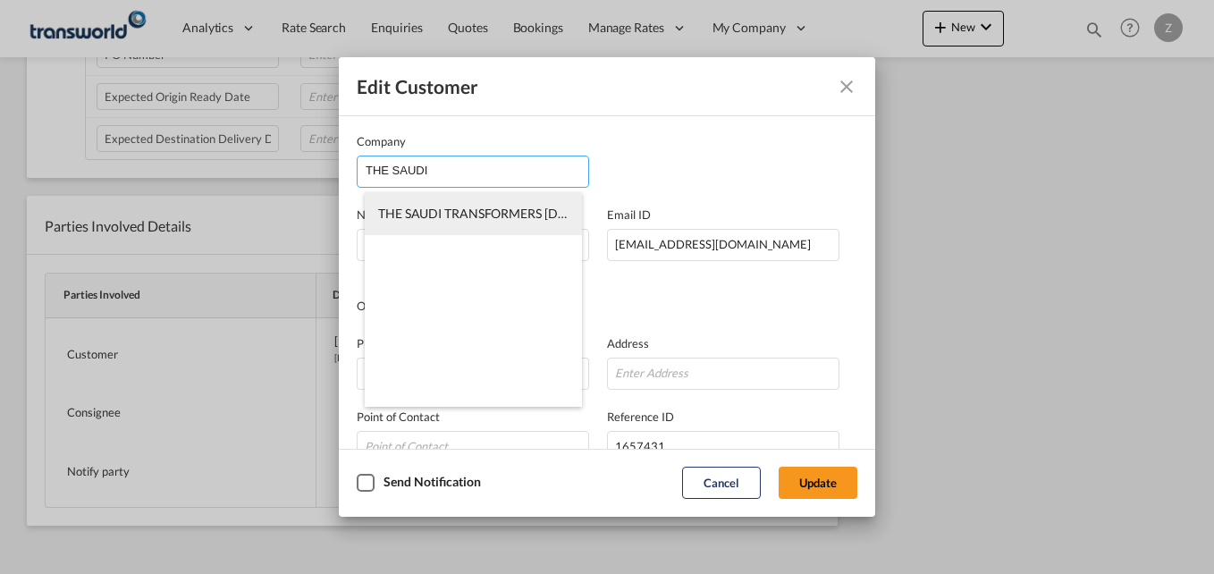
click at [463, 206] on span "THE SAUDI TRANSFORMERS [DOMAIN_NAME]" at bounding box center [512, 213] width 268 height 15
type input "THE SAUDI TRANSFORMERS [DOMAIN_NAME]"
type input "[EMAIL_ADDRESS][DOMAIN_NAME]"
type input "550526431"
type input "566229"
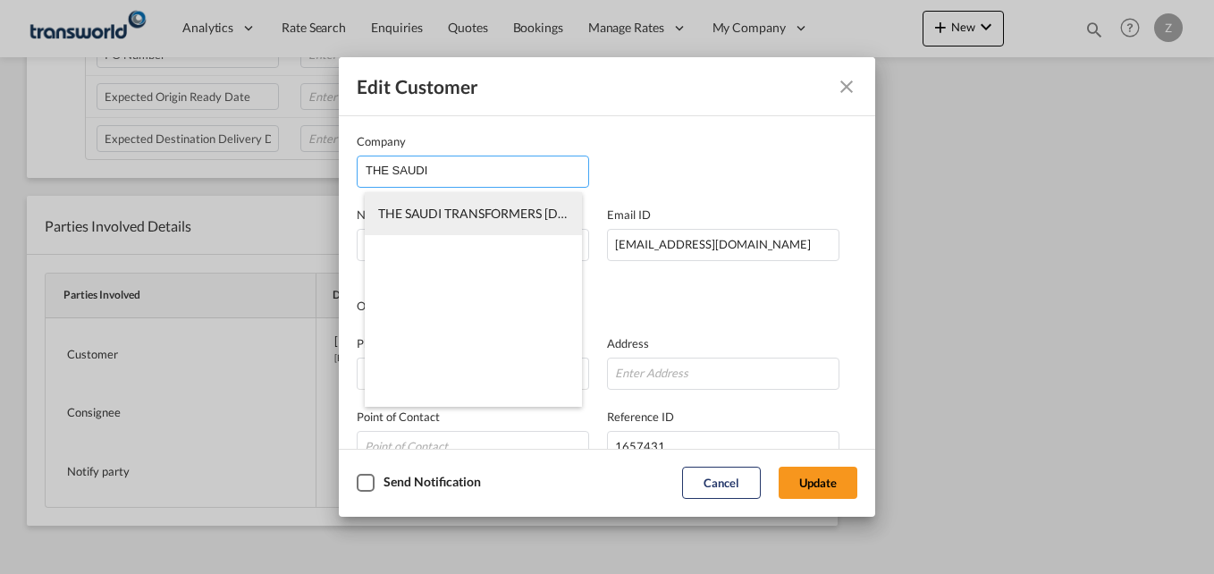
type input "32234"
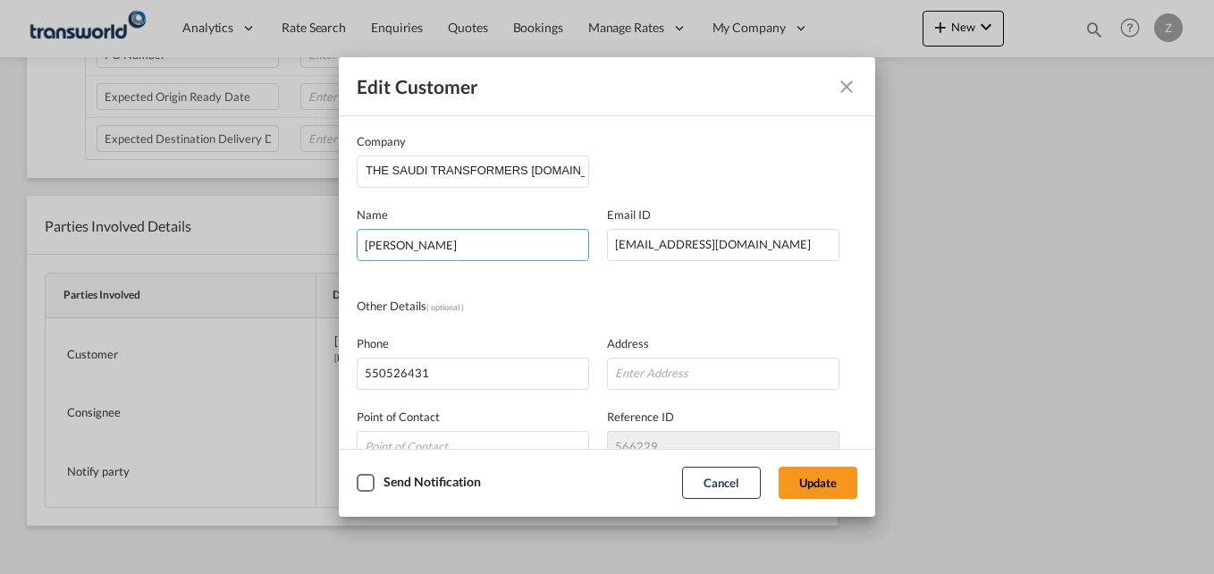
drag, startPoint x: 505, startPoint y: 246, endPoint x: 336, endPoint y: 247, distance: 168.9
click at [336, 247] on div "Edit Customer Company THE SAUDI TRANSFORMERS [DOMAIN_NAME] Name [PERSON_NAME] E…" at bounding box center [607, 287] width 1214 height 574
type input "Aboo"
click at [778, 467] on button "Update" at bounding box center [817, 483] width 79 height 32
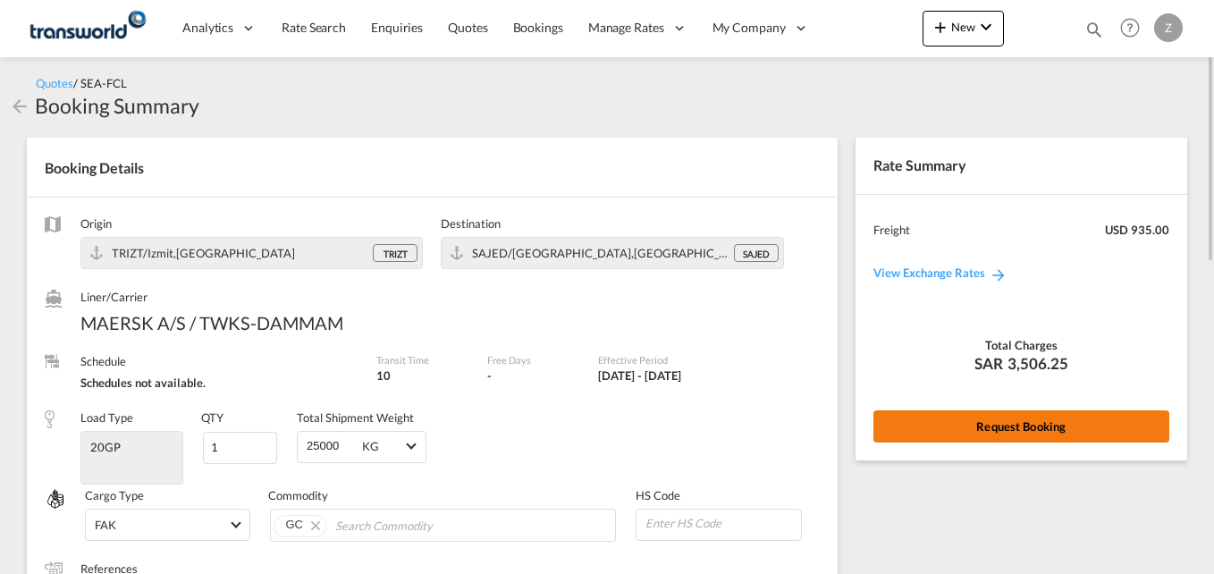
click at [969, 419] on button "Request Booking" at bounding box center [1021, 426] width 296 height 32
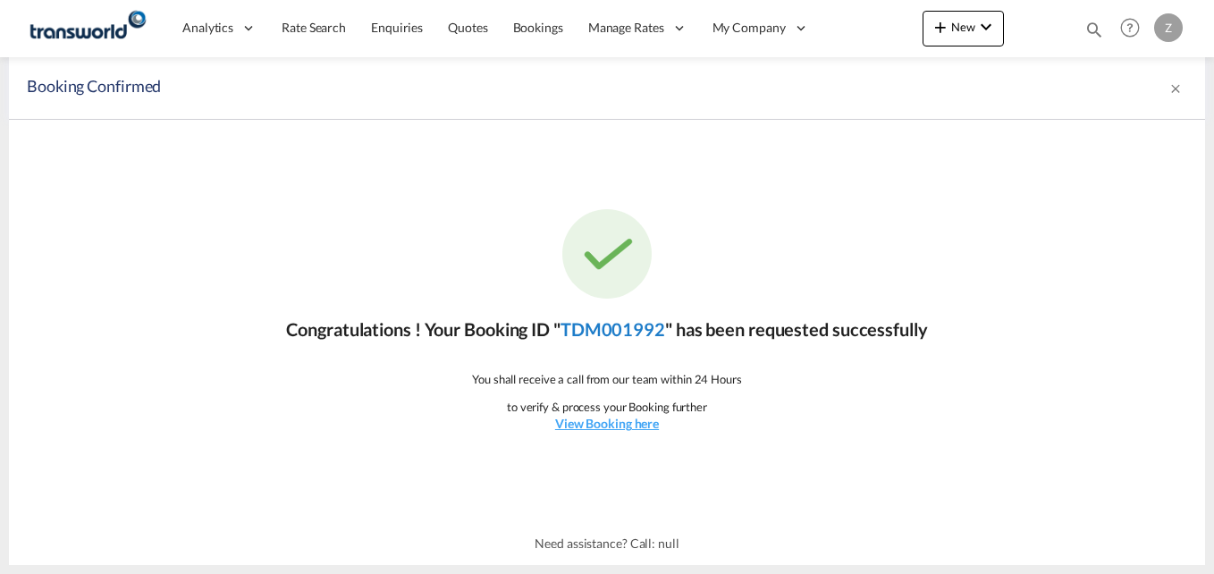
click at [631, 333] on link "TDM001992" at bounding box center [612, 328] width 105 height 21
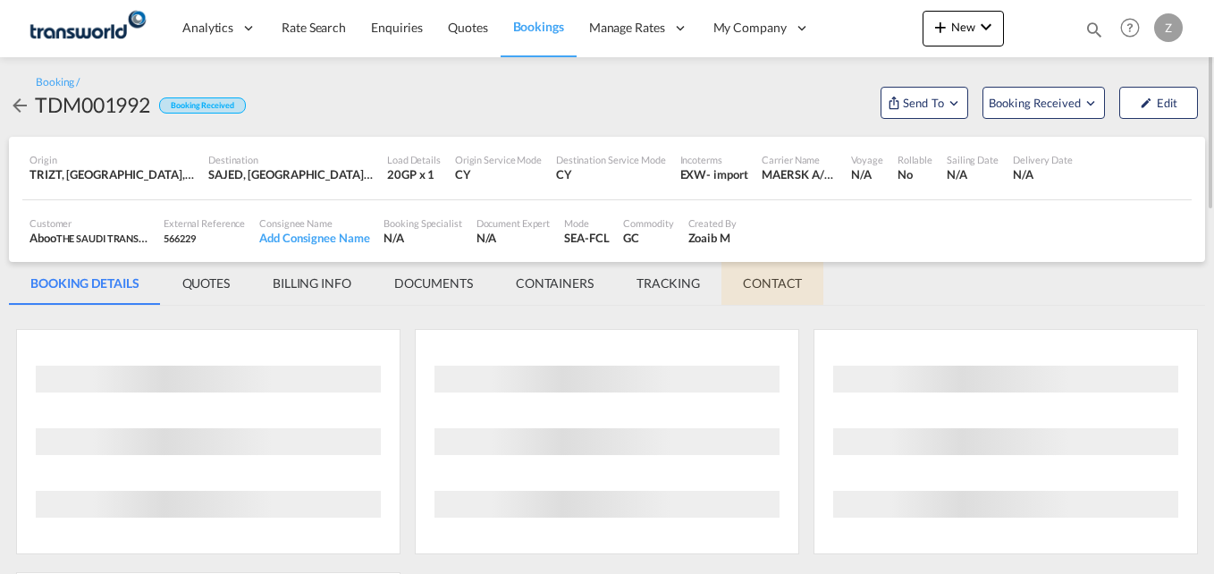
click at [767, 274] on md-tab-item "CONTACT" at bounding box center [772, 283] width 102 height 43
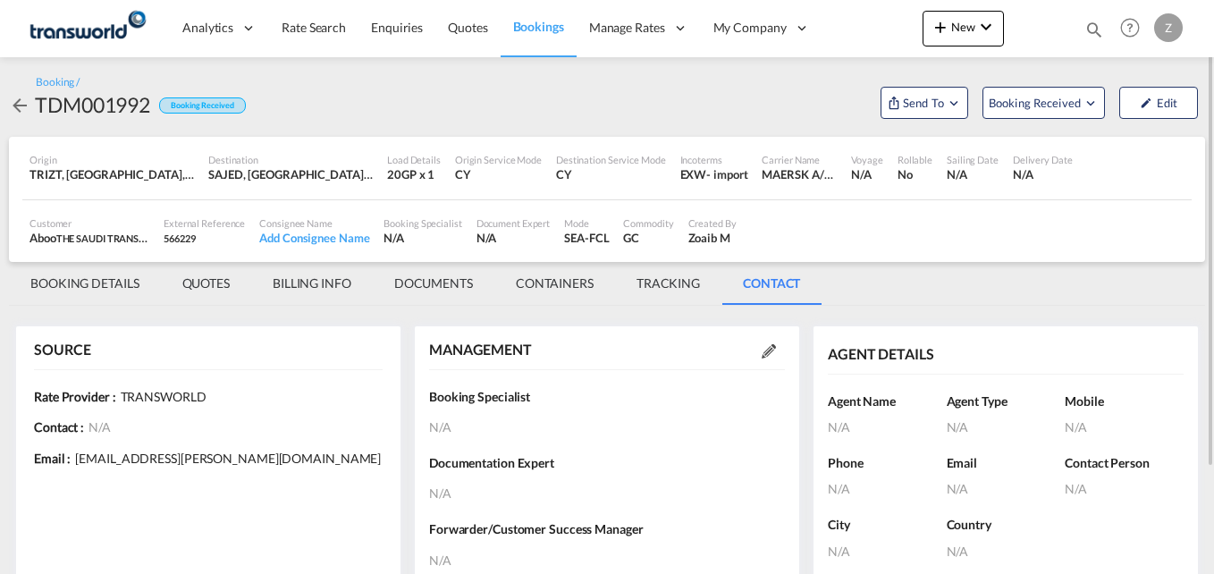
click at [770, 357] on md-icon at bounding box center [768, 351] width 14 height 14
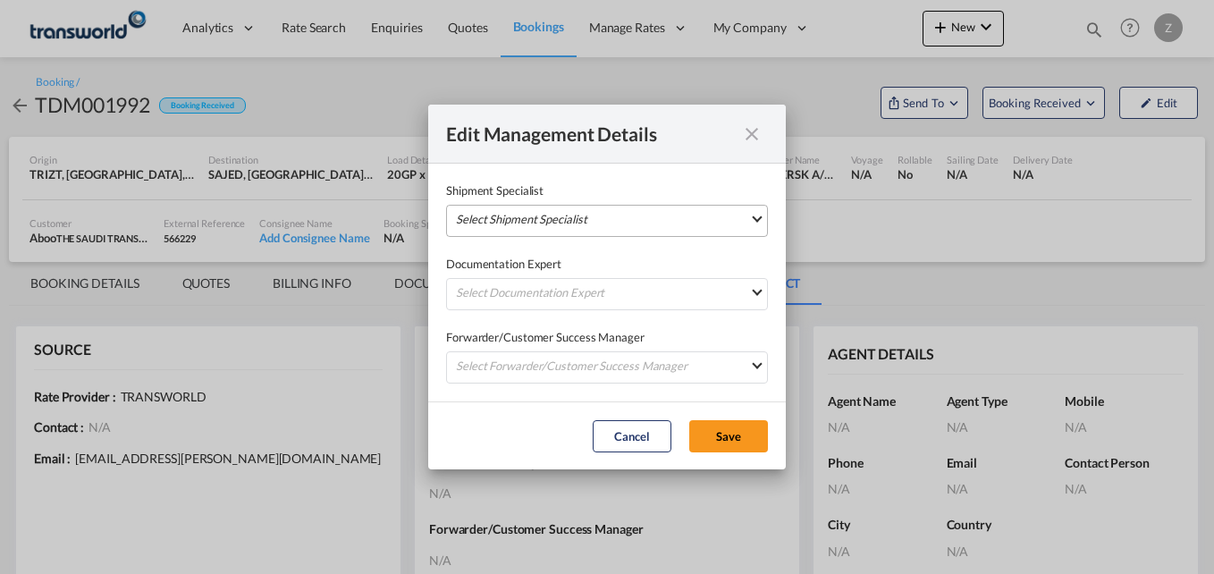
click at [602, 213] on md-select "Select Shipment Specialist [PERSON_NAME] W [PERSON_NAME][EMAIL_ADDRESS][PERSON_…" at bounding box center [607, 221] width 322 height 32
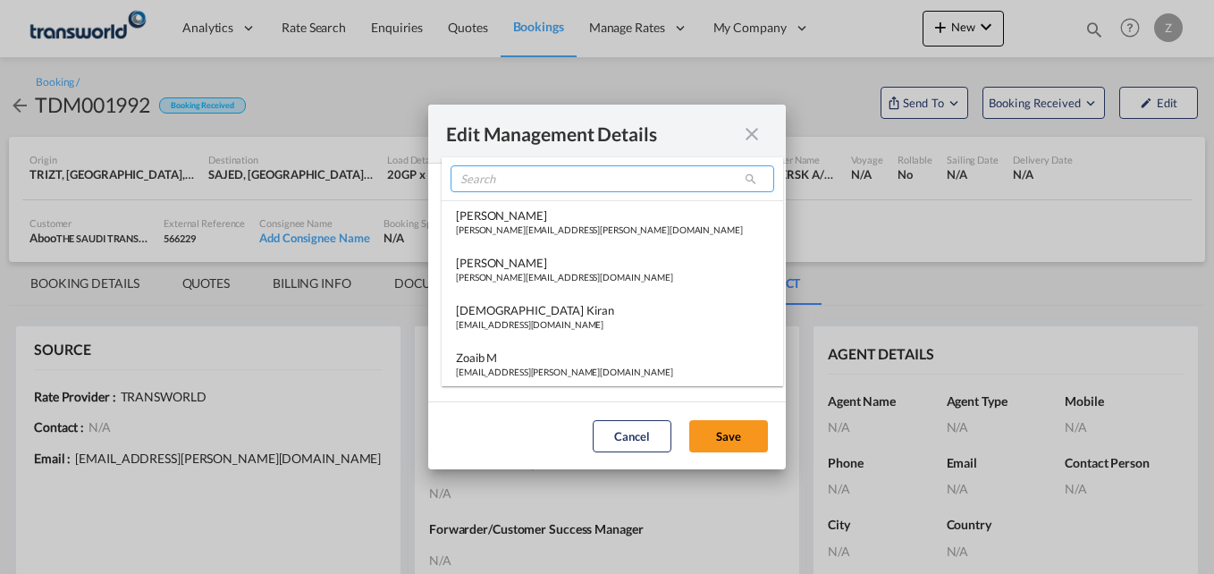
click at [523, 182] on input "search" at bounding box center [612, 178] width 324 height 27
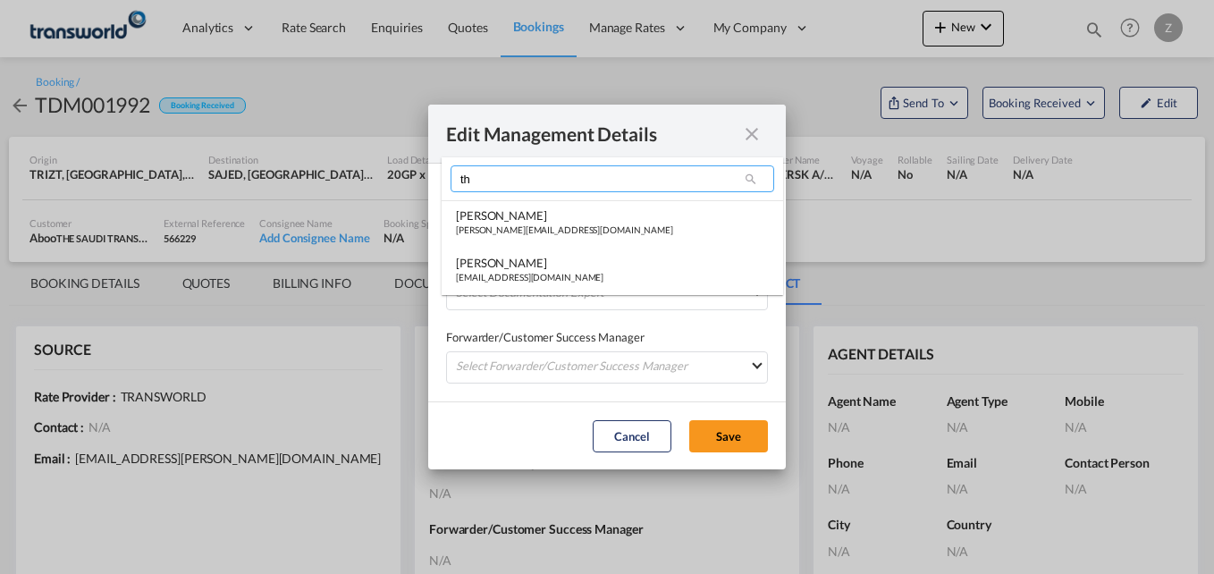
type input "t"
type input "mih"
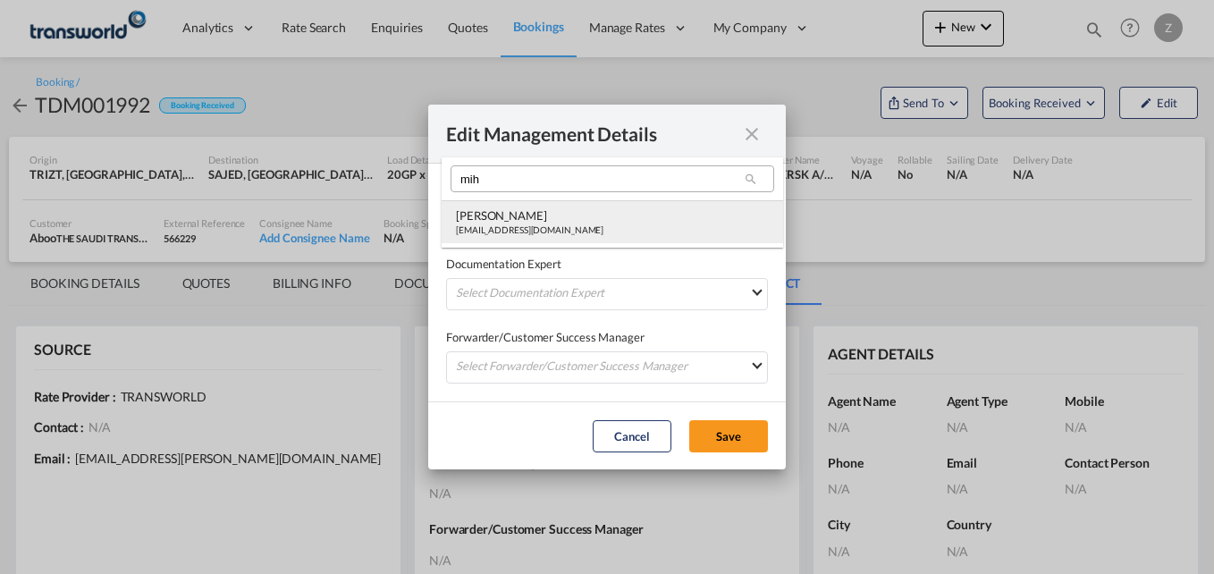
click at [520, 208] on div "[PERSON_NAME]" at bounding box center [529, 215] width 147 height 16
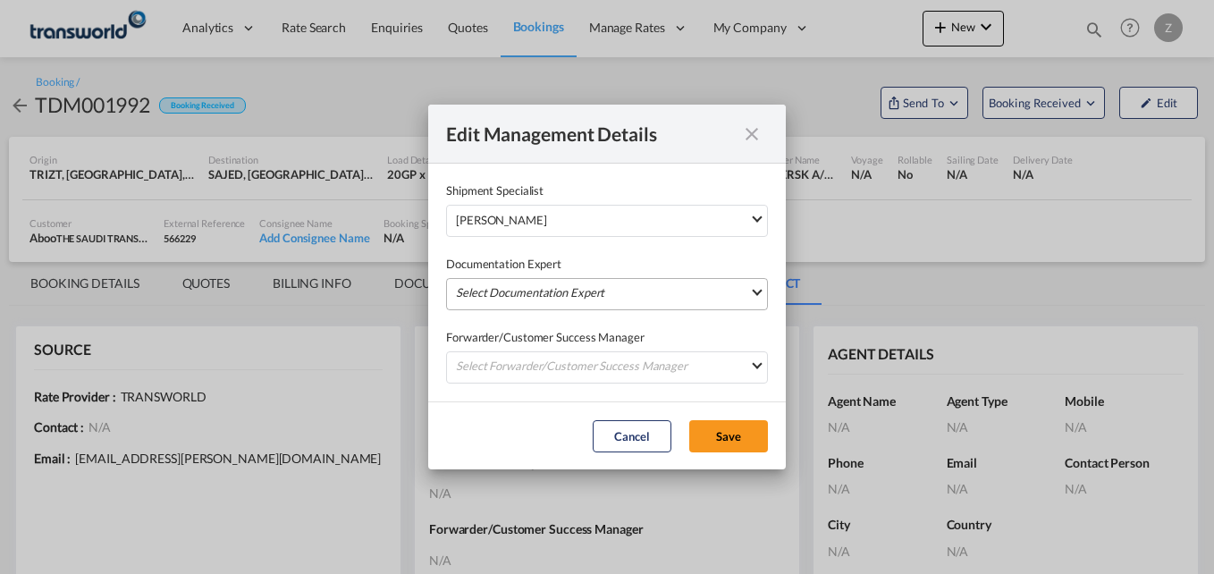
click at [503, 295] on md-select "Select Documentation Expert [PERSON_NAME] W [PERSON_NAME][EMAIL_ADDRESS][PERSON…" at bounding box center [607, 294] width 322 height 32
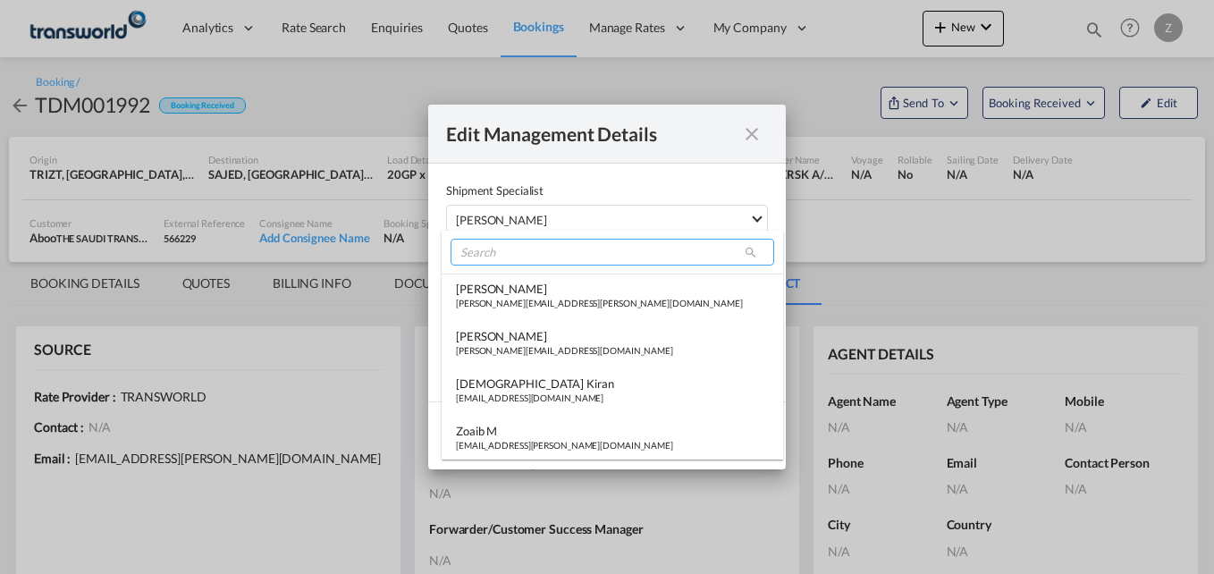
click at [502, 263] on input "search" at bounding box center [612, 252] width 324 height 27
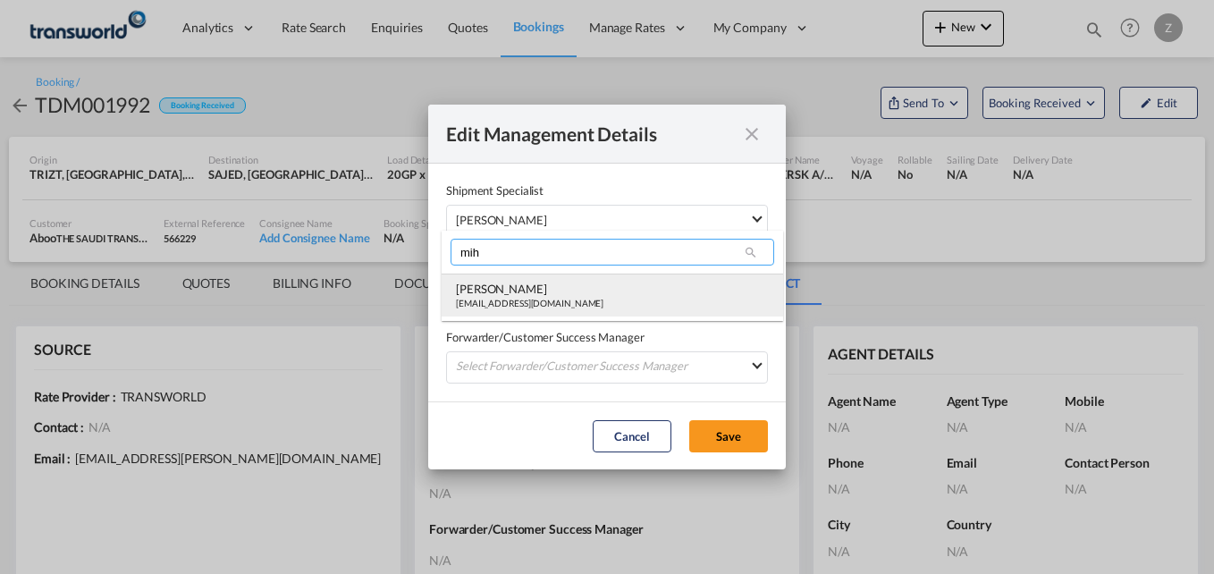
type input "mih"
click at [500, 286] on div "[PERSON_NAME]" at bounding box center [529, 289] width 147 height 16
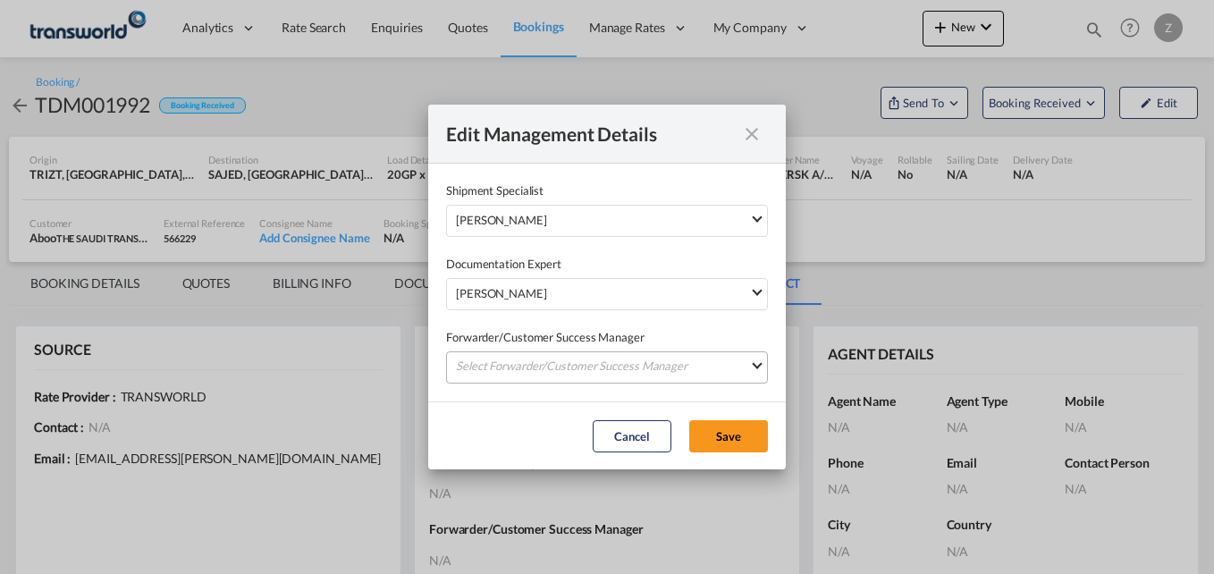
click at [510, 358] on md-select "Select Forwarder/Customer Success Manager [PERSON_NAME] [PERSON_NAME][EMAIL_ADD…" at bounding box center [607, 367] width 322 height 32
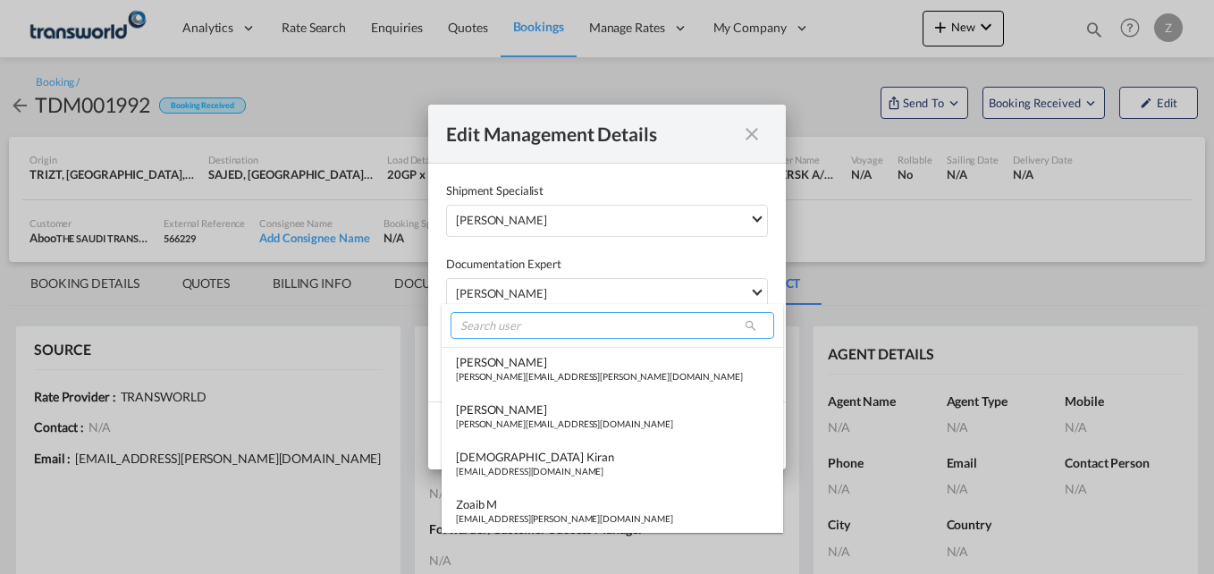
click at [508, 328] on input "search" at bounding box center [612, 325] width 324 height 27
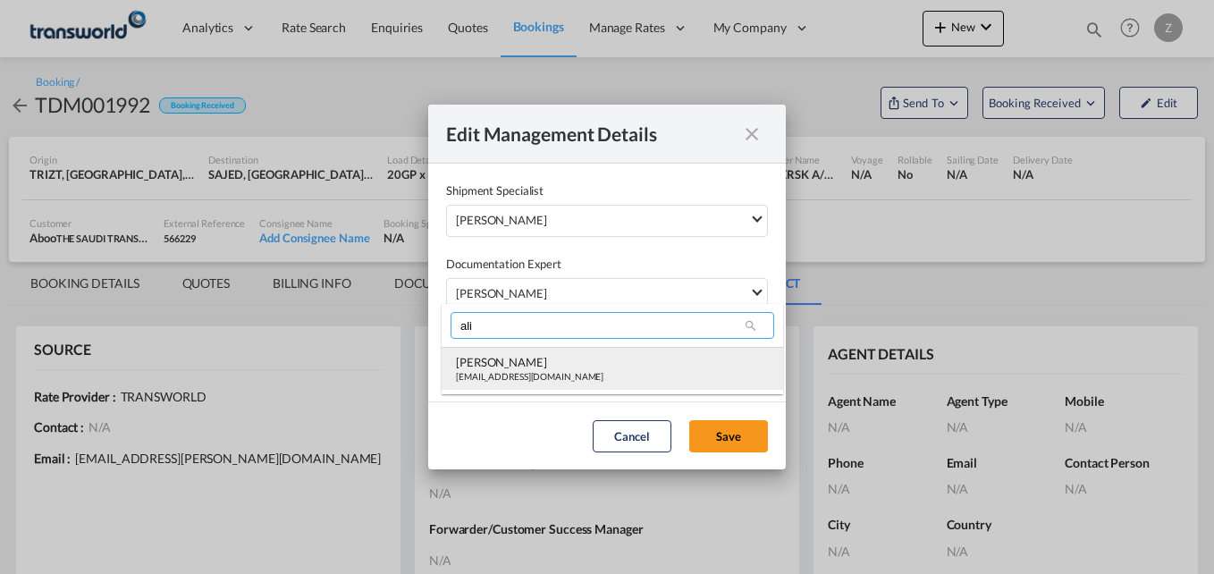
type input "ali"
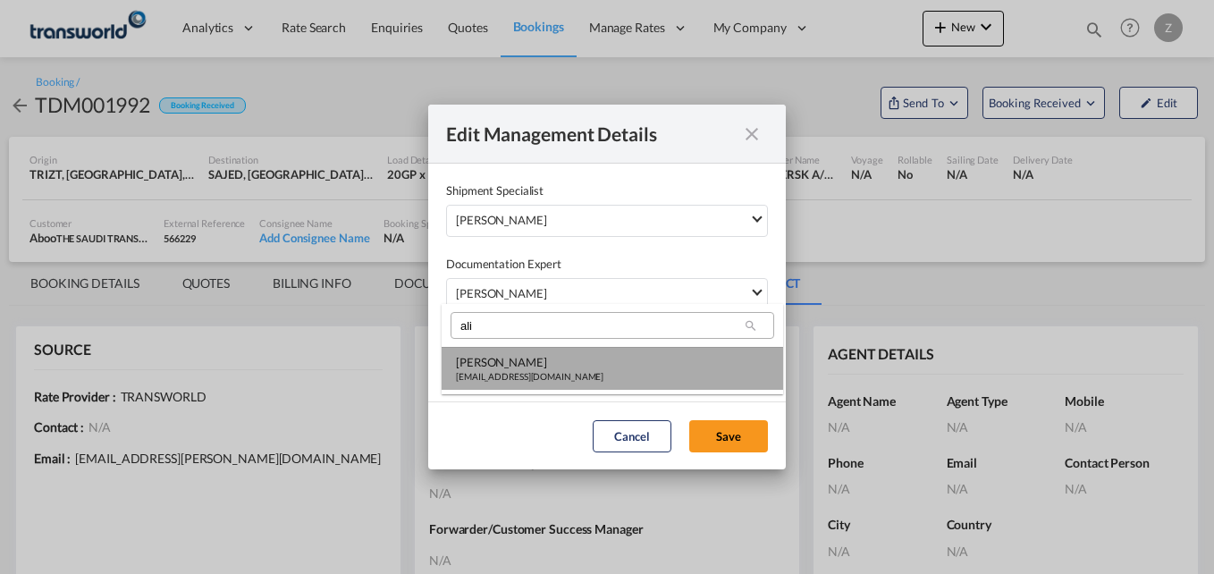
click at [501, 370] on div "[EMAIL_ADDRESS][DOMAIN_NAME]" at bounding box center [529, 376] width 147 height 13
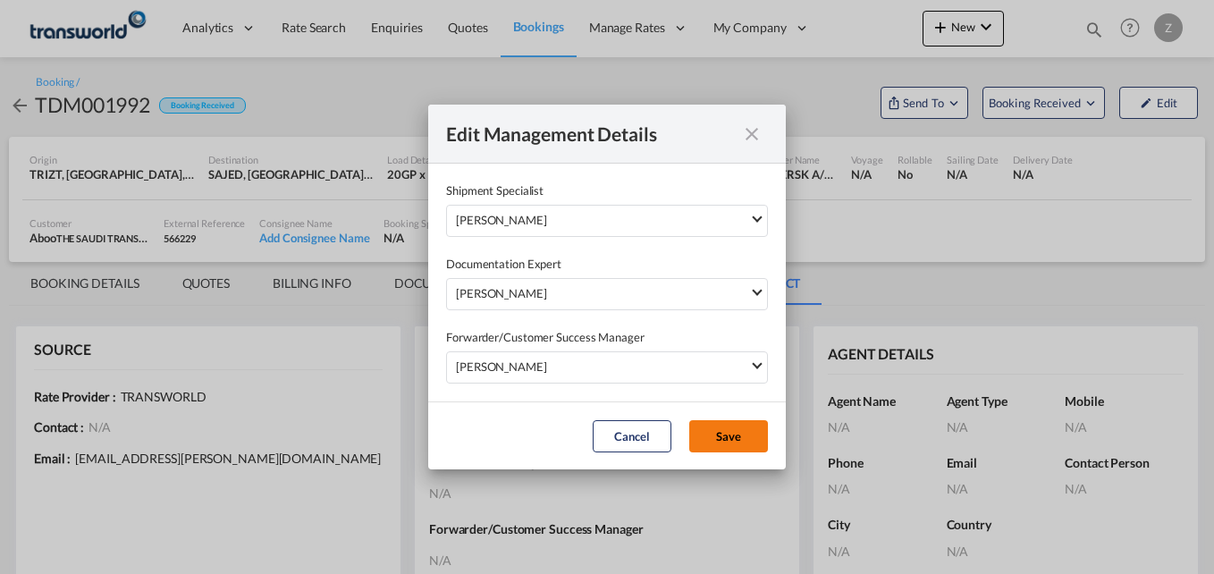
click at [719, 428] on button "Save" at bounding box center [728, 436] width 79 height 32
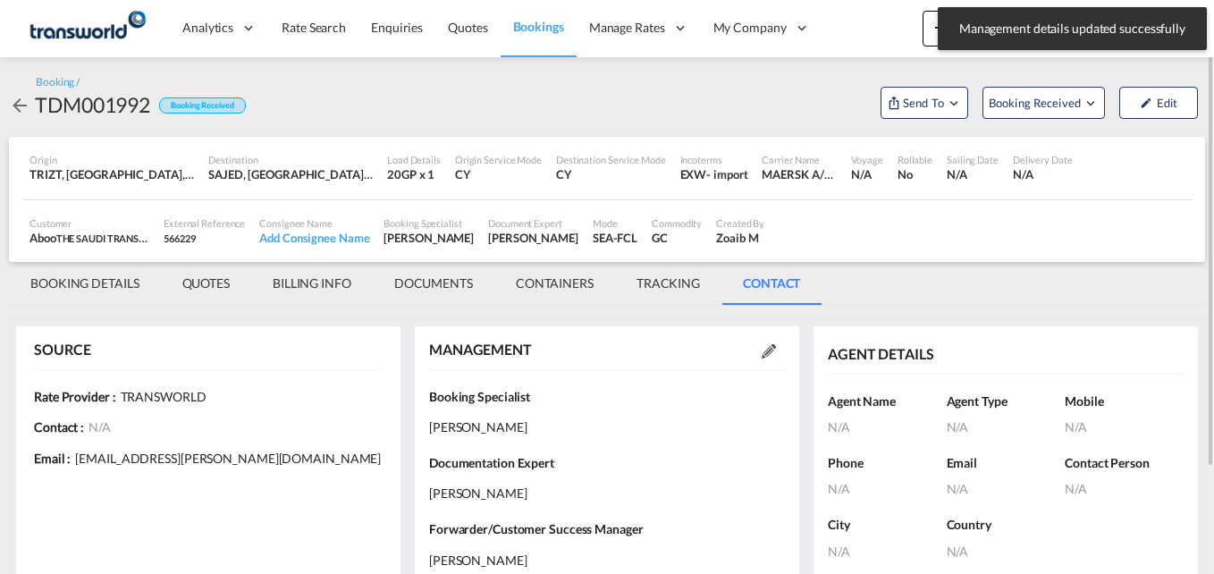
click at [101, 280] on md-tab-item "BOOKING DETAILS" at bounding box center [85, 283] width 152 height 43
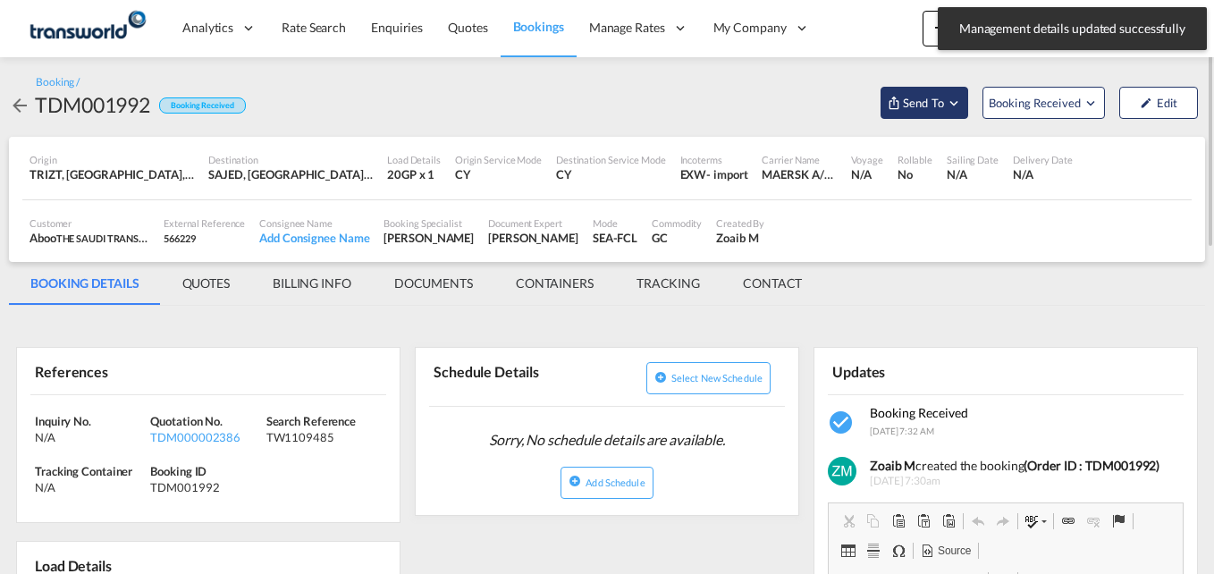
click at [912, 103] on span "Send To" at bounding box center [923, 103] width 45 height 18
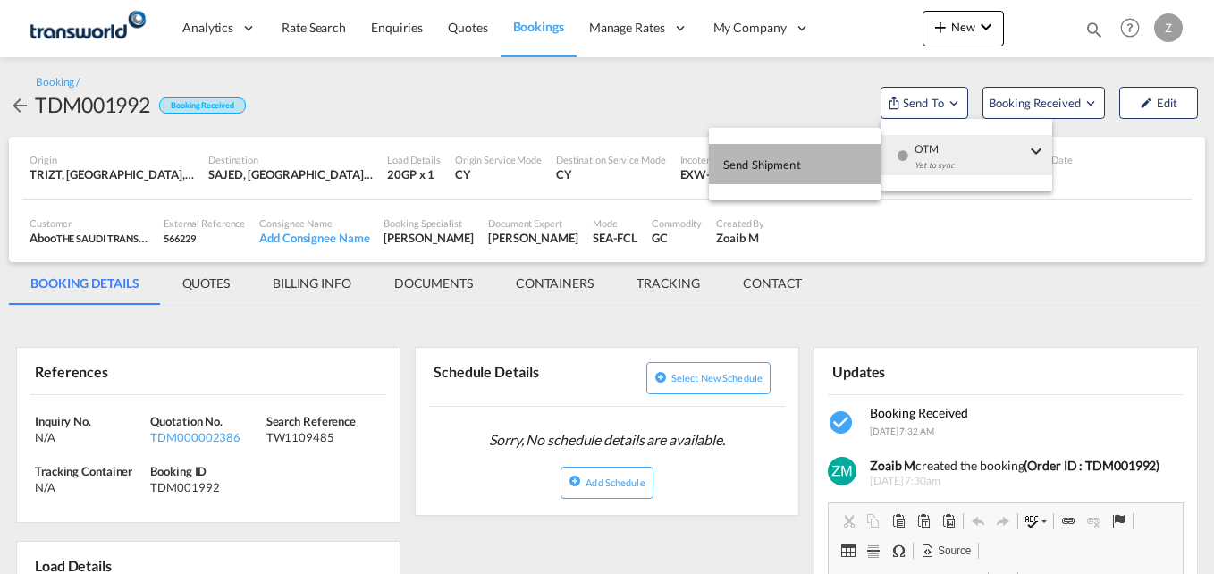
click at [806, 167] on button "Send Shipment" at bounding box center [795, 164] width 172 height 40
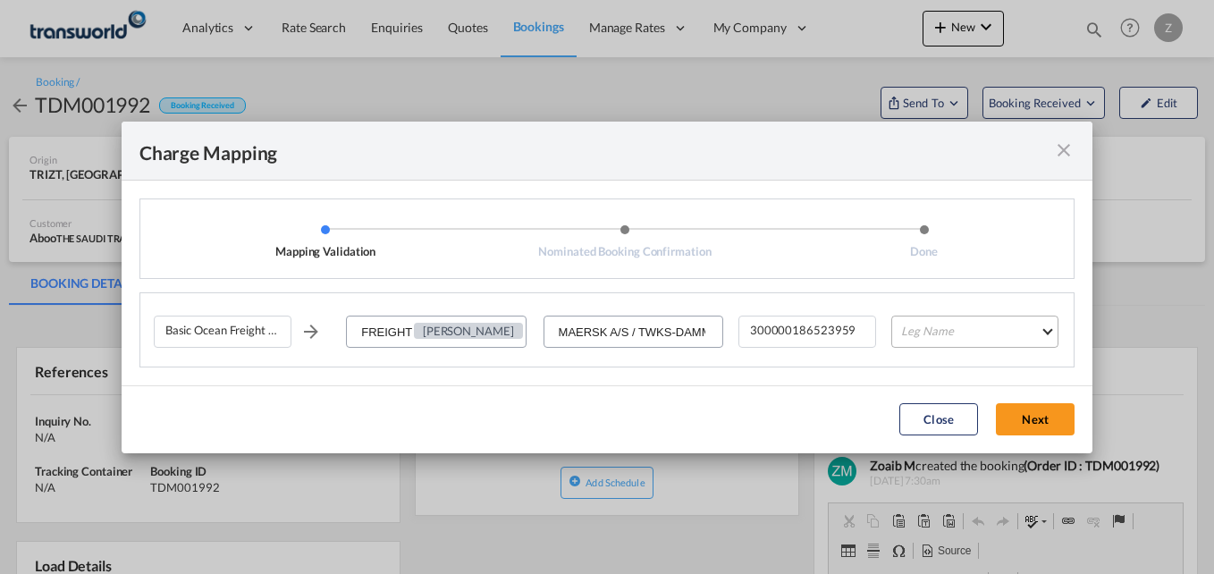
click at [999, 341] on md-select "Leg Name HANDLING ORIGIN VESSEL HANDLING DESTINATION OTHERS TL PICK UP CUSTOMS …" at bounding box center [974, 331] width 167 height 32
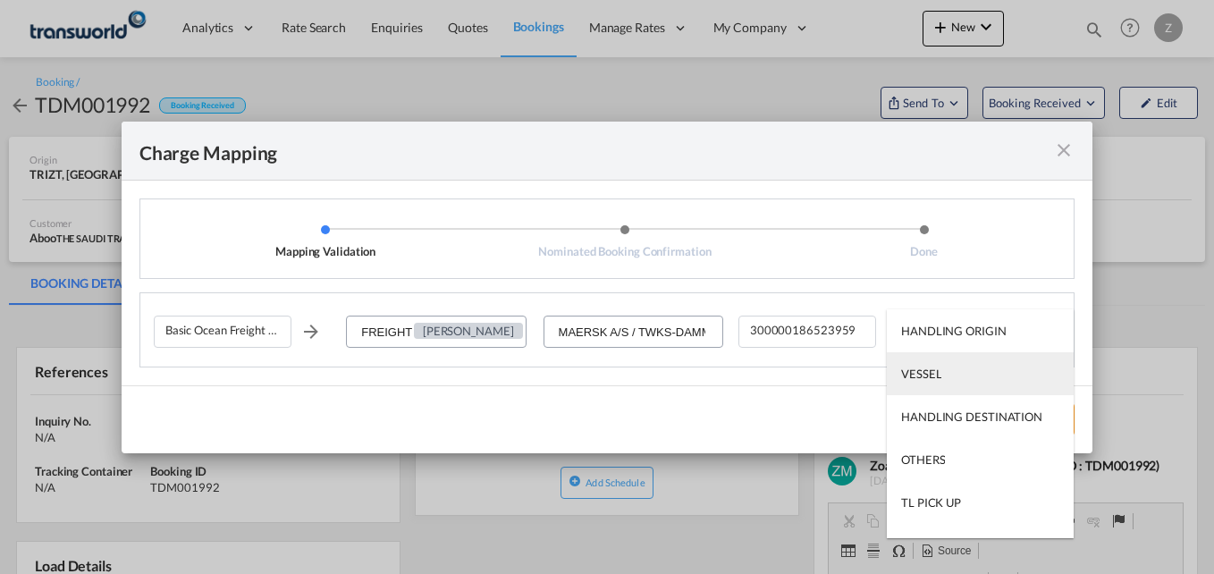
click at [954, 366] on md-option "VESSEL" at bounding box center [980, 373] width 187 height 43
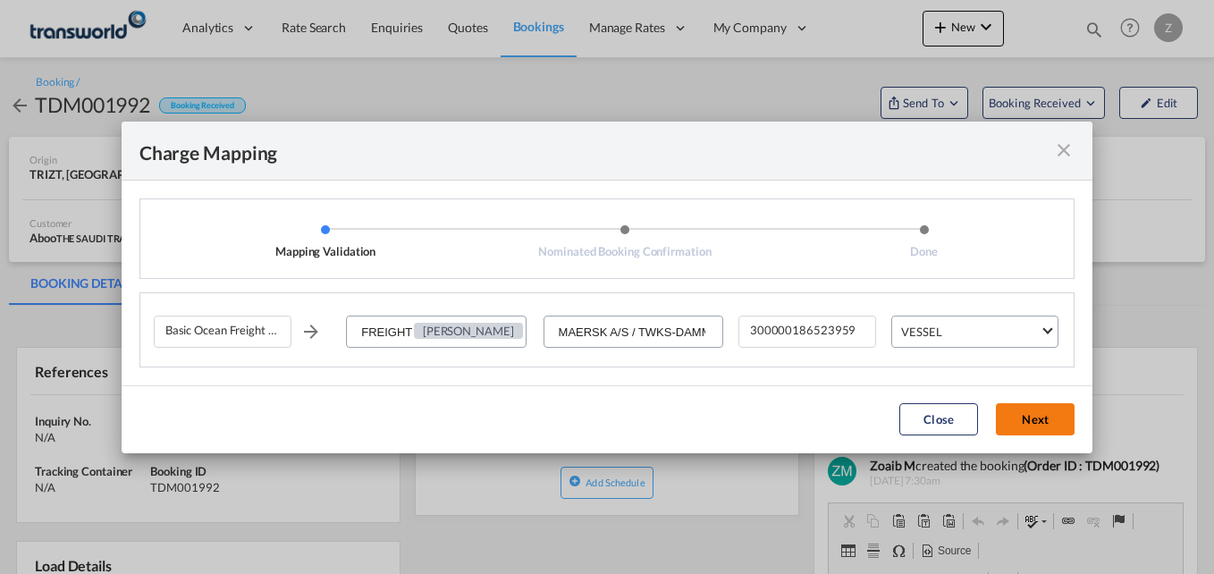
click at [1047, 424] on button "Next" at bounding box center [1035, 419] width 79 height 32
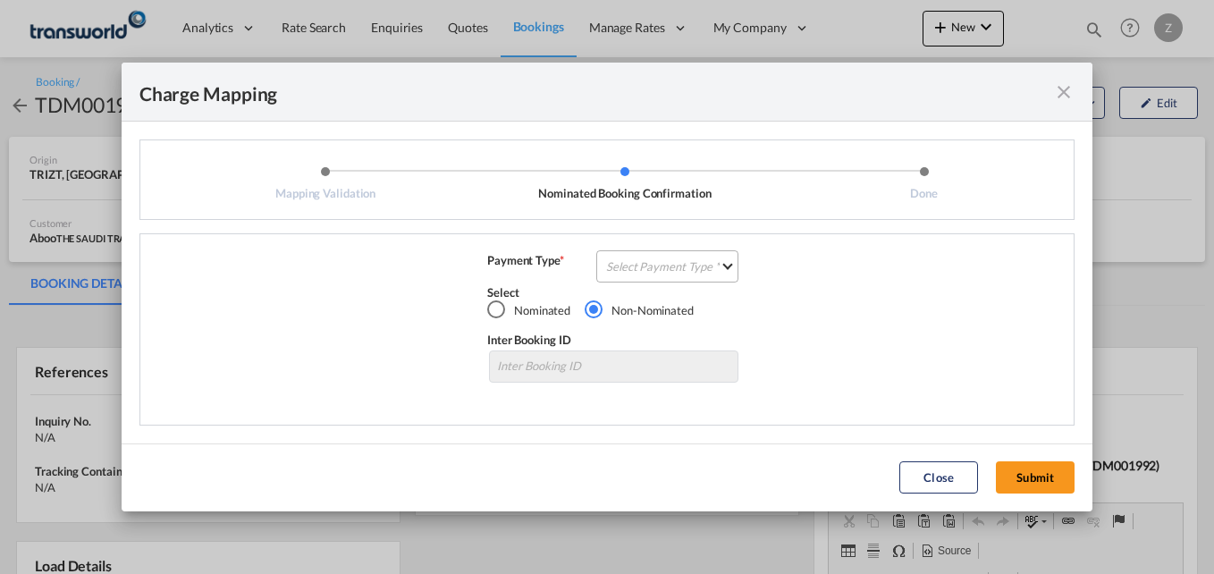
click at [715, 272] on md-select "Select Payment Type COLLECT PREPAID" at bounding box center [667, 266] width 142 height 32
click at [668, 269] on md-option "COLLECT" at bounding box center [672, 266] width 158 height 43
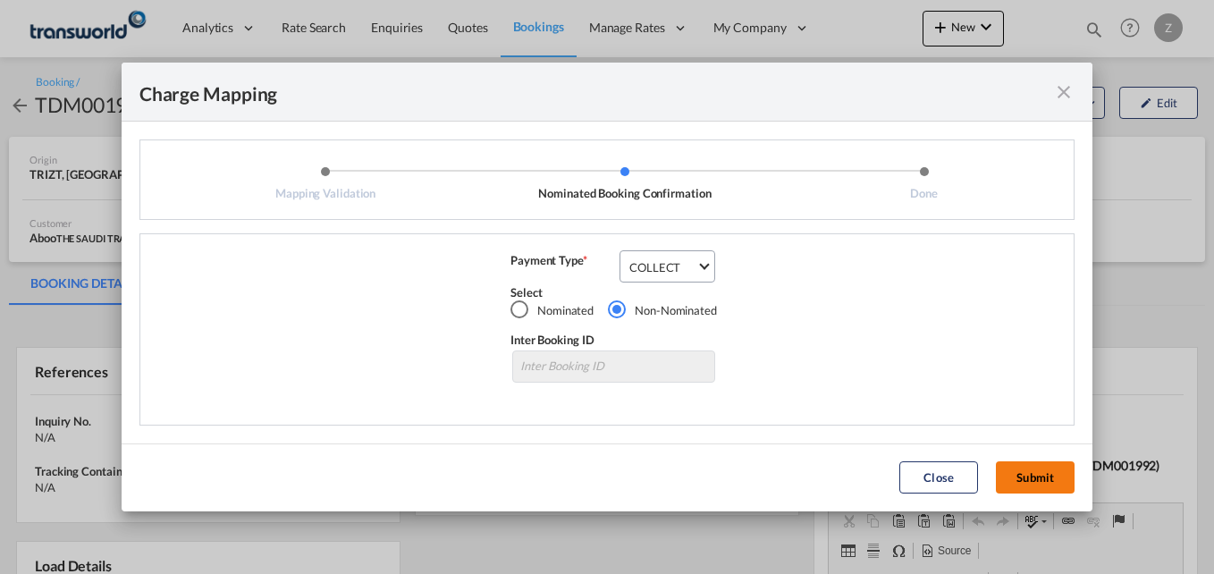
click at [1046, 478] on button "Submit" at bounding box center [1035, 477] width 79 height 32
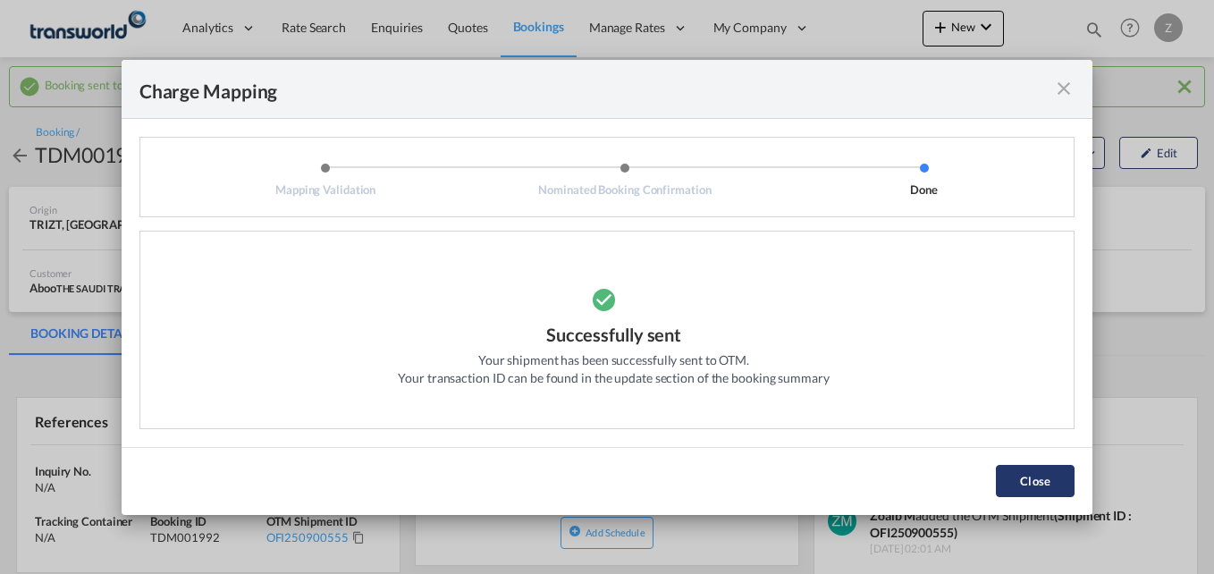
click at [1033, 477] on button "Close" at bounding box center [1035, 481] width 79 height 32
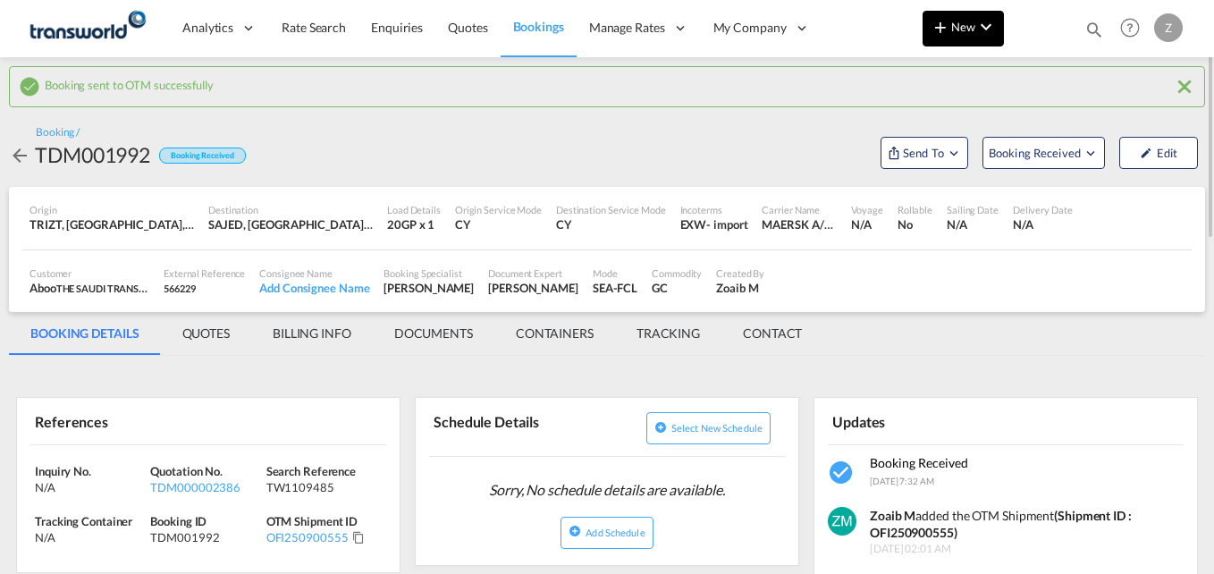
click at [954, 23] on span "New" at bounding box center [962, 27] width 67 height 14
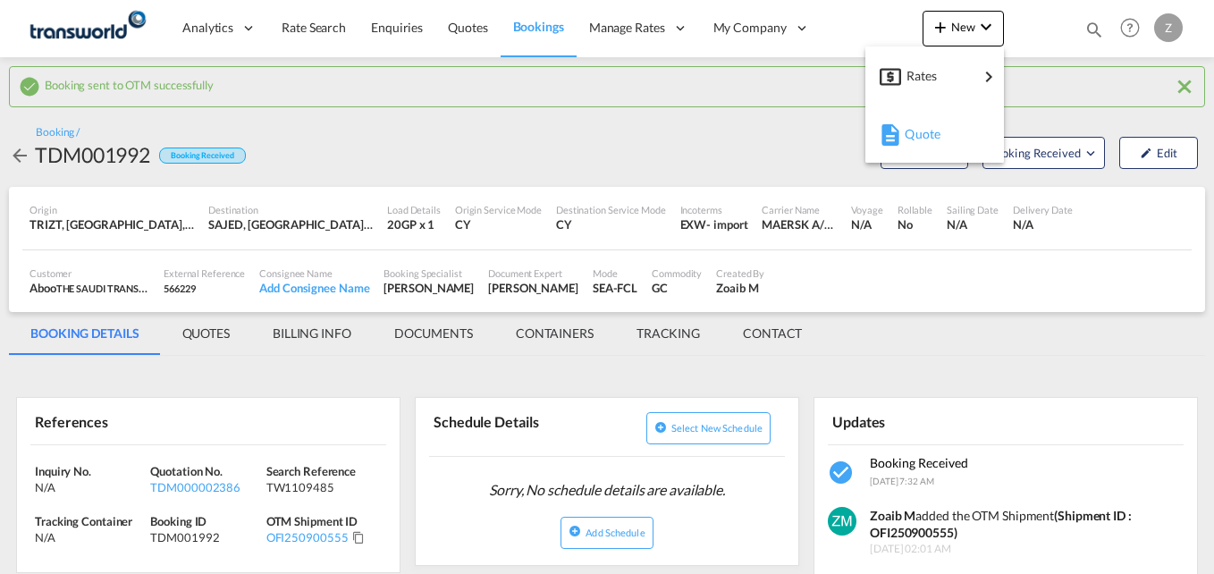
click at [890, 145] on md-icon "button" at bounding box center [889, 134] width 21 height 21
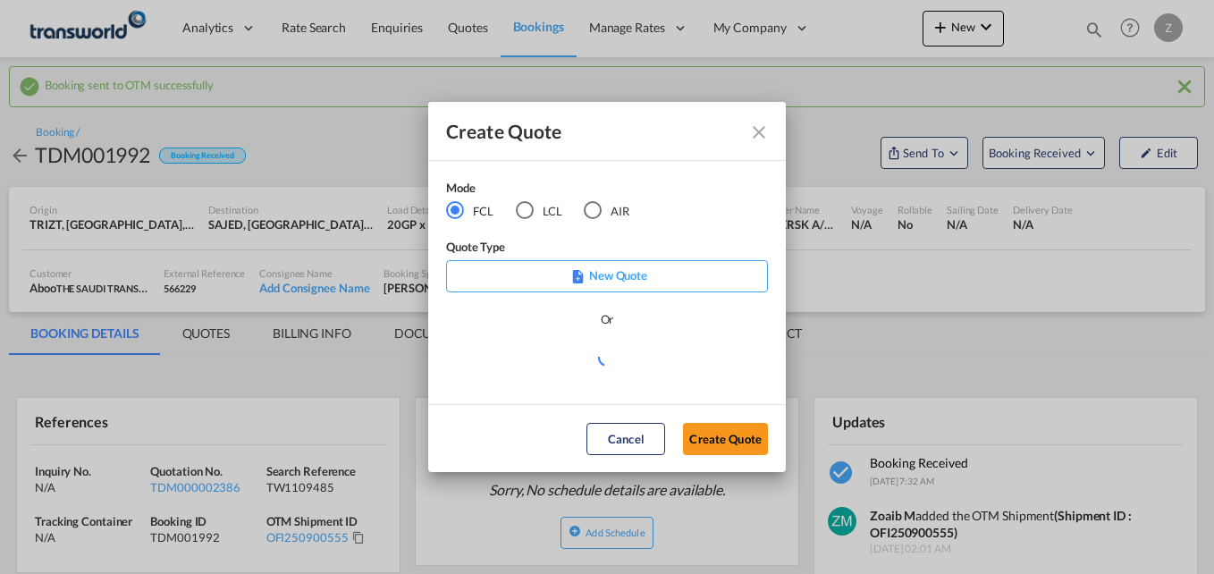
click at [597, 213] on div "AIR" at bounding box center [593, 210] width 18 height 18
click at [716, 442] on button "Create Quote" at bounding box center [725, 439] width 85 height 32
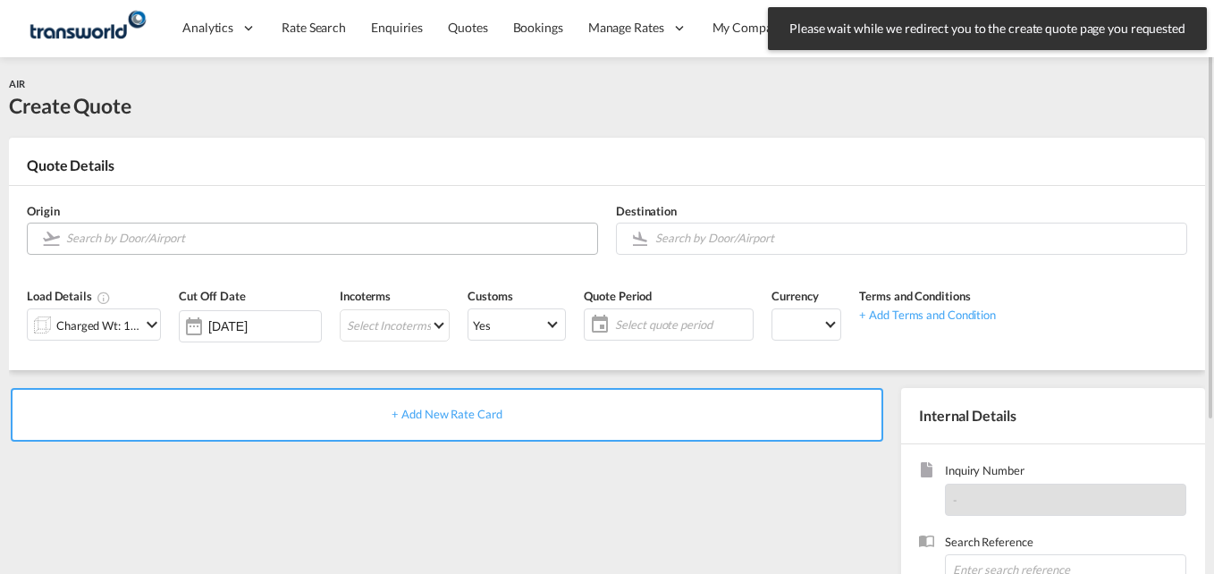
click at [134, 232] on input "Search by Door/Airport" at bounding box center [327, 238] width 522 height 31
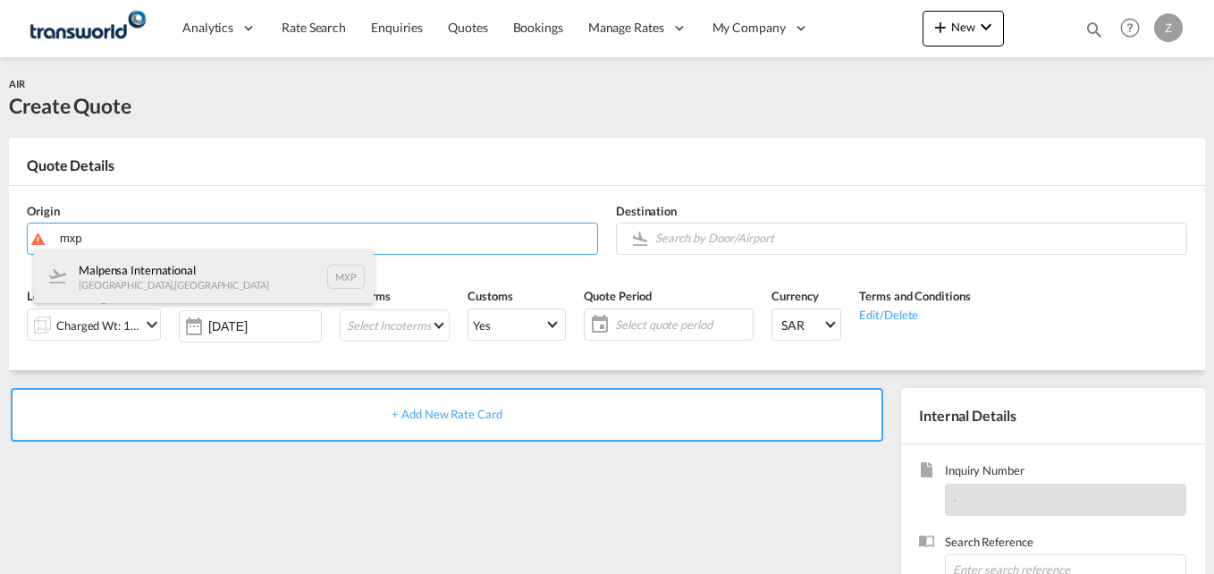
click at [135, 272] on div "Malpensa International [GEOGRAPHIC_DATA] , [GEOGRAPHIC_DATA] MXP" at bounding box center [204, 276] width 340 height 54
type input "Malpensa International, [GEOGRAPHIC_DATA], MXP"
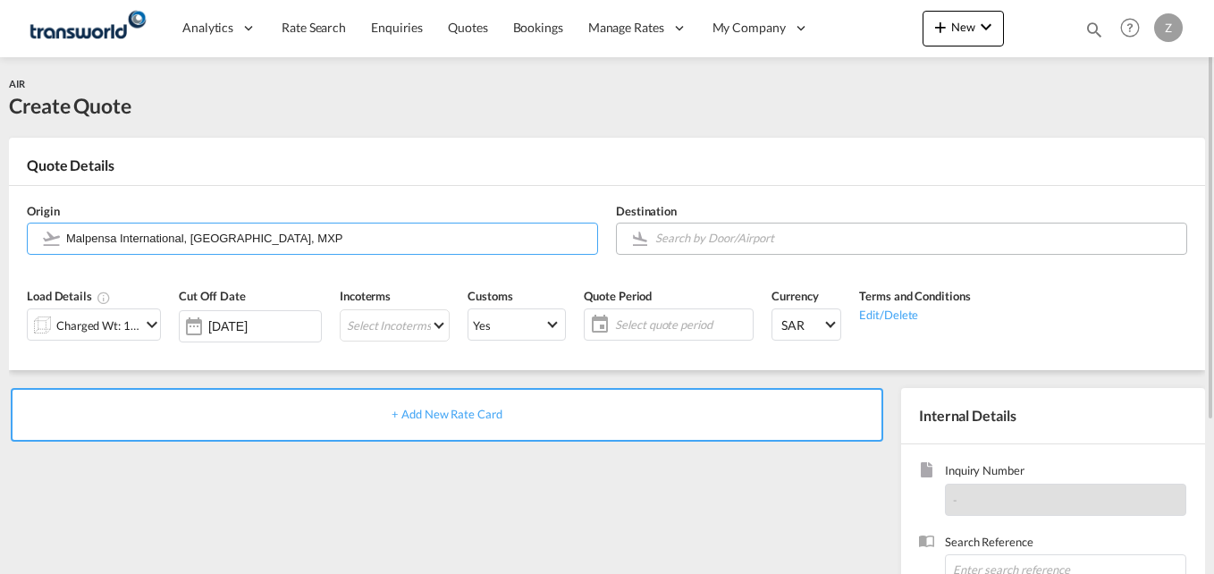
click at [686, 240] on input "Search by Door/Airport" at bounding box center [916, 238] width 522 height 31
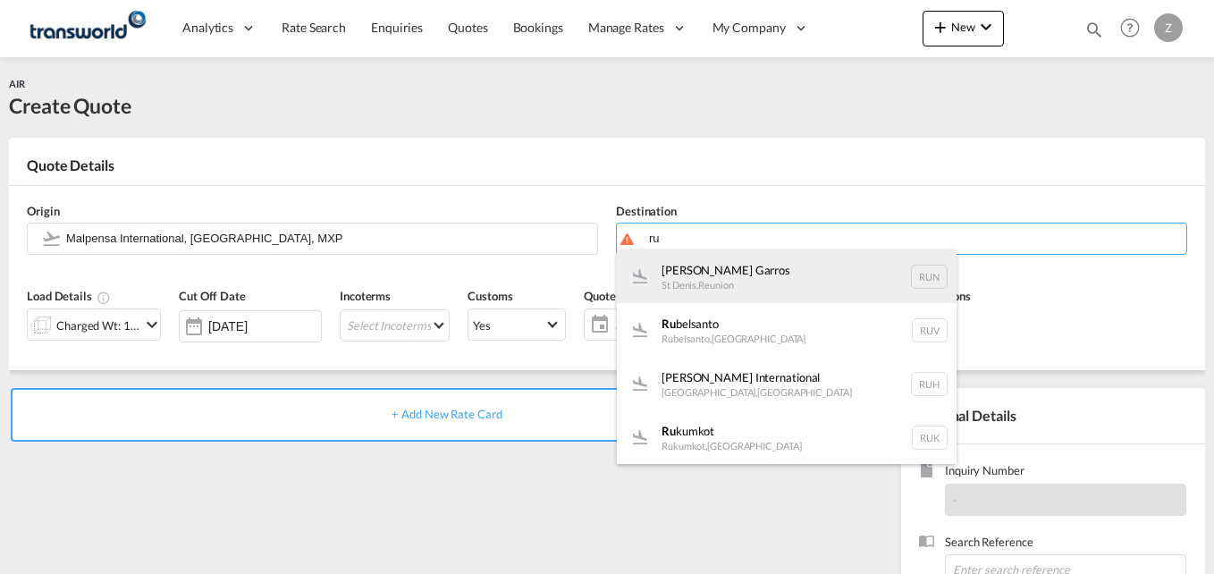
click at [745, 283] on div "[PERSON_NAME] Garros St Denis , [GEOGRAPHIC_DATA] RUN" at bounding box center [787, 276] width 340 height 54
type input "[PERSON_NAME] Garros, [GEOGRAPHIC_DATA], RUN"
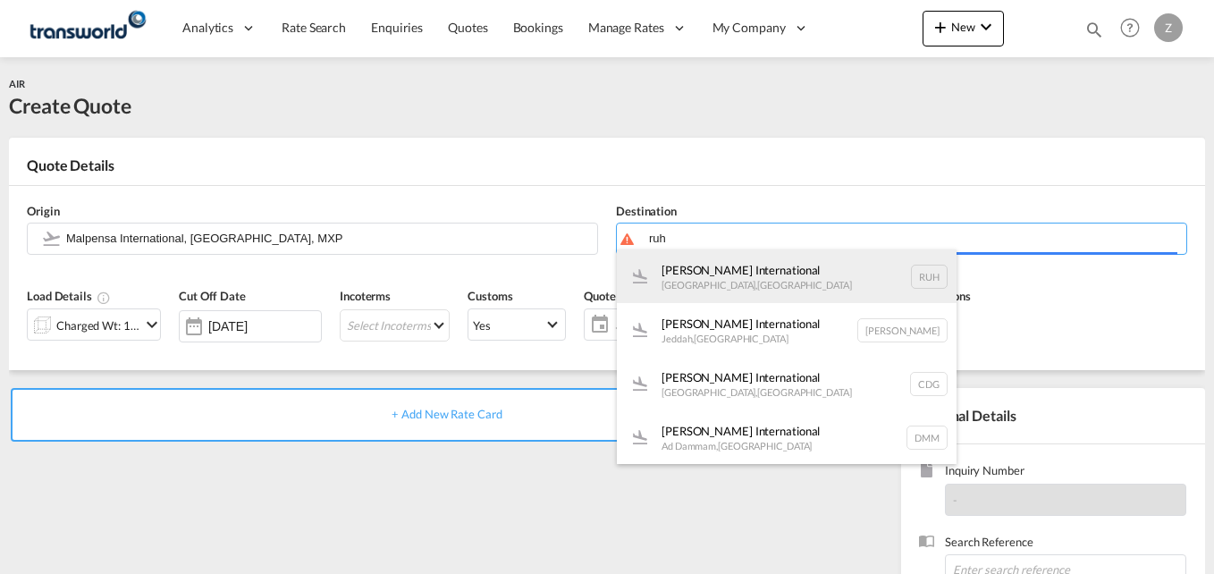
click at [745, 283] on div "[PERSON_NAME] International [GEOGRAPHIC_DATA] , [GEOGRAPHIC_DATA] RUH" at bounding box center [787, 276] width 340 height 54
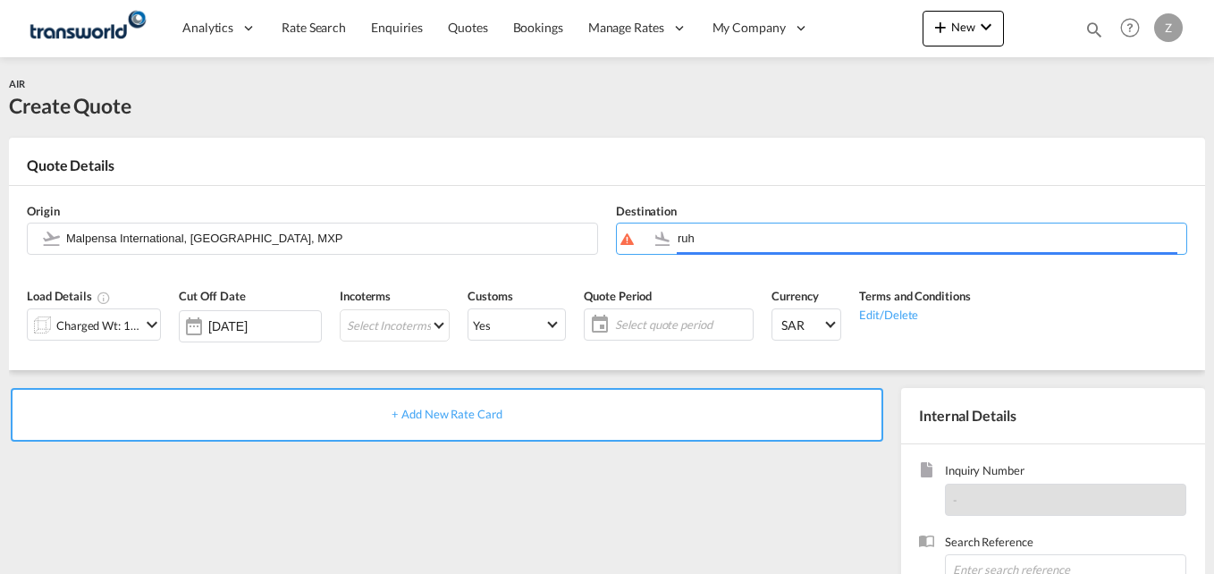
type input "[PERSON_NAME] International, [GEOGRAPHIC_DATA], RUH"
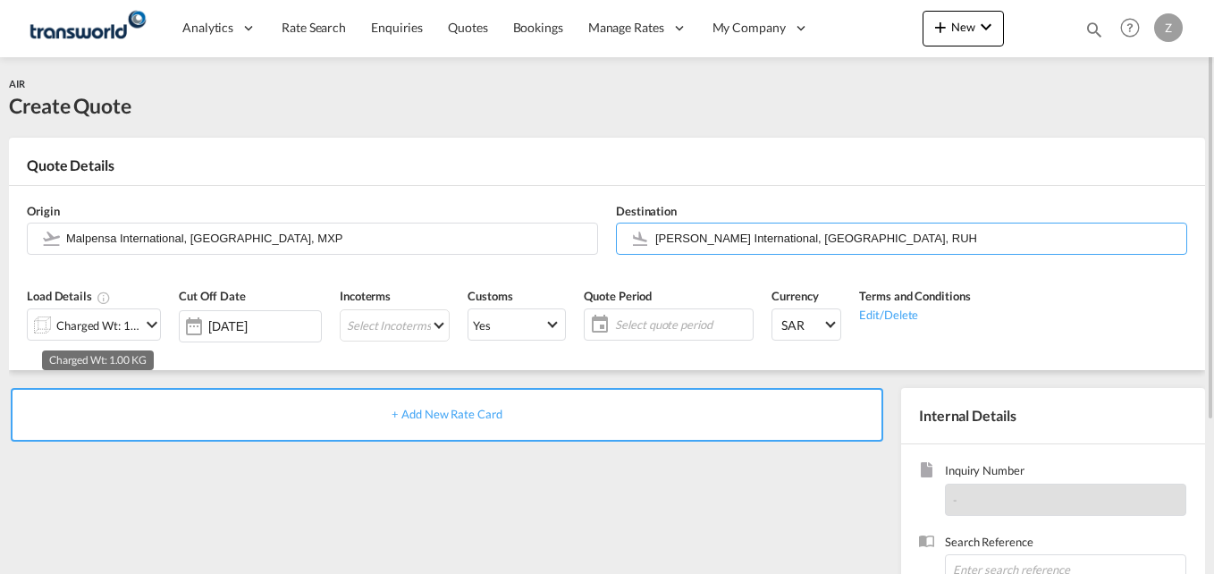
click at [84, 323] on div "Charged Wt: 1.00 KG" at bounding box center [98, 325] width 84 height 25
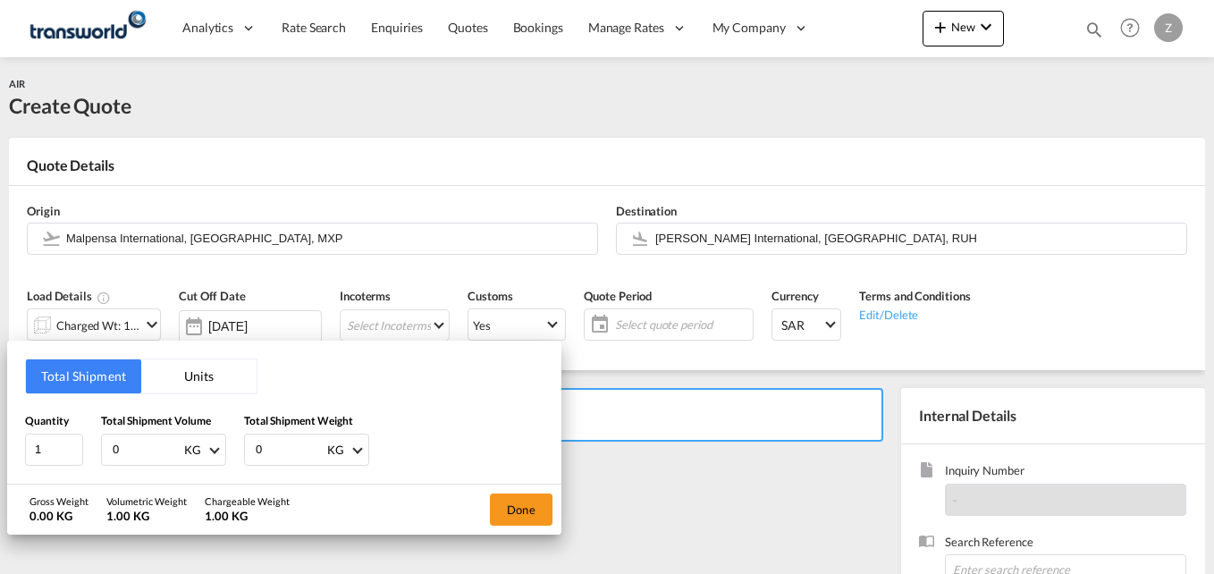
click at [145, 458] on input "0" at bounding box center [146, 449] width 71 height 30
type input "118"
click at [281, 454] on input "0" at bounding box center [289, 449] width 71 height 30
type input "118"
click at [539, 508] on button "Done" at bounding box center [521, 509] width 63 height 32
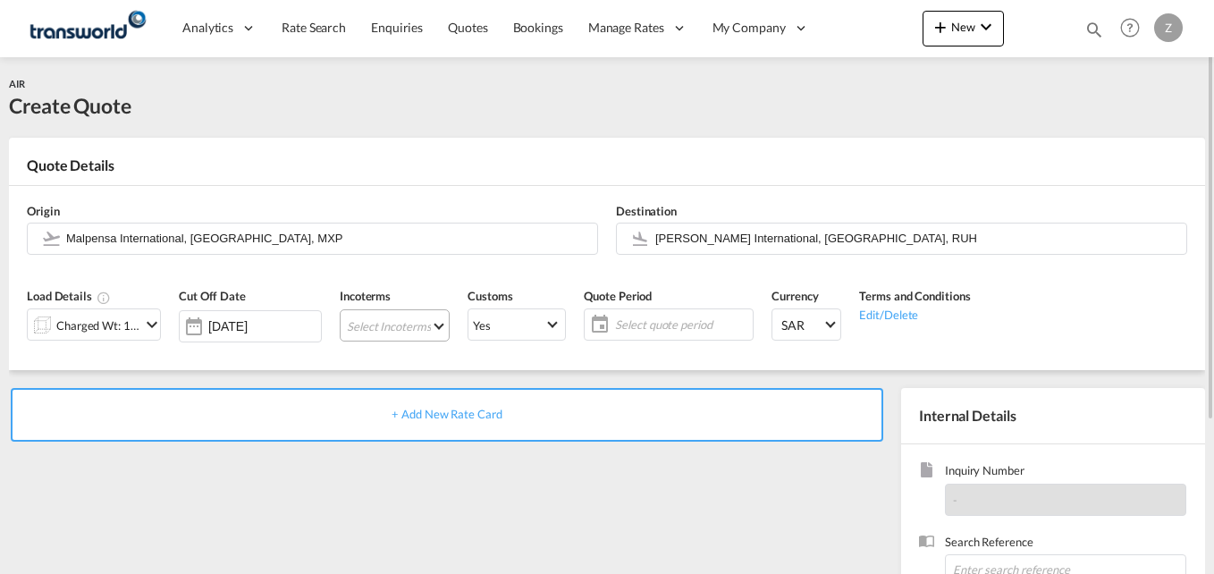
click at [378, 323] on md-select "Select Incoterms EXW - import Ex Works DAP - export Delivered at Place FAS - im…" at bounding box center [395, 325] width 110 height 32
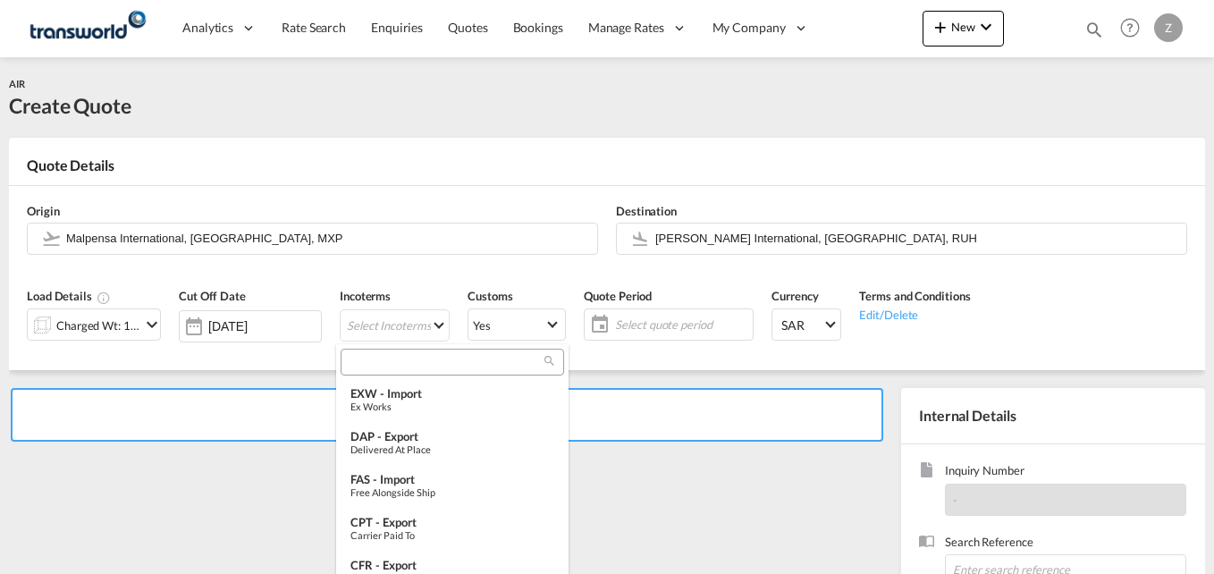
click at [412, 360] on input "search" at bounding box center [445, 362] width 198 height 16
type input "exw"
click at [393, 394] on div "EXW - import" at bounding box center [452, 393] width 204 height 14
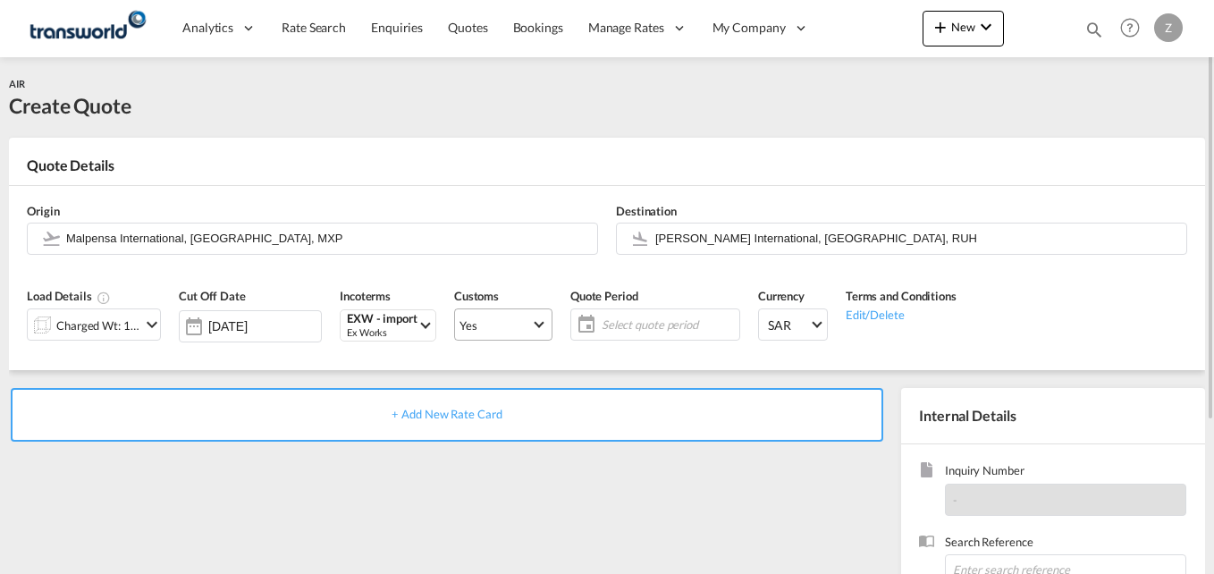
click at [475, 326] on span "Yes" at bounding box center [494, 325] width 71 height 16
click at [469, 365] on md-option "No" at bounding box center [497, 367] width 125 height 43
click at [484, 334] on md-select-value "Yes" at bounding box center [503, 324] width 97 height 25
click at [468, 370] on md-option "No" at bounding box center [497, 367] width 125 height 43
click at [611, 322] on span "Select quote period" at bounding box center [667, 324] width 133 height 16
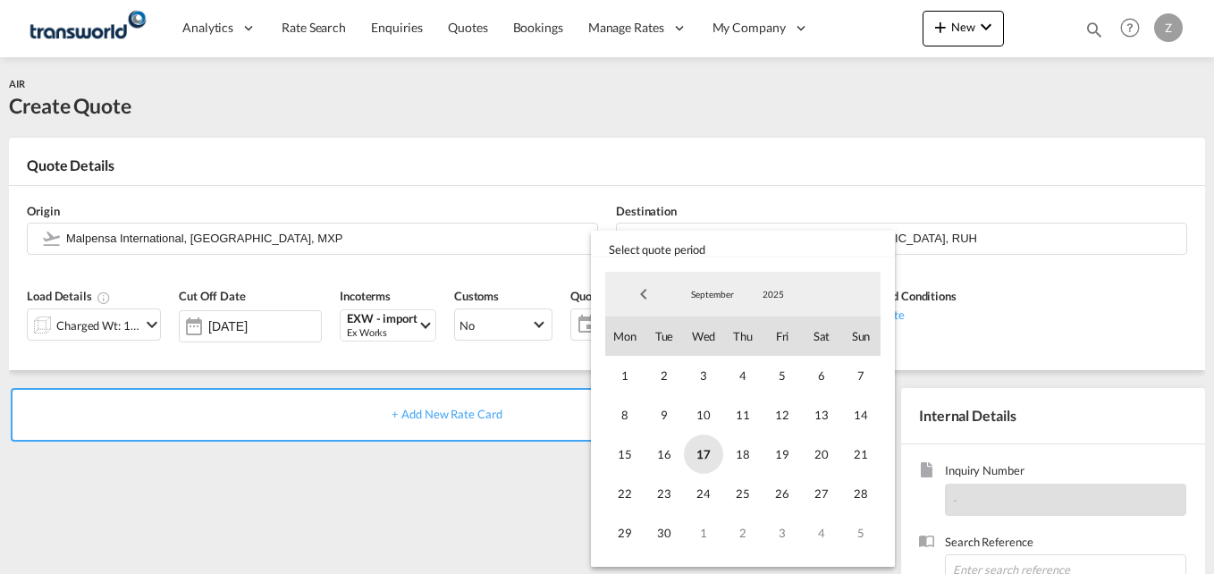
click at [700, 454] on span "17" at bounding box center [703, 453] width 39 height 39
click at [666, 525] on span "30" at bounding box center [663, 532] width 39 height 39
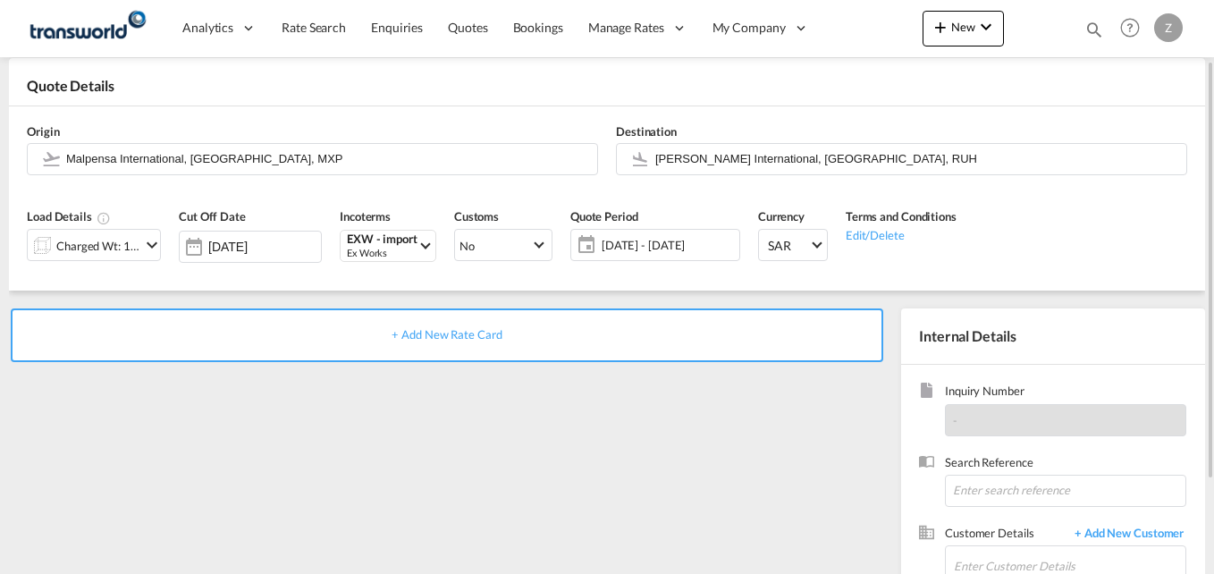
scroll to position [80, 0]
click at [982, 492] on input at bounding box center [1065, 490] width 241 height 32
paste input "TW1209491"
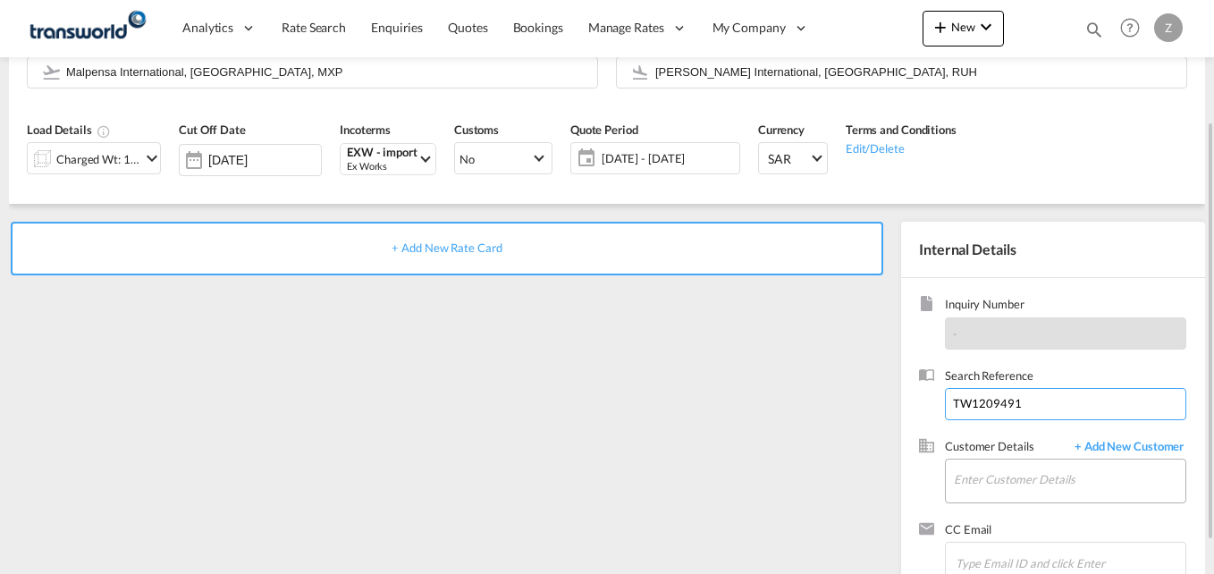
type input "TW1209491"
click at [971, 478] on input "Enter Customer Details" at bounding box center [1069, 479] width 231 height 40
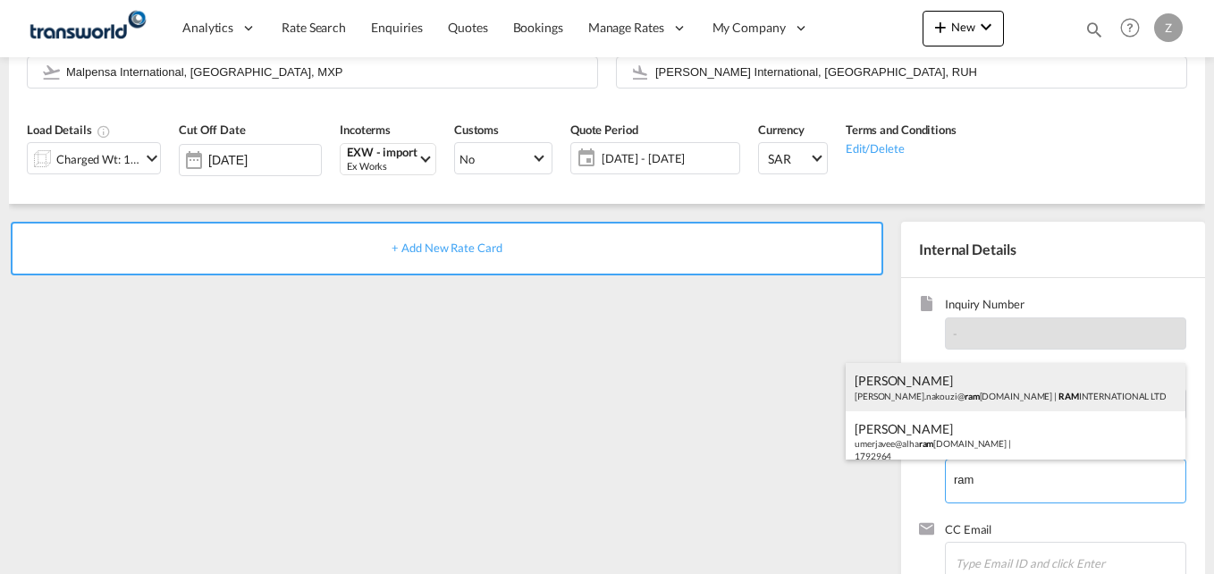
click at [973, 377] on div "[PERSON_NAME].nakouzi@ ram [DOMAIN_NAME] | RAM INTERNATIONAL LTD" at bounding box center [1015, 387] width 340 height 48
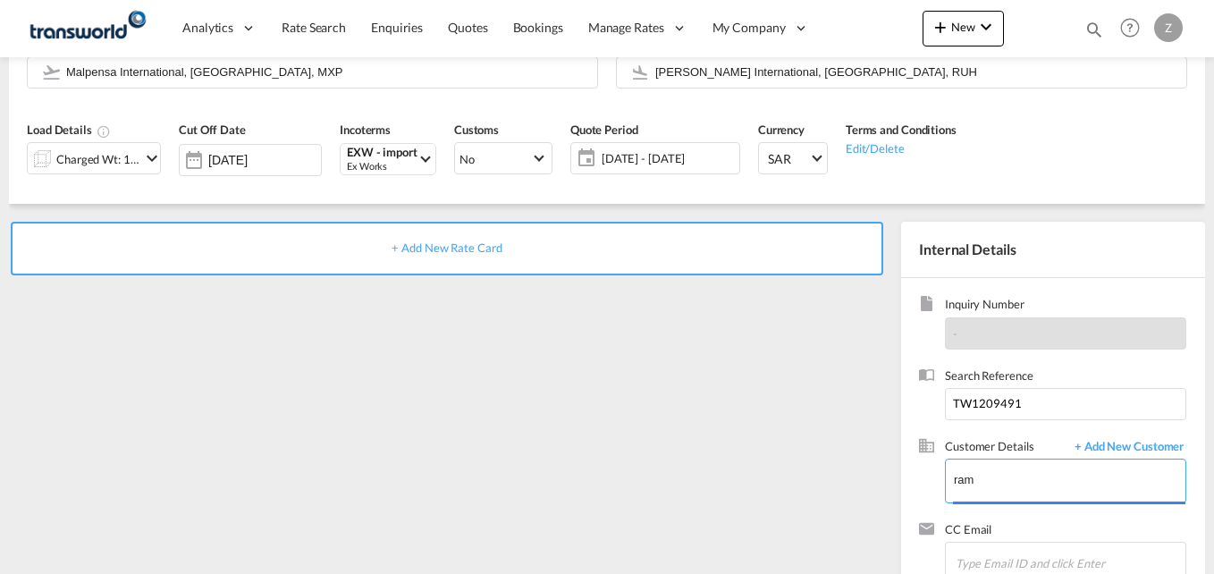
type input "RAM INTERNATIONAL LTD, [PERSON_NAME], [EMAIL_ADDRESS][DOMAIN_NAME]"
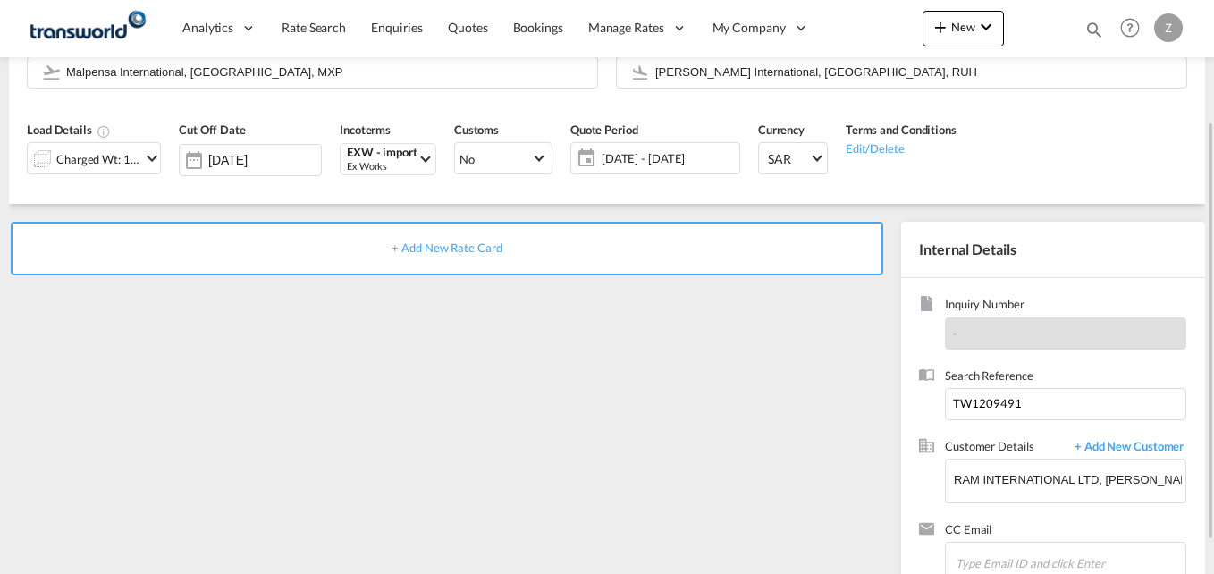
click at [405, 244] on span "+ Add New Rate Card" at bounding box center [446, 247] width 110 height 14
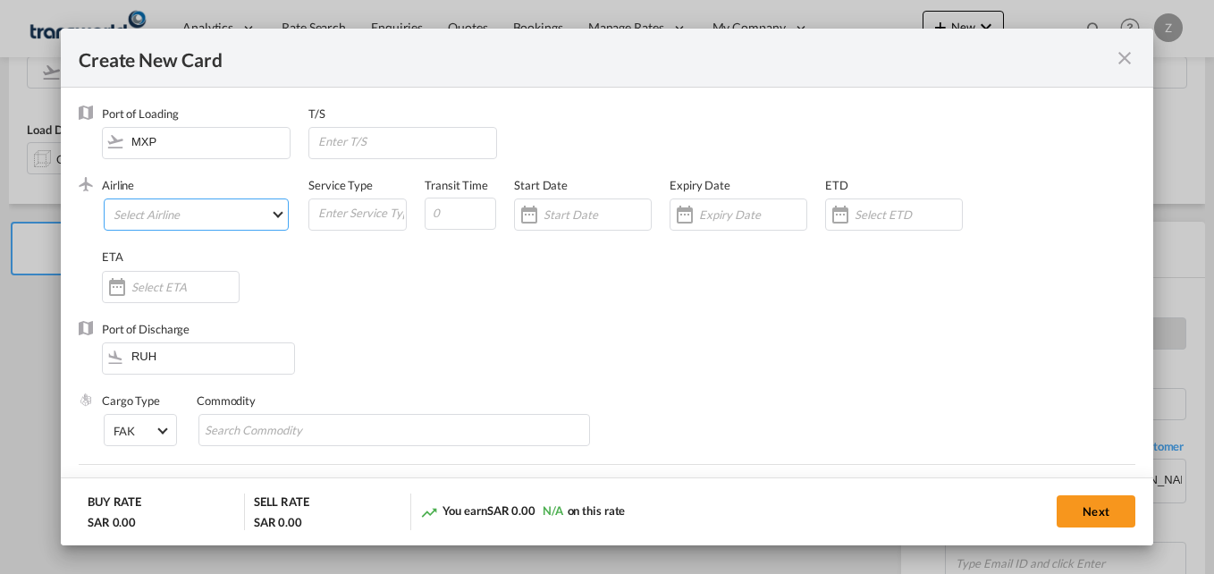
click at [191, 223] on md-select "Select Airline AIR EXPRESS S.A. (1166- / -) CMA CGM Air Cargo (1140-2C / -) DDW…" at bounding box center [196, 214] width 185 height 32
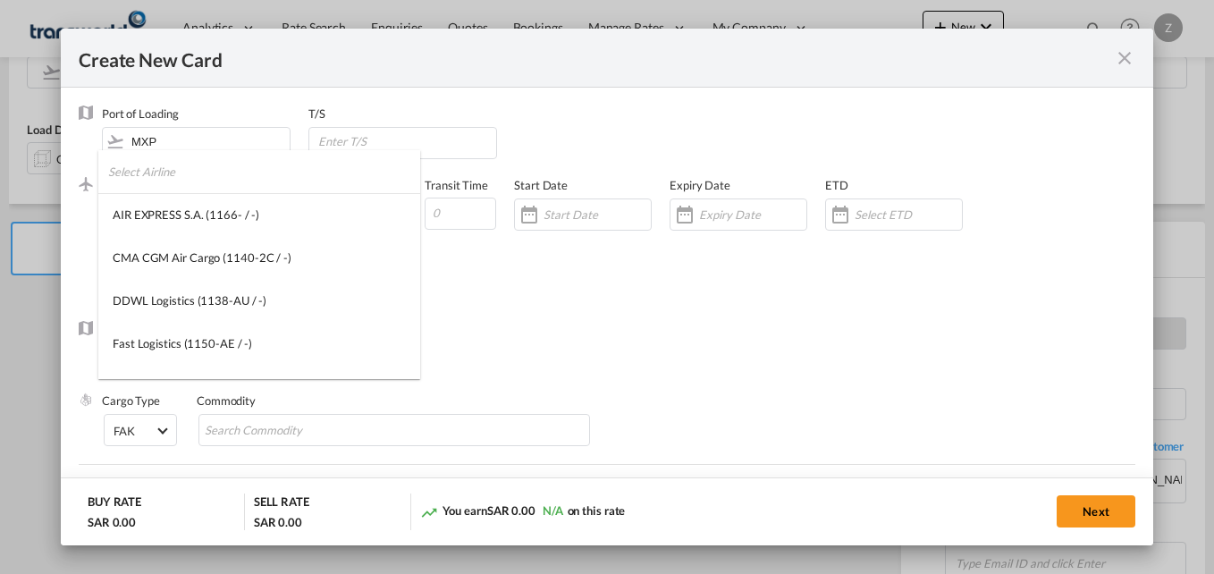
click at [168, 174] on input "search" at bounding box center [264, 171] width 312 height 43
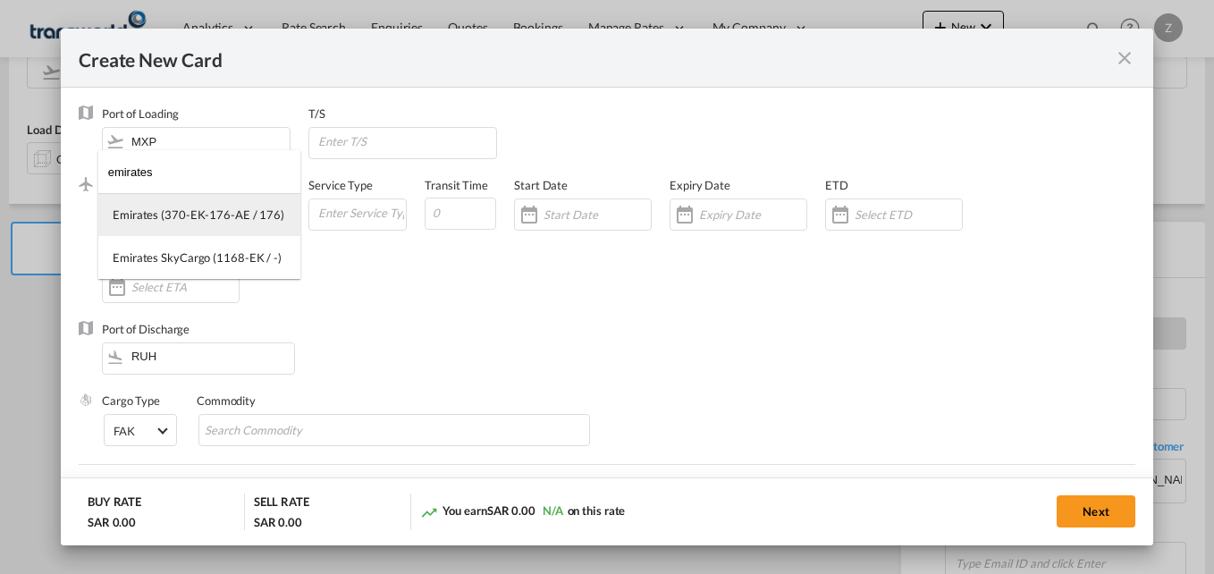
type input "emirates"
click at [174, 214] on div "Emirates (370-EK-176-AE / 176)" at bounding box center [199, 214] width 172 height 16
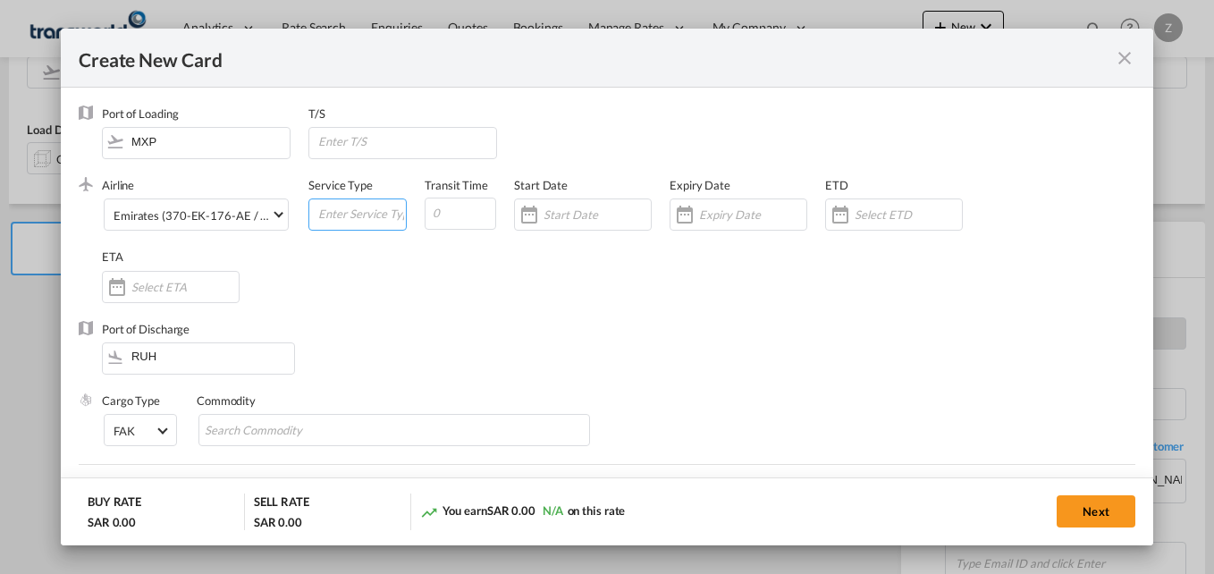
click at [337, 207] on input "Create New Card ..." at bounding box center [360, 212] width 89 height 27
type input "AIR"
click at [457, 211] on input "Create New Card ..." at bounding box center [459, 214] width 71 height 32
type input "5"
click at [582, 209] on input "Create New Card ..." at bounding box center [596, 214] width 107 height 14
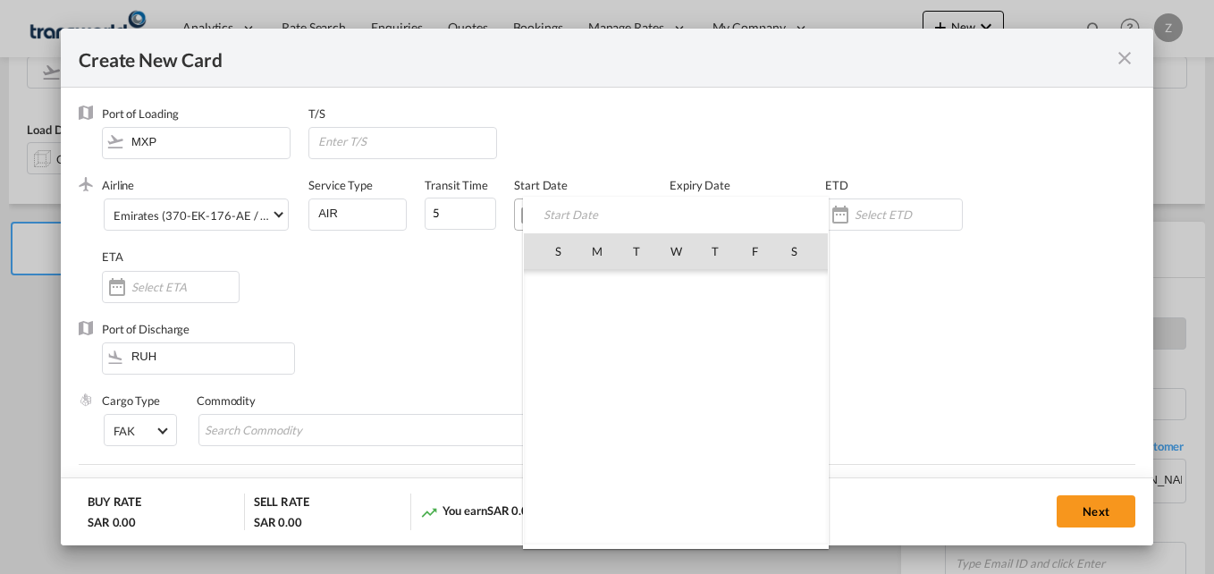
scroll to position [413972, 0]
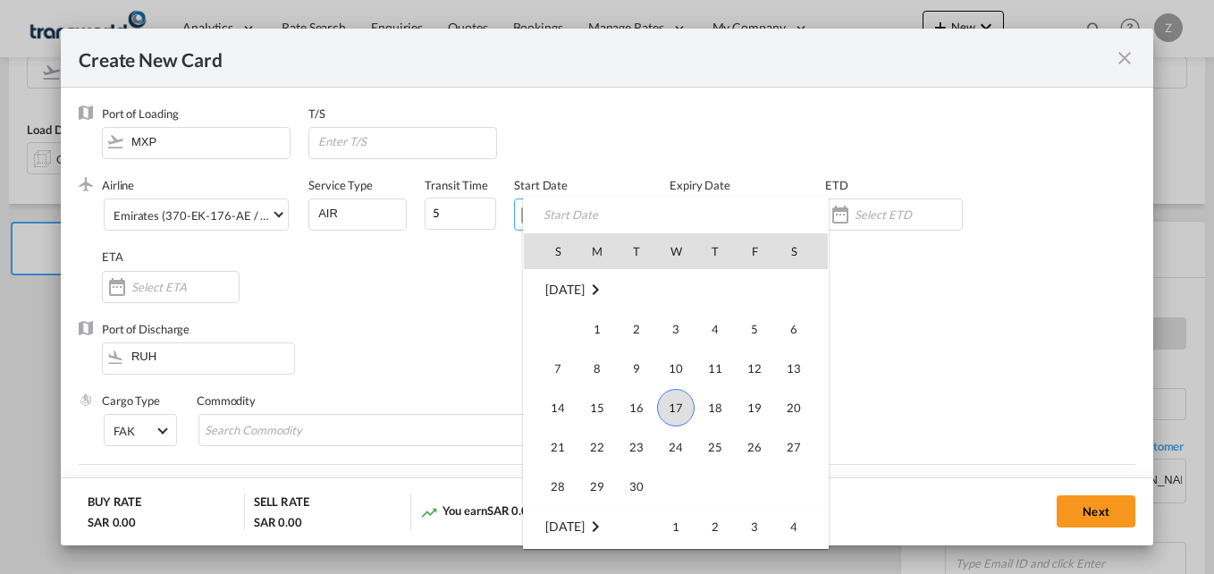
click at [674, 410] on span "17" at bounding box center [676, 408] width 38 height 38
type input "[DATE]"
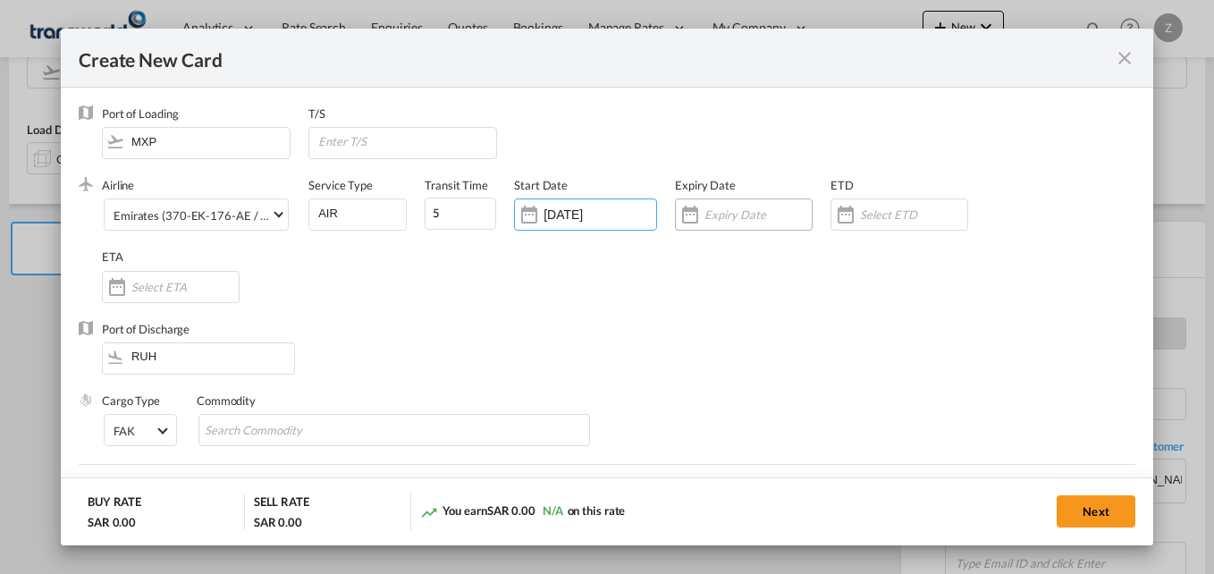
click at [728, 214] on input "Create New Card ..." at bounding box center [757, 214] width 107 height 14
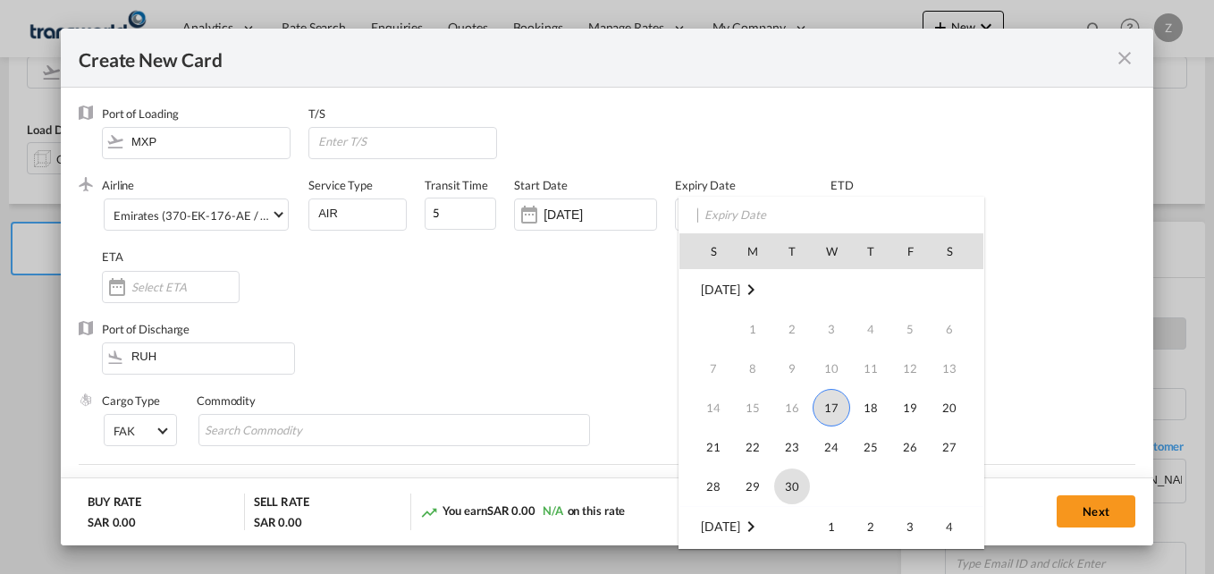
click at [777, 480] on span "30" at bounding box center [792, 486] width 36 height 36
type input "[DATE]"
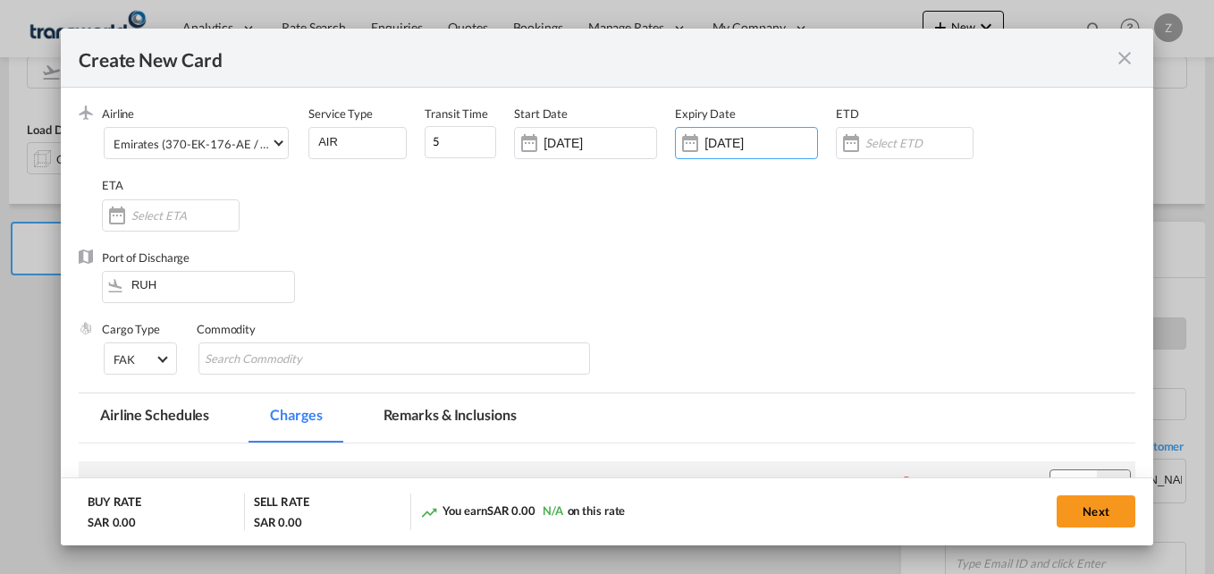
scroll to position [72, 0]
click at [281, 355] on input "Search Commodity" at bounding box center [287, 358] width 164 height 29
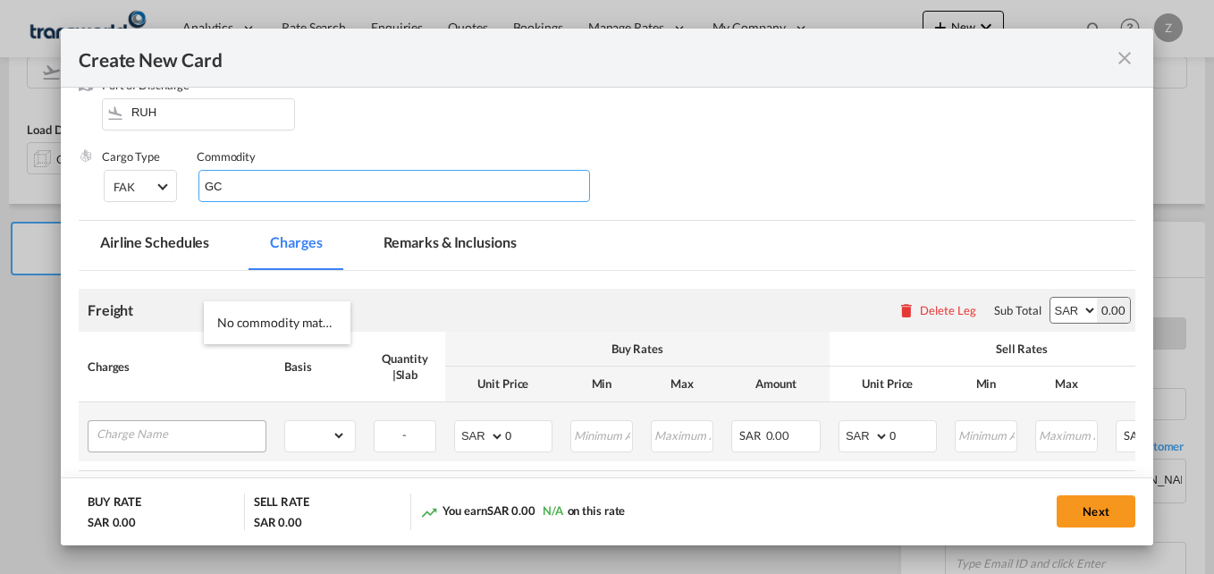
type input "GC"
click at [160, 427] on input "Charge Name" at bounding box center [181, 434] width 169 height 27
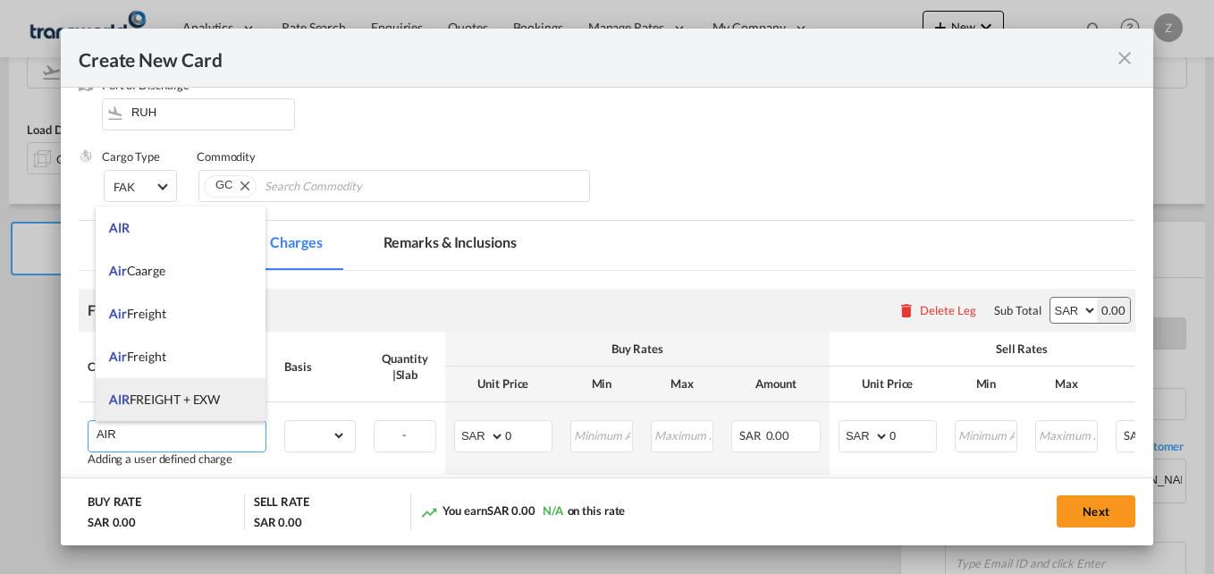
click at [175, 402] on span "AIR FREIGHT + EXW" at bounding box center [164, 398] width 111 height 15
type input "AIR FREIGHT + EXW"
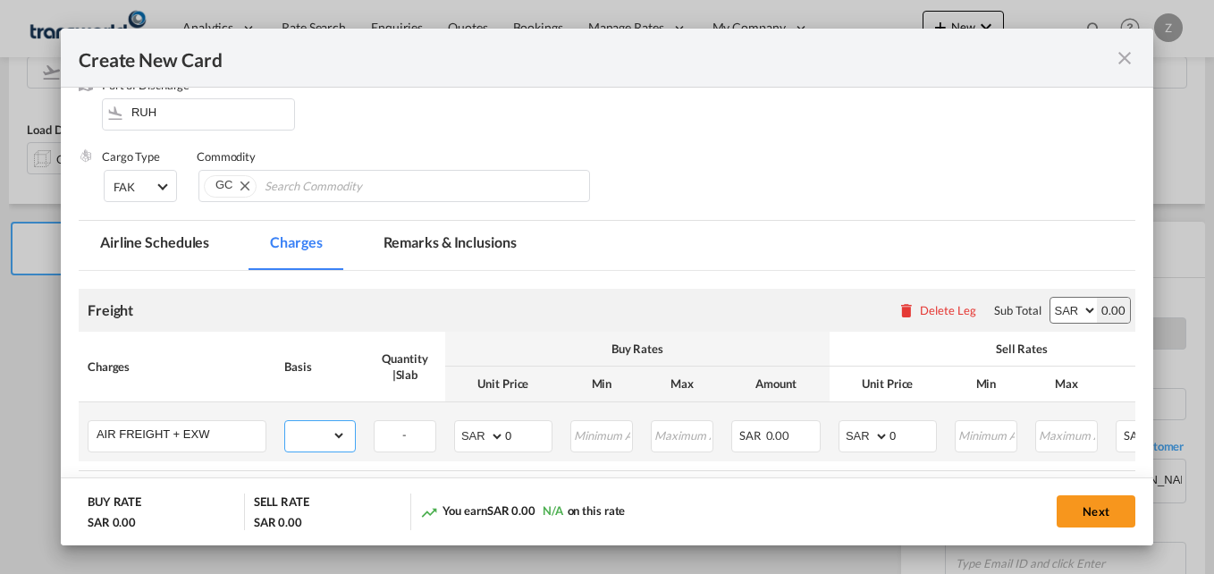
click at [325, 437] on select "gross_weight volumetric_weight per_shipment per_bl per_km % on air freight per_…" at bounding box center [315, 435] width 61 height 29
click at [285, 421] on select "gross_weight volumetric_weight per_shipment per_bl per_km % on air freight per_…" at bounding box center [315, 435] width 61 height 29
click at [308, 442] on select "gross_weight volumetric_weight per_shipment per_bl per_km % on air freight per_…" at bounding box center [315, 435] width 61 height 29
select select "per_shipment"
click at [285, 421] on select "gross_weight volumetric_weight per_shipment per_bl per_km % on air freight per_…" at bounding box center [315, 435] width 61 height 29
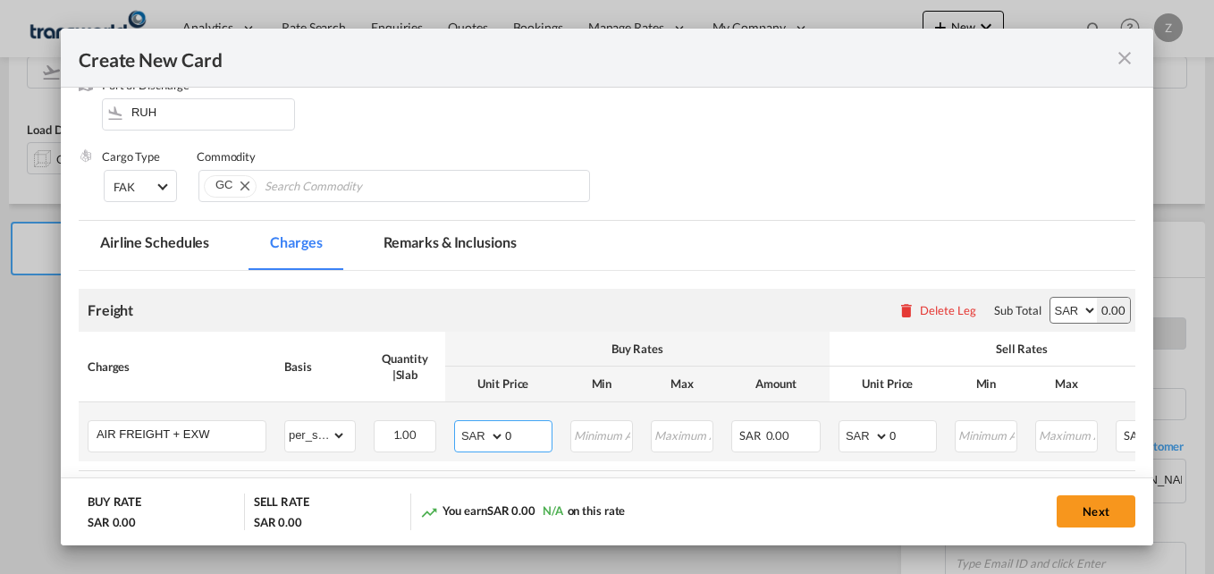
click at [483, 429] on select "AED AFN ALL AMD ANG AOA ARS AUD AWG AZN BAM BBD BDT BGN BHD BIF BMD BND BOB BRL…" at bounding box center [481, 436] width 46 height 25
select select "string:EUR"
click at [458, 424] on select "AED AFN ALL AMD ANG AOA ARS AUD AWG AZN BAM BBD BDT BGN BHD BIF BMD BND BOB BRL…" at bounding box center [481, 436] width 46 height 25
click at [842, 436] on select "AED AFN ALL AMD ANG AOA ARS AUD AWG AZN BAM BBD BDT BGN BHD BIF BMD BND BOB BRL…" at bounding box center [865, 436] width 46 height 25
select select "string:EUR"
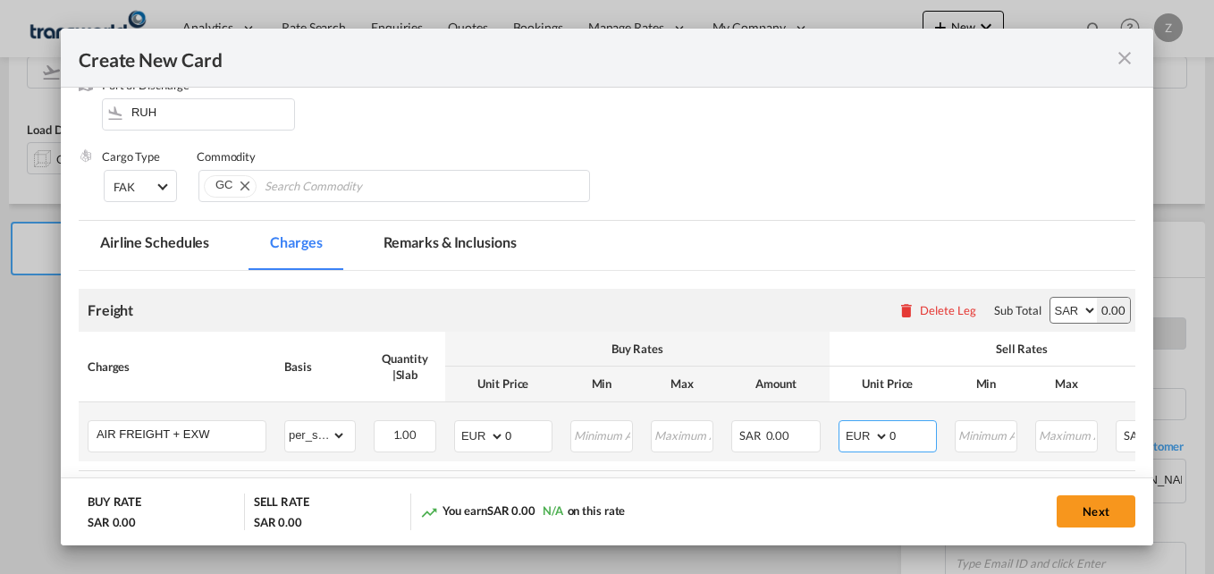
click at [842, 424] on select "AED AFN ALL AMD ANG AOA ARS AUD AWG AZN BAM BBD BDT BGN BHD BIF BMD BND BOB BRL…" at bounding box center [865, 436] width 46 height 25
click at [912, 432] on input "0" at bounding box center [912, 434] width 46 height 27
type input "415"
click at [517, 433] on input "0" at bounding box center [528, 434] width 46 height 27
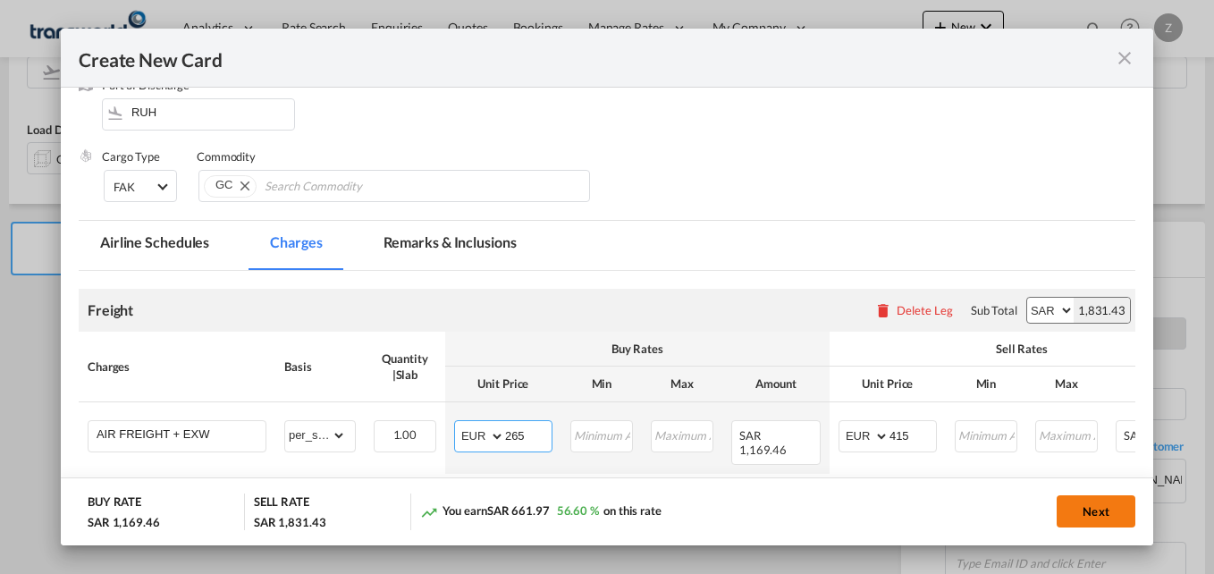
type input "265"
click at [1070, 497] on button "Next" at bounding box center [1095, 511] width 79 height 32
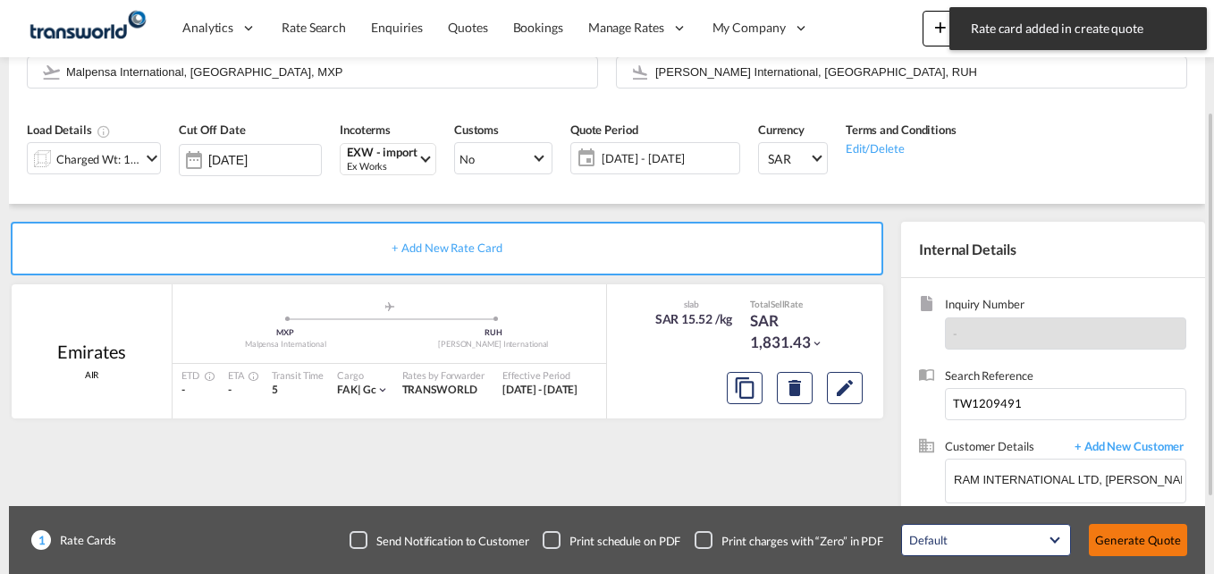
click at [1120, 533] on button "Generate Quote" at bounding box center [1138, 540] width 98 height 32
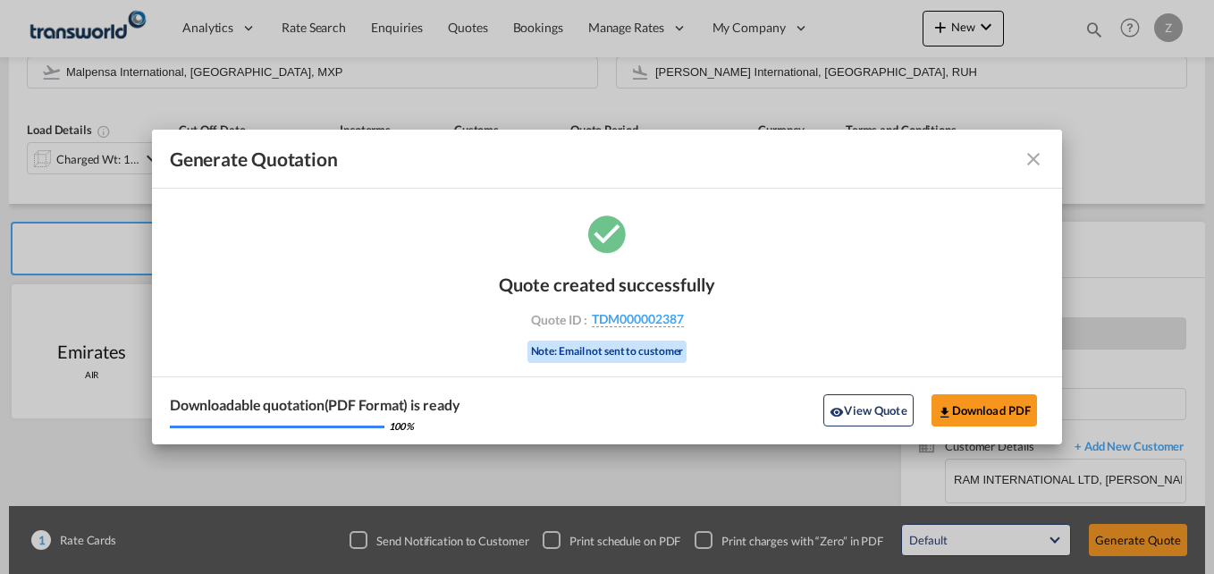
click at [1037, 163] on md-icon "icon-close fg-AAA8AD cursor m-0" at bounding box center [1032, 158] width 21 height 21
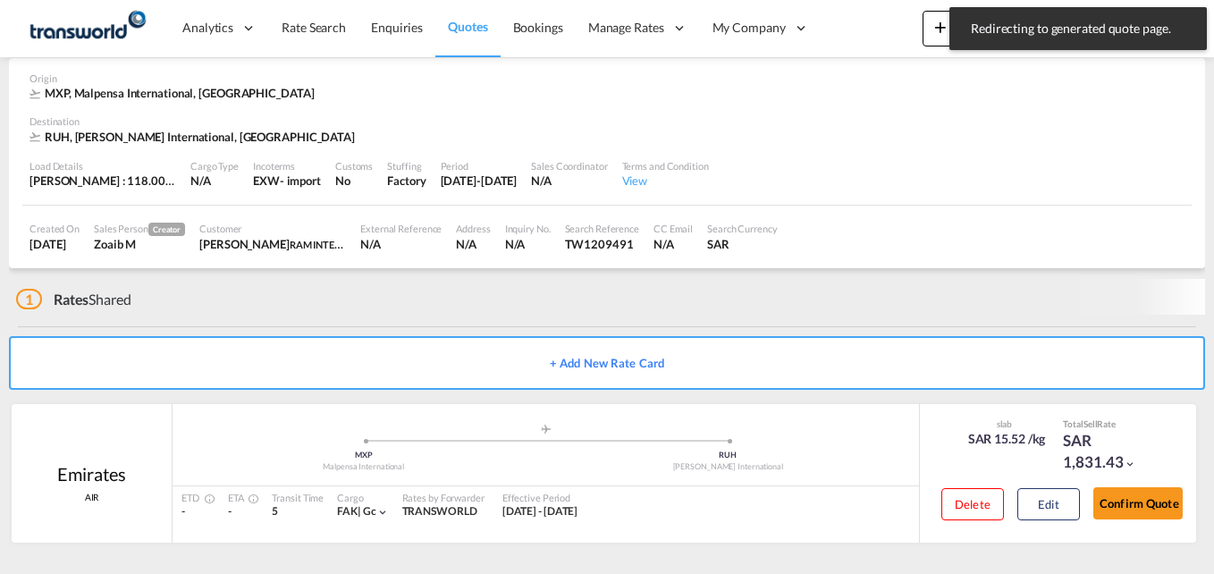
scroll to position [78, 0]
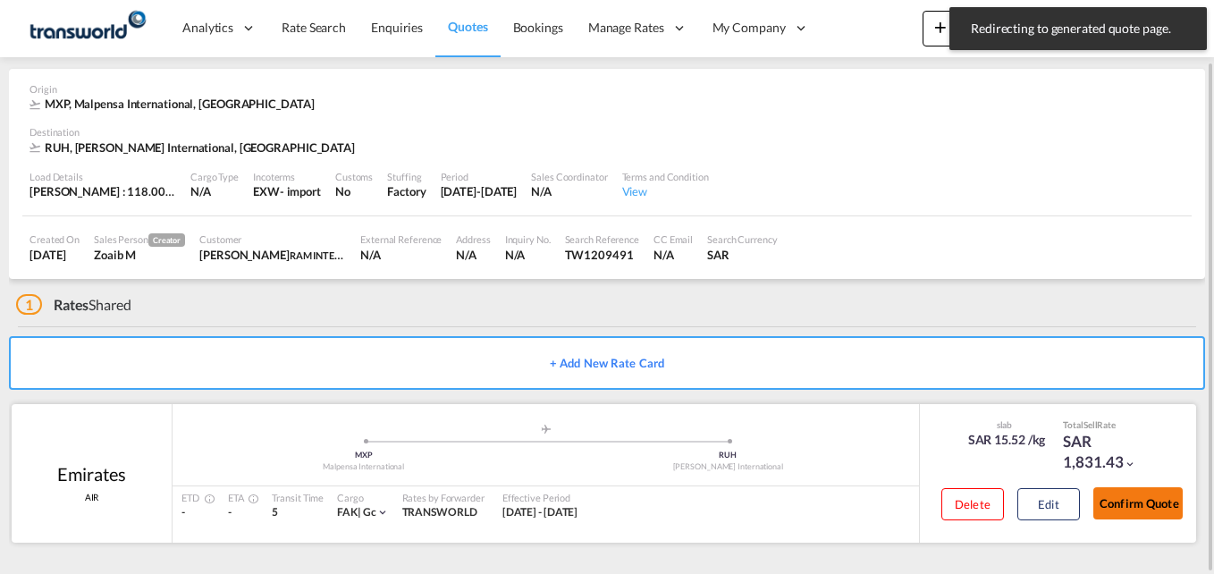
click at [1126, 508] on button "Confirm Quote" at bounding box center [1137, 503] width 89 height 32
